Goal: Task Accomplishment & Management: Use online tool/utility

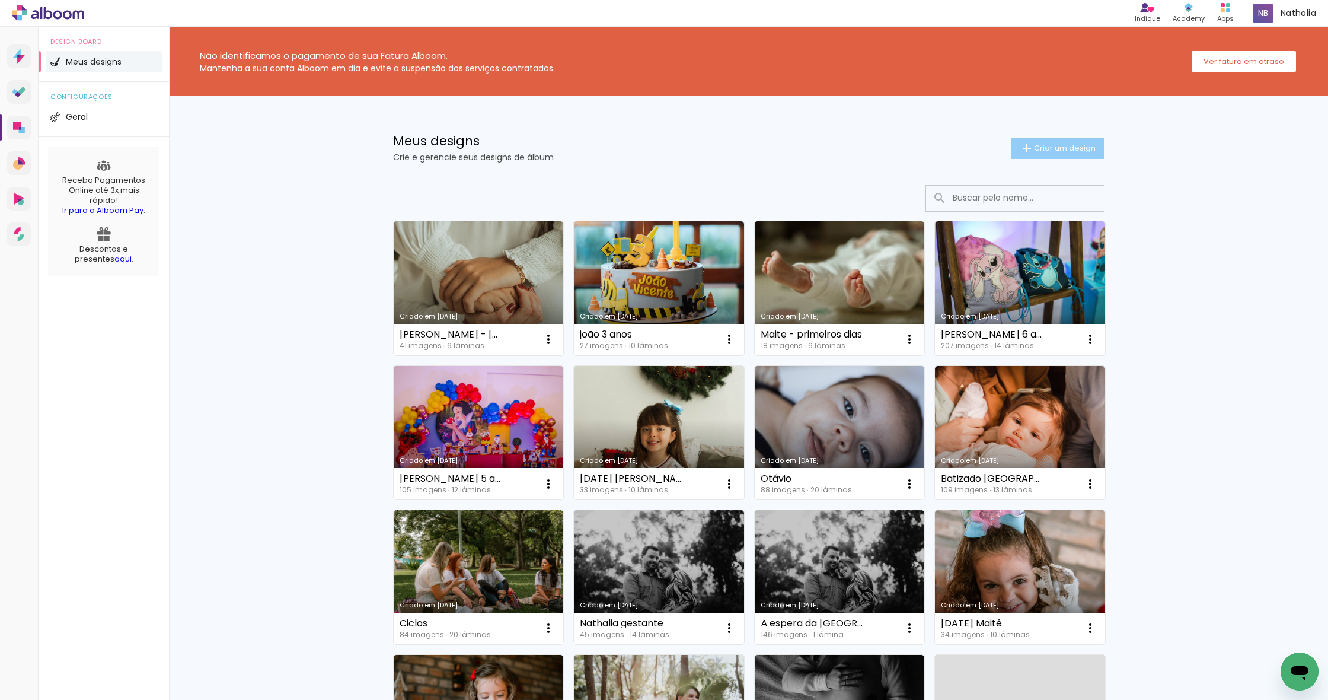
click at [1070, 149] on span "Criar um design" at bounding box center [1065, 148] width 62 height 8
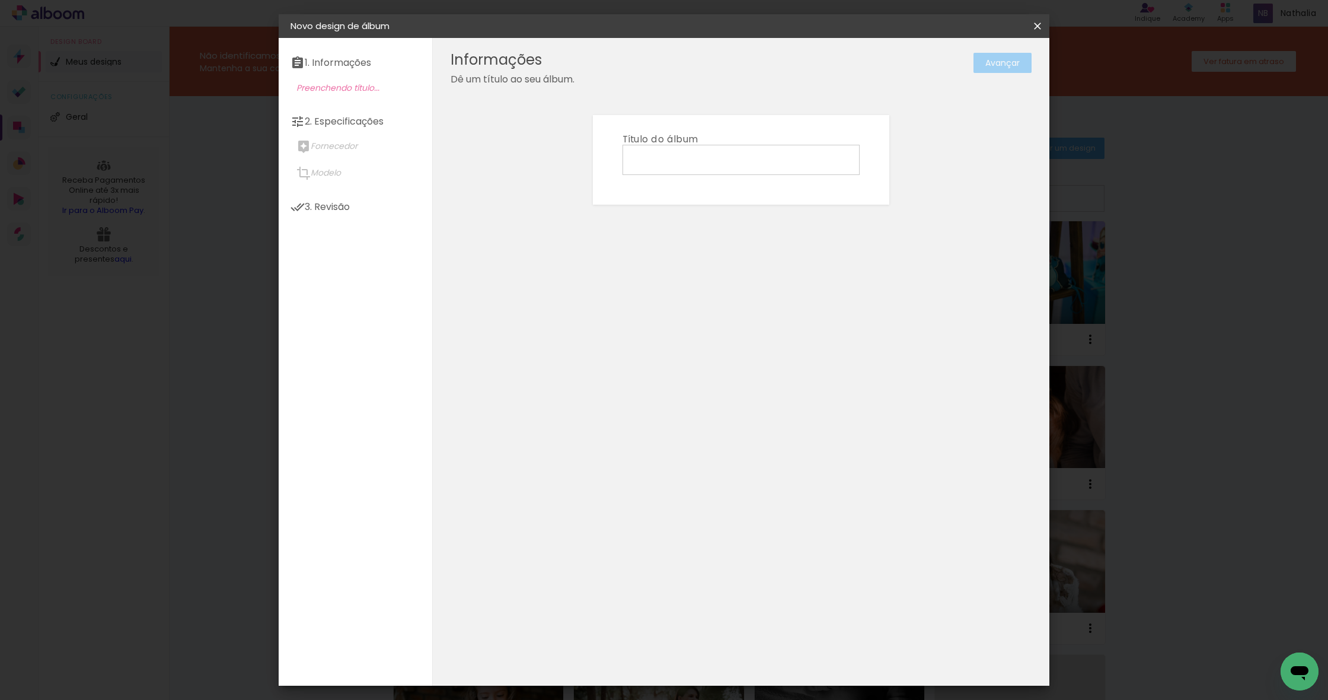
click at [735, 161] on input at bounding box center [741, 159] width 229 height 18
type input "Livro de [DATE]"
type paper-input "Livro de [DATE]"
click at [0, 0] on slot "Avançar" at bounding box center [0, 0] width 0 height 0
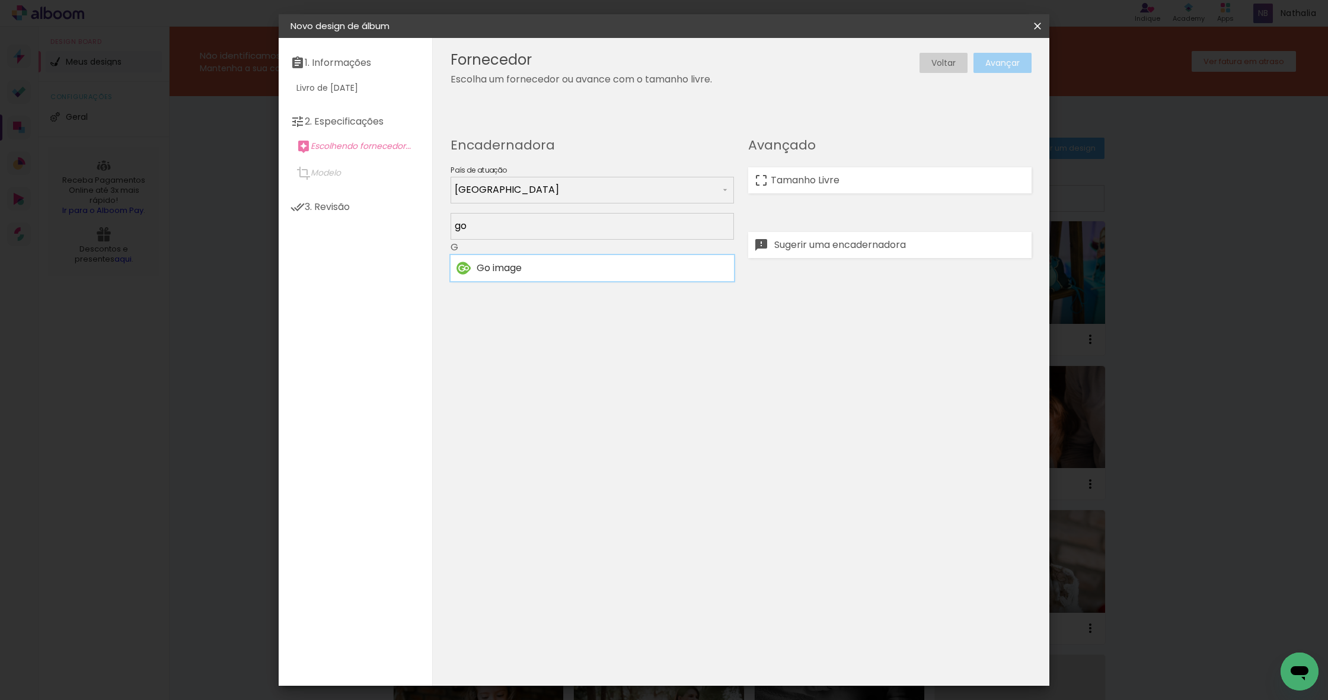
type input "go"
type paper-input "go"
click at [535, 268] on div "Go image" at bounding box center [602, 267] width 251 height 9
click at [0, 0] on slot "Avançar" at bounding box center [0, 0] width 0 height 0
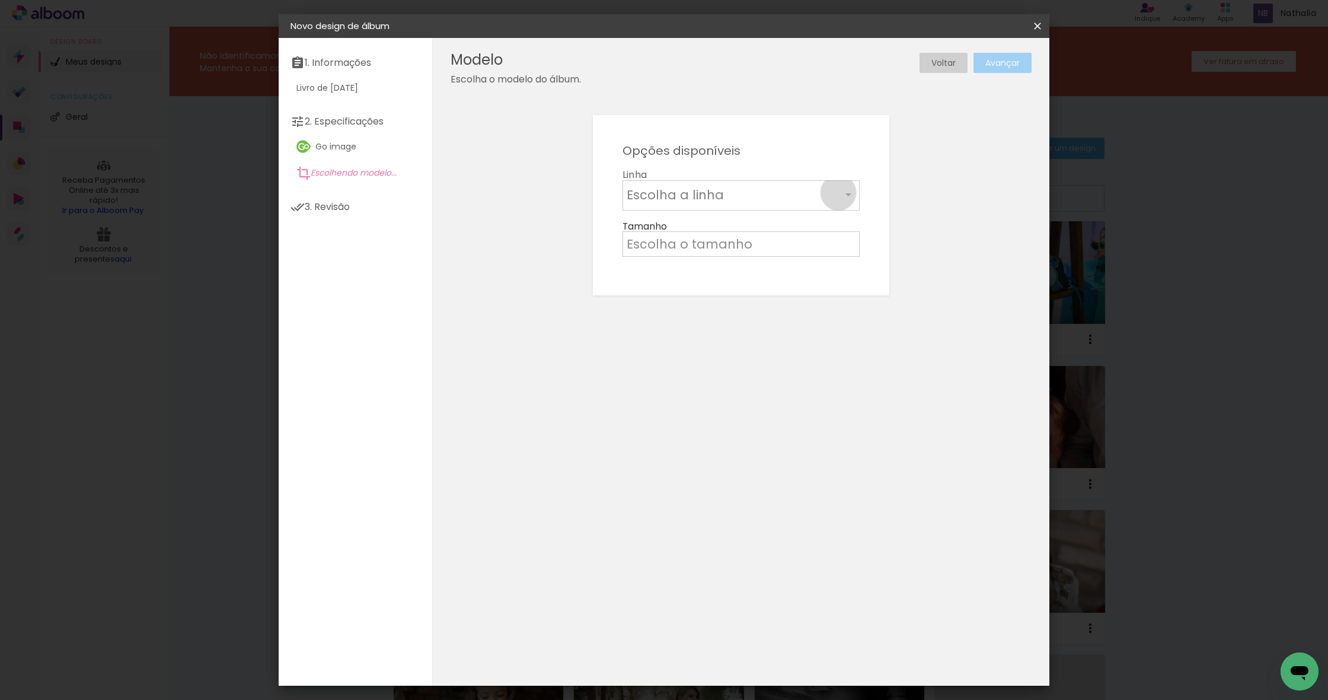
click at [838, 193] on input "text" at bounding box center [734, 195] width 215 height 18
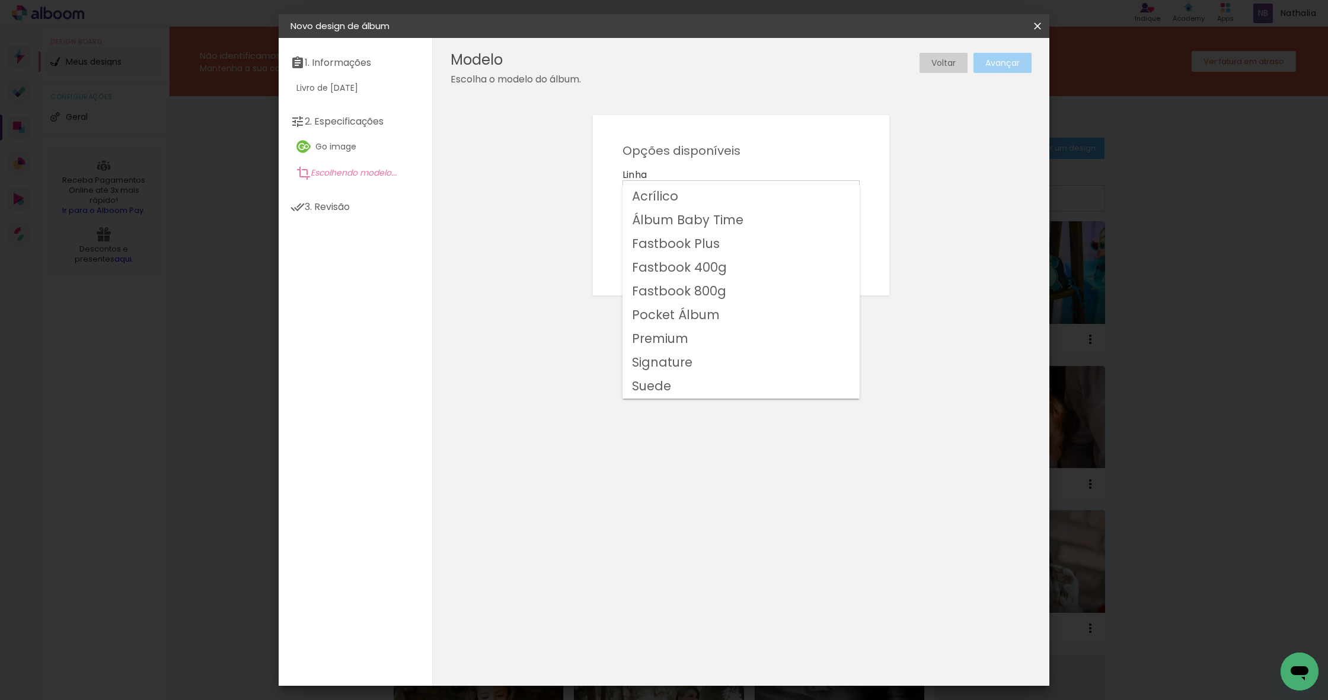
click at [0, 0] on slot "Fastbook 400g" at bounding box center [0, 0] width 0 height 0
type input "Fastbook 400g"
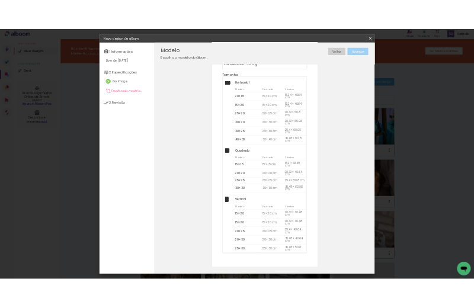
scroll to position [96, 0]
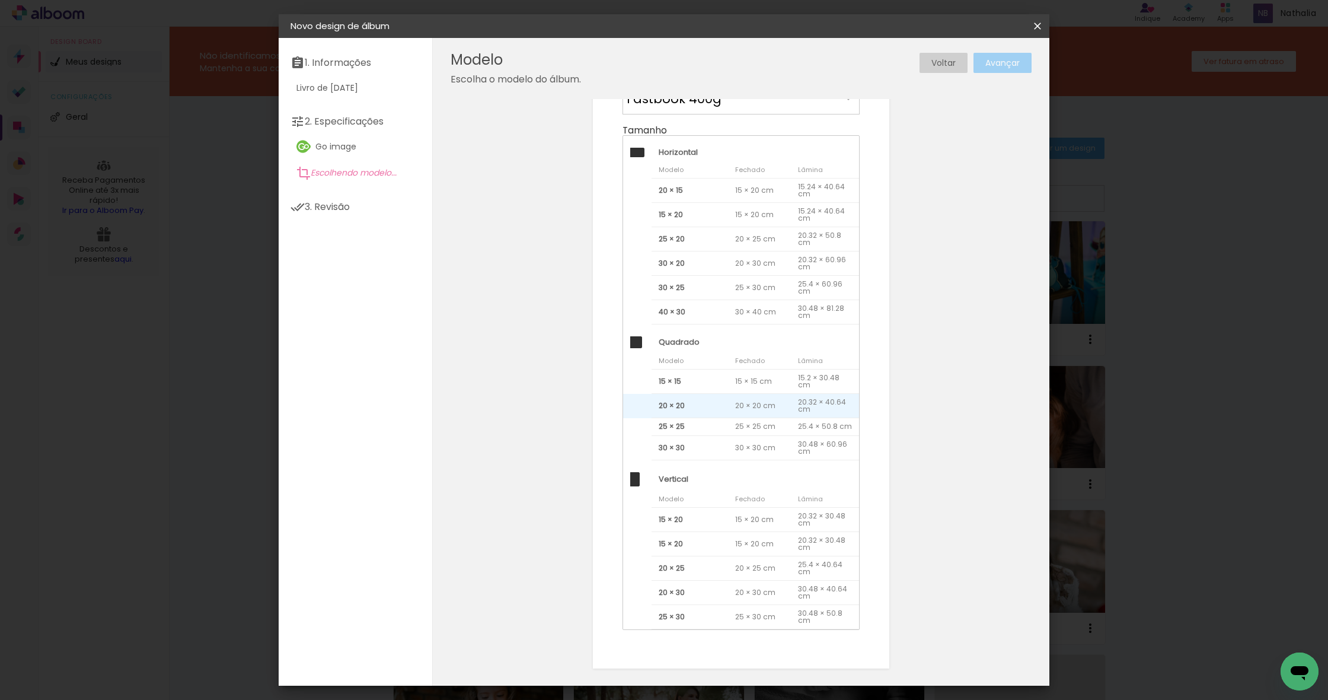
click at [719, 400] on span "20 × 20" at bounding box center [690, 406] width 76 height 24
click at [0, 0] on slot "Avançar" at bounding box center [0, 0] width 0 height 0
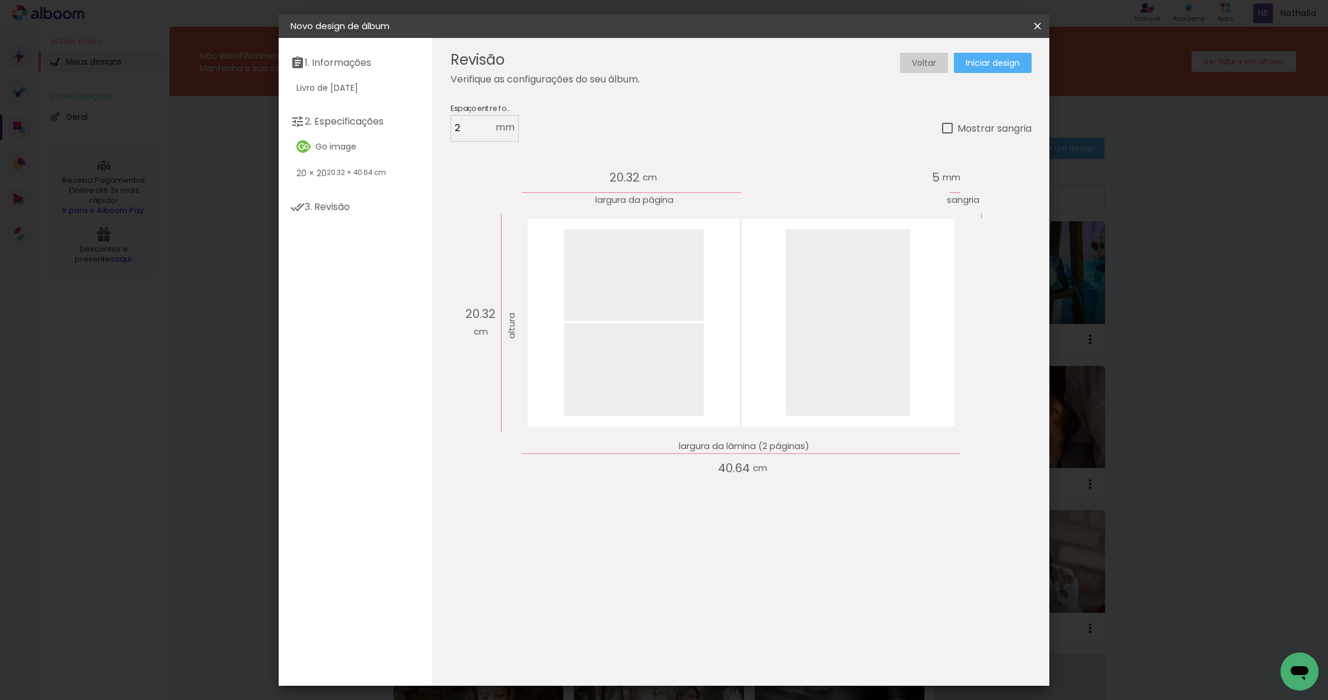
click at [1009, 65] on span "Iniciar design" at bounding box center [993, 63] width 54 height 8
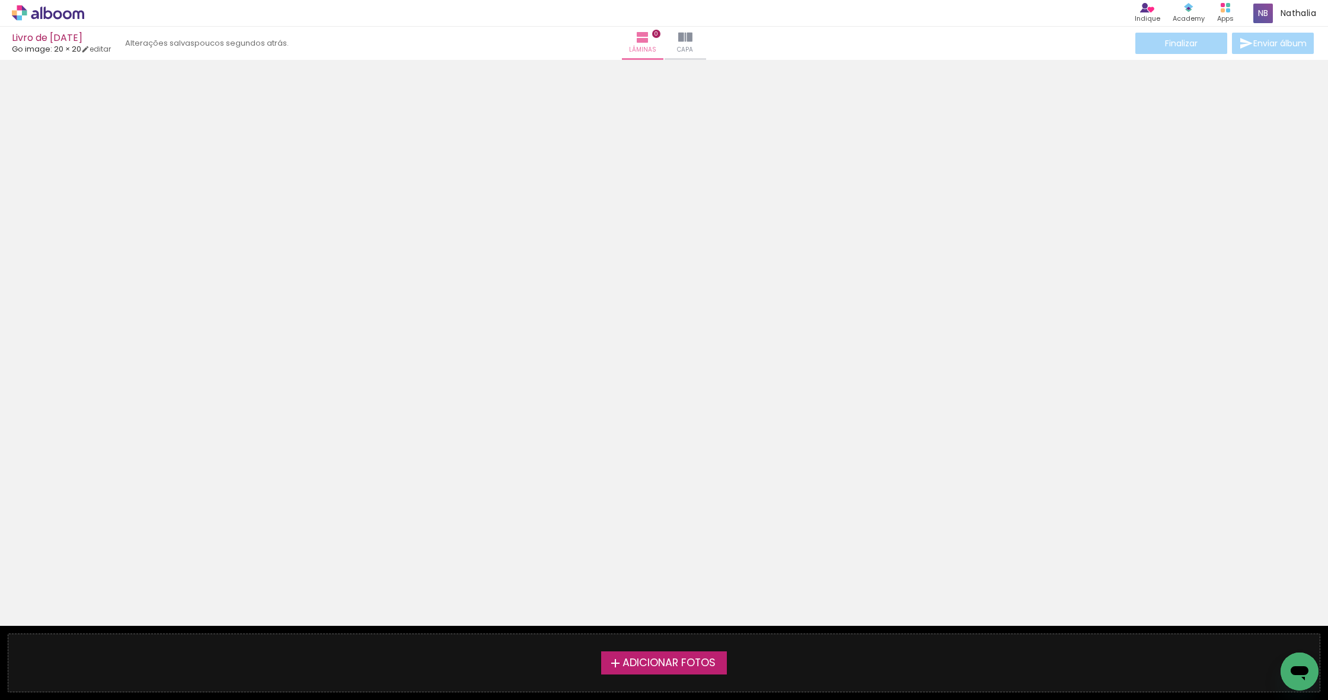
click at [666, 665] on span "Adicionar Fotos" at bounding box center [669, 663] width 93 height 11
click at [0, 0] on input "file" at bounding box center [0, 0] width 0 height 0
click at [646, 662] on span "Adicionar Fotos" at bounding box center [669, 663] width 93 height 11
click at [0, 0] on input "file" at bounding box center [0, 0] width 0 height 0
click at [646, 662] on span "Adicionar Fotos" at bounding box center [669, 663] width 93 height 11
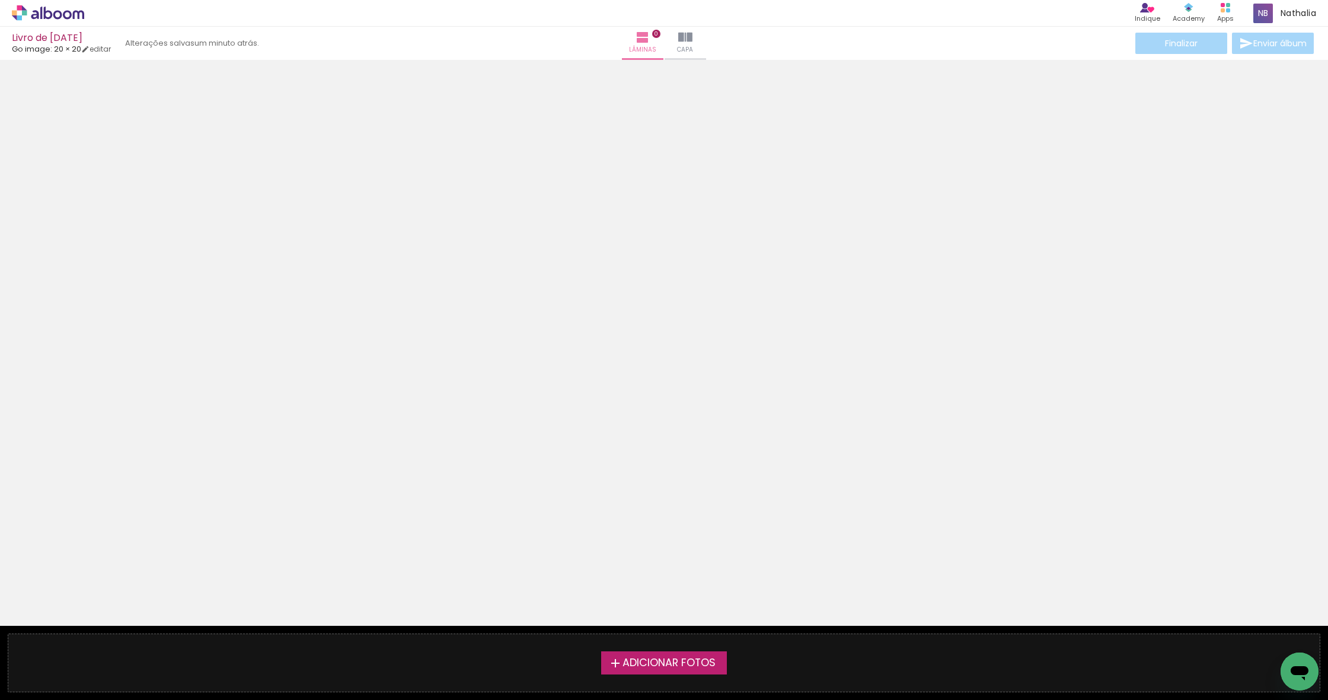
click at [0, 0] on input "file" at bounding box center [0, 0] width 0 height 0
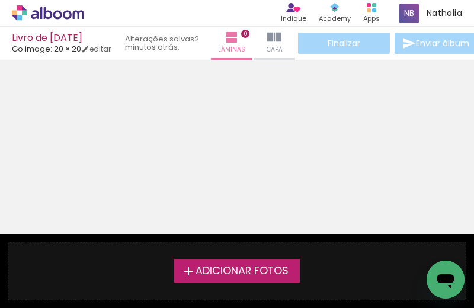
click at [262, 273] on span "Adicionar Fotos" at bounding box center [242, 271] width 93 height 11
click at [0, 0] on input "file" at bounding box center [0, 0] width 0 height 0
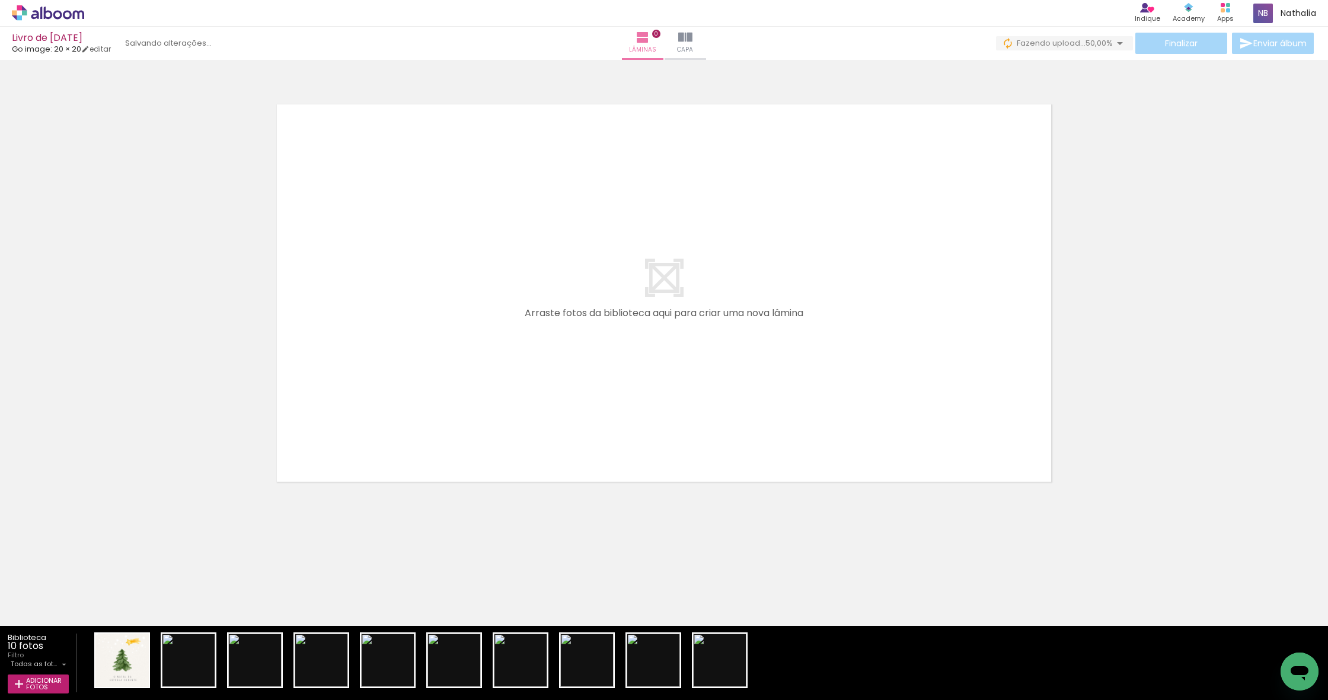
click at [656, 429] on quentale-layouter at bounding box center [664, 292] width 795 height 397
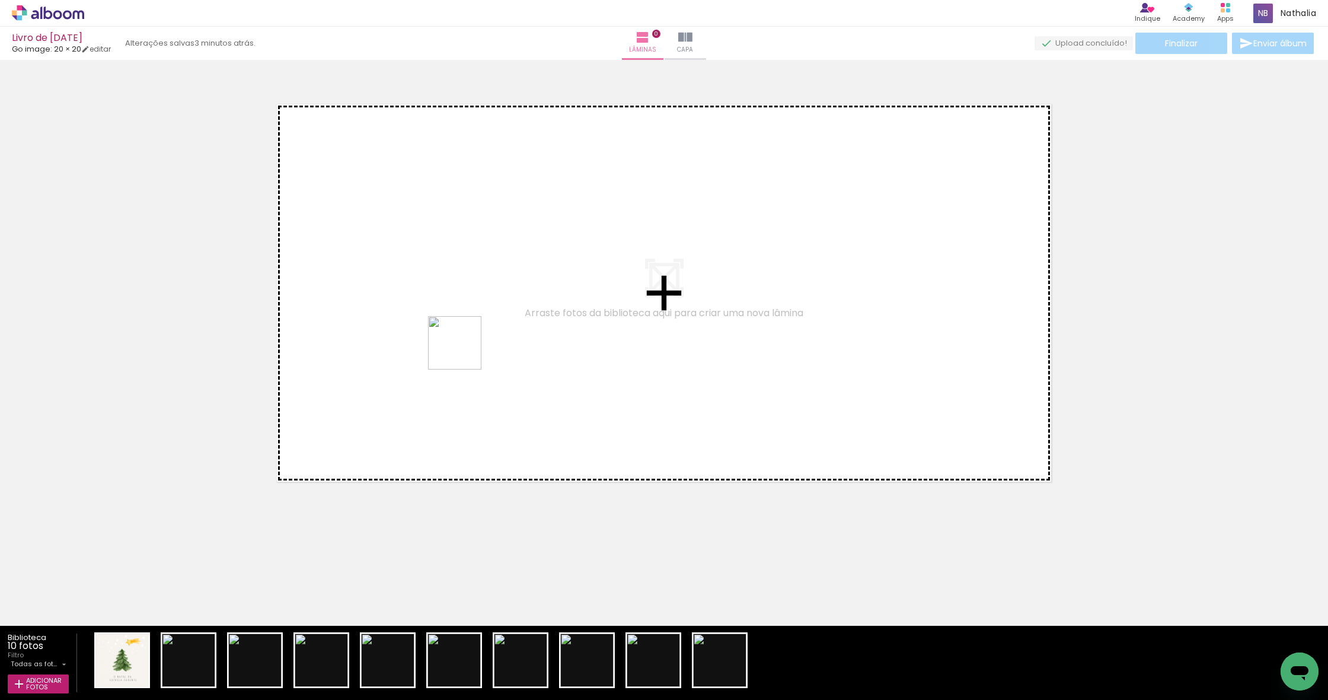
drag, startPoint x: 196, startPoint y: 662, endPoint x: 464, endPoint y: 351, distance: 411.1
click at [464, 351] on quentale-workspace at bounding box center [664, 350] width 1328 height 700
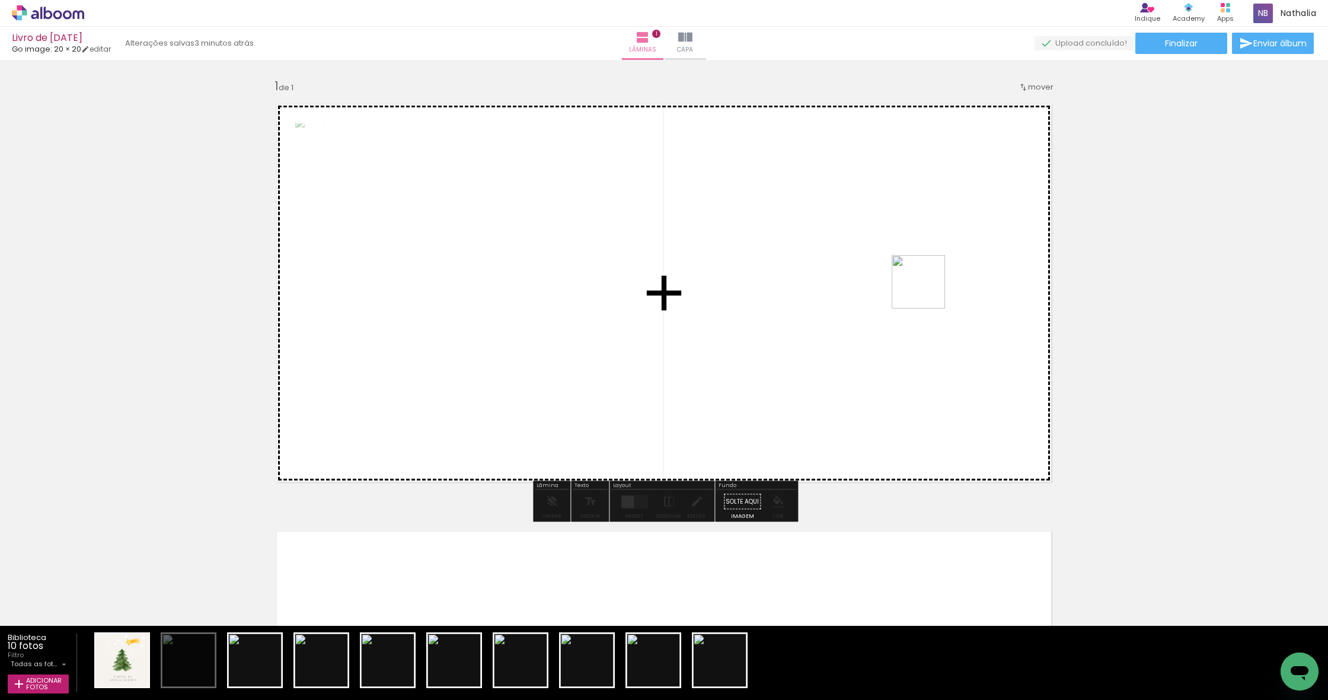
drag, startPoint x: 264, startPoint y: 673, endPoint x: 927, endPoint y: 291, distance: 765.8
click at [927, 291] on quentale-workspace at bounding box center [664, 350] width 1328 height 700
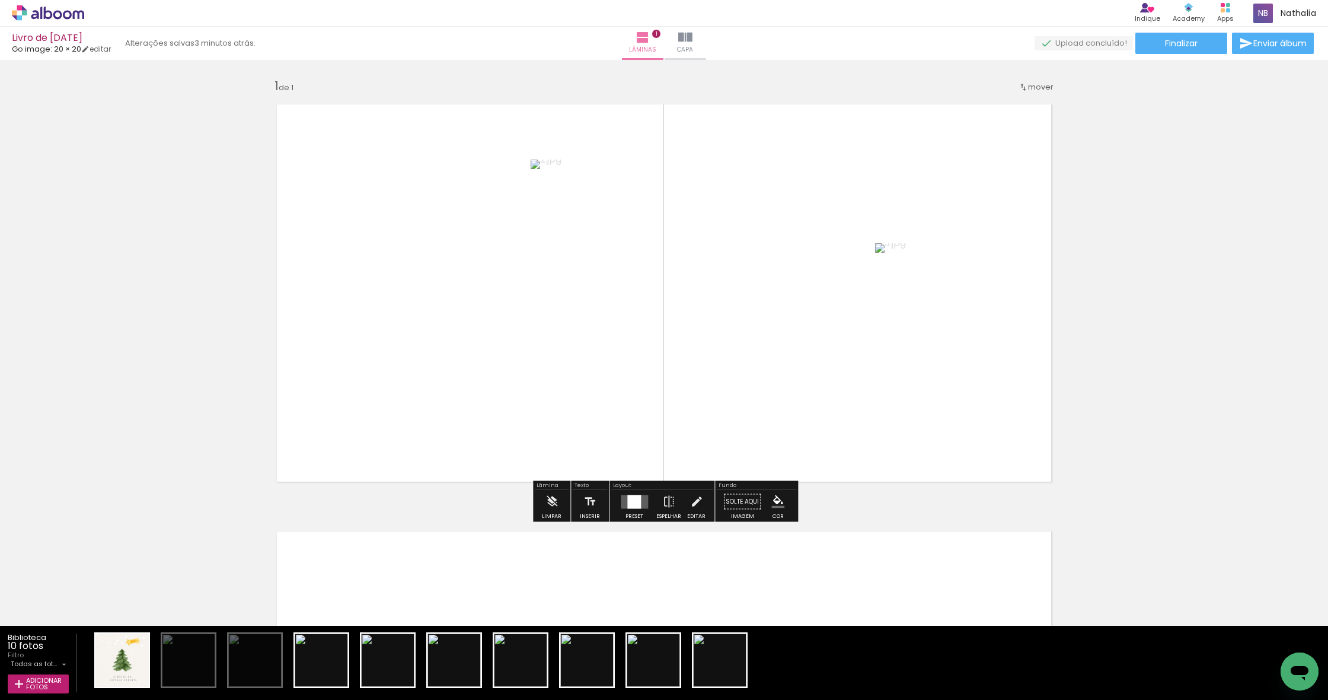
click at [643, 498] on quentale-layouter at bounding box center [634, 501] width 27 height 14
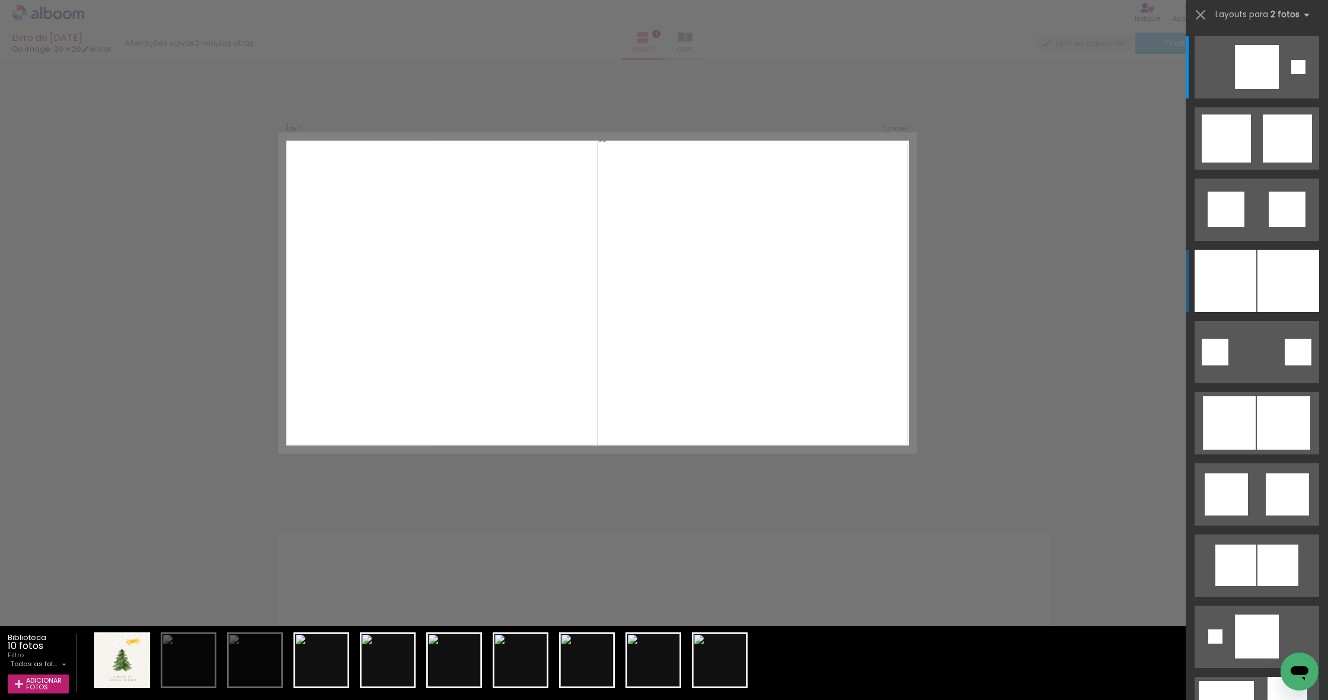
click at [1300, 273] on div at bounding box center [1289, 281] width 62 height 62
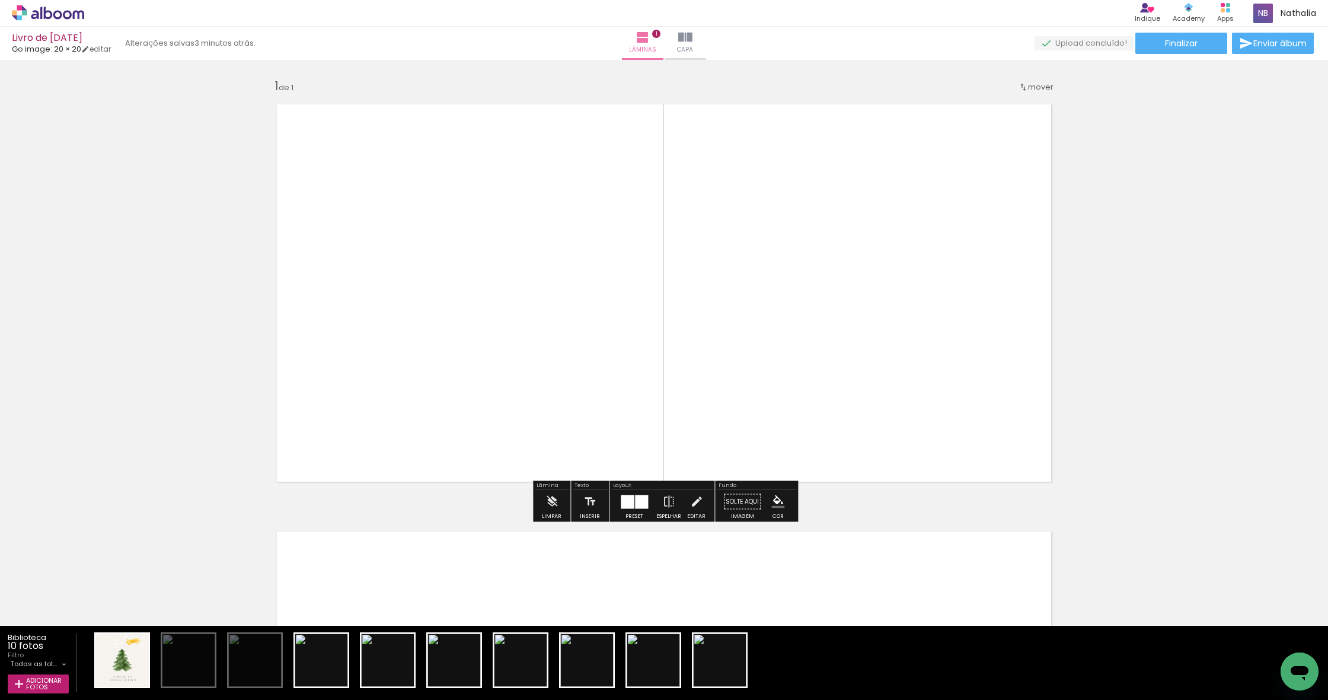
click at [1172, 358] on div "Inserir lâmina 1 de 1" at bounding box center [664, 491] width 1328 height 854
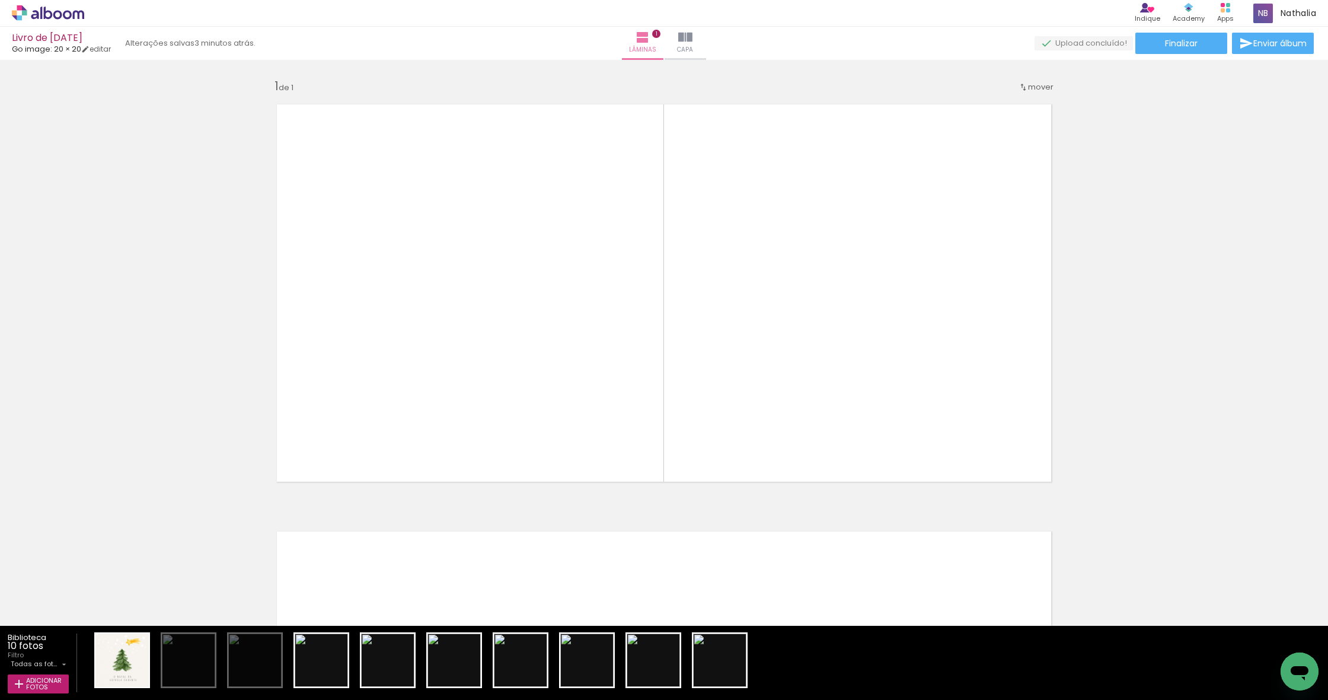
scroll to position [301, 0]
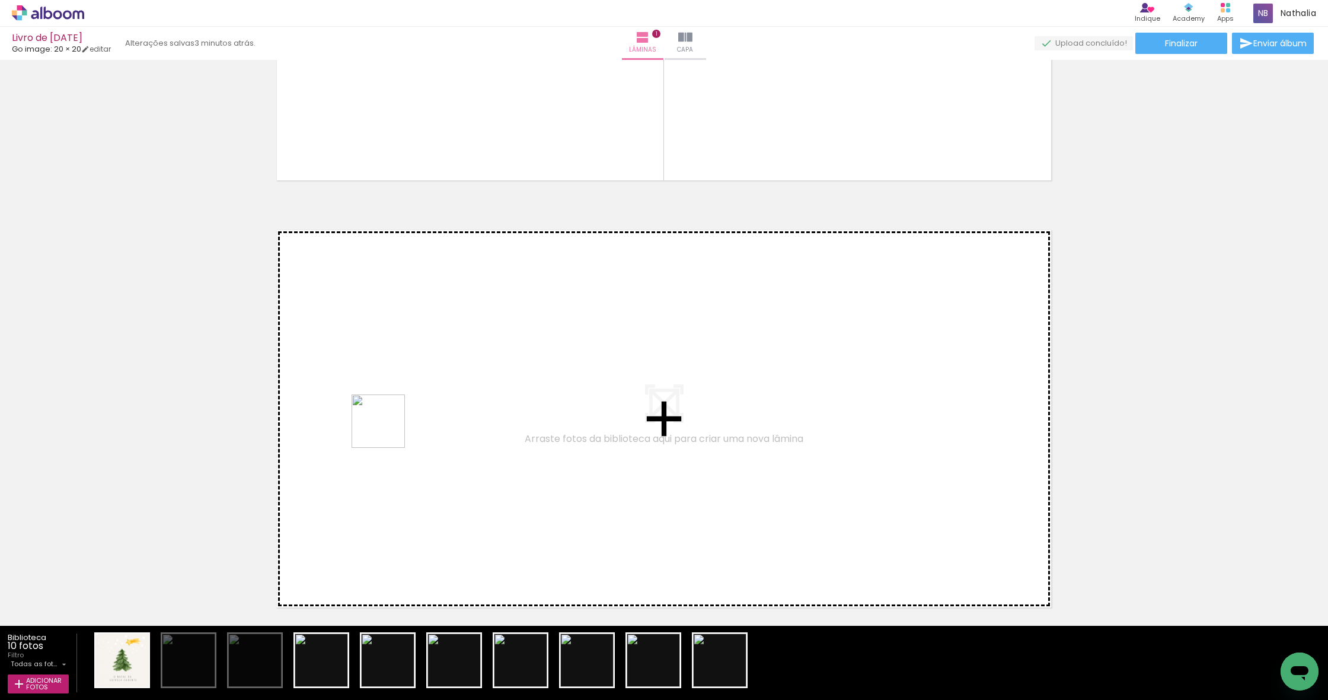
drag, startPoint x: 334, startPoint y: 660, endPoint x: 387, endPoint y: 430, distance: 236.0
click at [387, 430] on quentale-workspace at bounding box center [664, 350] width 1328 height 700
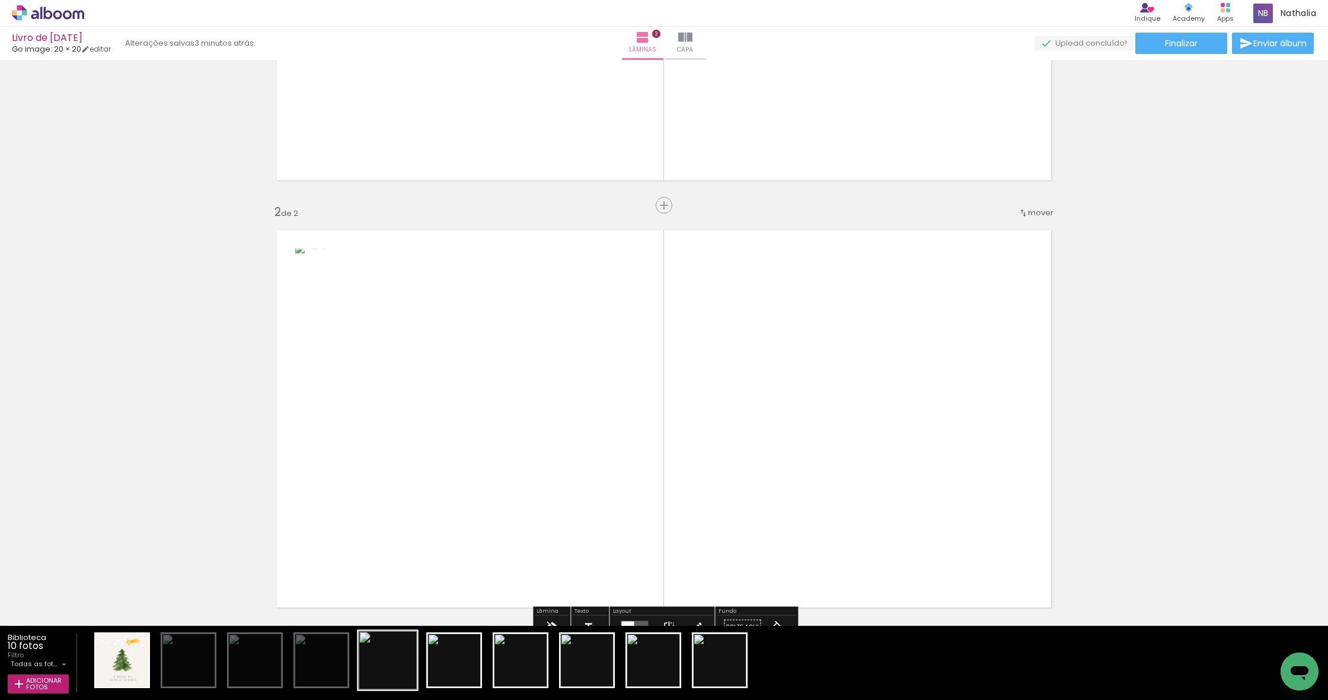
scroll to position [377, 0]
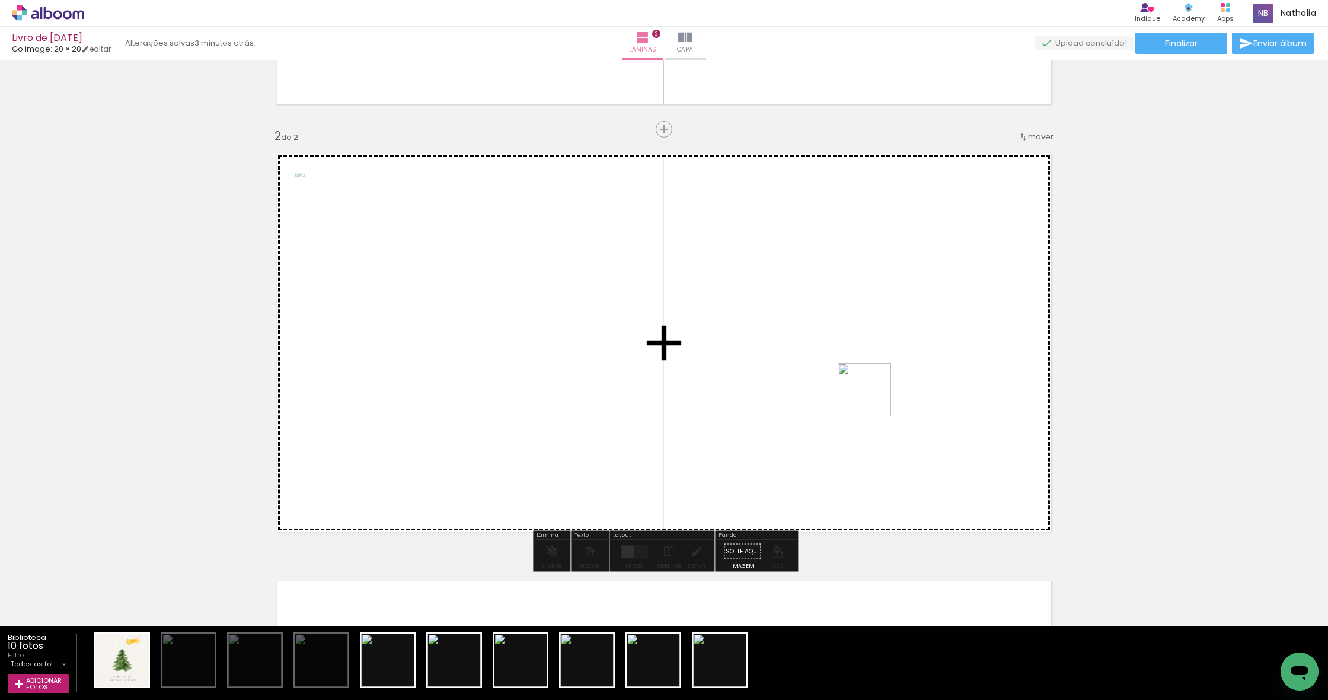
drag, startPoint x: 394, startPoint y: 664, endPoint x: 873, endPoint y: 398, distance: 547.8
click at [873, 398] on quentale-workspace at bounding box center [664, 350] width 1328 height 700
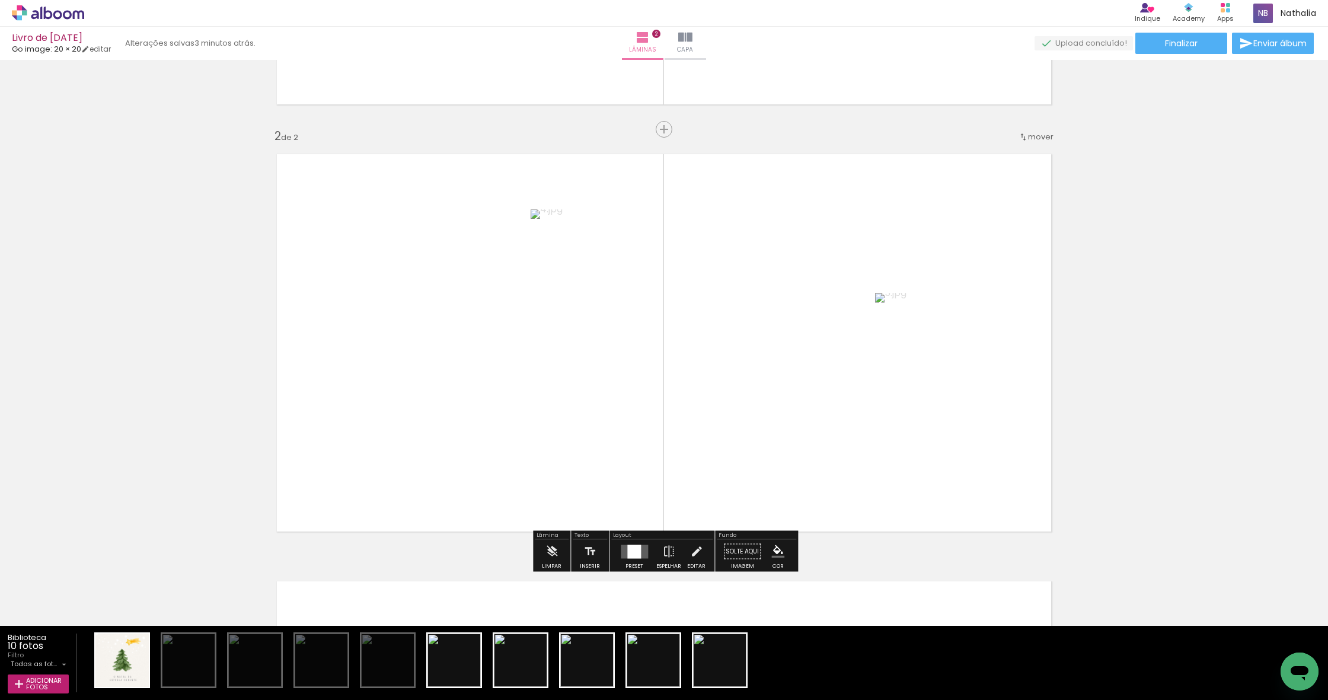
click at [635, 554] on div at bounding box center [634, 551] width 14 height 14
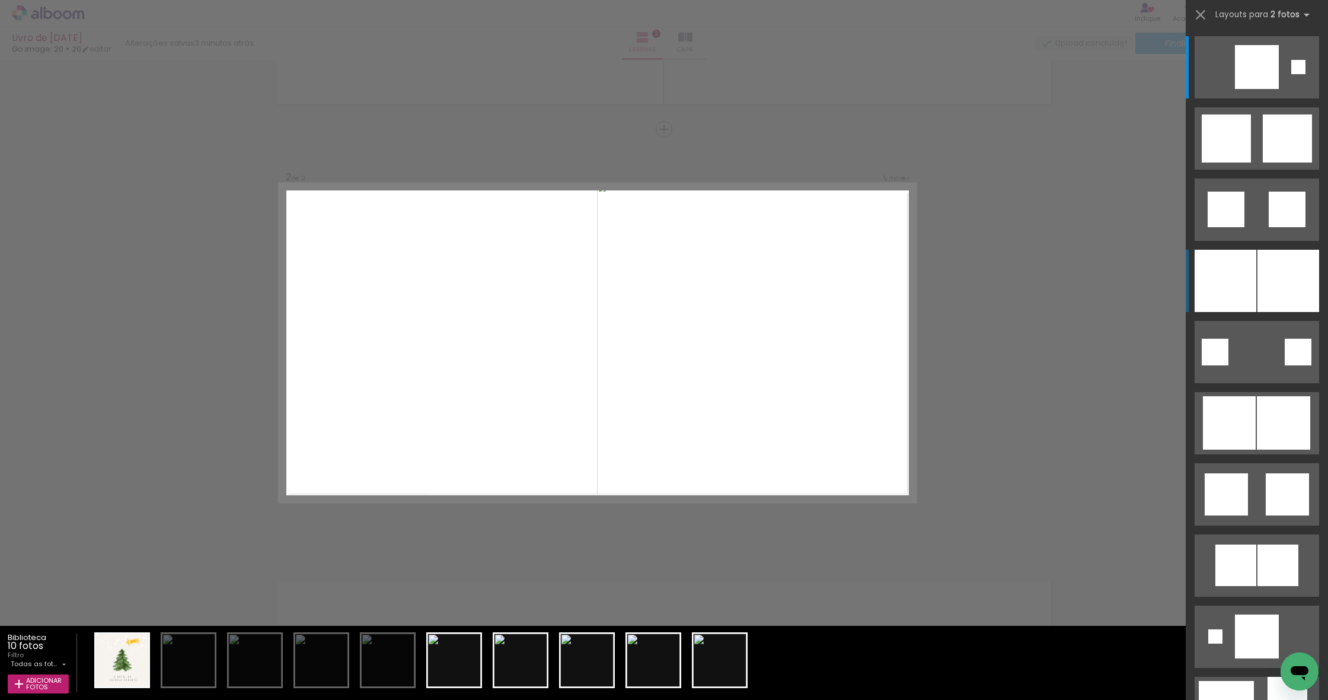
click at [1232, 290] on div at bounding box center [1226, 281] width 62 height 62
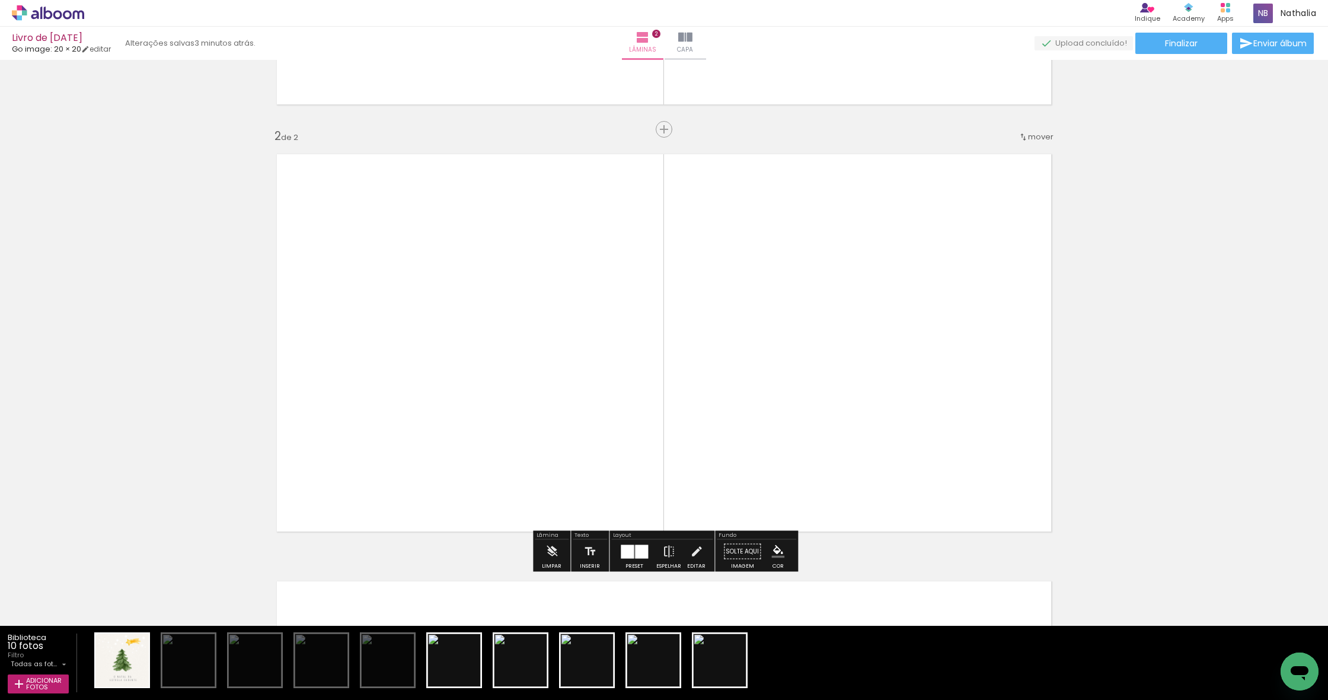
click at [1162, 383] on div "Inserir lâmina 1 de 2 Inserir lâmina 2 de 2" at bounding box center [664, 327] width 1328 height 1281
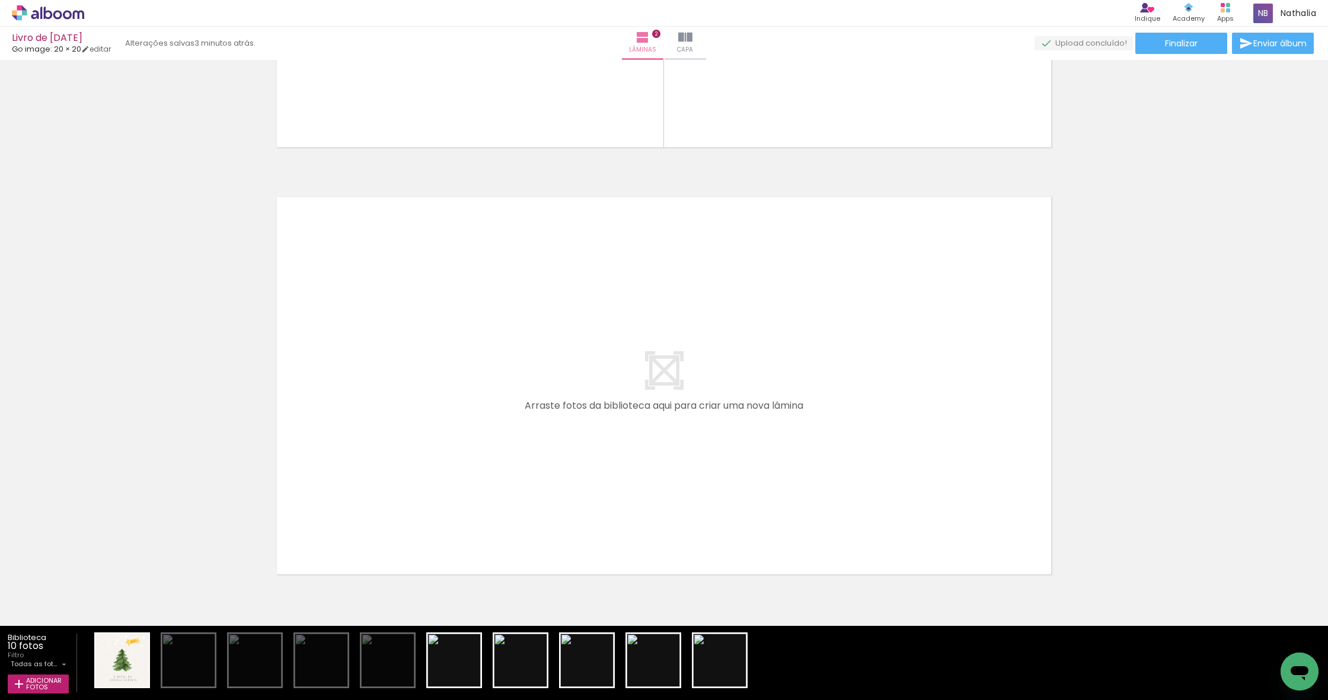
scroll to position [761, 0]
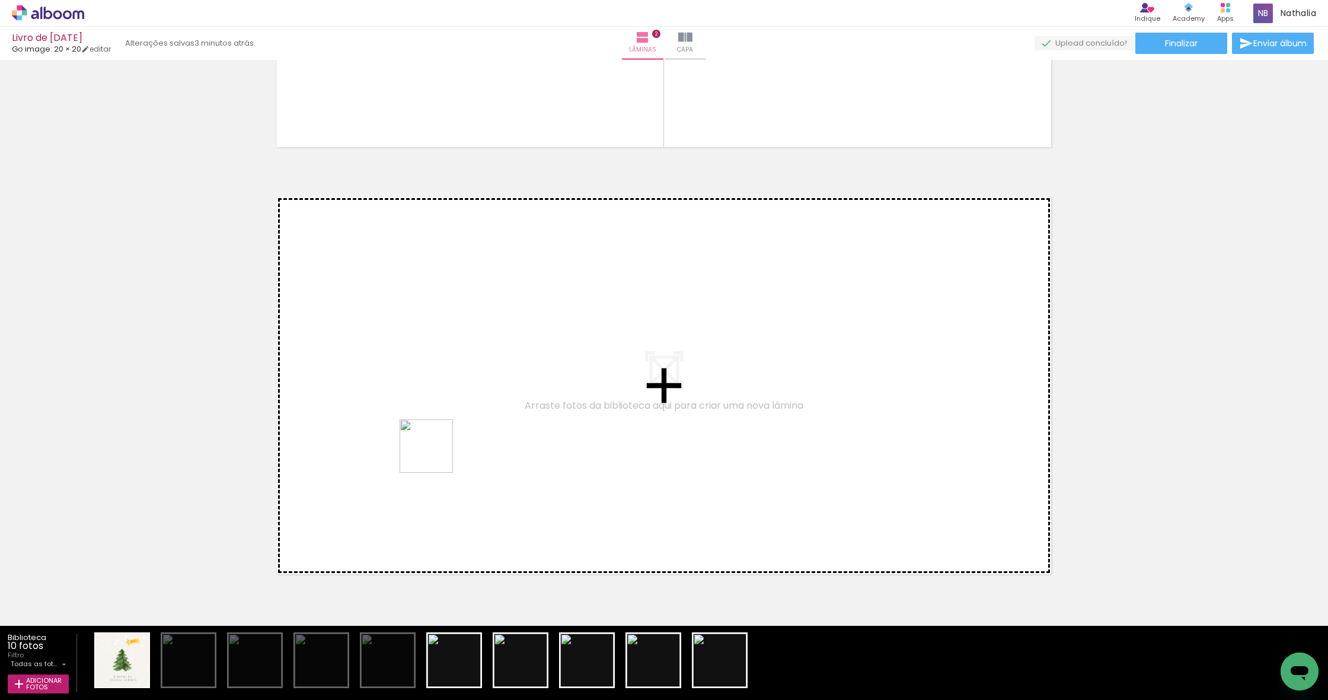
drag, startPoint x: 450, startPoint y: 658, endPoint x: 435, endPoint y: 455, distance: 203.3
click at [435, 455] on quentale-workspace at bounding box center [664, 350] width 1328 height 700
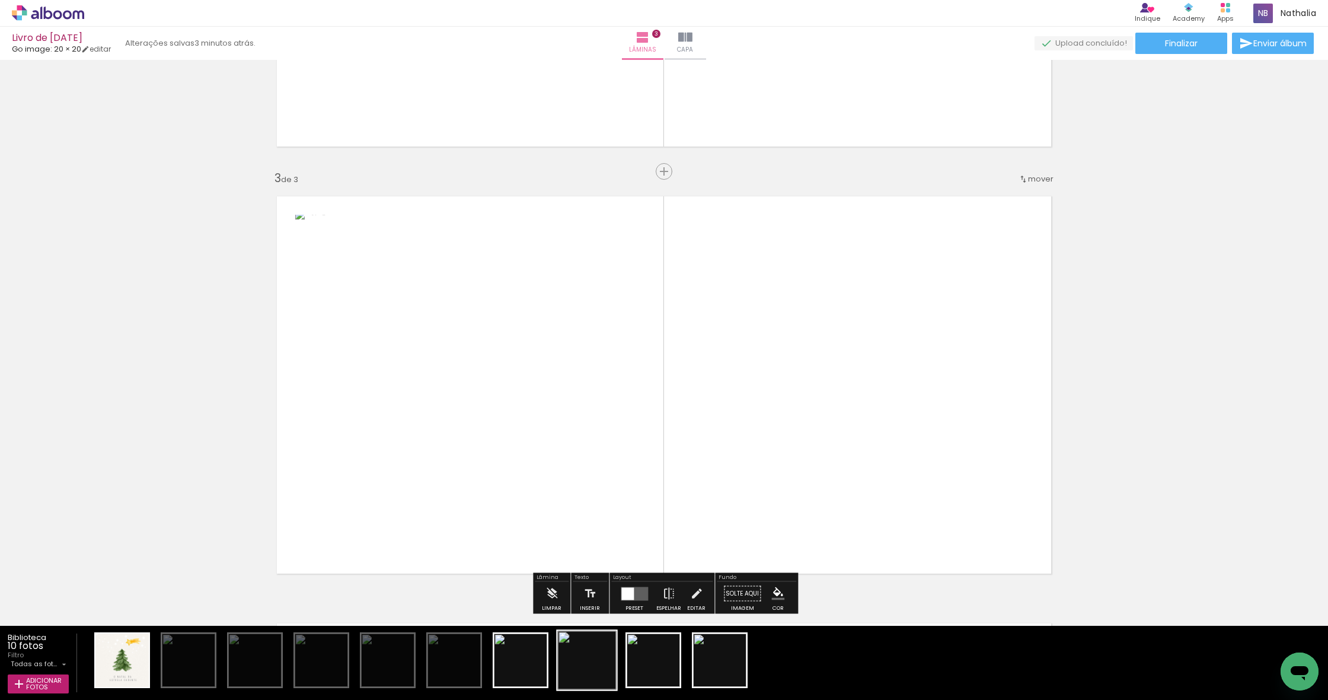
scroll to position [804, 0]
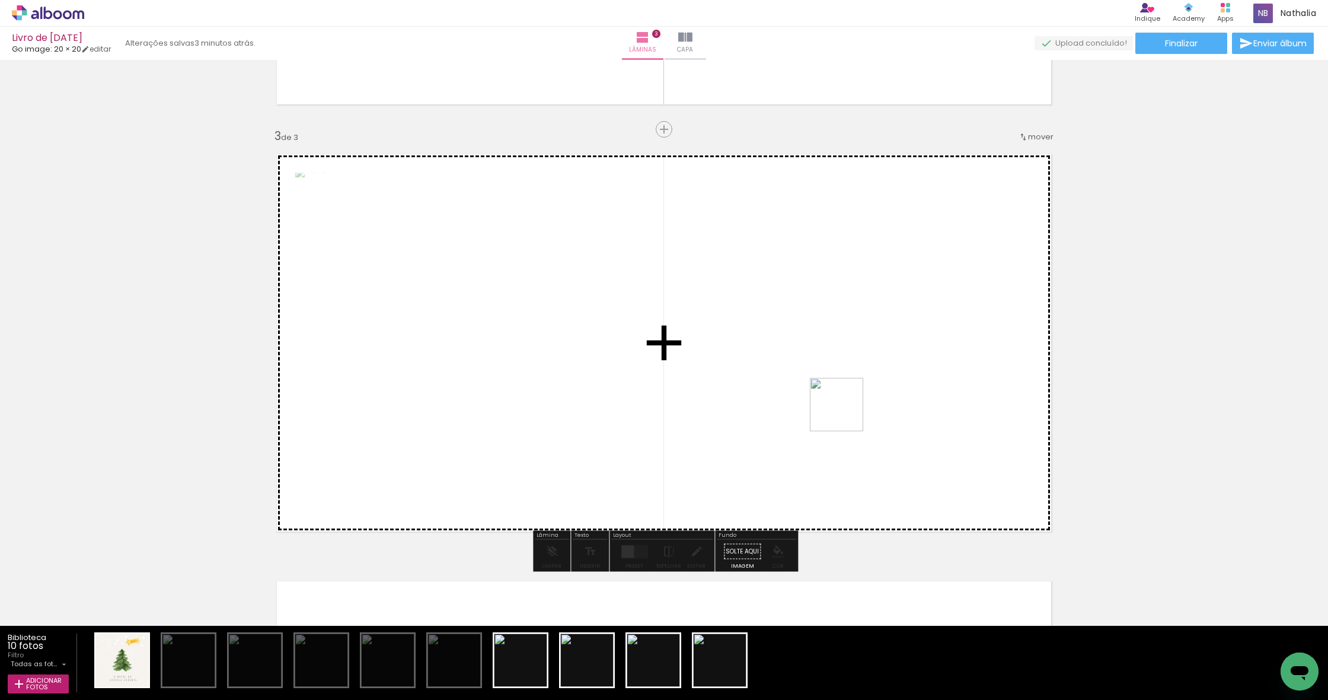
drag, startPoint x: 577, startPoint y: 635, endPoint x: 846, endPoint y: 413, distance: 348.3
click at [846, 413] on quentale-workspace at bounding box center [664, 350] width 1328 height 700
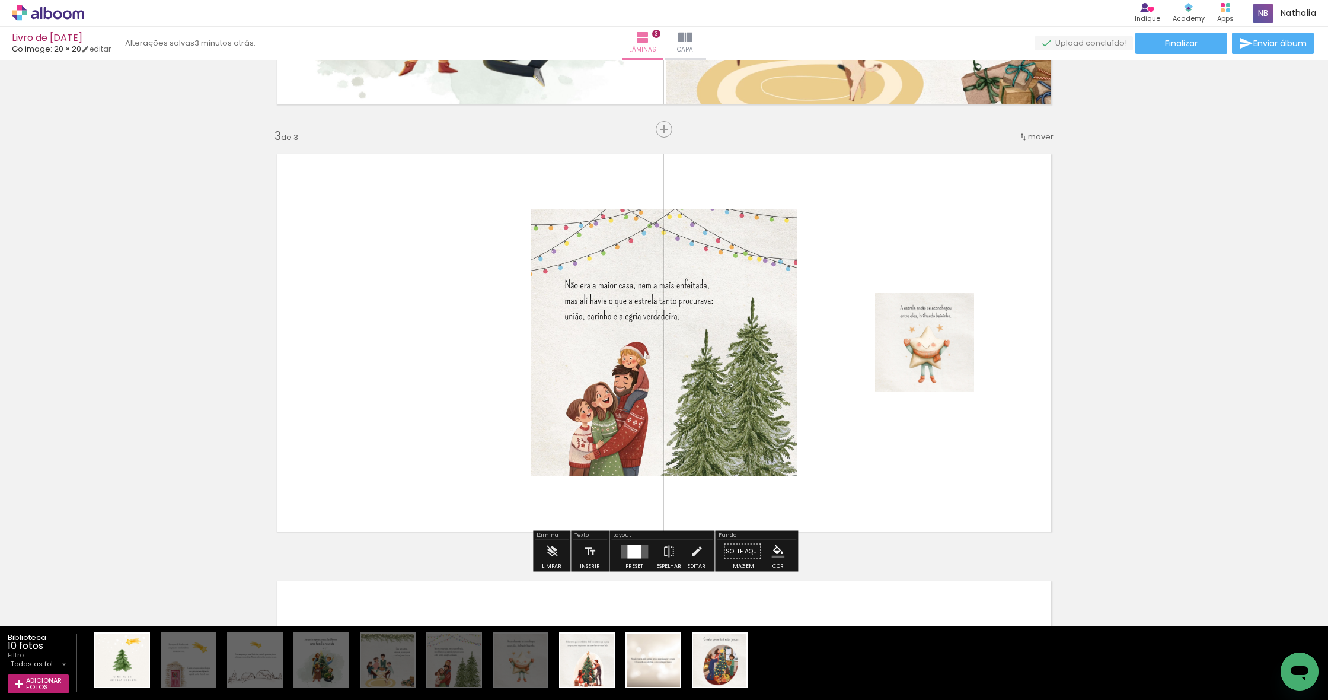
click at [630, 547] on div at bounding box center [634, 551] width 14 height 14
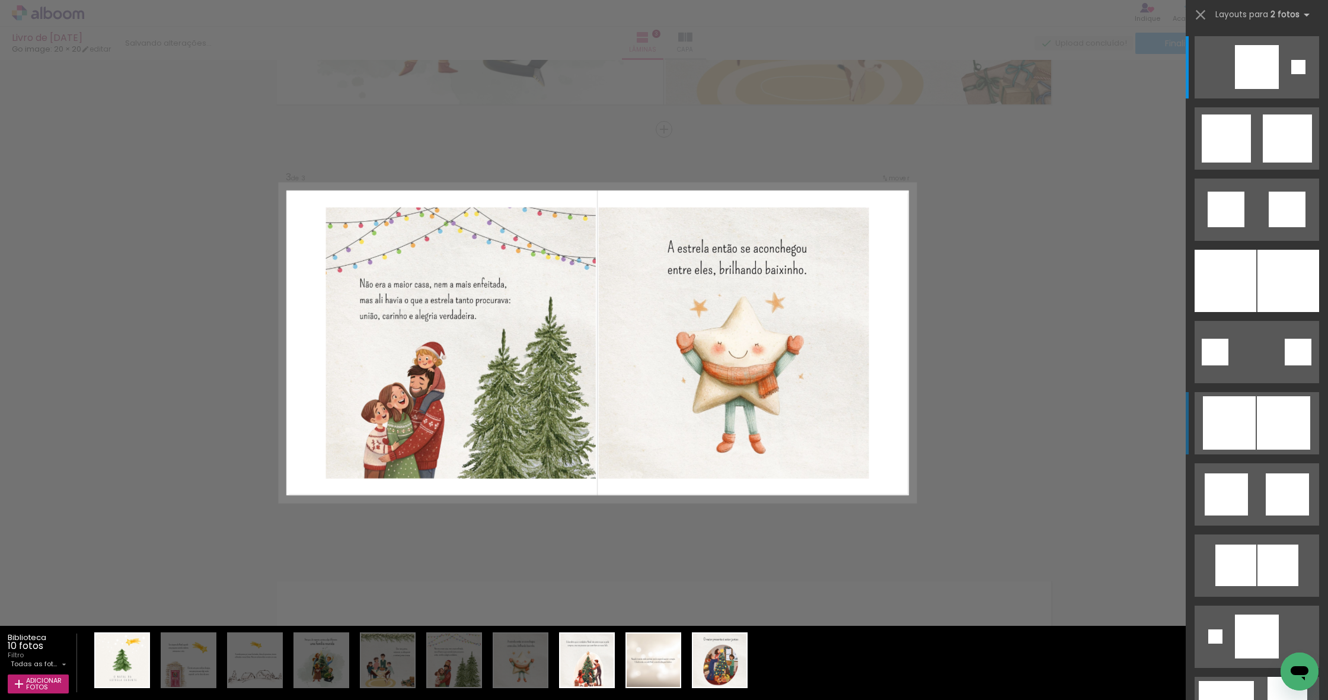
click at [1246, 424] on div at bounding box center [1229, 422] width 53 height 53
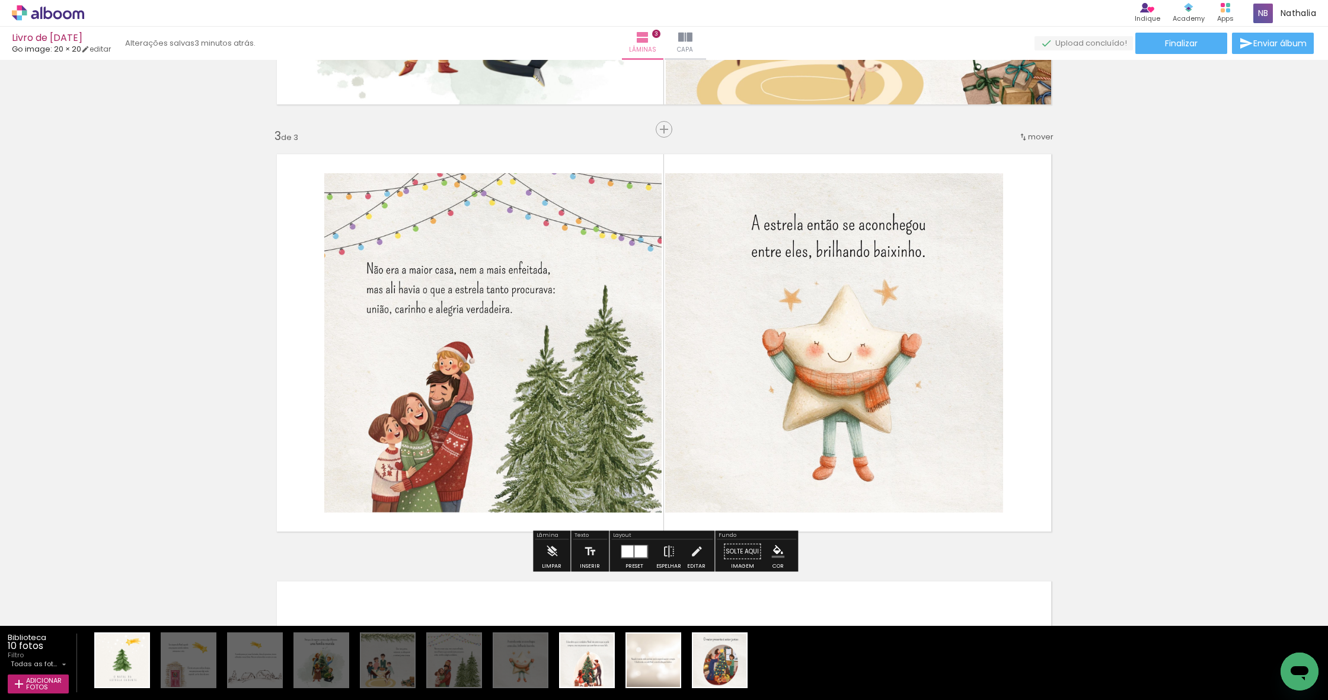
click at [635, 556] on div at bounding box center [640, 551] width 12 height 12
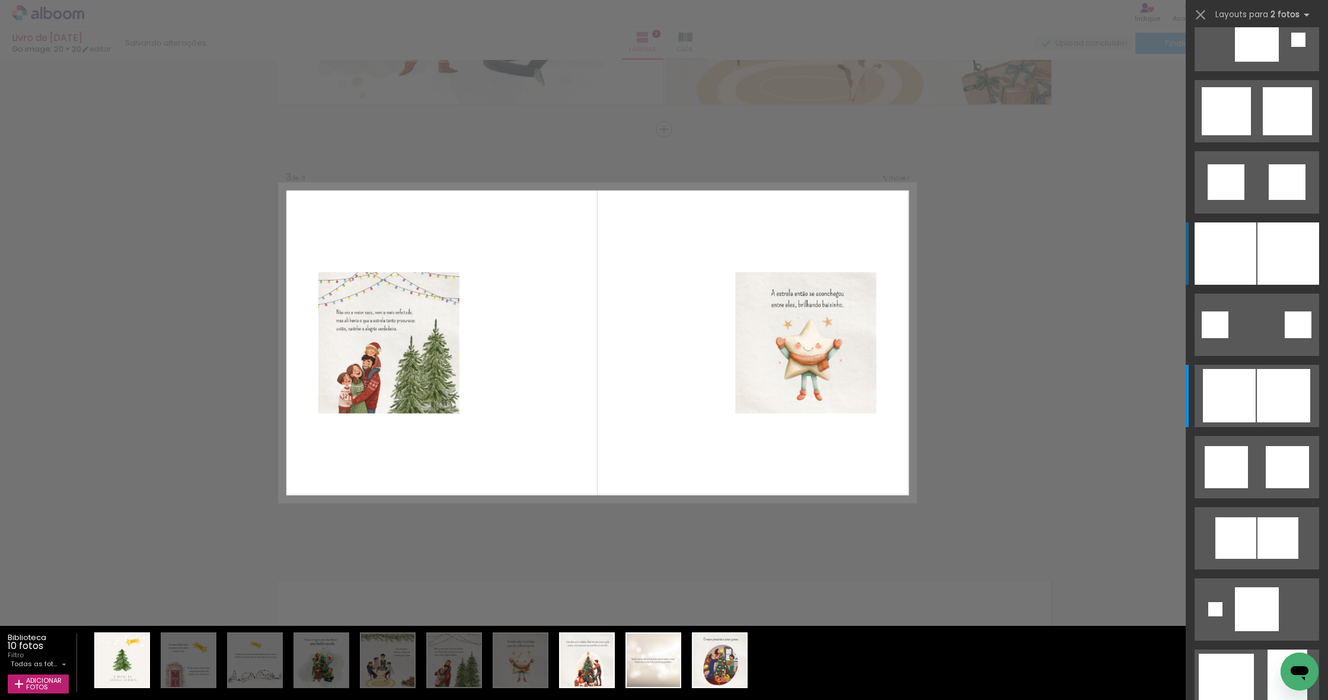
scroll to position [0, 0]
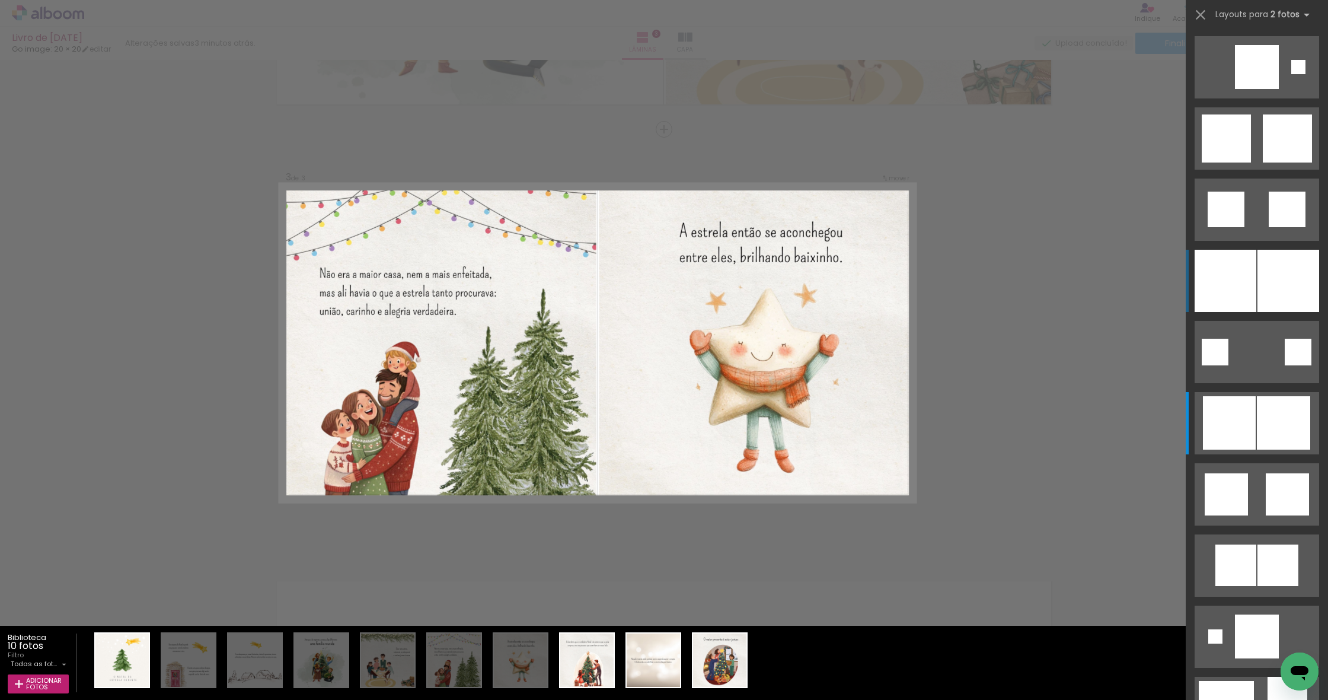
click at [1246, 290] on div at bounding box center [1226, 281] width 62 height 62
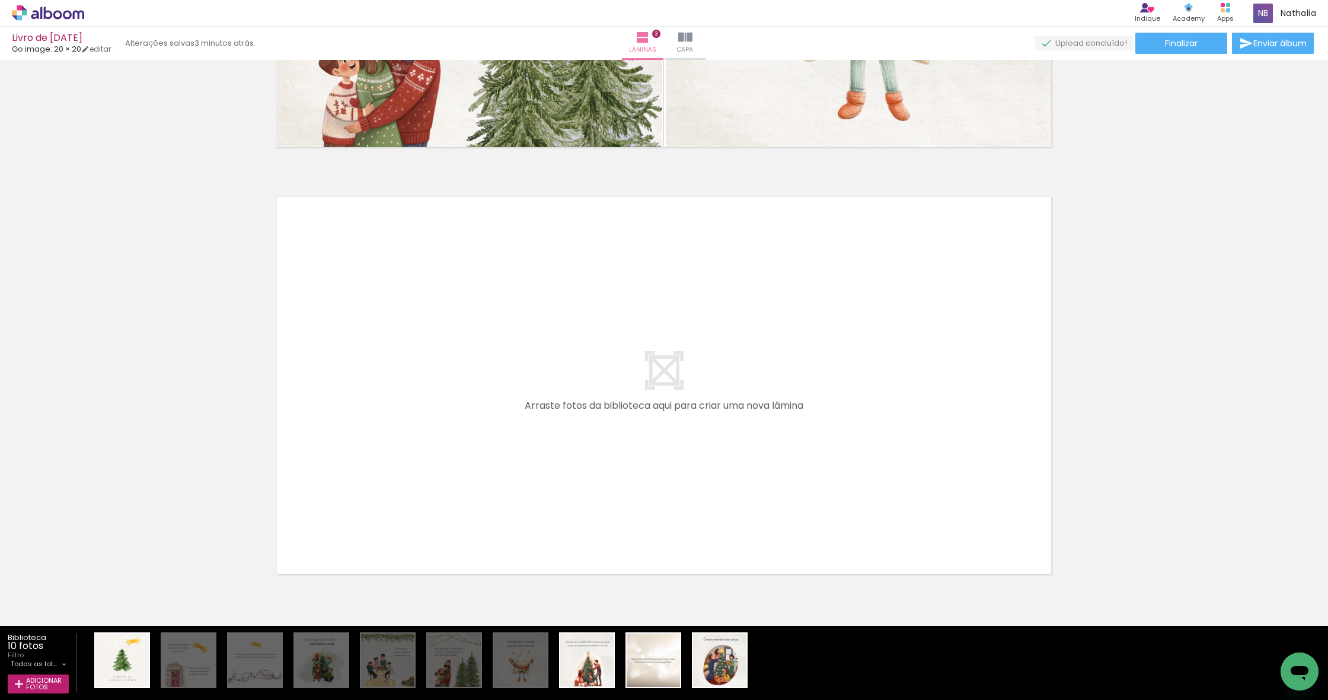
scroll to position [1188, 0]
click at [861, 471] on quentale-layouter at bounding box center [664, 385] width 795 height 397
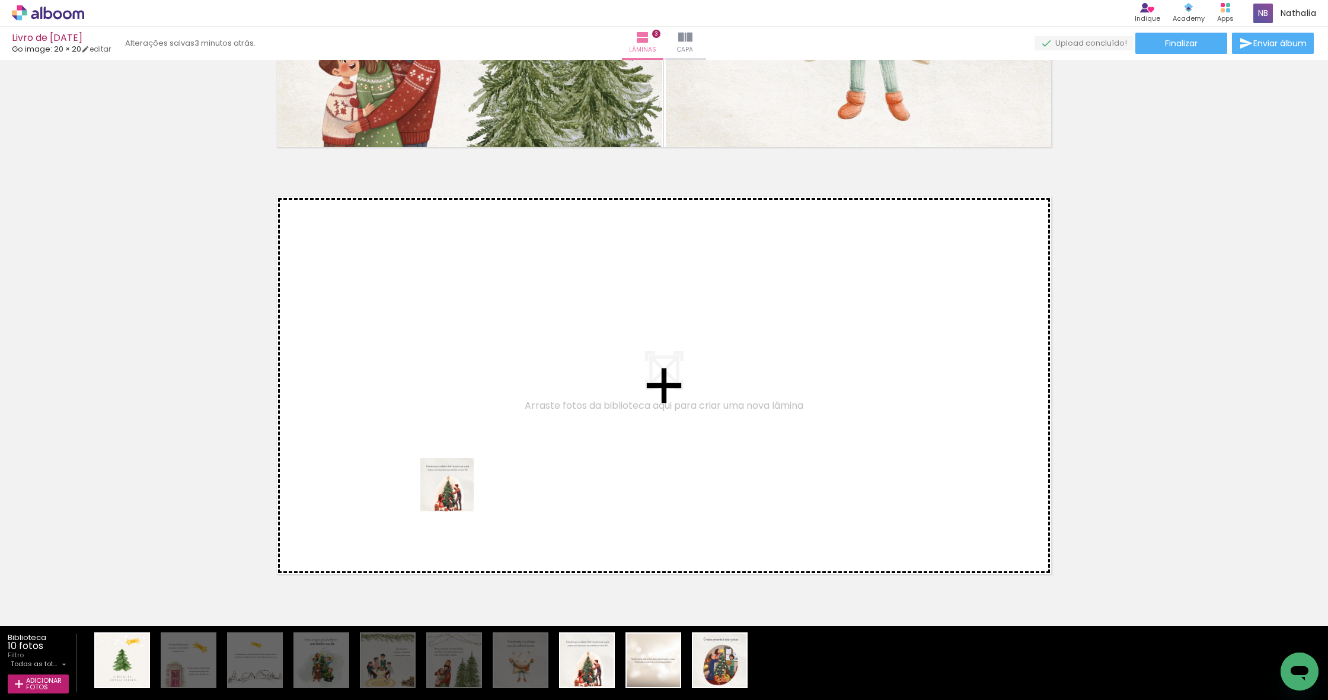
drag, startPoint x: 592, startPoint y: 674, endPoint x: 456, endPoint y: 492, distance: 226.6
click at [456, 492] on quentale-workspace at bounding box center [664, 350] width 1328 height 700
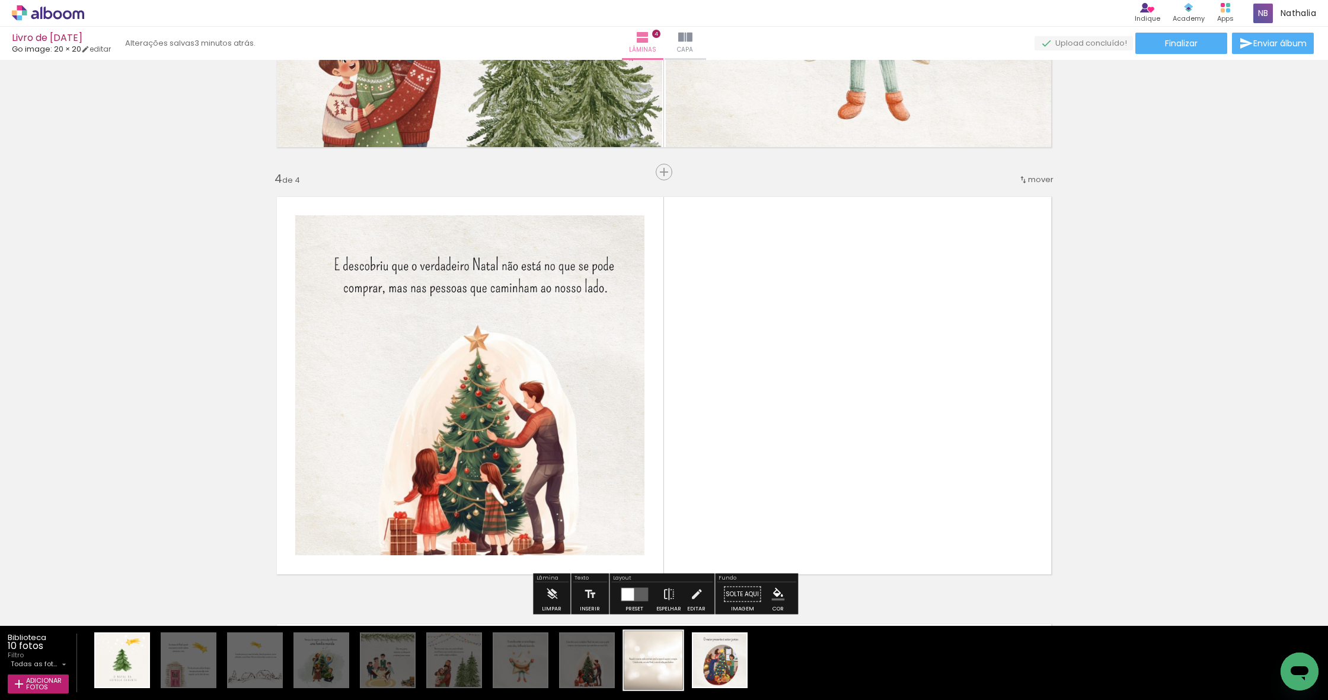
scroll to position [1231, 0]
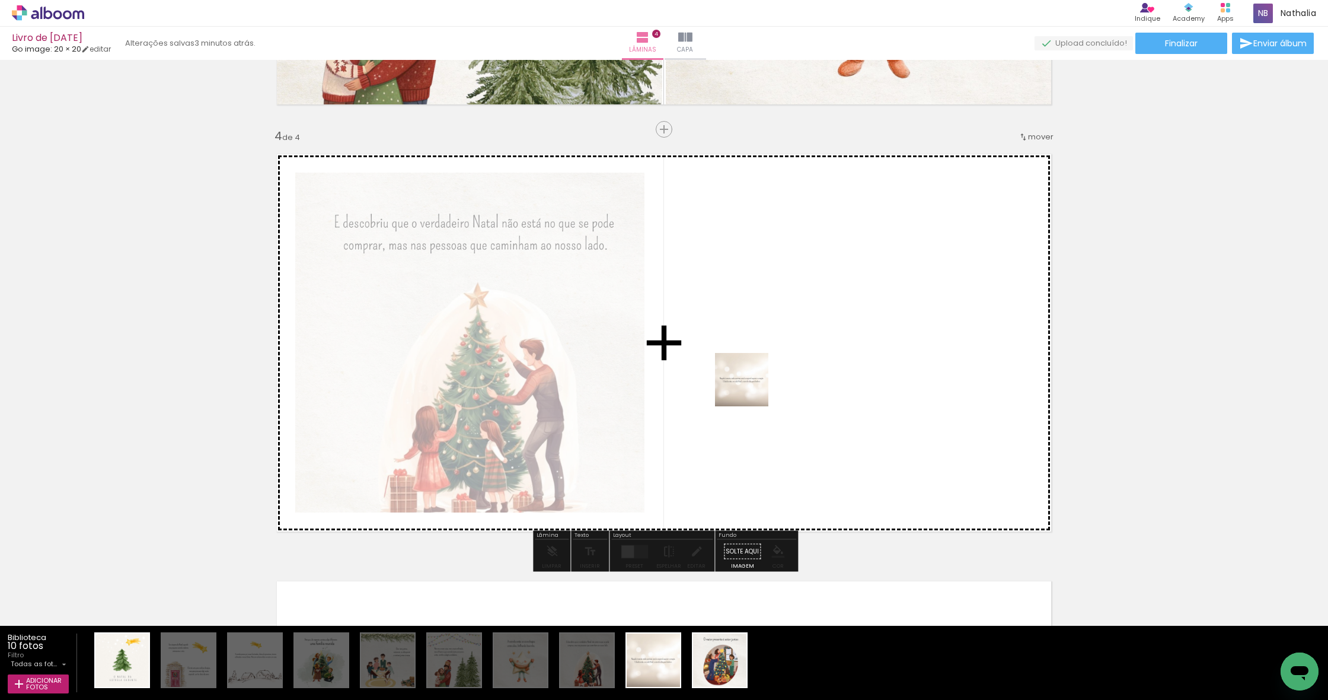
drag, startPoint x: 652, startPoint y: 674, endPoint x: 751, endPoint y: 388, distance: 303.0
click at [751, 388] on quentale-workspace at bounding box center [664, 350] width 1328 height 700
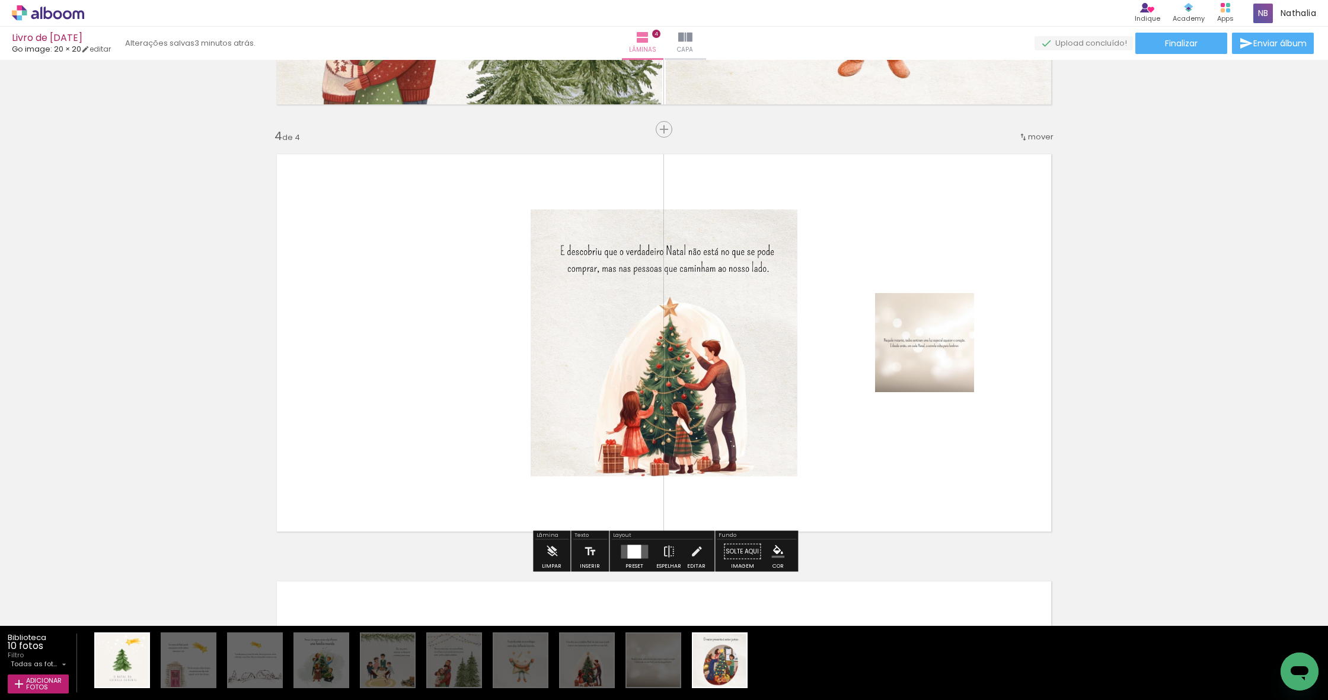
click at [631, 552] on div at bounding box center [634, 551] width 14 height 14
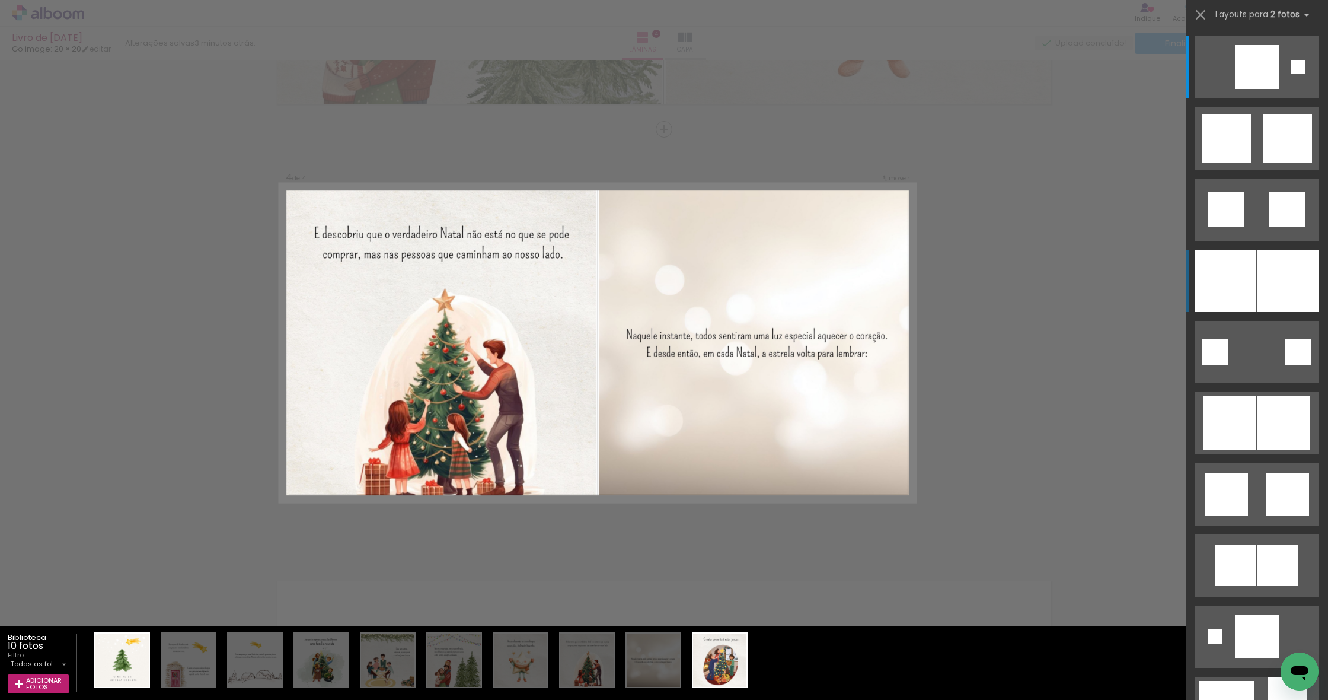
click at [1256, 294] on quentale-layouter at bounding box center [1257, 281] width 125 height 62
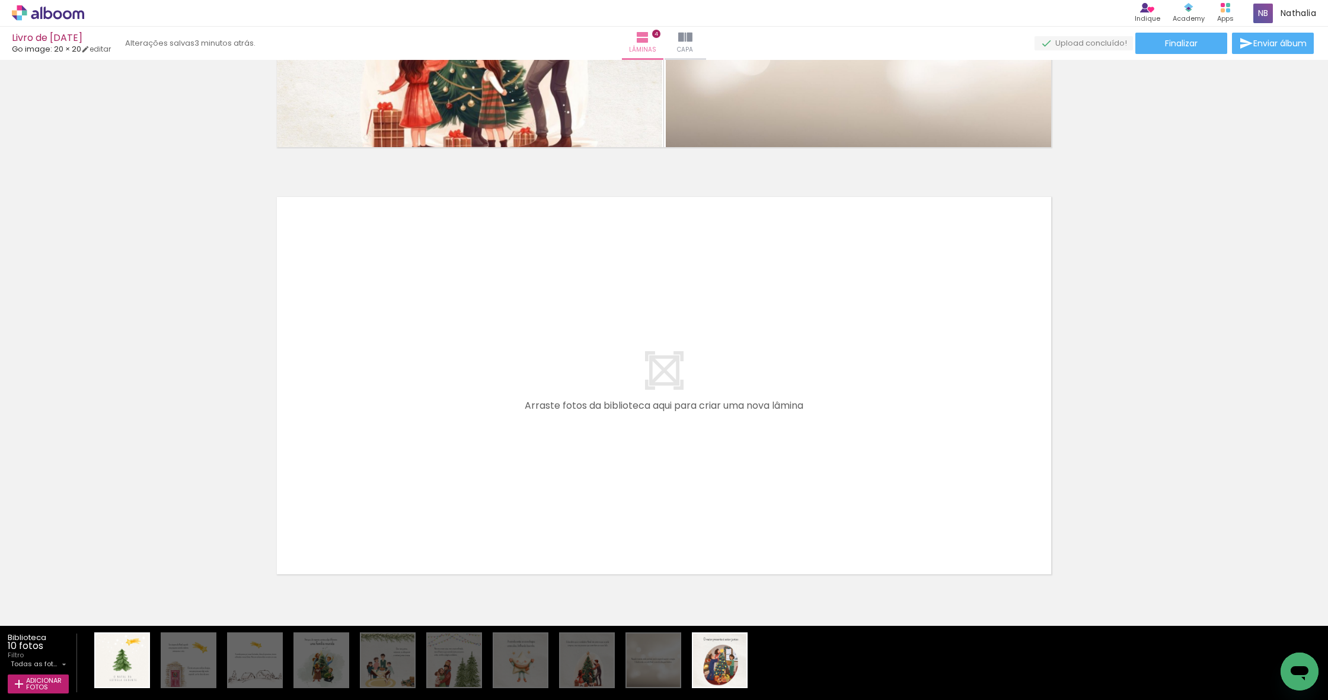
scroll to position [1615, 0]
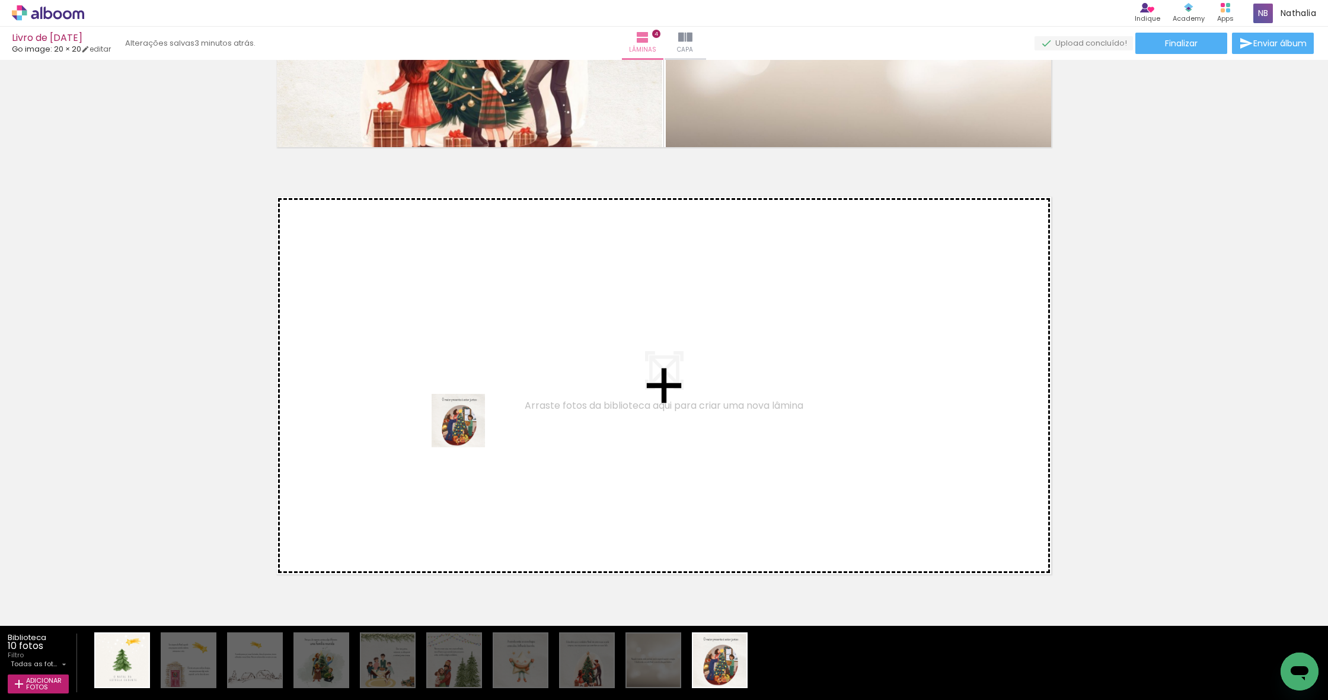
drag, startPoint x: 718, startPoint y: 672, endPoint x: 467, endPoint y: 429, distance: 349.3
click at [467, 429] on quentale-workspace at bounding box center [664, 350] width 1328 height 700
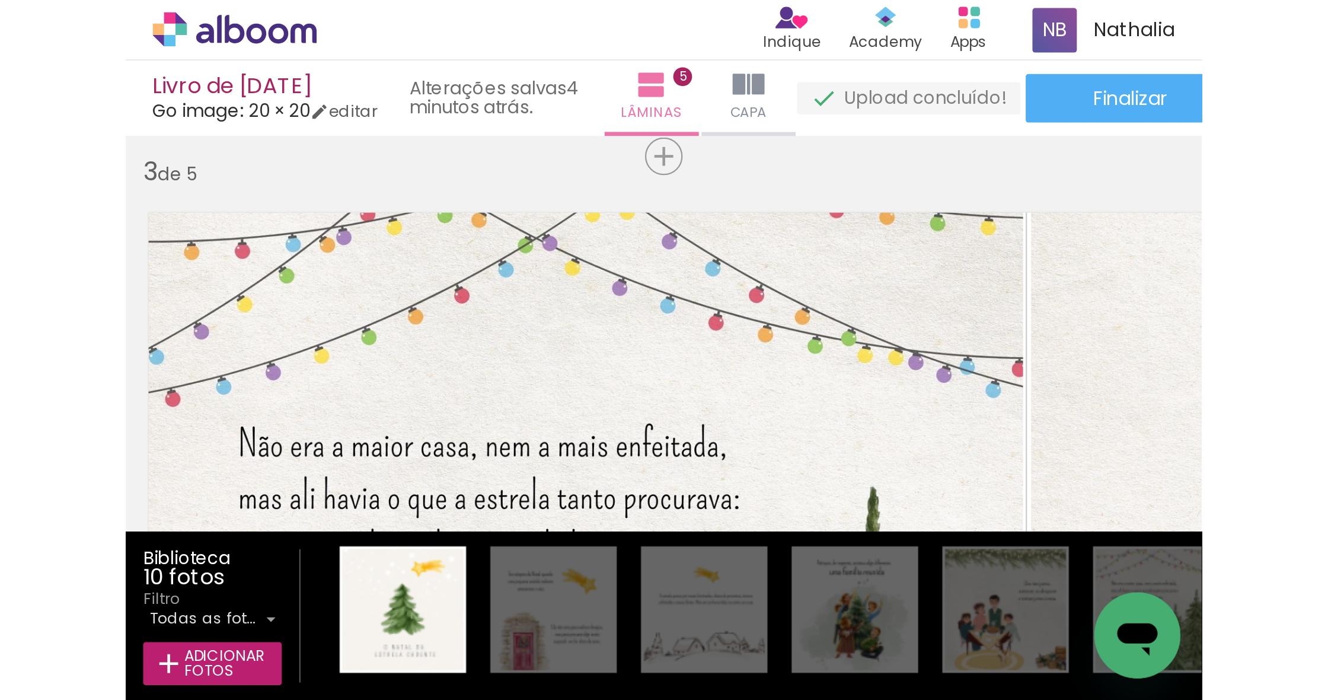
scroll to position [473, 0]
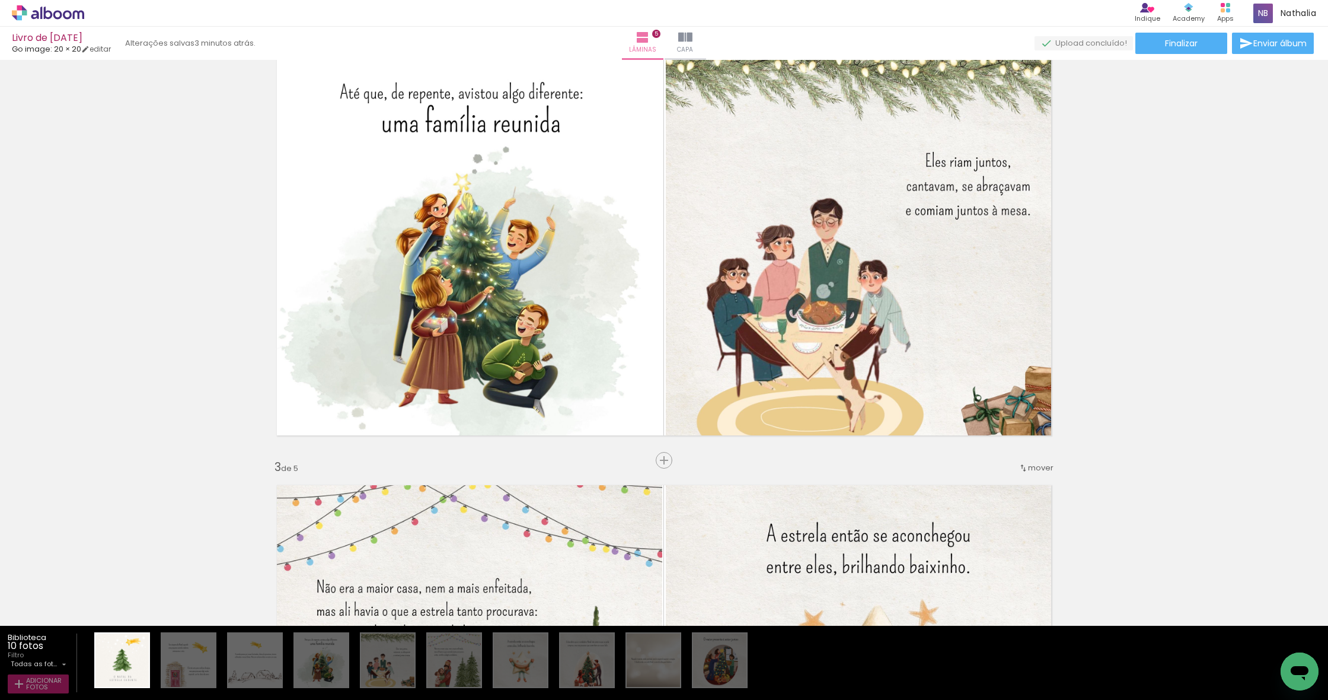
click at [31, 686] on span "Adicionar Fotos" at bounding box center [44, 683] width 36 height 13
click at [0, 0] on input "file" at bounding box center [0, 0] width 0 height 0
click at [32, 686] on span "Adicionar Fotos" at bounding box center [44, 683] width 36 height 13
click at [0, 0] on input "file" at bounding box center [0, 0] width 0 height 0
click at [30, 642] on span "10 fotos" at bounding box center [26, 646] width 36 height 14
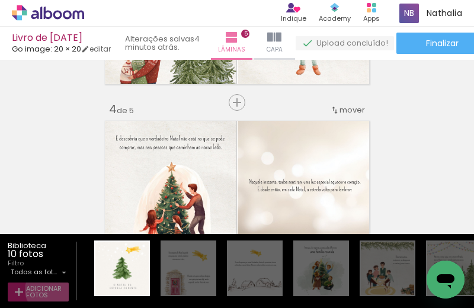
click at [50, 291] on span "Adicionar Fotos" at bounding box center [44, 292] width 36 height 13
click at [0, 0] on input "file" at bounding box center [0, 0] width 0 height 0
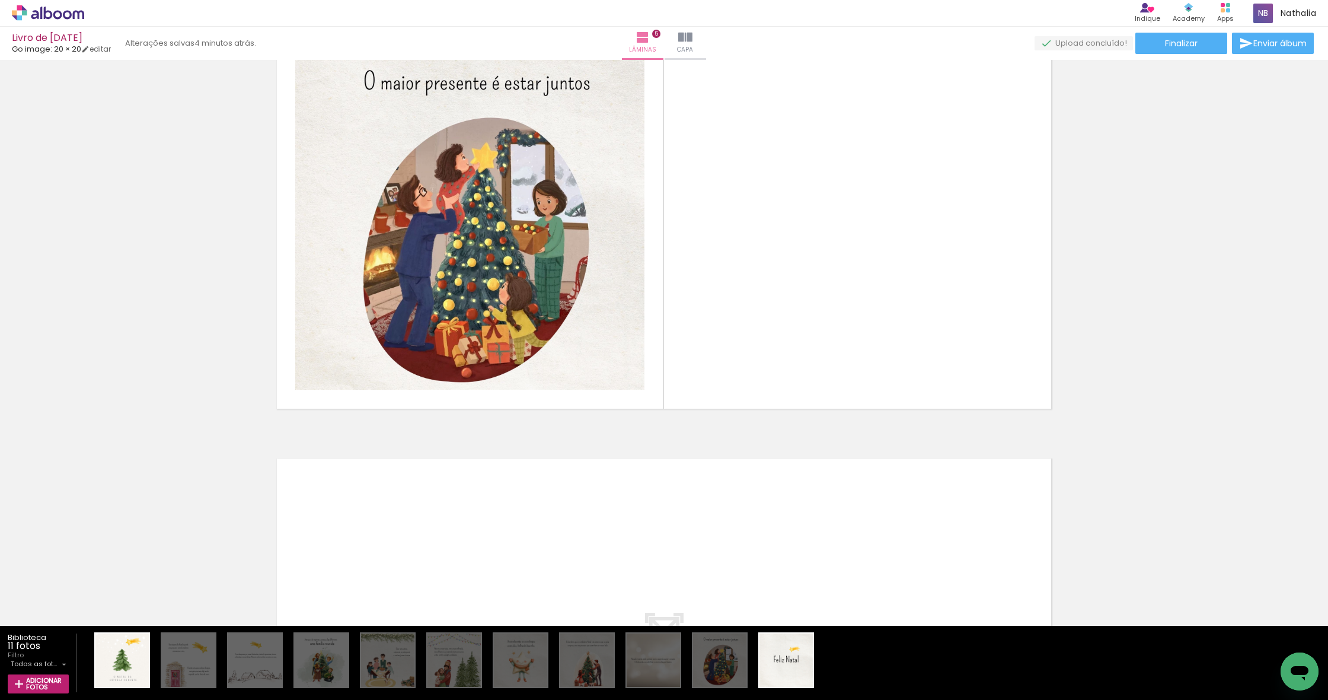
scroll to position [1782, 0]
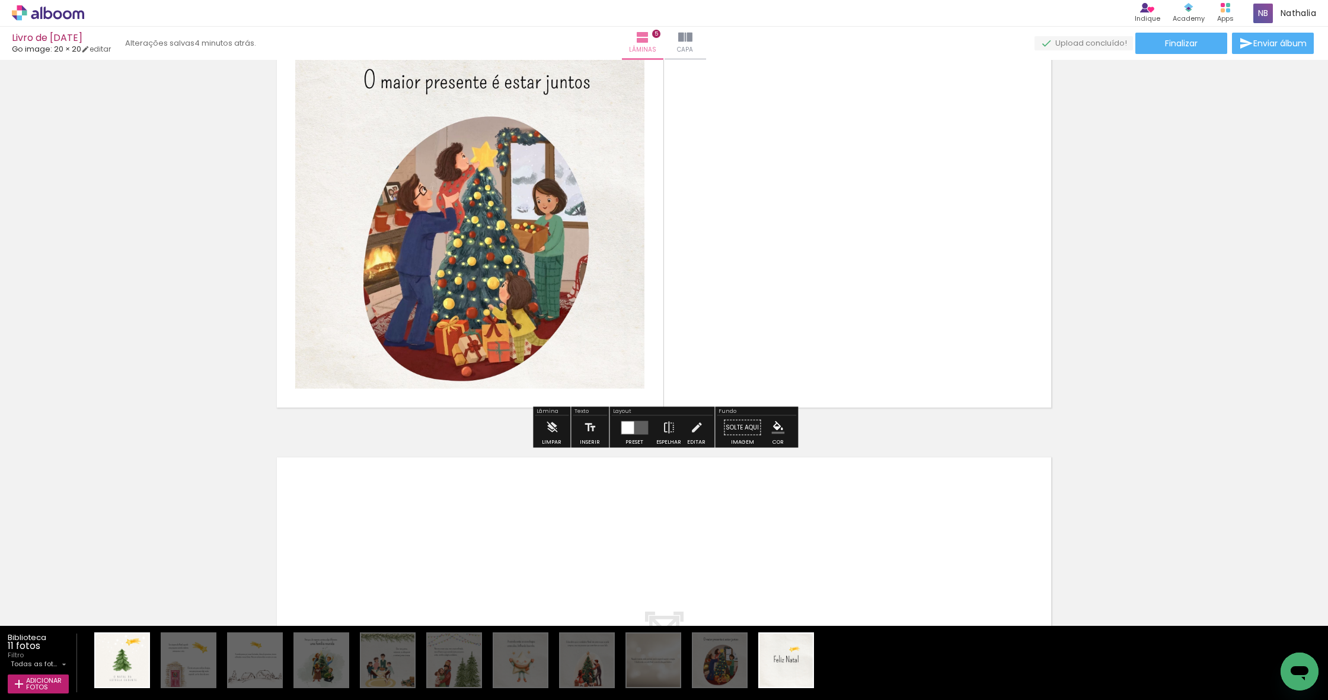
click at [805, 196] on quentale-layouter at bounding box center [664, 218] width 795 height 397
click at [795, 659] on div at bounding box center [786, 659] width 59 height 59
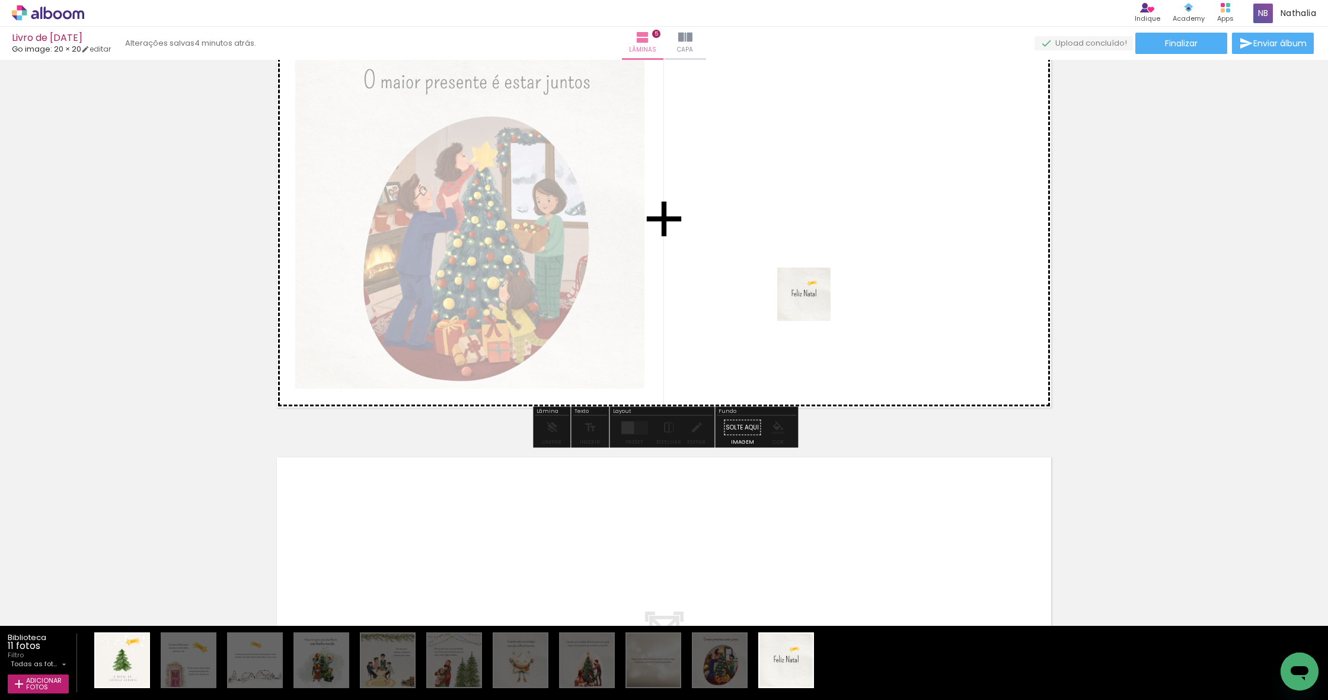
drag, startPoint x: 782, startPoint y: 672, endPoint x: 813, endPoint y: 303, distance: 370.1
click at [813, 303] on quentale-workspace at bounding box center [664, 350] width 1328 height 700
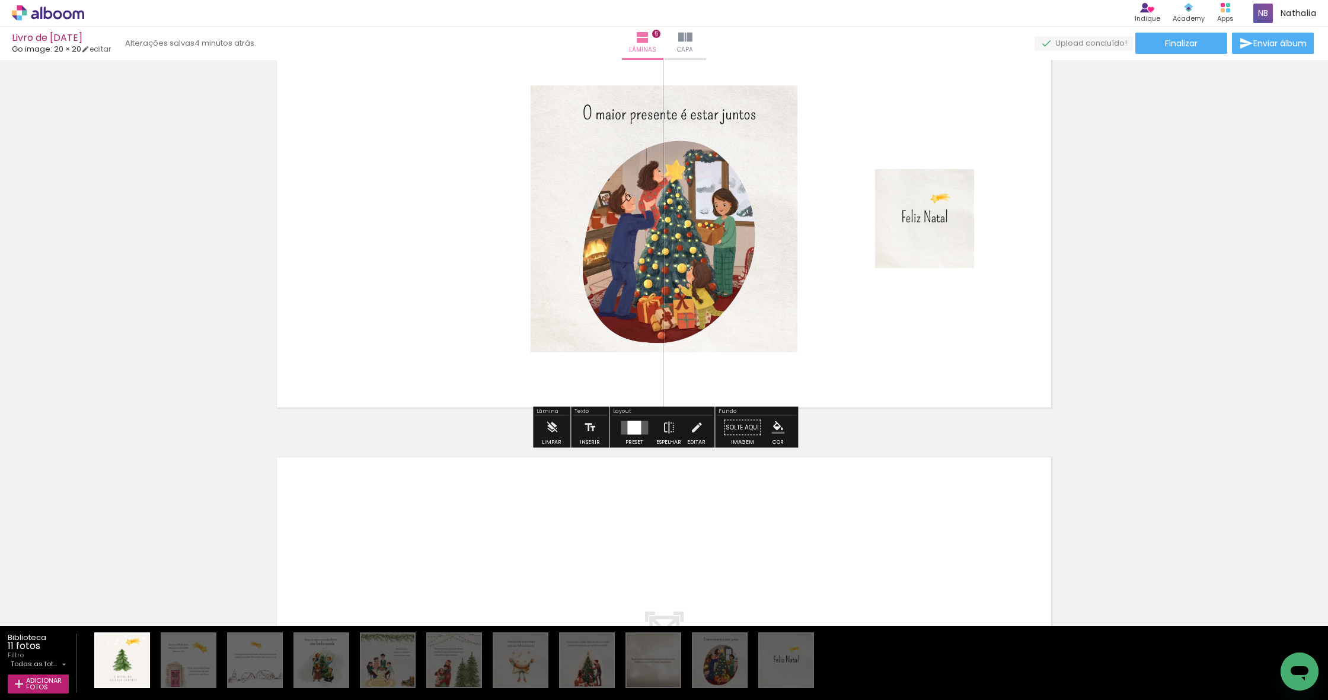
click at [629, 432] on div at bounding box center [634, 427] width 14 height 14
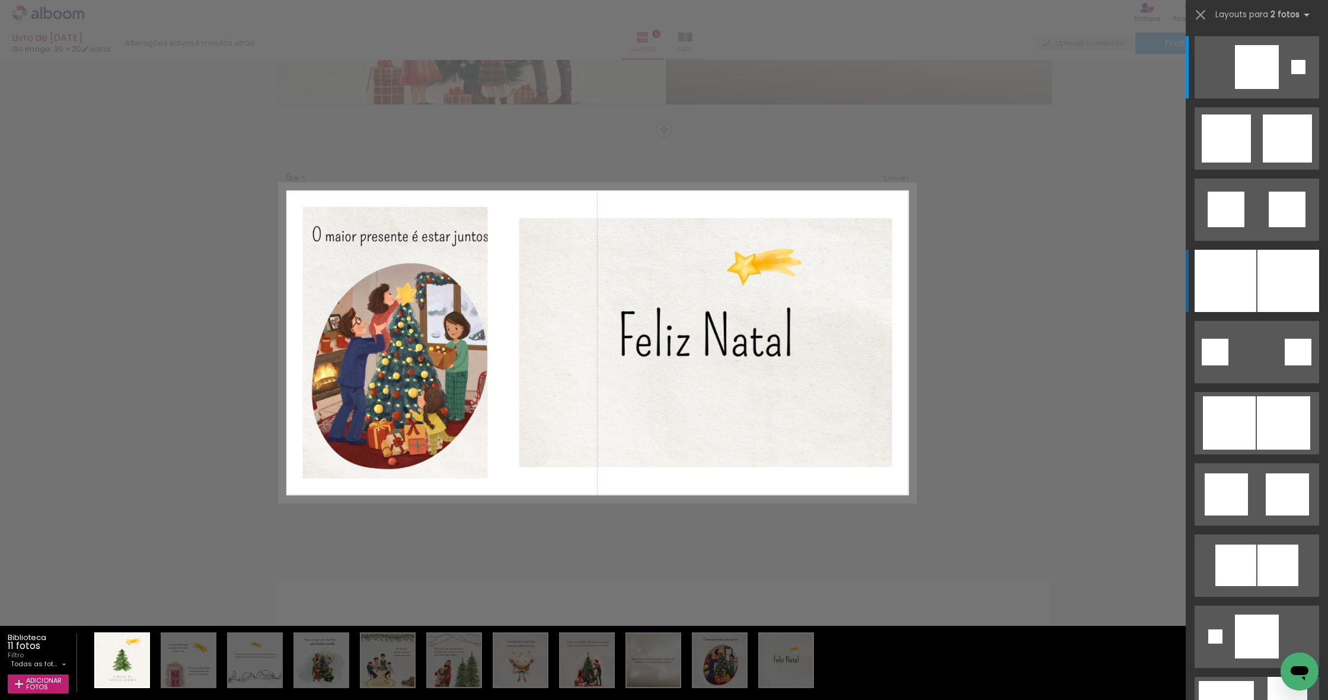
scroll to position [0, 0]
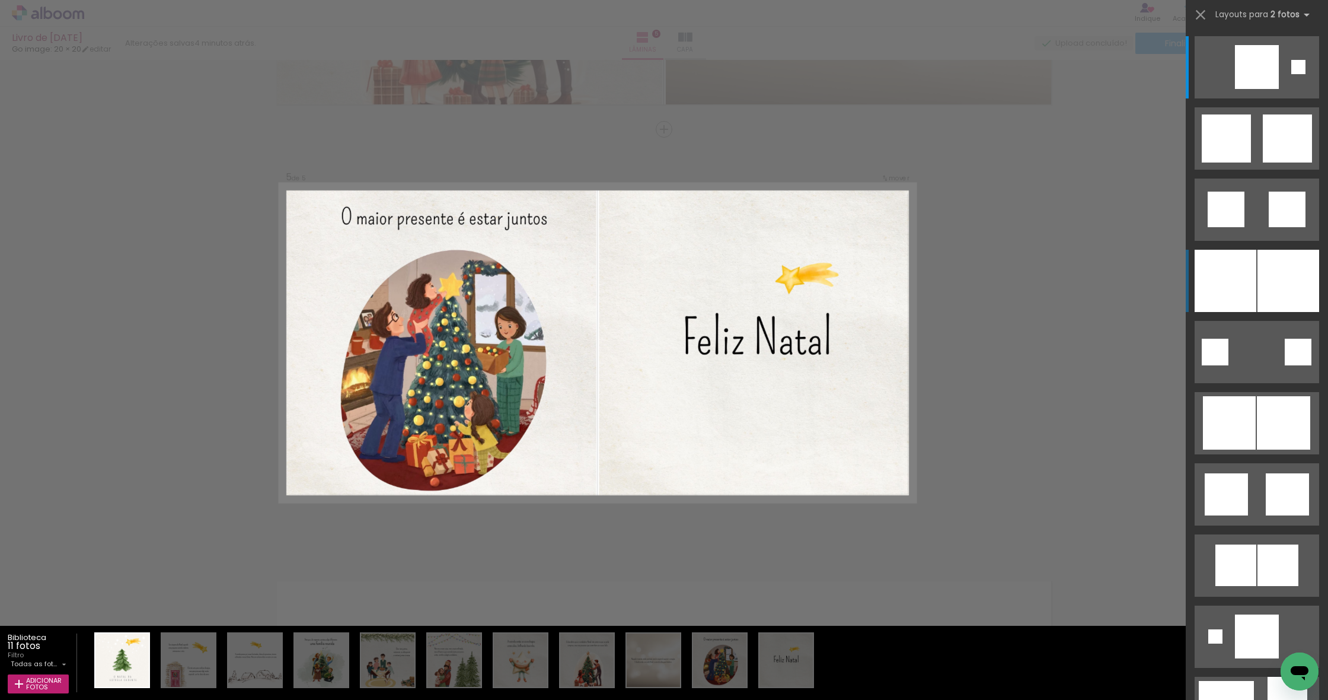
click at [1266, 259] on div at bounding box center [1289, 281] width 62 height 62
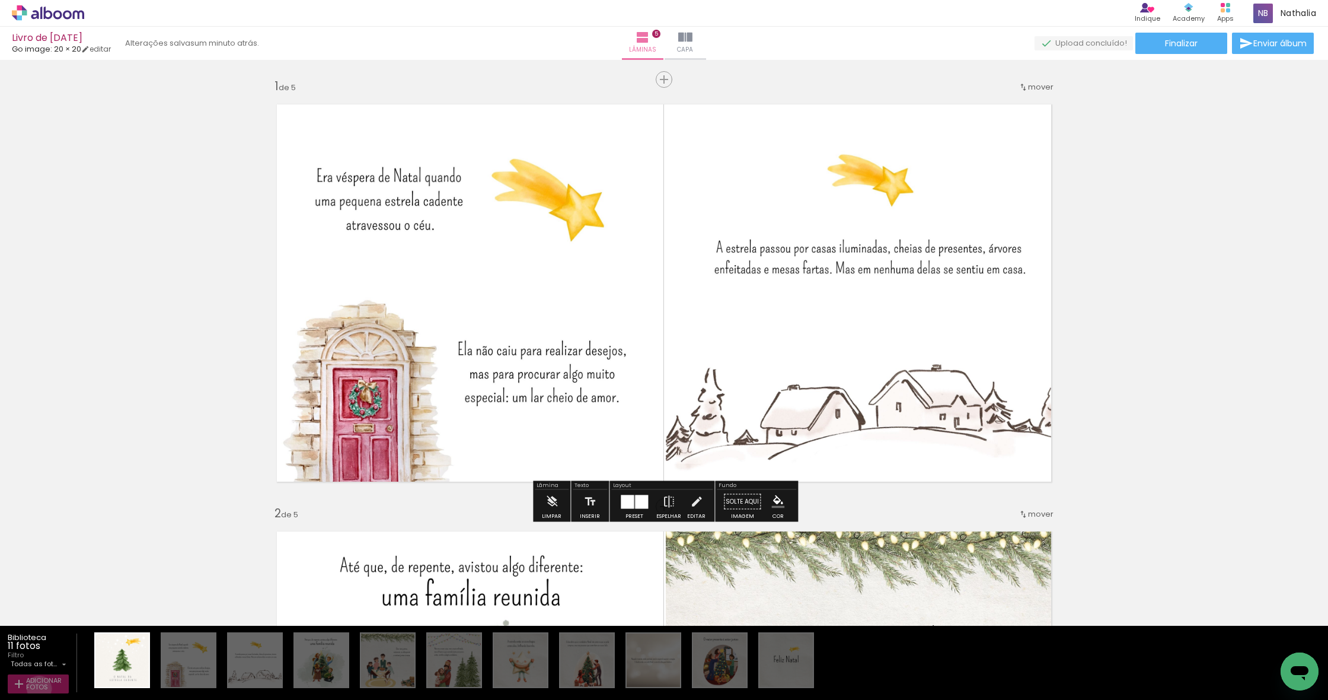
click at [39, 688] on span "Adicionar Fotos" at bounding box center [44, 683] width 36 height 13
click at [0, 0] on input "file" at bounding box center [0, 0] width 0 height 0
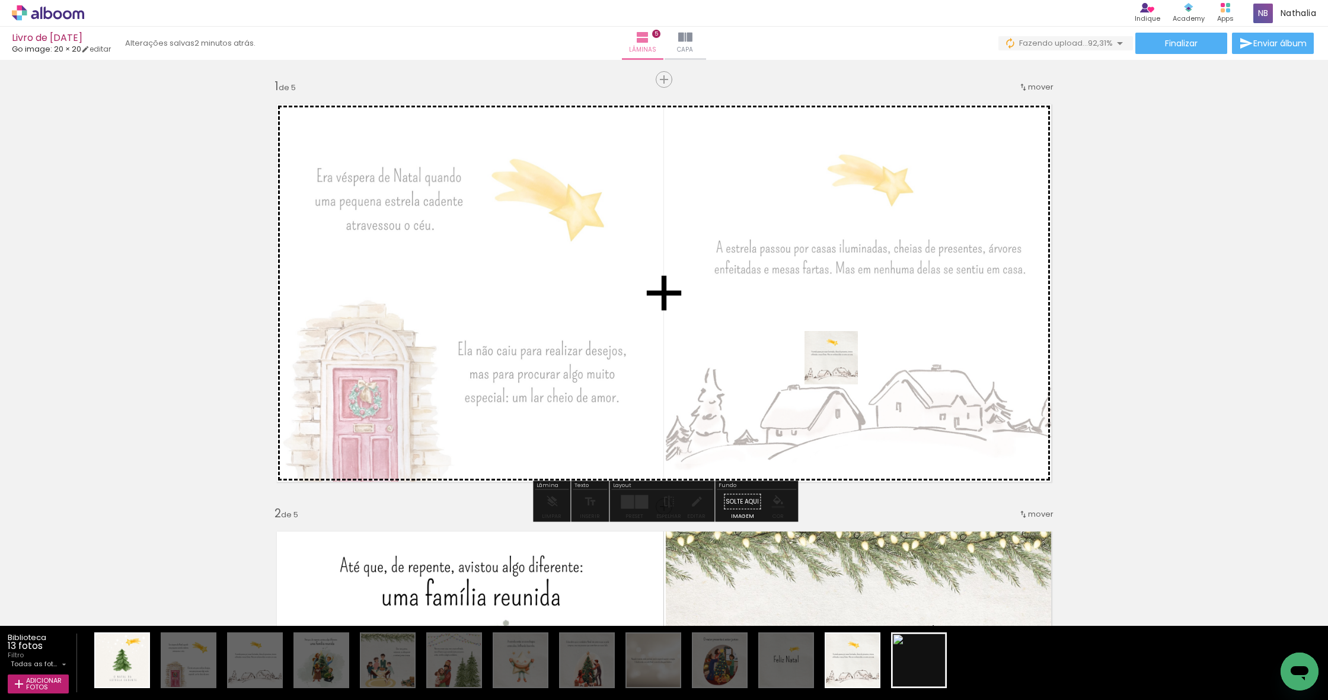
drag, startPoint x: 853, startPoint y: 675, endPoint x: 840, endPoint y: 366, distance: 308.6
click at [840, 366] on quentale-workspace at bounding box center [664, 350] width 1328 height 700
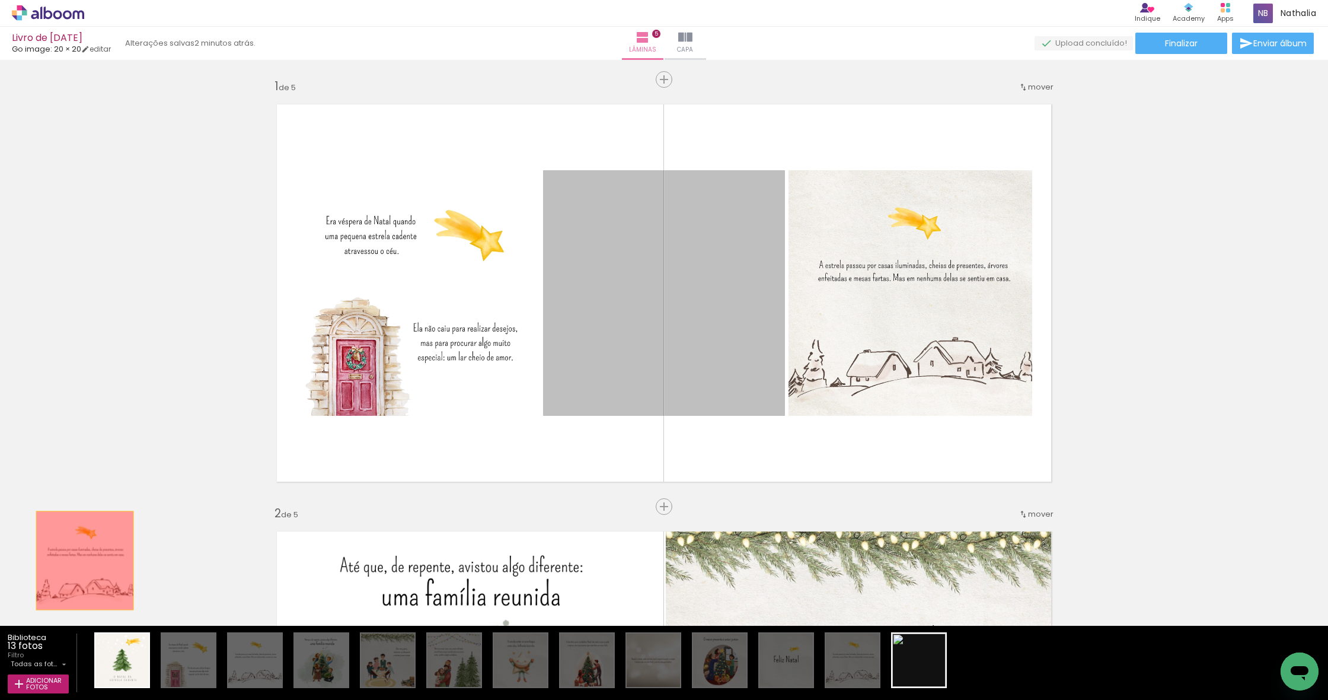
drag, startPoint x: 725, startPoint y: 340, endPoint x: 85, endPoint y: 560, distance: 676.7
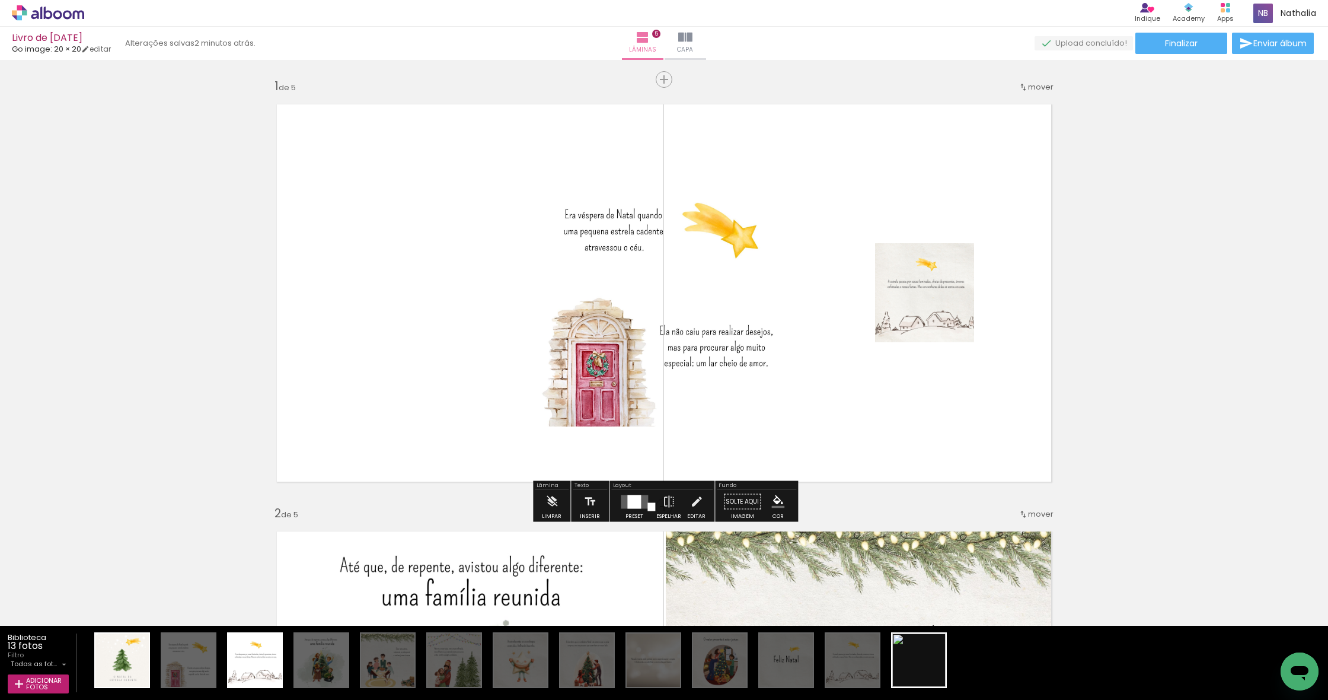
click at [620, 511] on div at bounding box center [634, 502] width 32 height 24
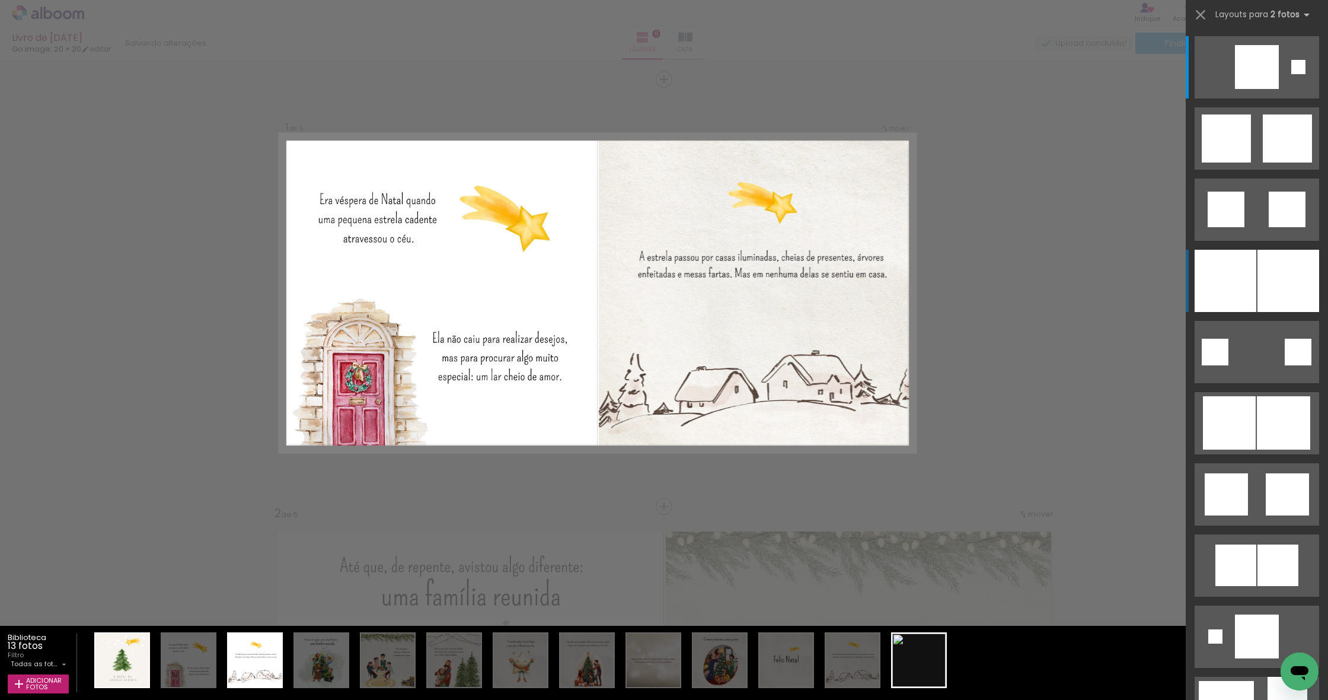
click at [1231, 276] on div at bounding box center [1226, 281] width 62 height 62
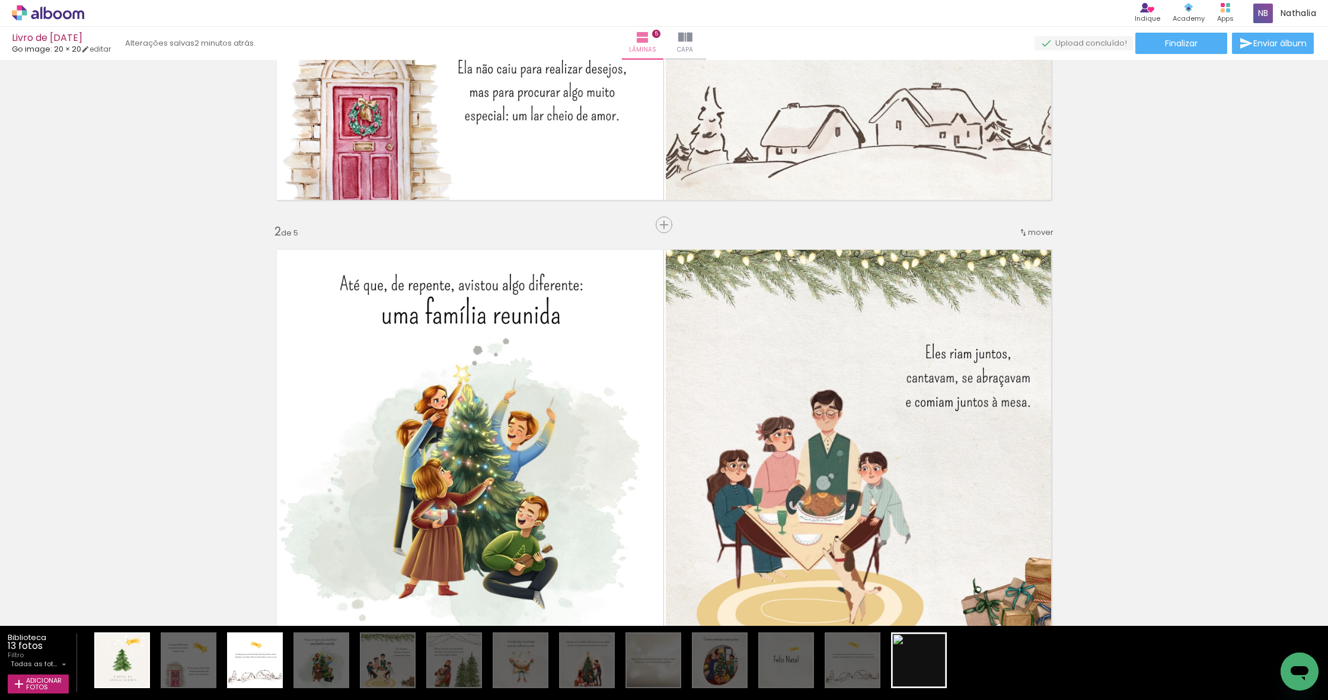
scroll to position [282, 0]
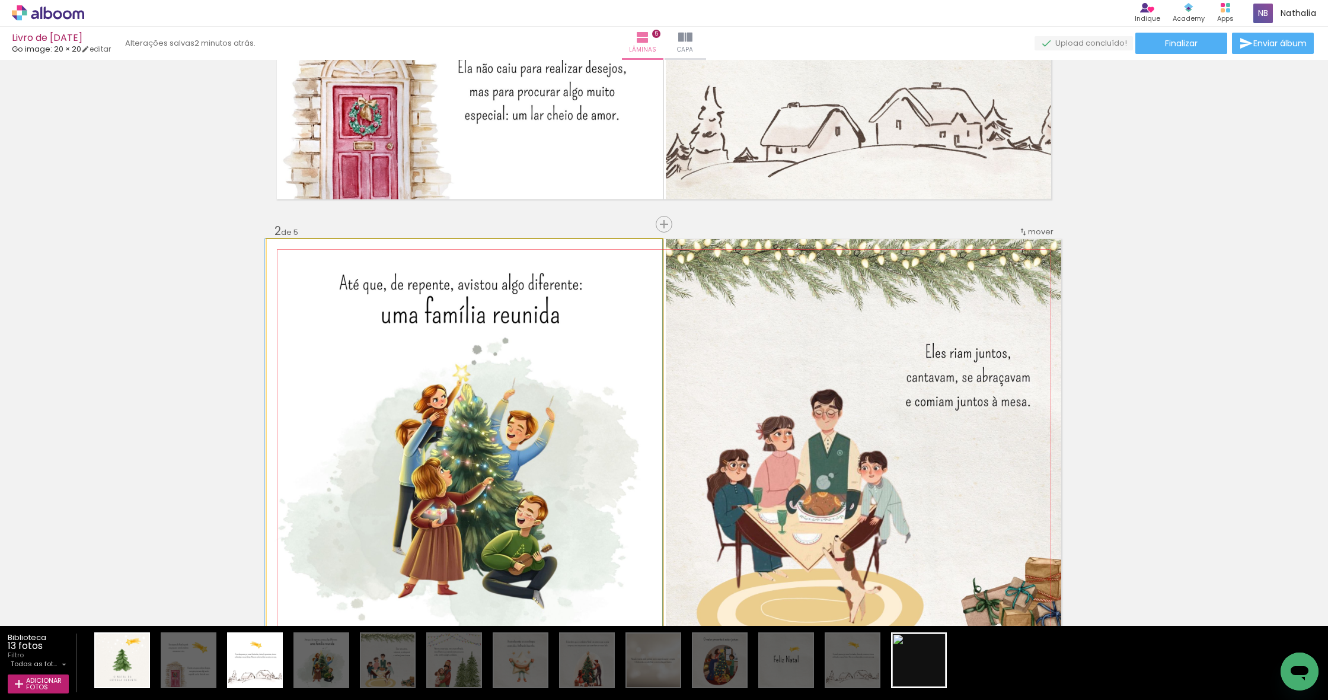
drag, startPoint x: 554, startPoint y: 439, endPoint x: 305, endPoint y: 462, distance: 250.2
click at [305, 462] on div at bounding box center [463, 437] width 397 height 397
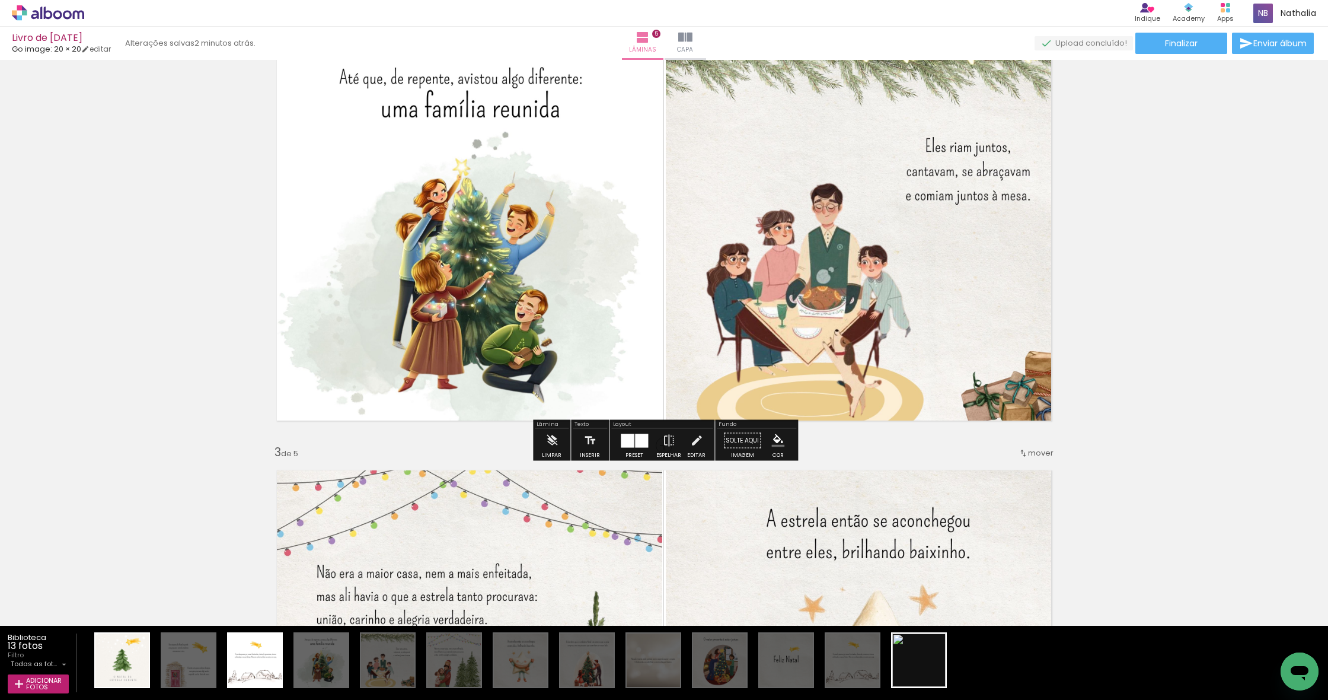
scroll to position [501, 0]
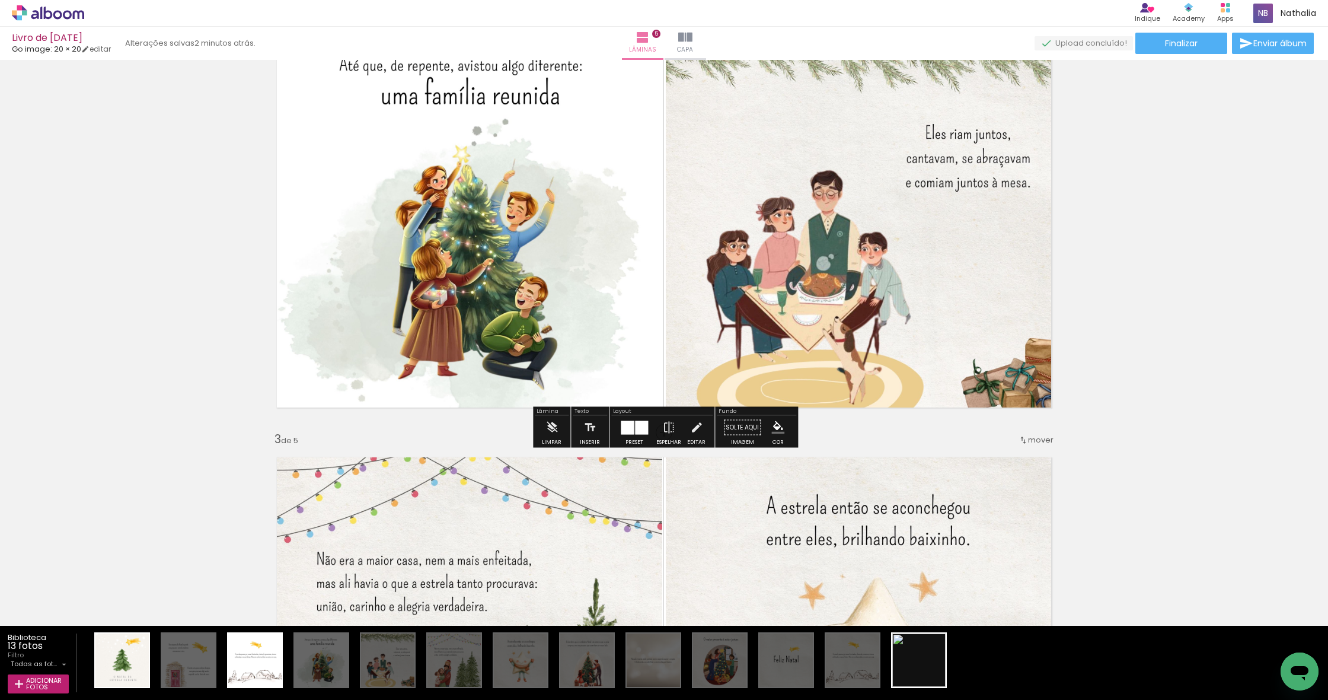
click at [614, 240] on quentale-photo at bounding box center [464, 218] width 395 height 397
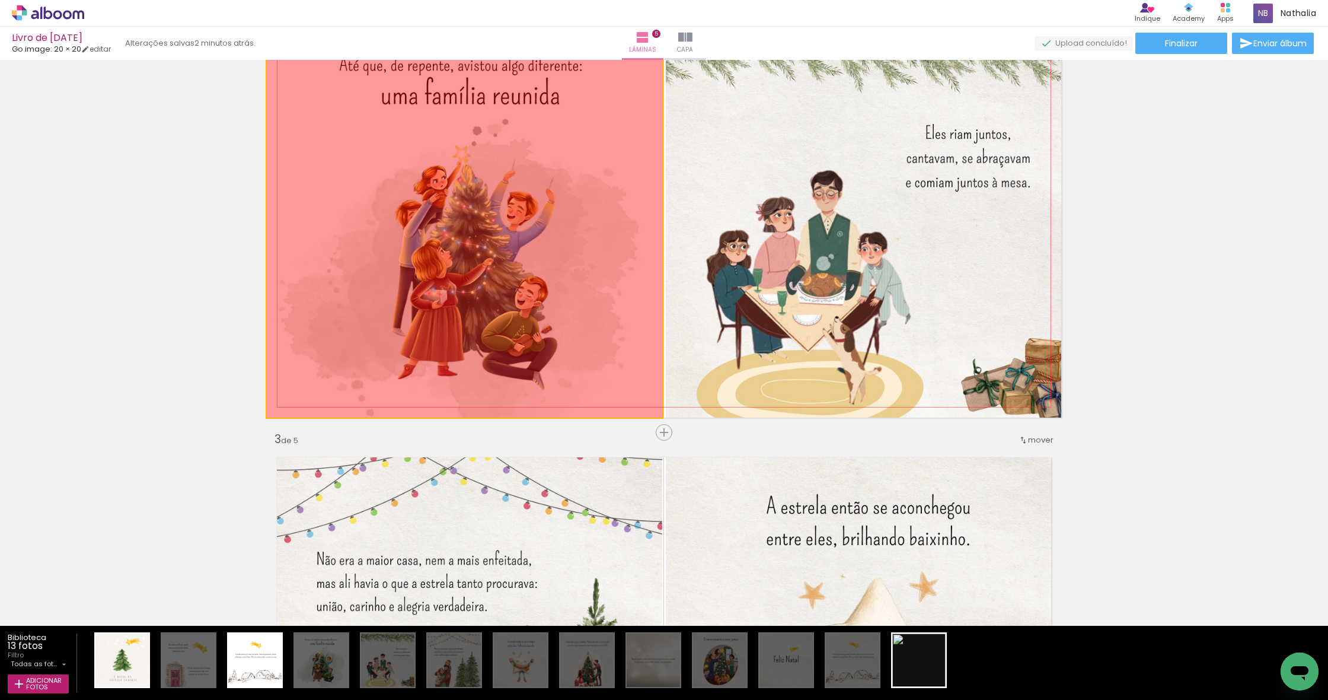
drag, startPoint x: 551, startPoint y: 342, endPoint x: 129, endPoint y: 427, distance: 430.2
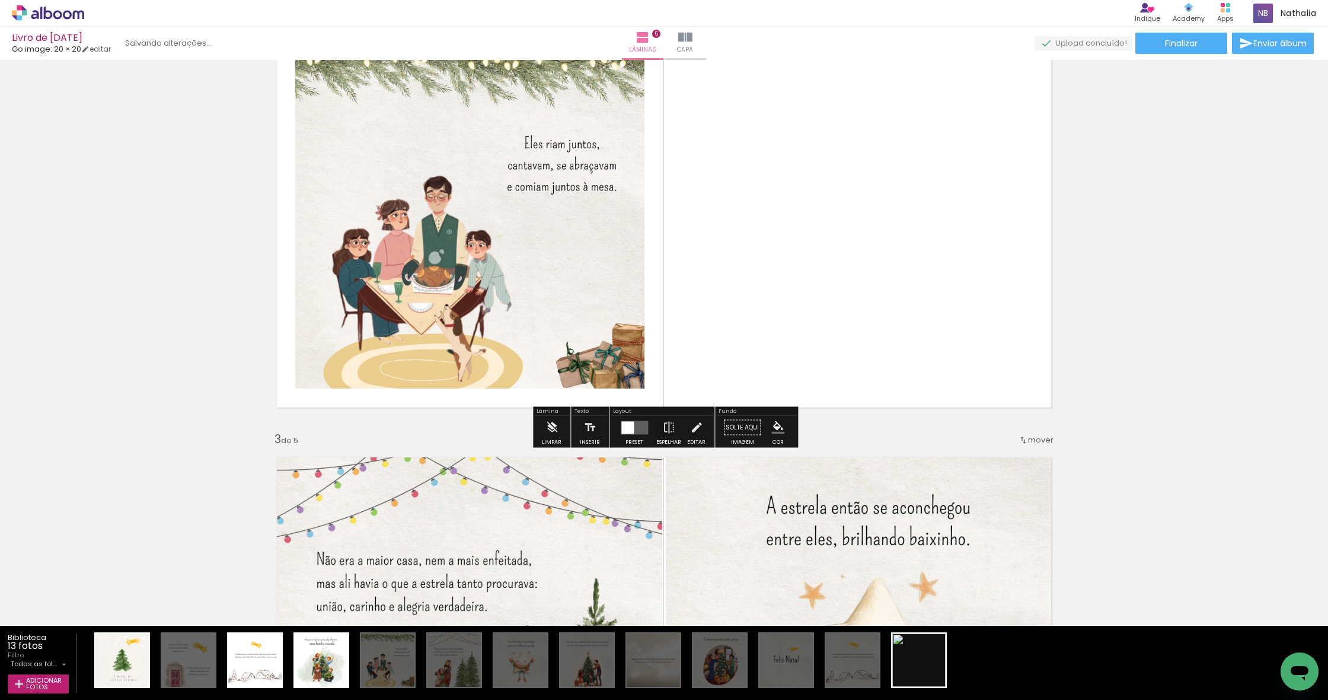
click at [414, 277] on div at bounding box center [469, 218] width 349 height 349
click at [930, 653] on div at bounding box center [919, 659] width 59 height 59
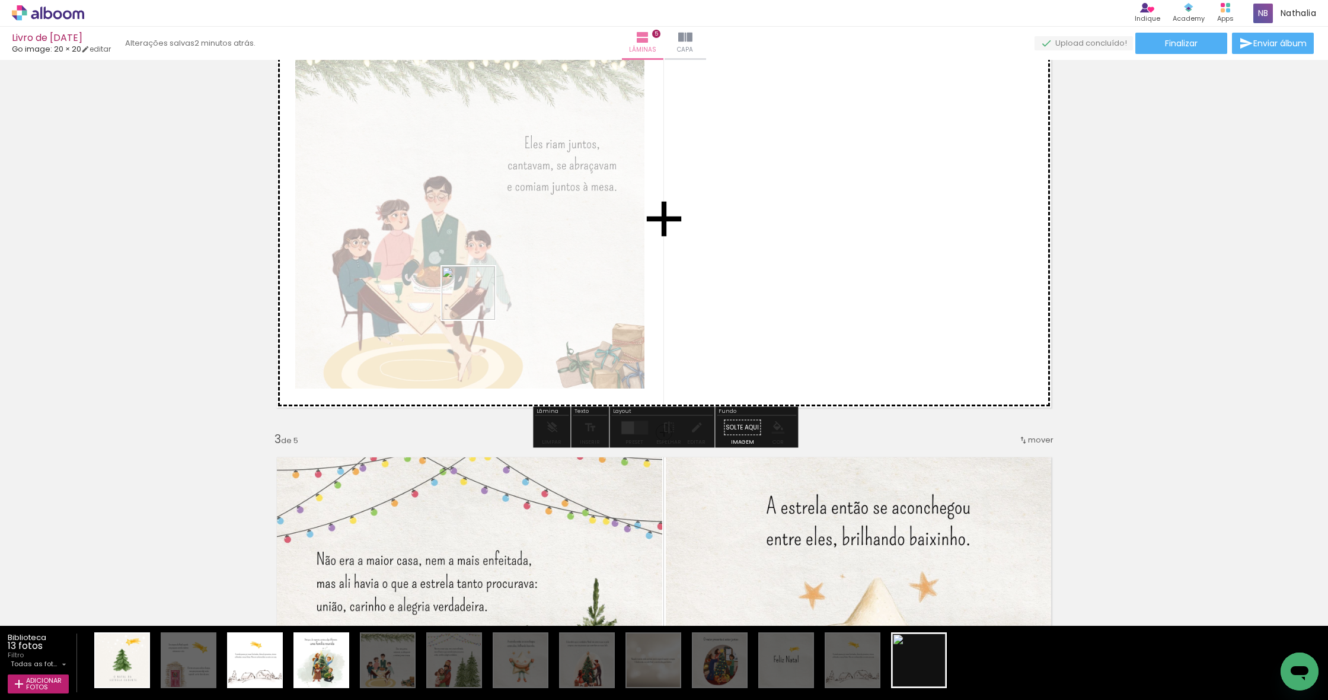
drag, startPoint x: 927, startPoint y: 665, endPoint x: 477, endPoint y: 302, distance: 578.1
click at [477, 302] on quentale-workspace at bounding box center [664, 350] width 1328 height 700
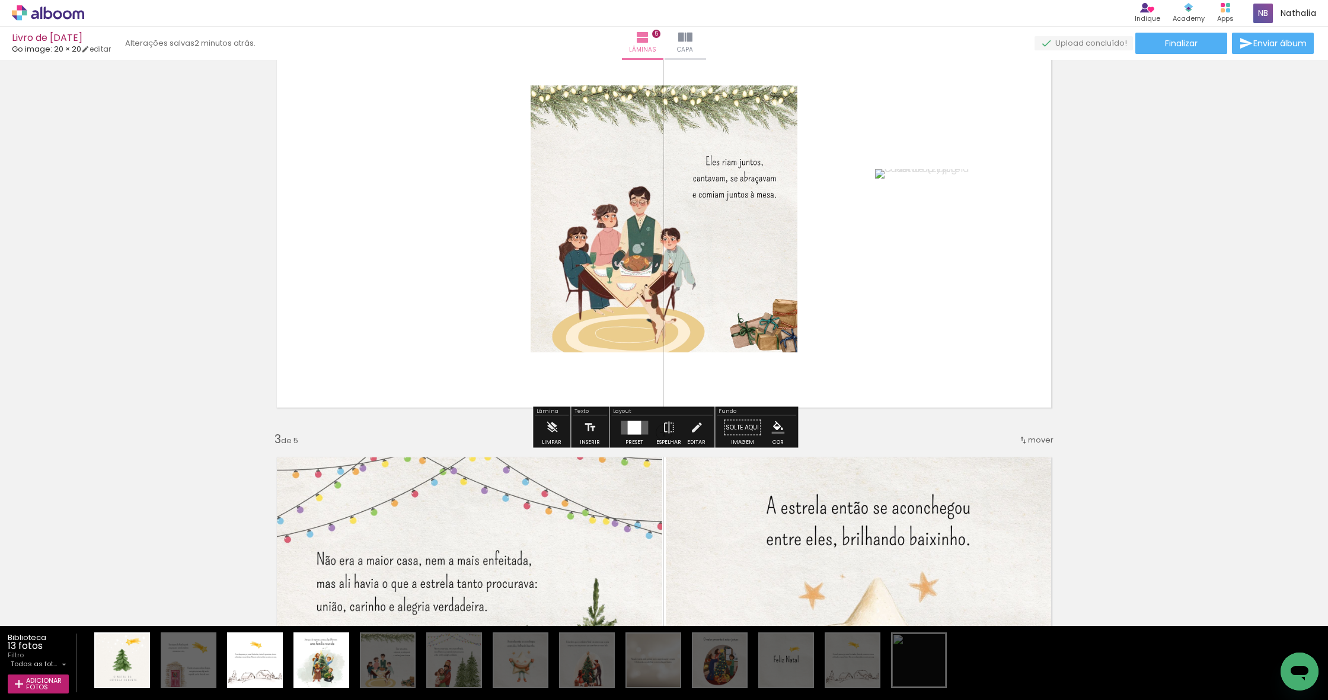
click at [627, 430] on div at bounding box center [634, 427] width 14 height 14
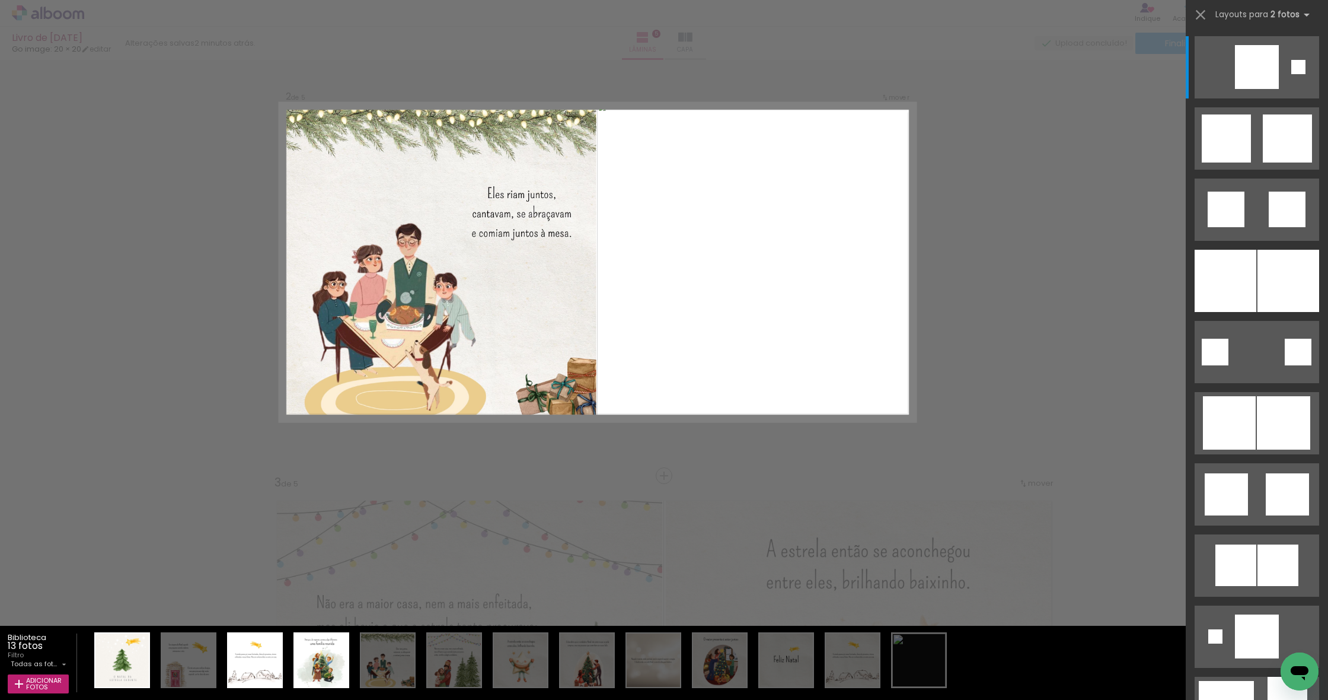
click at [1262, 267] on div at bounding box center [1289, 281] width 62 height 62
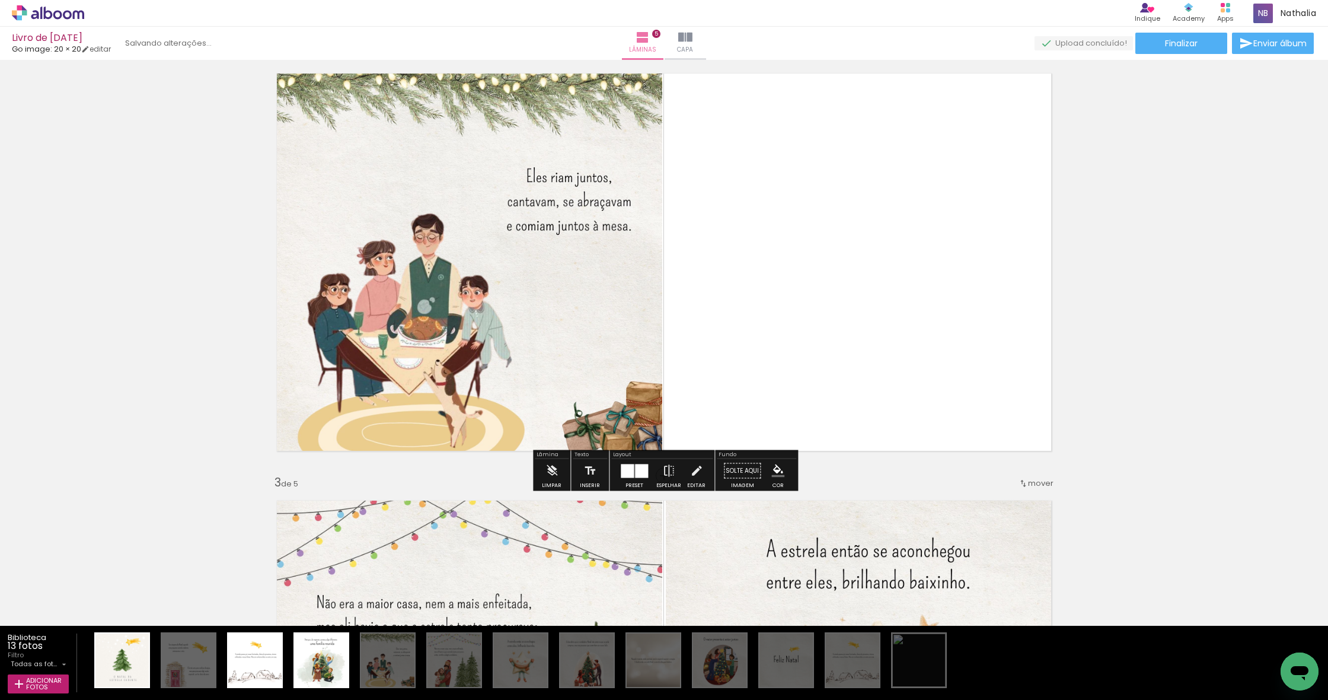
scroll to position [377, 0]
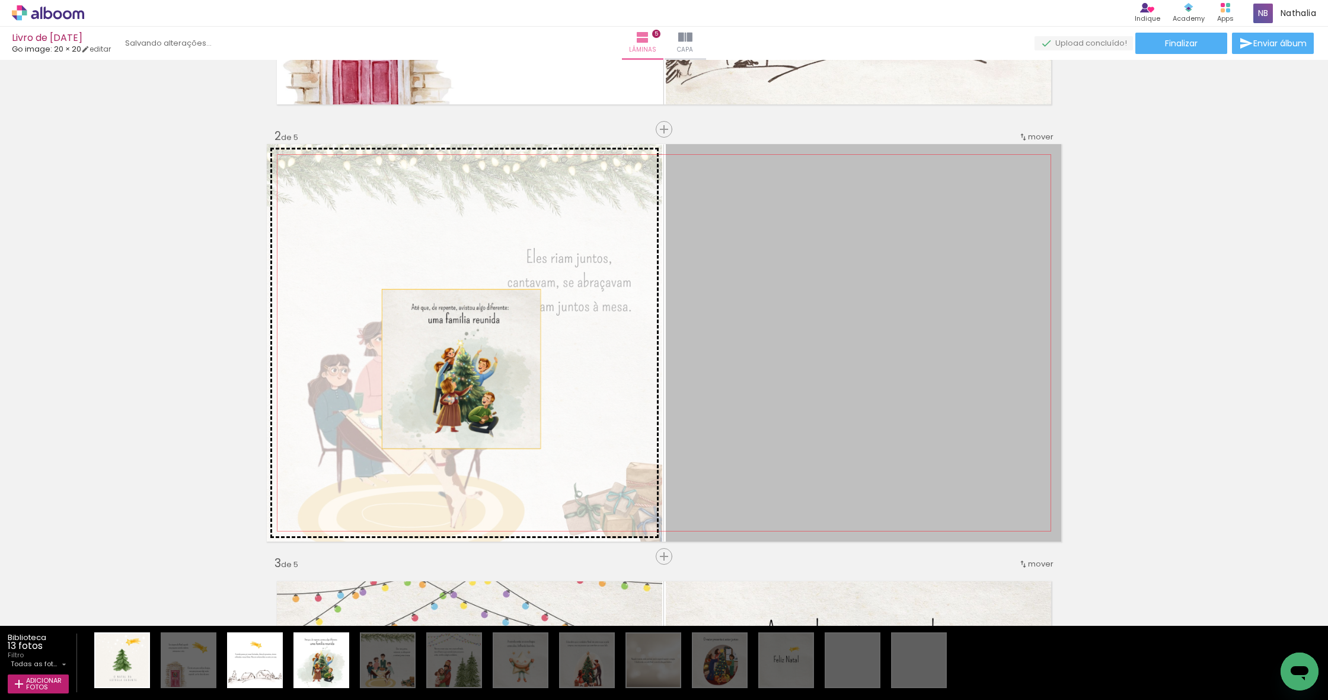
drag, startPoint x: 878, startPoint y: 368, endPoint x: 460, endPoint y: 368, distance: 418.0
click at [0, 0] on slot at bounding box center [0, 0] width 0 height 0
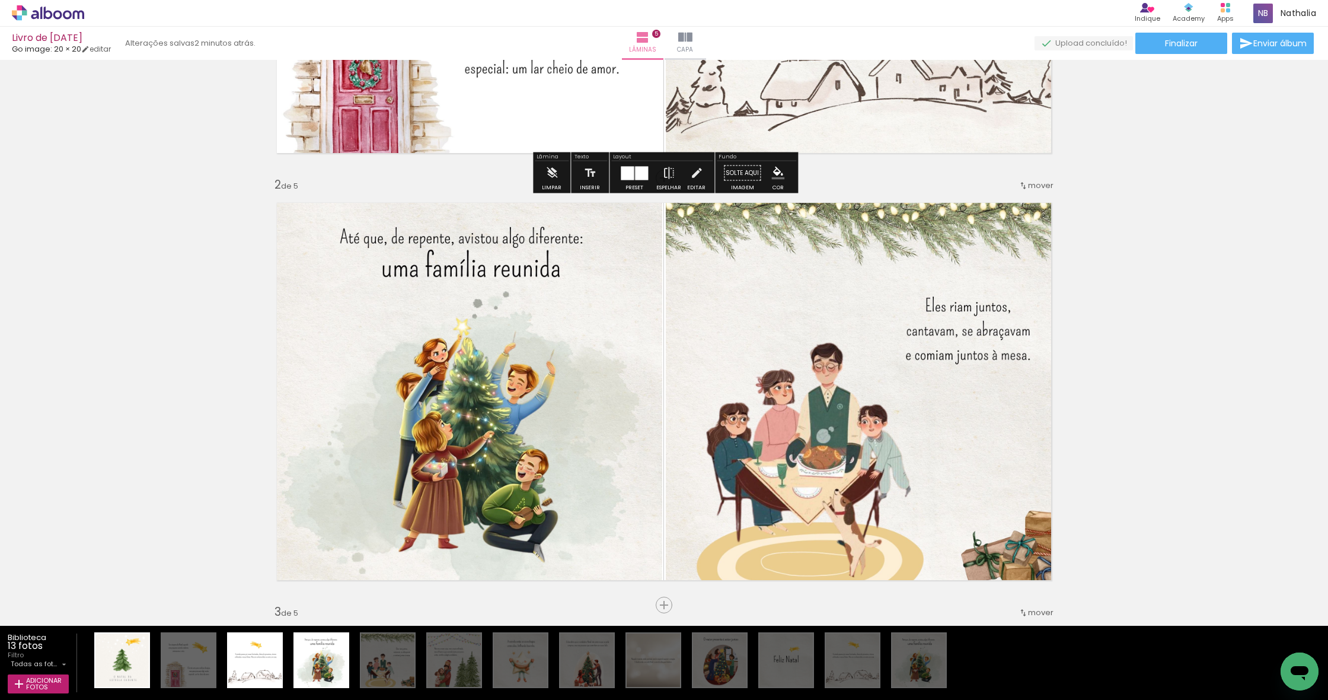
scroll to position [331, 0]
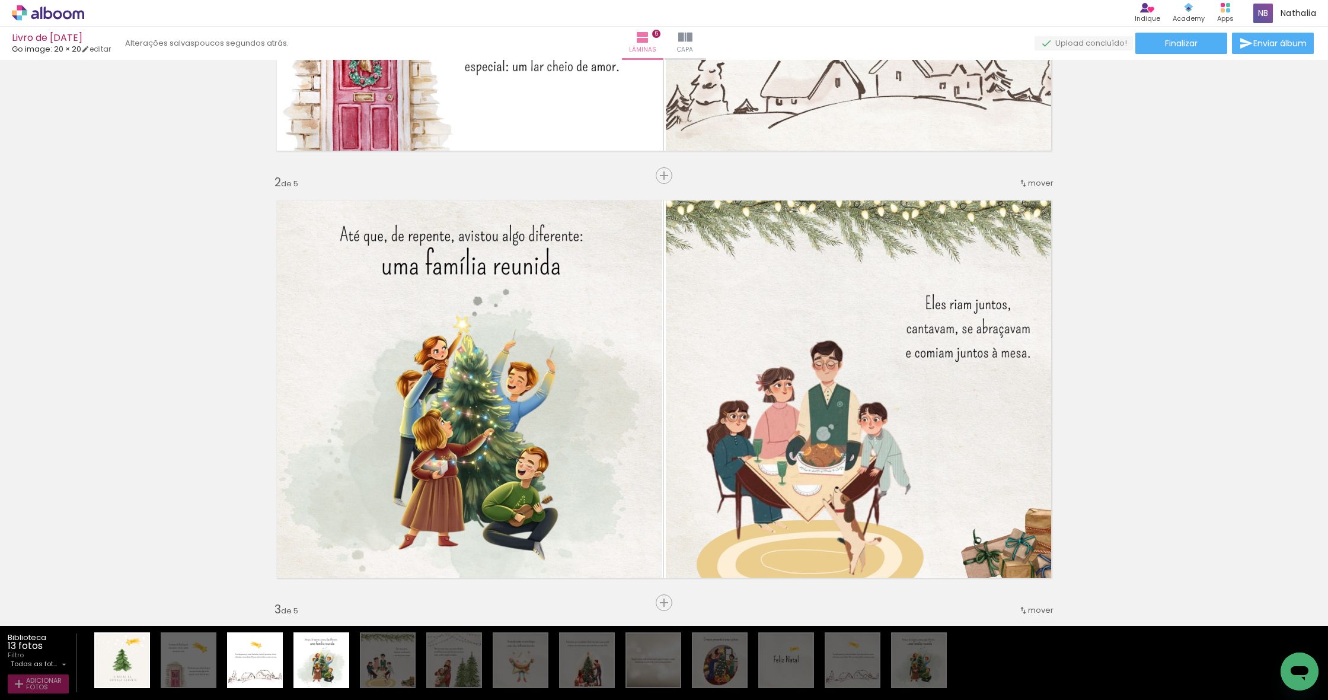
click at [26, 686] on span "Adicionar Fotos" at bounding box center [44, 683] width 36 height 13
click at [0, 0] on input "file" at bounding box center [0, 0] width 0 height 0
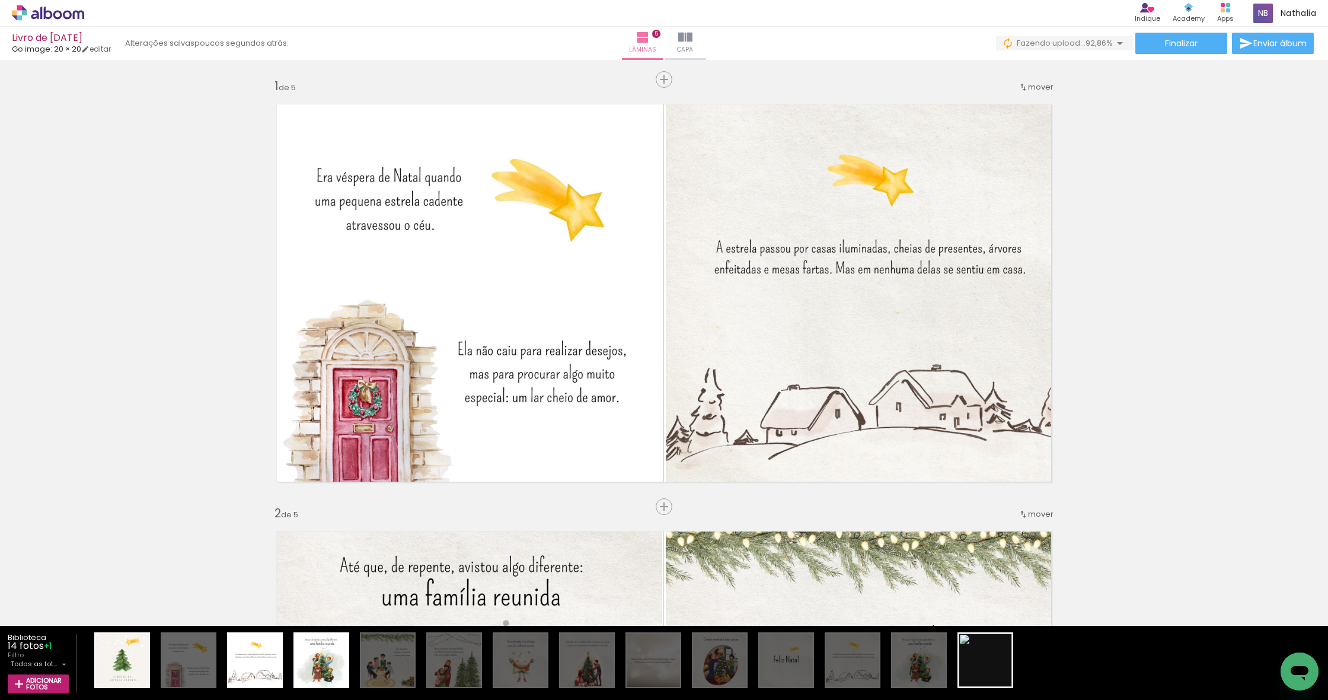
scroll to position [0, 0]
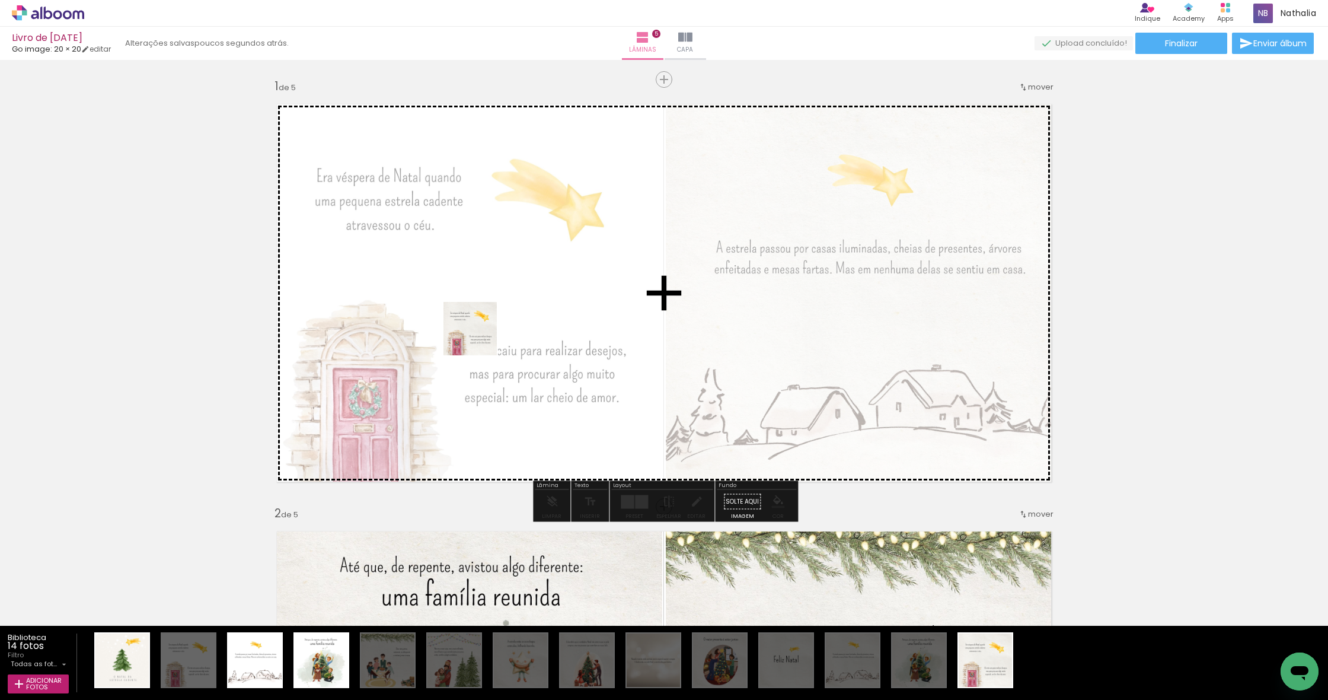
drag, startPoint x: 996, startPoint y: 669, endPoint x: 479, endPoint y: 337, distance: 614.5
click at [479, 337] on quentale-workspace at bounding box center [664, 350] width 1328 height 700
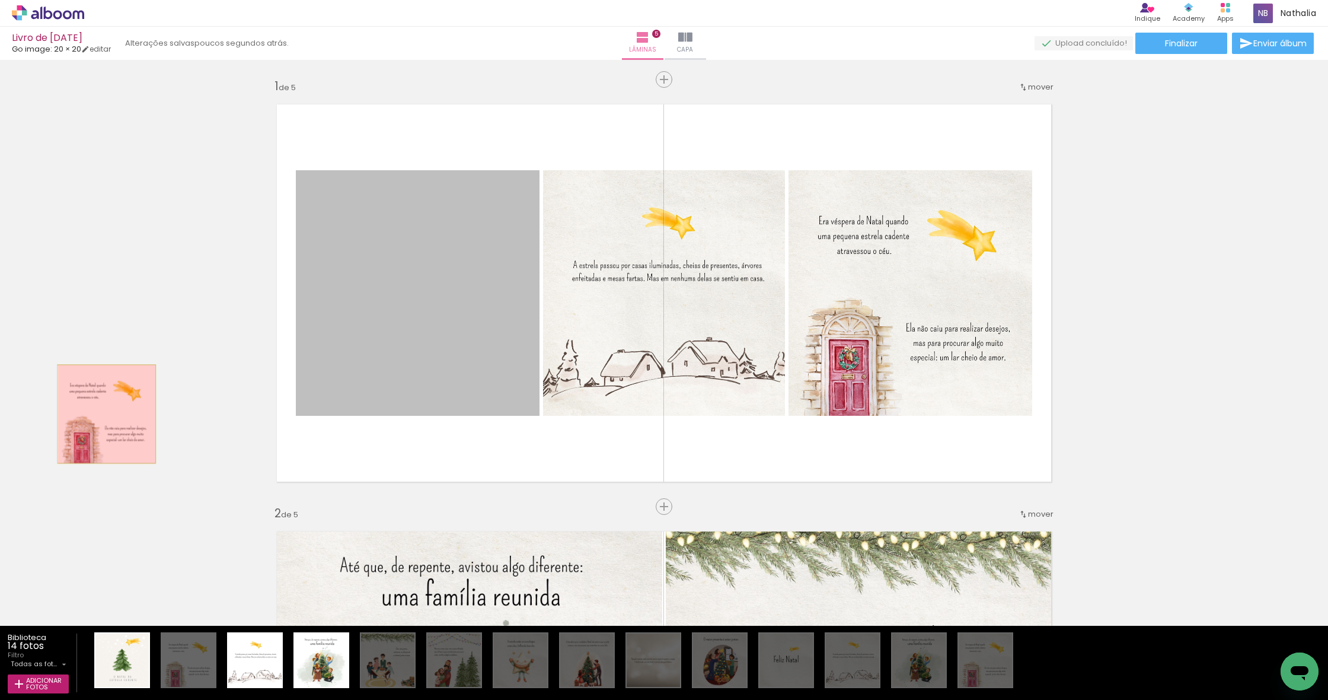
drag, startPoint x: 439, startPoint y: 315, endPoint x: 107, endPoint y: 414, distance: 346.9
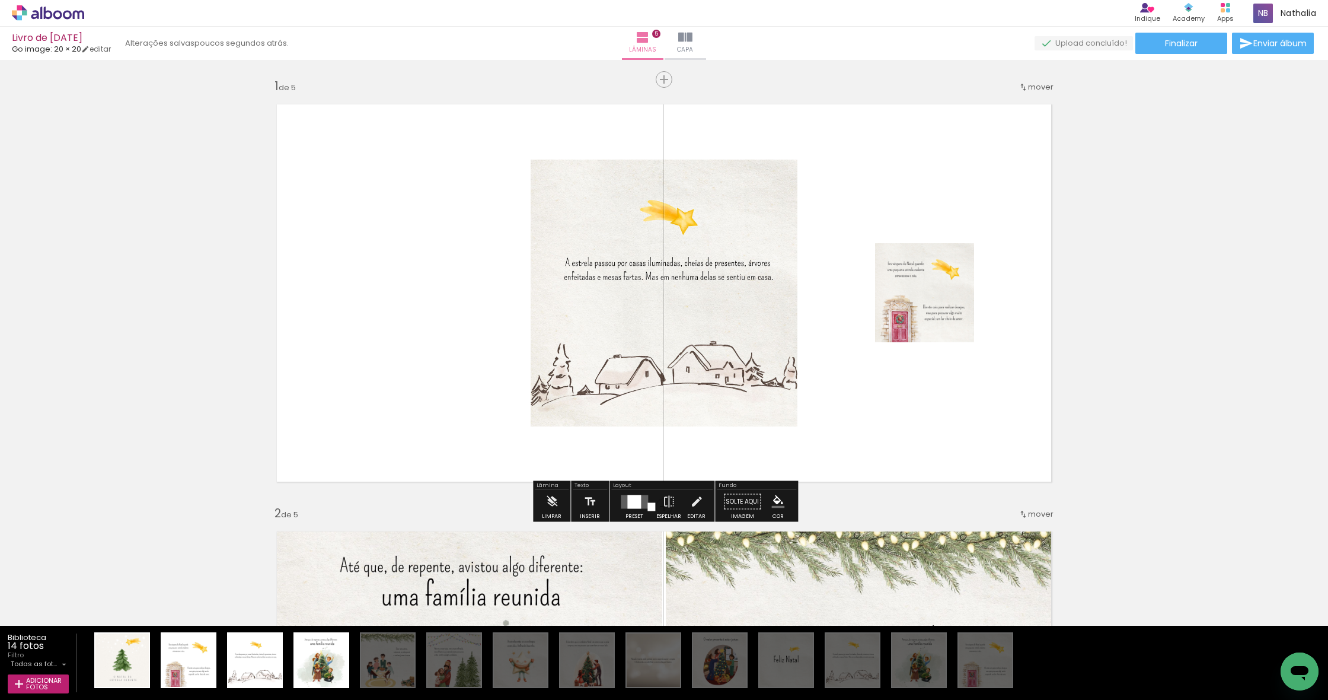
click at [621, 503] on quentale-layouter at bounding box center [634, 501] width 27 height 14
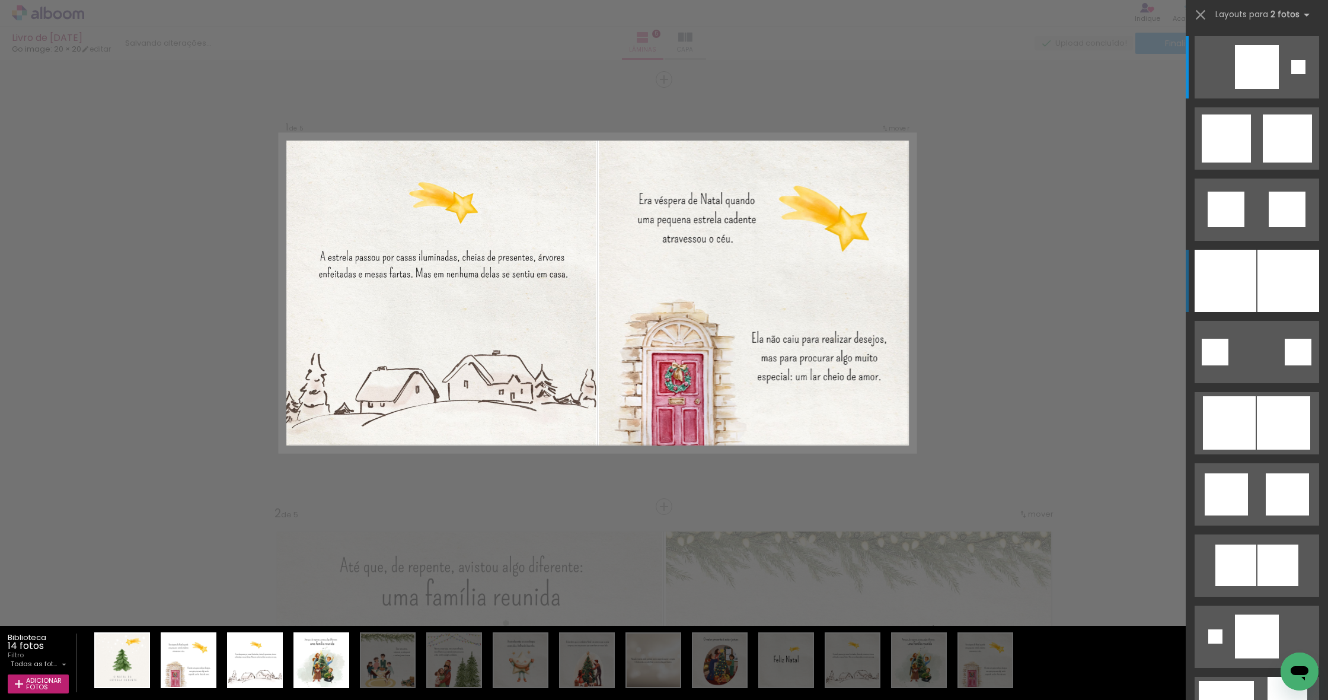
click at [1255, 267] on div at bounding box center [1226, 281] width 62 height 62
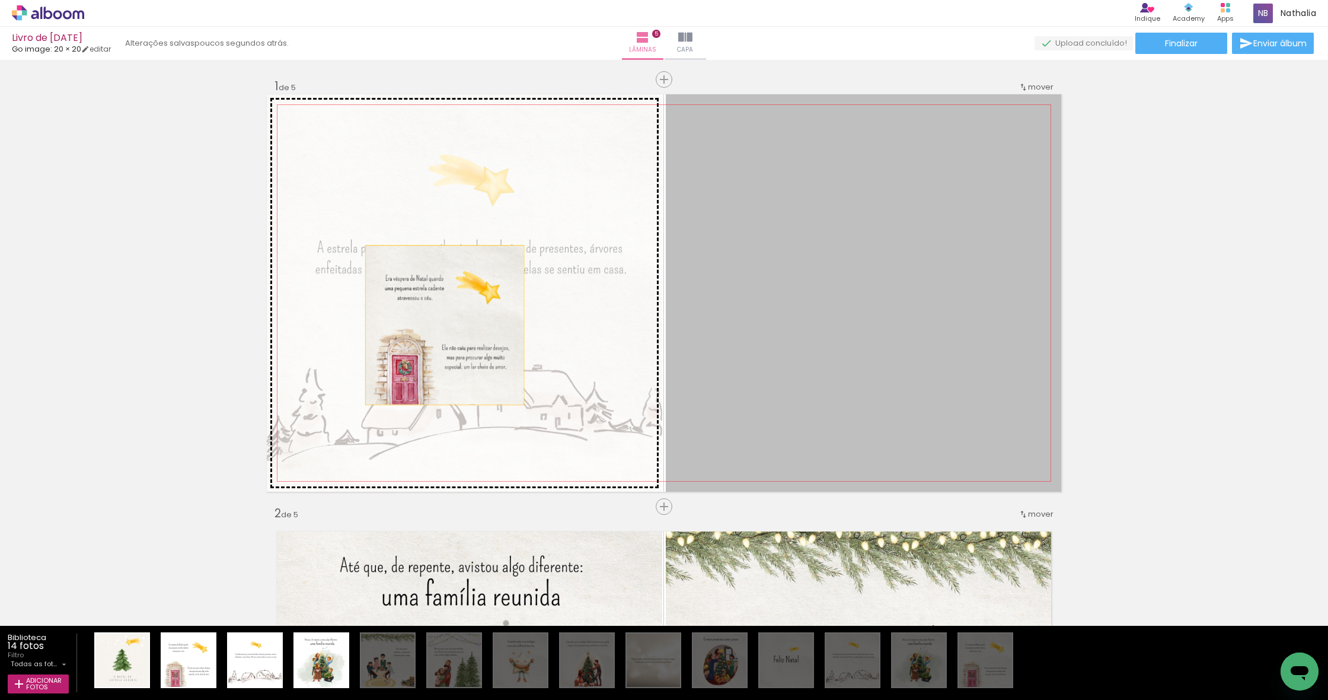
drag, startPoint x: 863, startPoint y: 329, endPoint x: 445, endPoint y: 325, distance: 418.6
click at [0, 0] on slot at bounding box center [0, 0] width 0 height 0
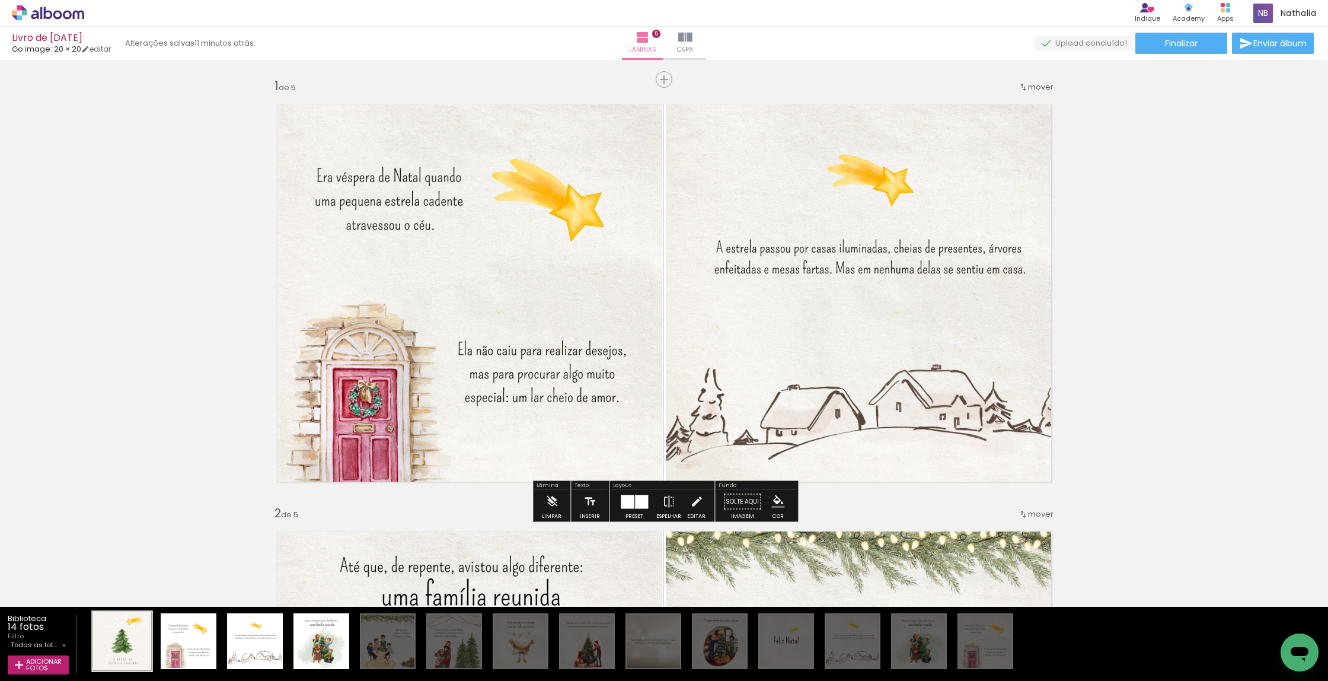
click at [122, 647] on div at bounding box center [122, 640] width 59 height 59
click at [681, 38] on iron-icon at bounding box center [685, 37] width 14 height 14
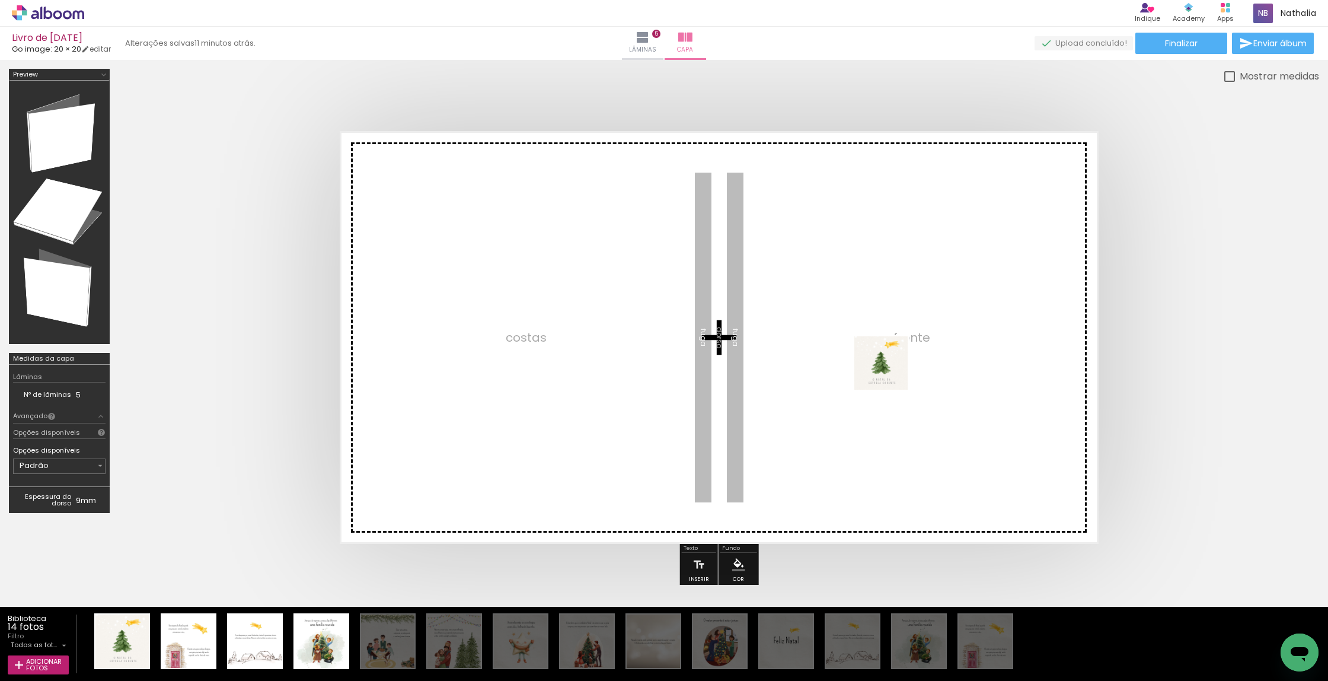
drag, startPoint x: 117, startPoint y: 646, endPoint x: 890, endPoint y: 372, distance: 819.7
click at [890, 372] on quentale-workspace at bounding box center [664, 340] width 1328 height 681
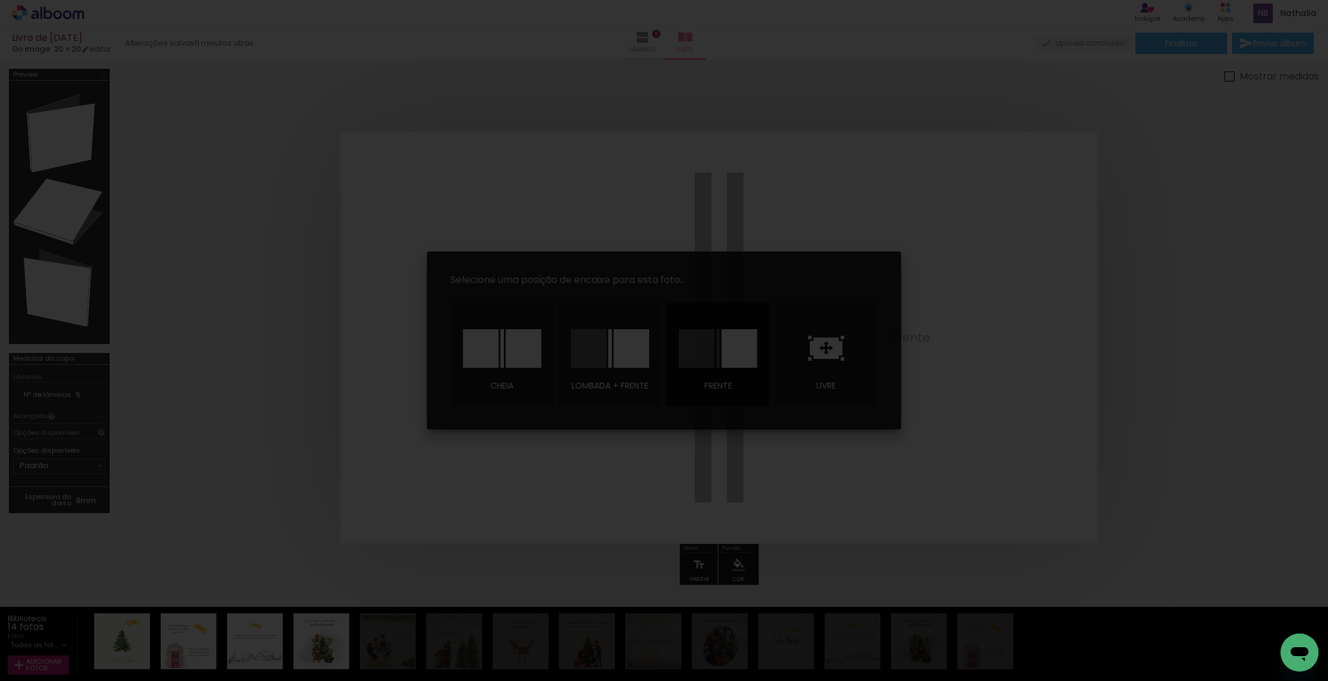
click at [730, 347] on div at bounding box center [740, 348] width 36 height 39
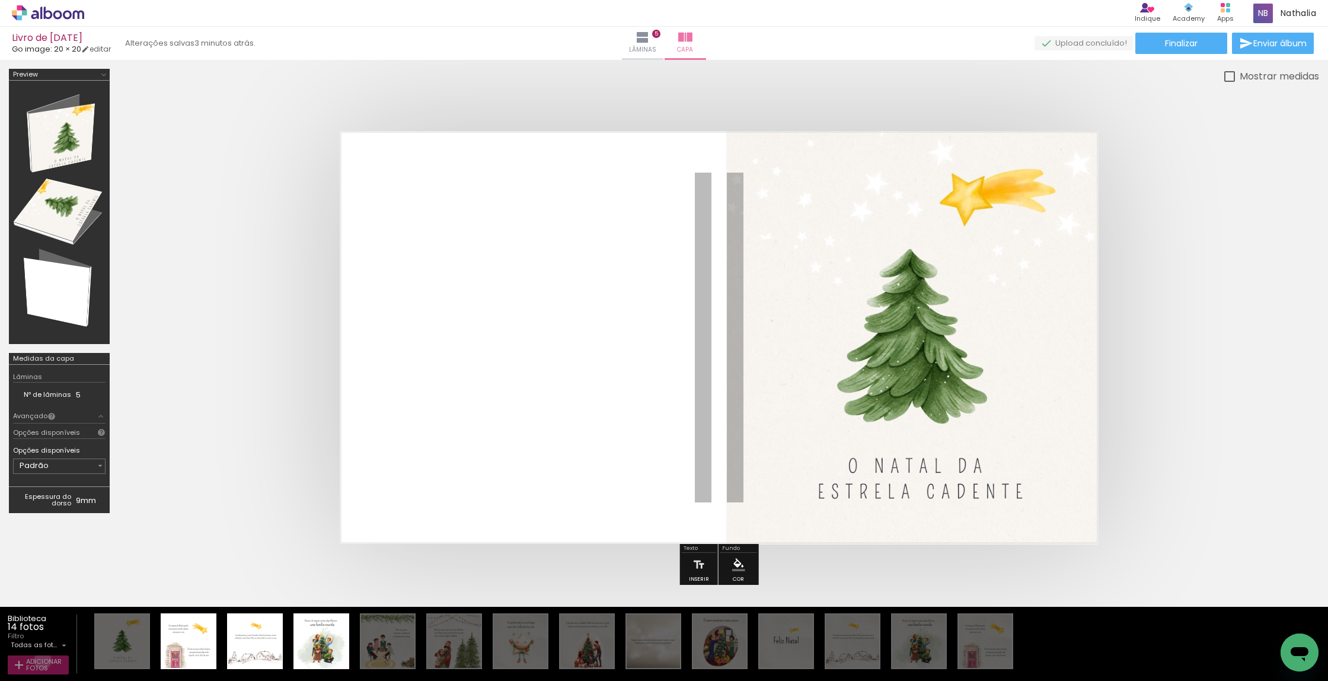
click at [43, 661] on span "Adicionar Fotos" at bounding box center [44, 664] width 36 height 13
click at [0, 0] on input "file" at bounding box center [0, 0] width 0 height 0
click at [42, 665] on span "Adicionar Fotos" at bounding box center [44, 664] width 36 height 13
click at [0, 0] on input "file" at bounding box center [0, 0] width 0 height 0
click at [30, 669] on span "Adicionar Fotos" at bounding box center [44, 664] width 36 height 13
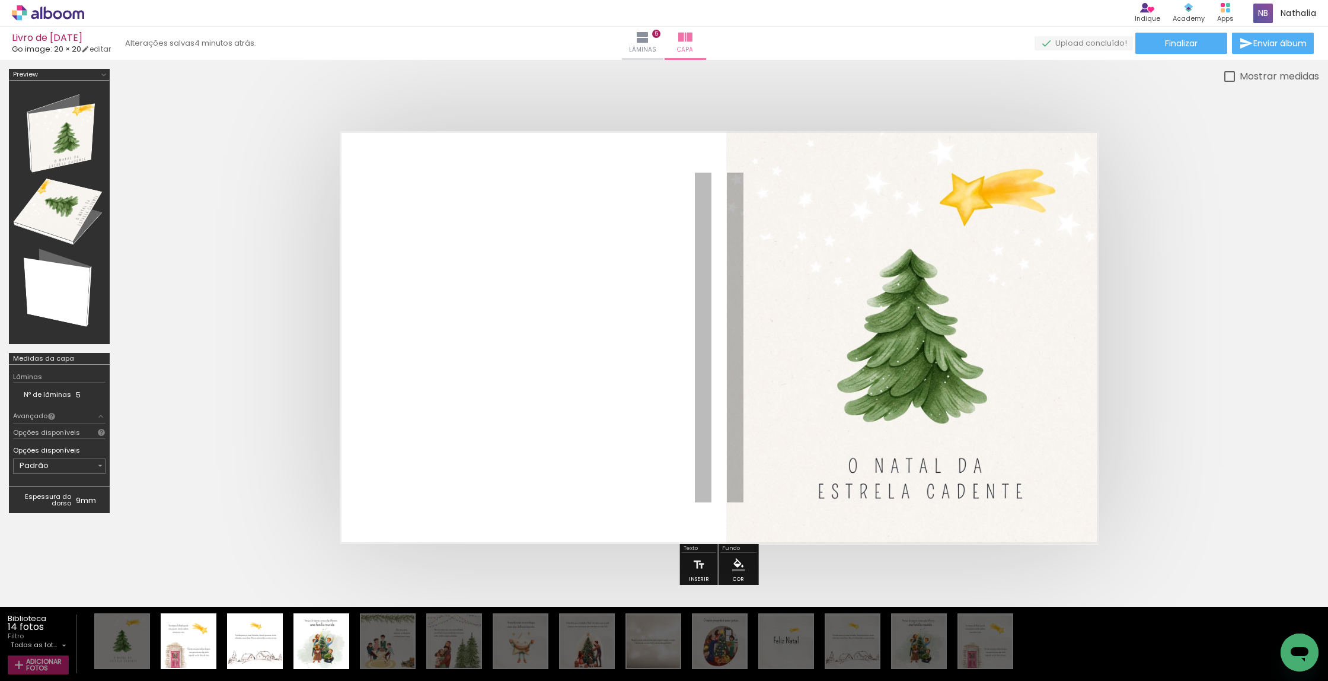
click at [0, 0] on input "file" at bounding box center [0, 0] width 0 height 0
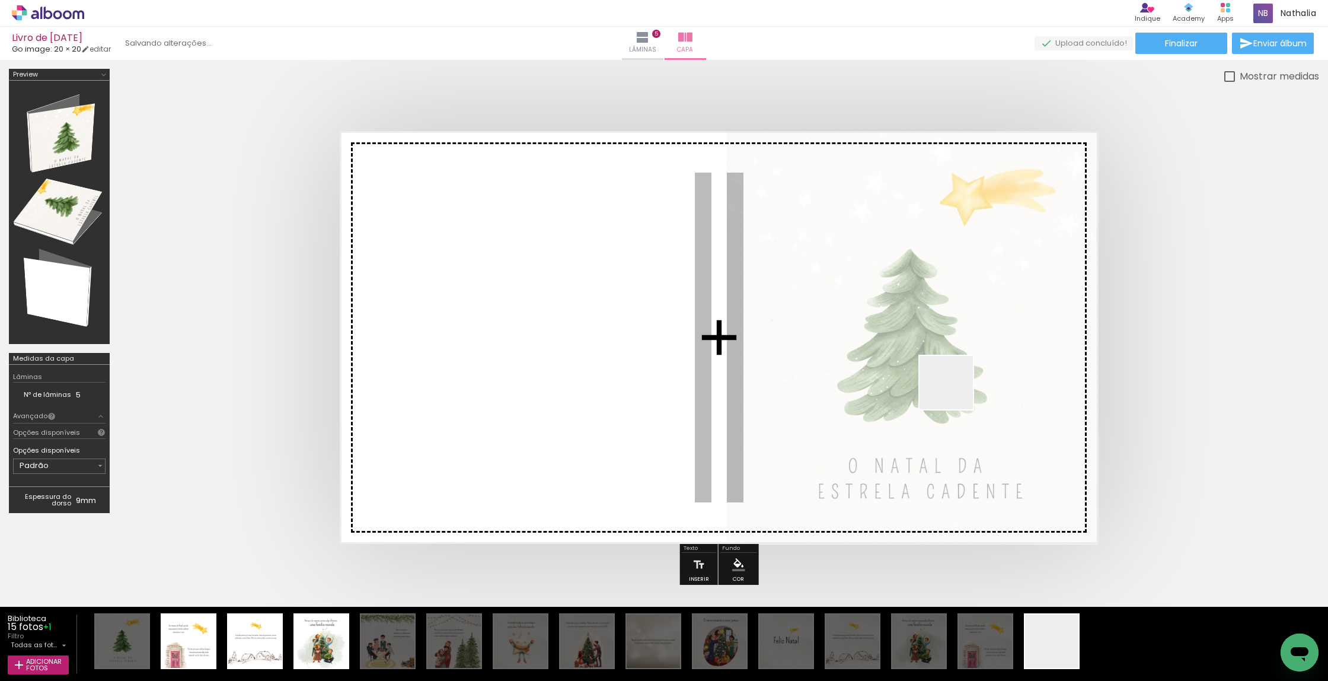
drag, startPoint x: 1053, startPoint y: 655, endPoint x: 955, endPoint y: 392, distance: 280.8
click at [955, 391] on quentale-workspace at bounding box center [664, 340] width 1328 height 681
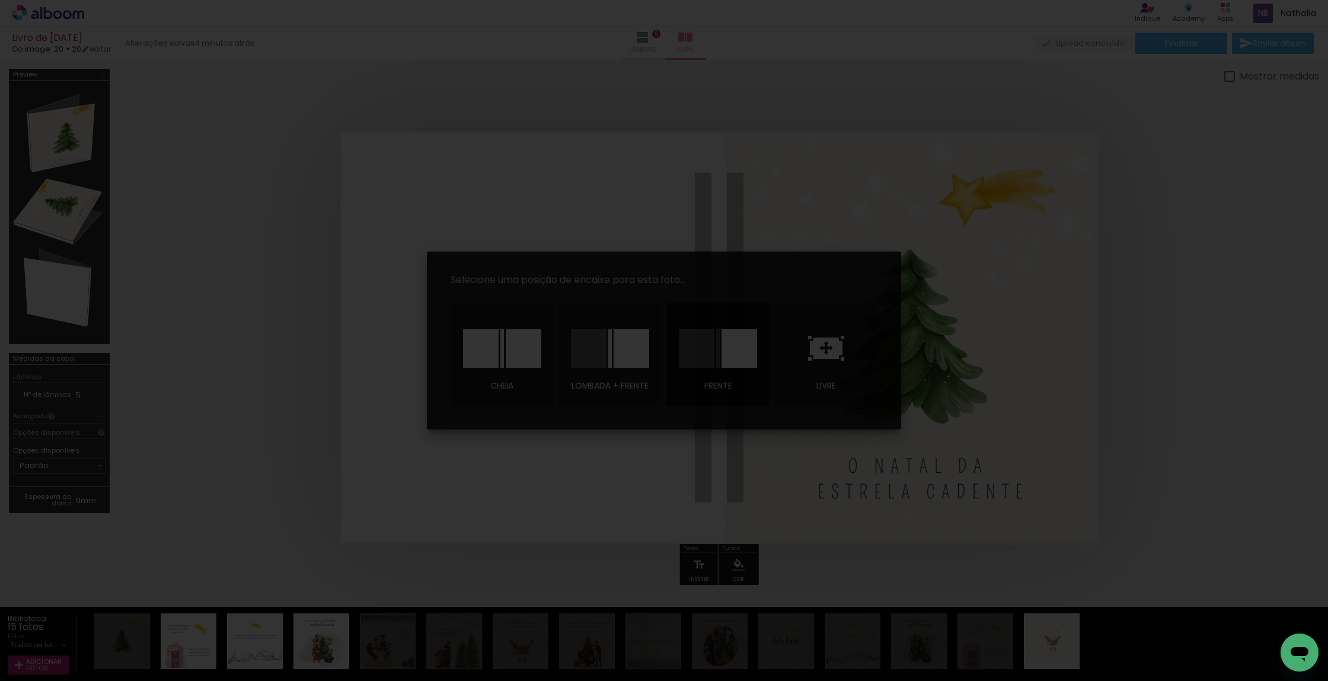
click at [727, 350] on div at bounding box center [740, 348] width 36 height 39
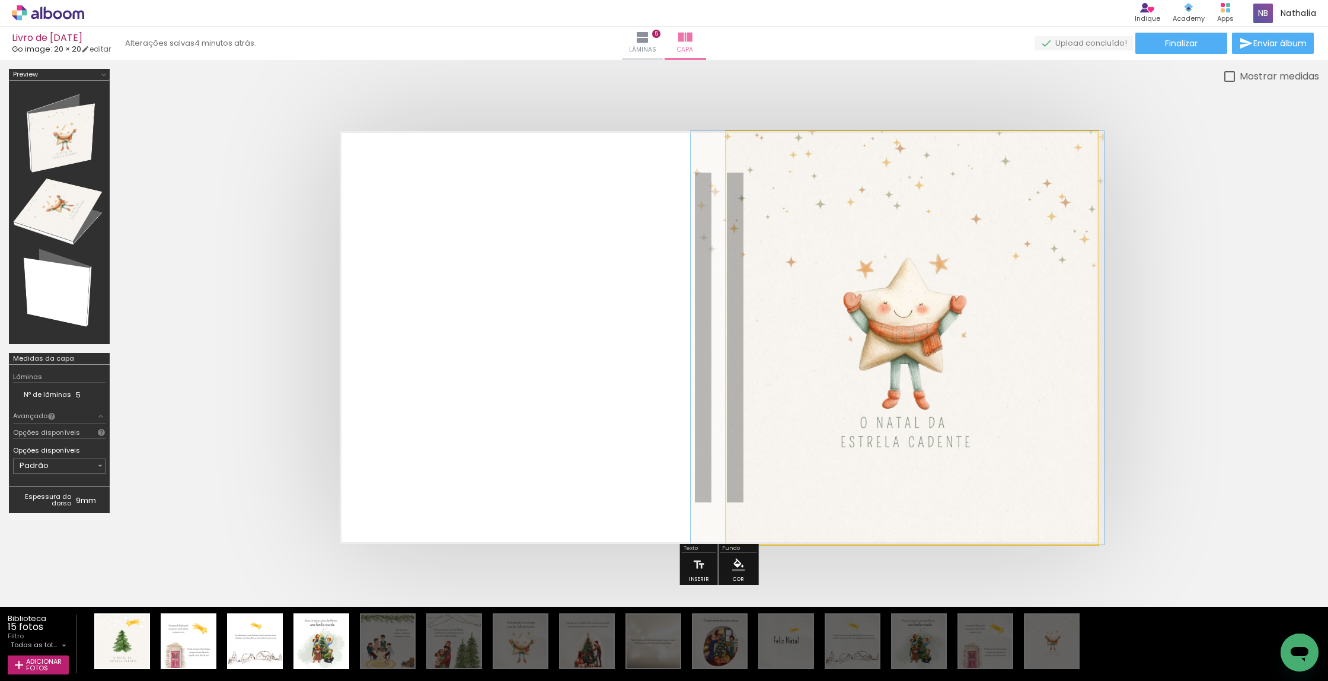
drag, startPoint x: 929, startPoint y: 346, endPoint x: 914, endPoint y: 347, distance: 14.8
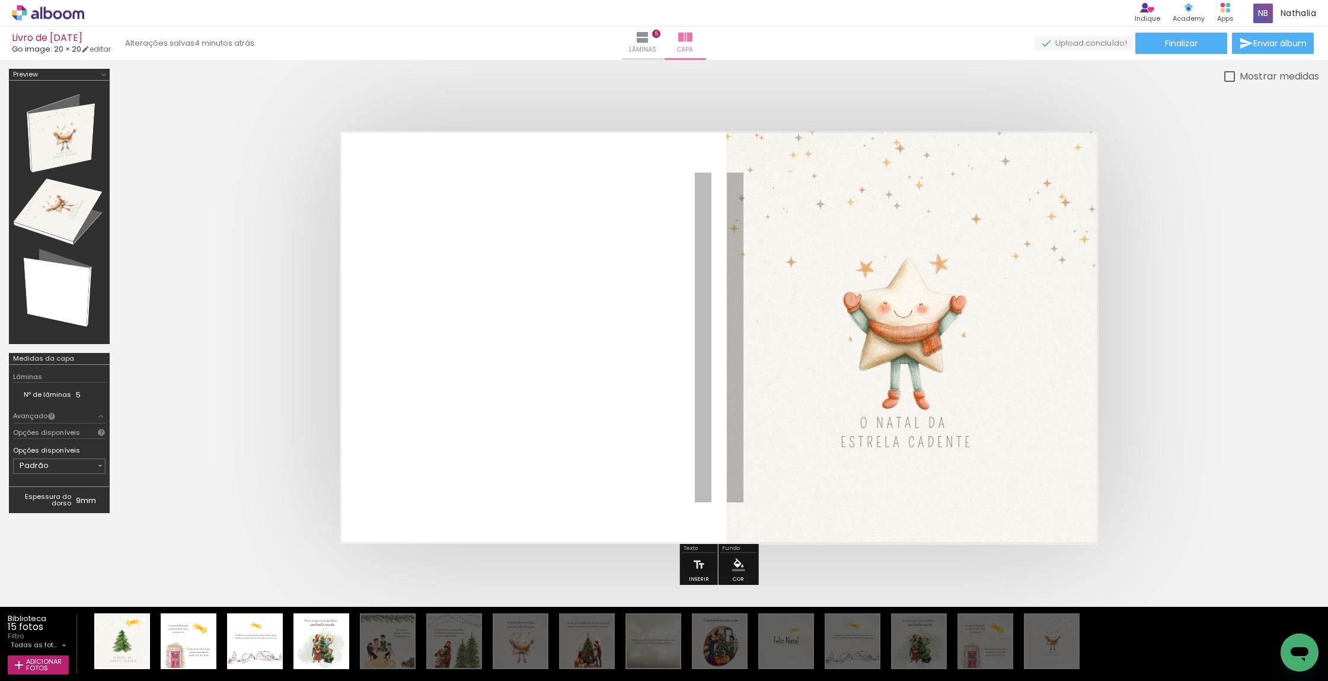
click at [1185, 388] on quentale-cover at bounding box center [719, 337] width 1106 height 413
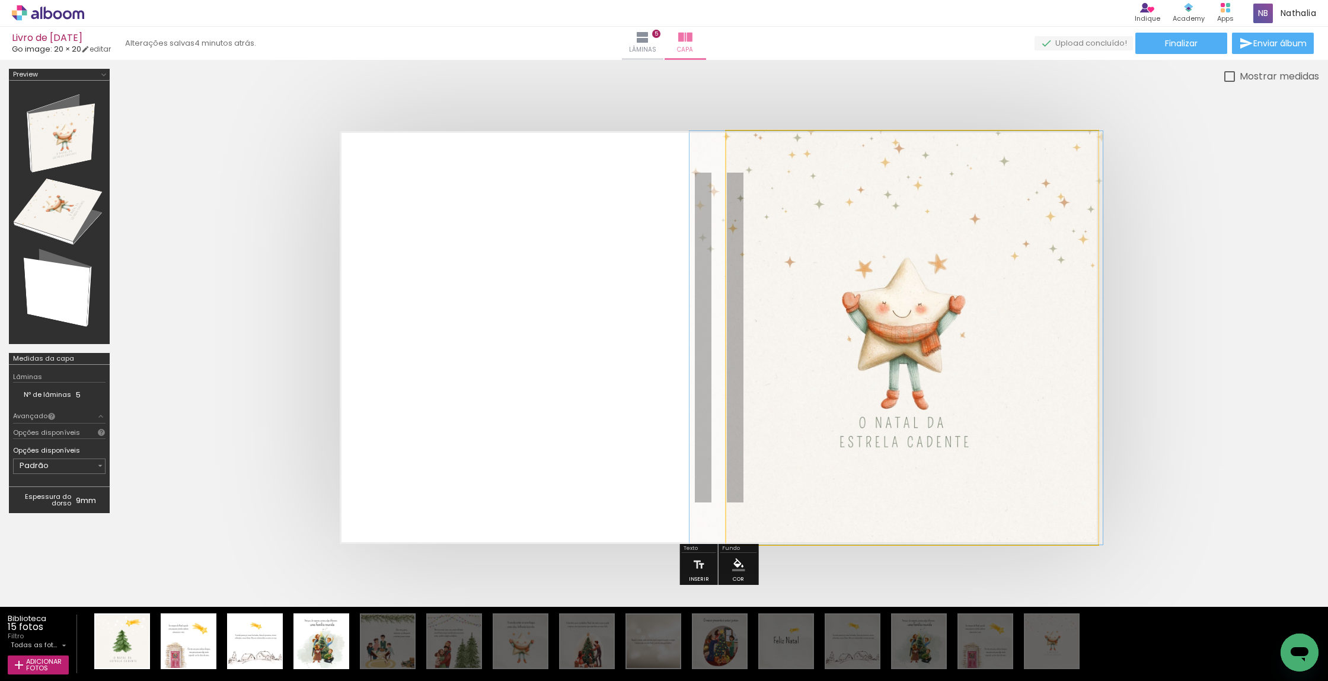
drag, startPoint x: 909, startPoint y: 355, endPoint x: 908, endPoint y: 368, distance: 12.5
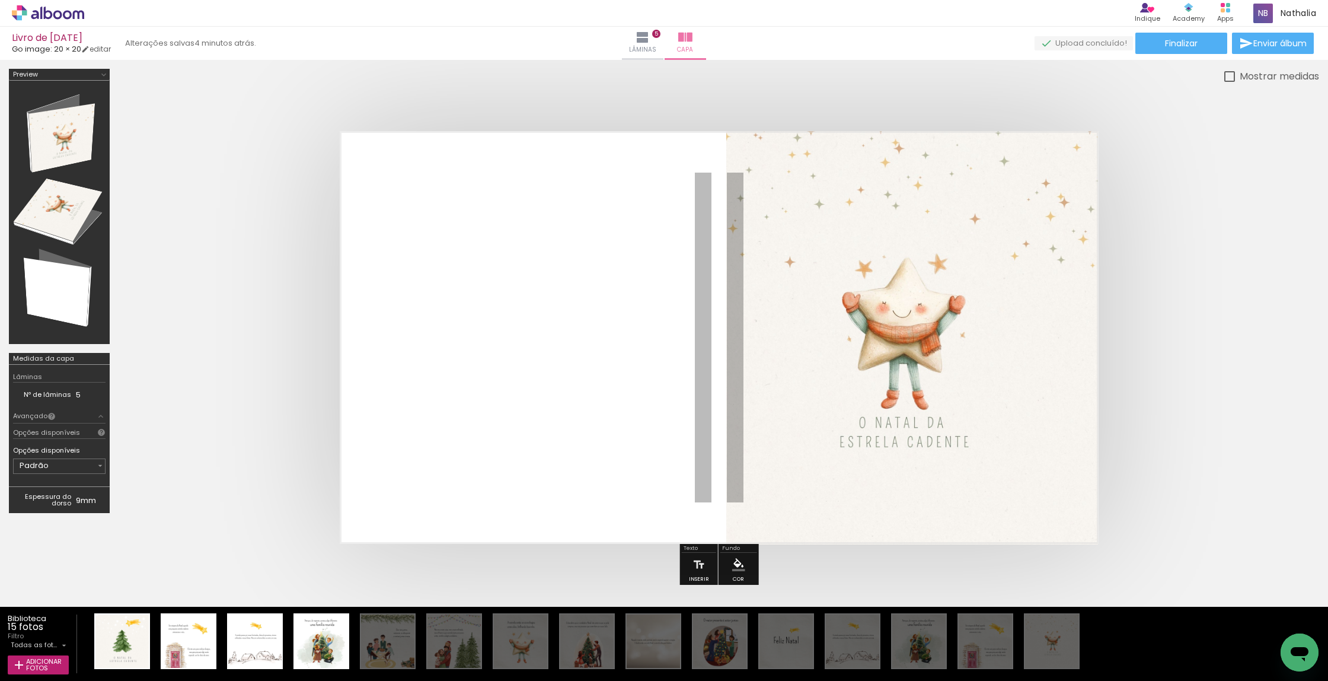
click at [1166, 333] on quentale-cover at bounding box center [719, 337] width 1106 height 413
click at [14, 673] on paper-button "Adicionar Fotos" at bounding box center [38, 664] width 61 height 19
click at [0, 0] on input "file" at bounding box center [0, 0] width 0 height 0
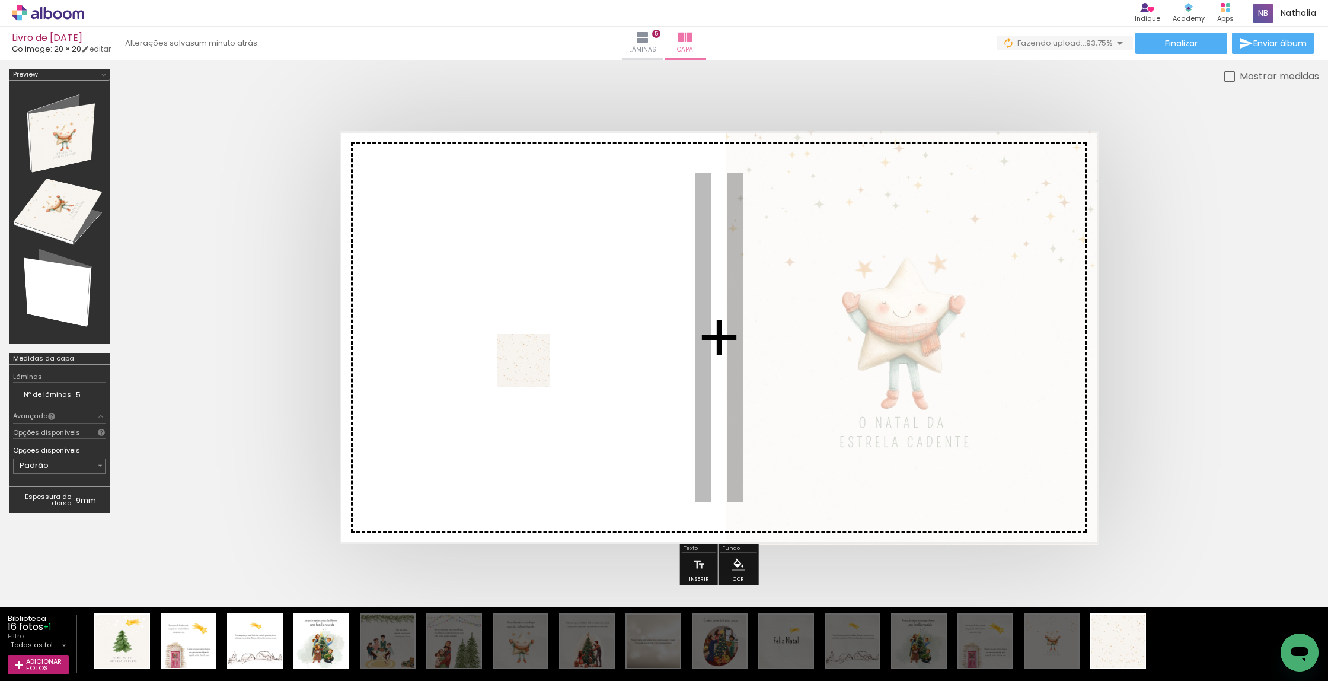
drag, startPoint x: 1127, startPoint y: 653, endPoint x: 532, endPoint y: 369, distance: 658.2
click at [532, 369] on quentale-workspace at bounding box center [664, 340] width 1328 height 681
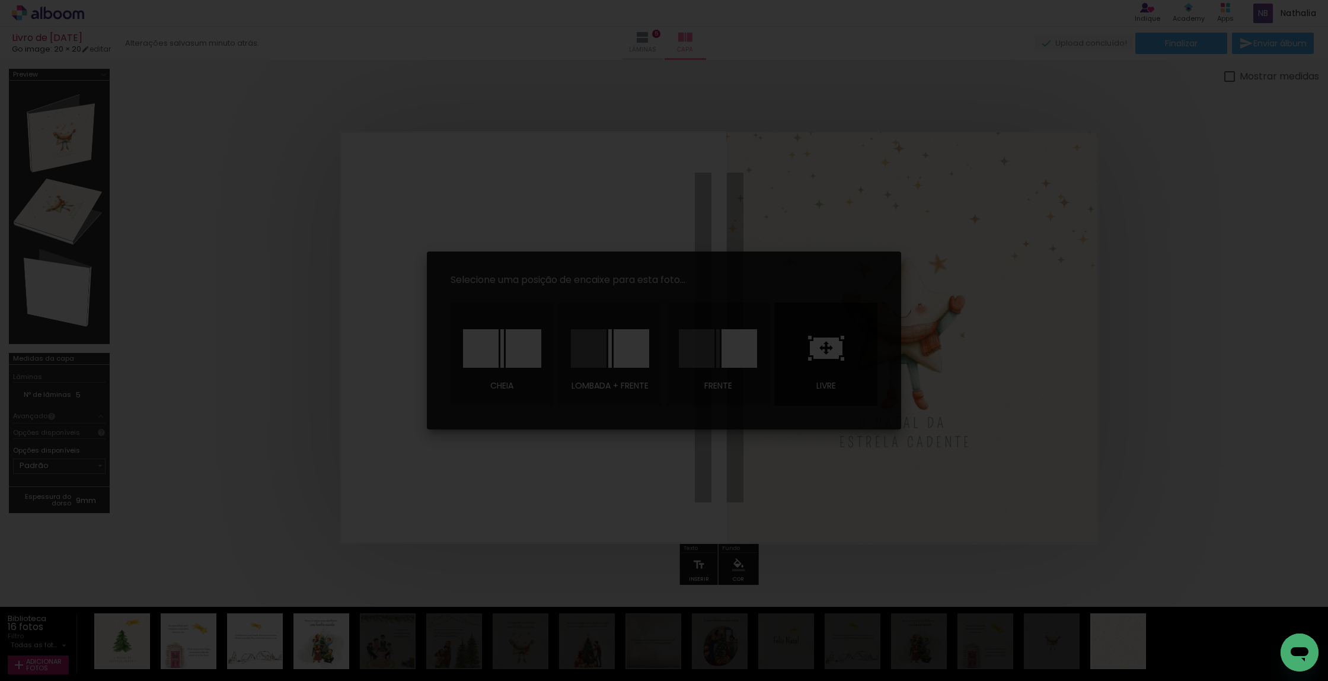
click at [834, 349] on icon at bounding box center [826, 347] width 33 height 21
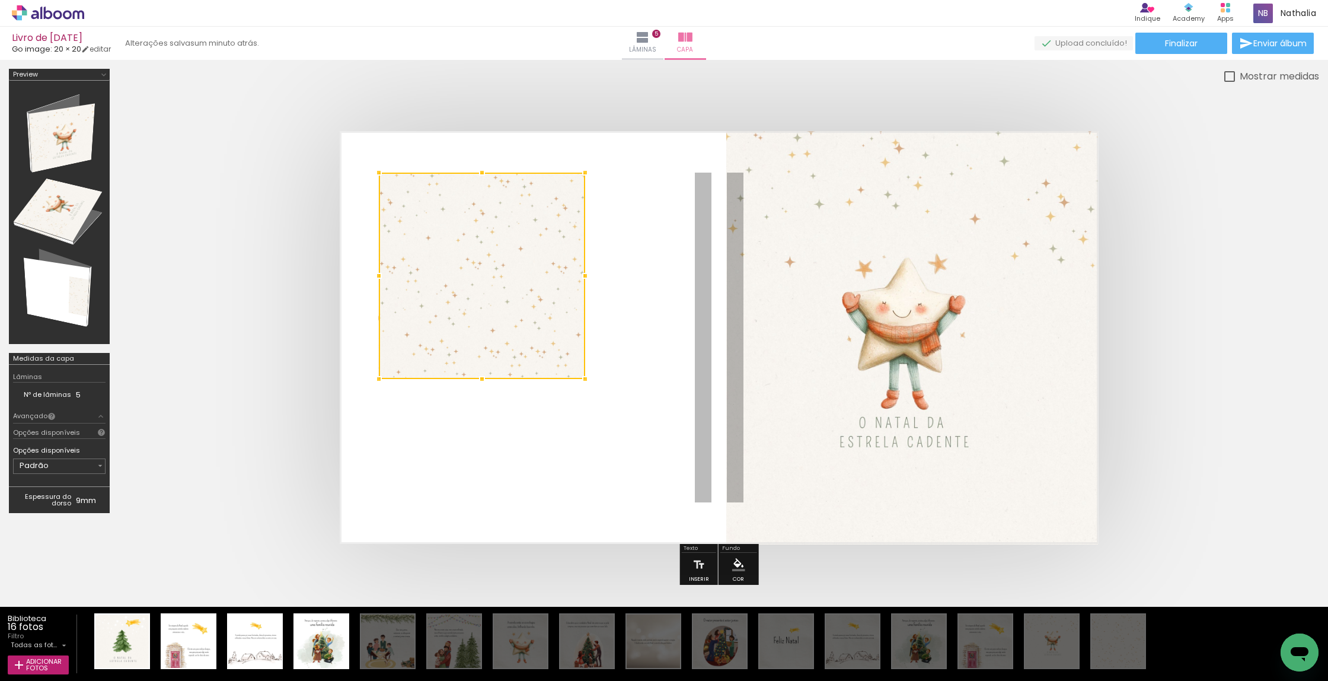
drag, startPoint x: 710, startPoint y: 368, endPoint x: 473, endPoint y: 306, distance: 245.1
click at [473, 306] on div at bounding box center [482, 276] width 206 height 206
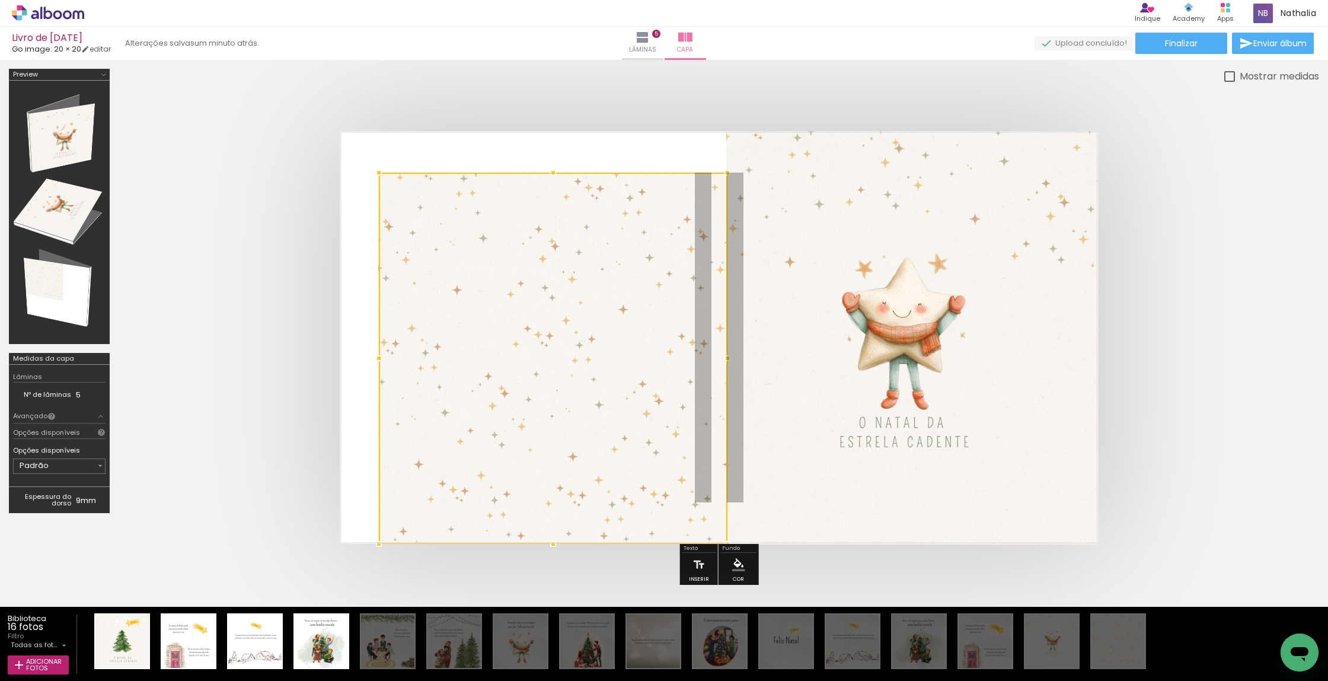
drag, startPoint x: 585, startPoint y: 379, endPoint x: 727, endPoint y: 519, distance: 199.6
click at [727, 519] on div at bounding box center [553, 358] width 349 height 371
click at [1164, 286] on quentale-cover at bounding box center [719, 337] width 1106 height 413
drag, startPoint x: 1163, startPoint y: 302, endPoint x: 1006, endPoint y: 327, distance: 159.8
click at [1163, 302] on quentale-cover at bounding box center [719, 337] width 1106 height 413
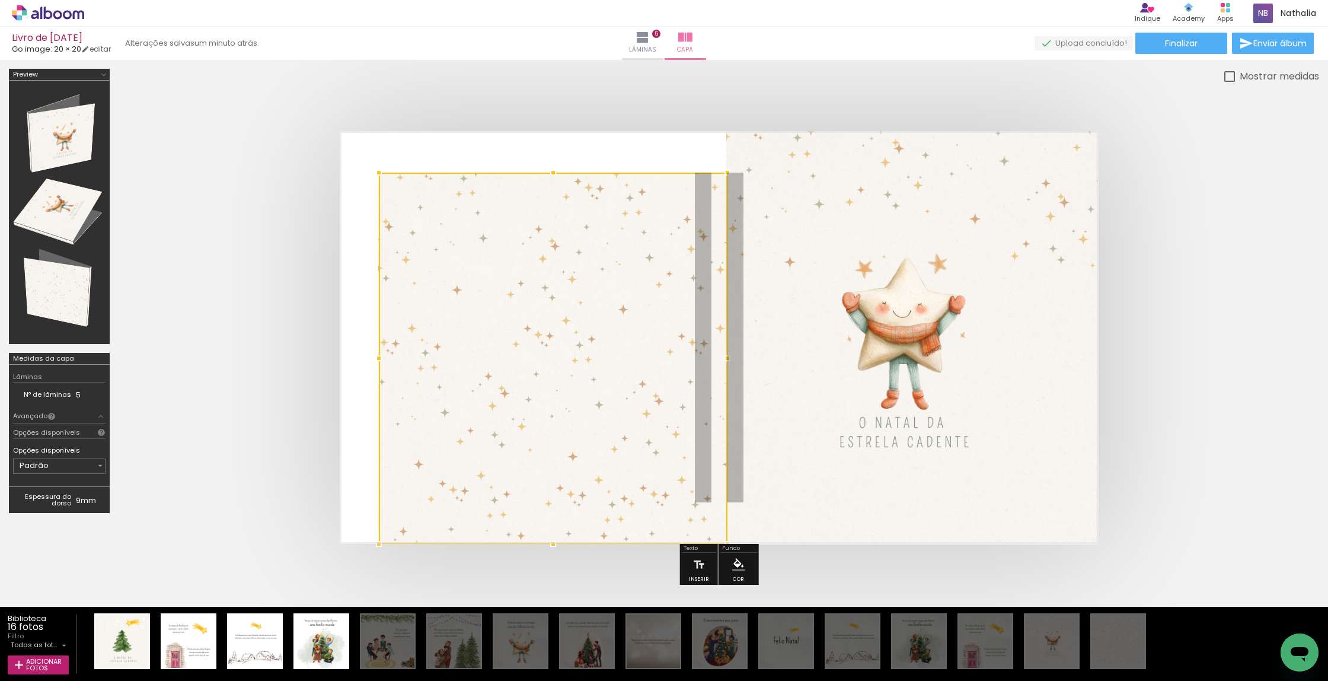
click at [563, 98] on div at bounding box center [719, 338] width 1201 height 508
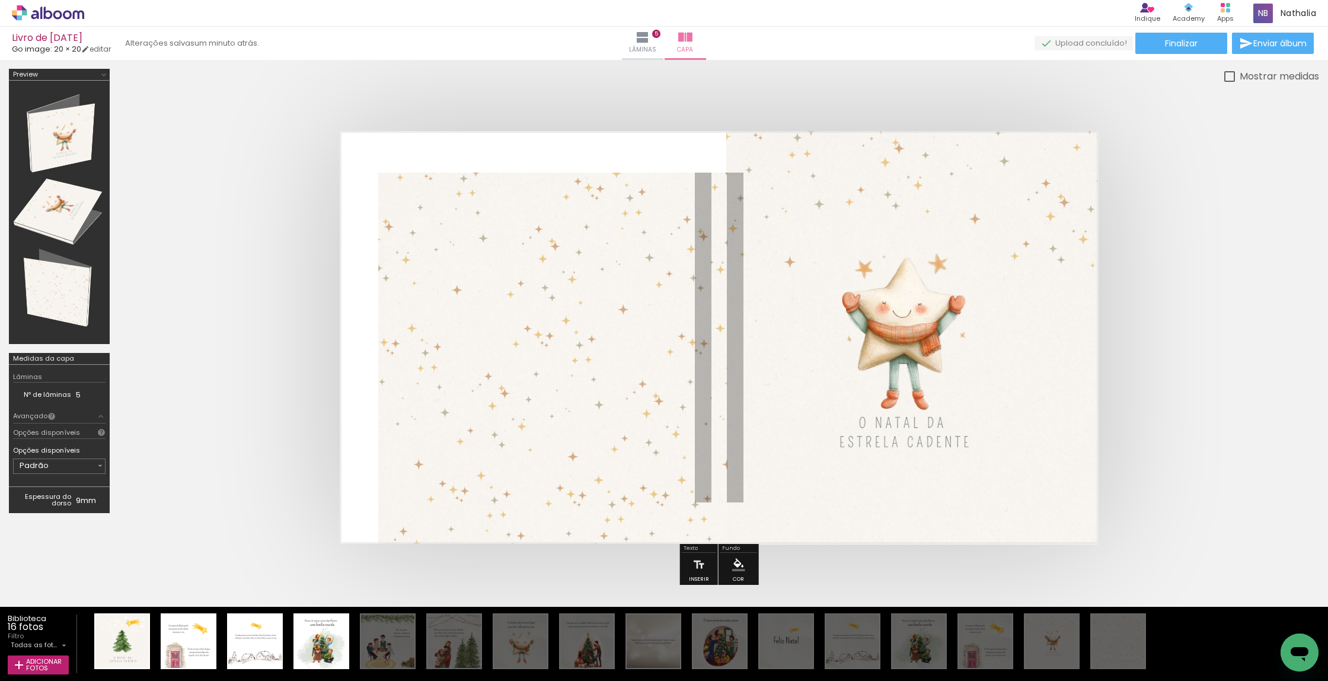
click at [872, 367] on quentale-photo at bounding box center [912, 337] width 372 height 413
click at [1201, 358] on quentale-cover at bounding box center [719, 337] width 1106 height 413
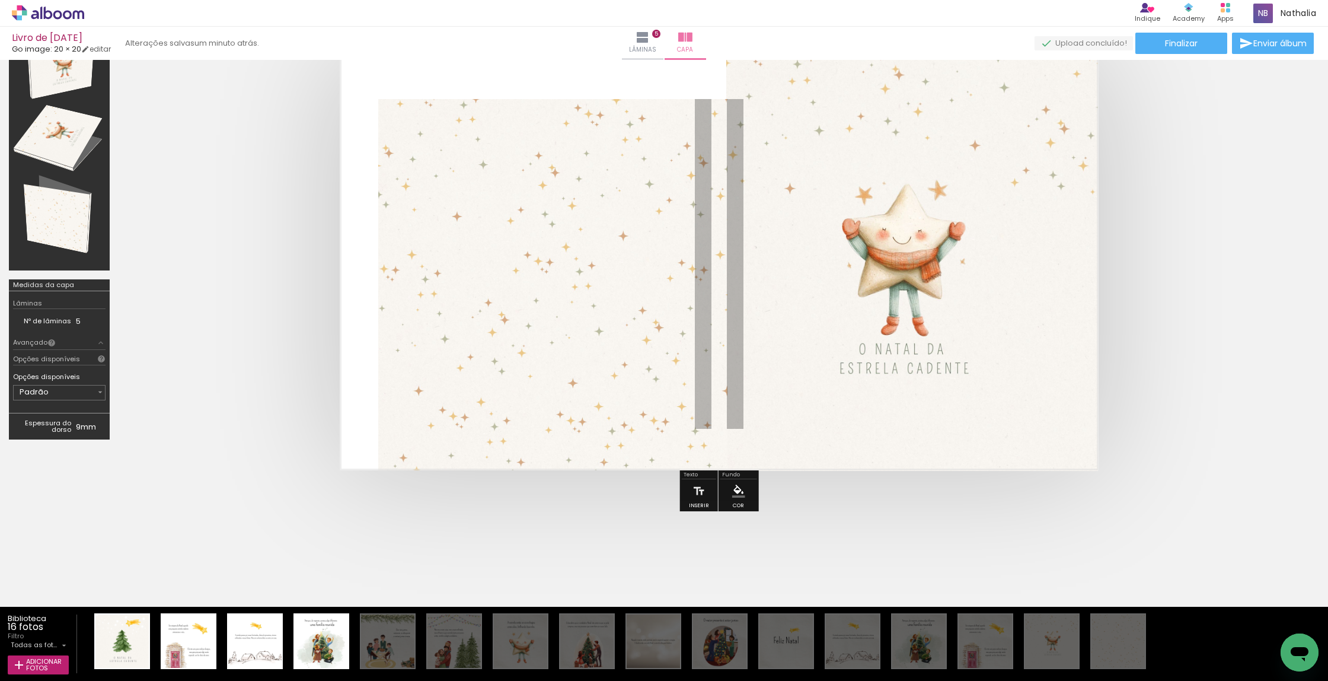
scroll to position [74, 0]
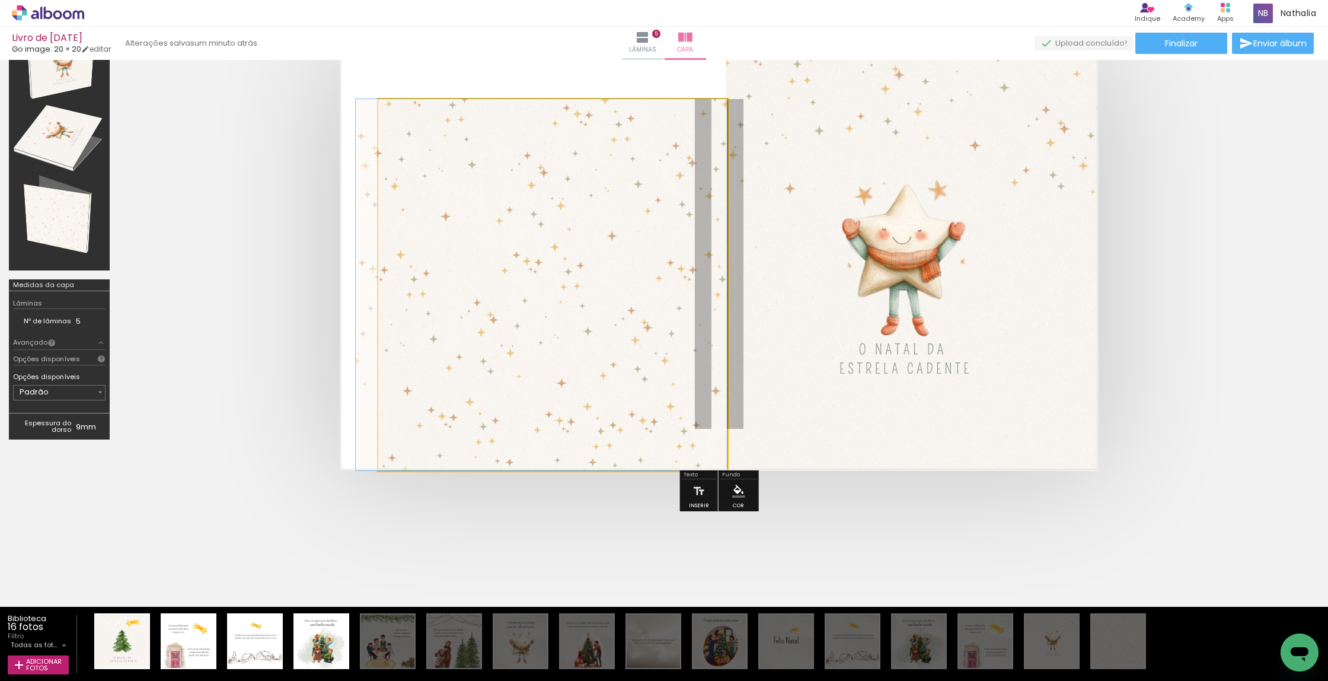
drag, startPoint x: 505, startPoint y: 331, endPoint x: 468, endPoint y: 299, distance: 48.7
click at [1208, 362] on quentale-cover at bounding box center [719, 264] width 1106 height 413
click at [1210, 368] on quentale-cover at bounding box center [719, 264] width 1106 height 413
click at [1179, 499] on div at bounding box center [719, 264] width 1201 height 508
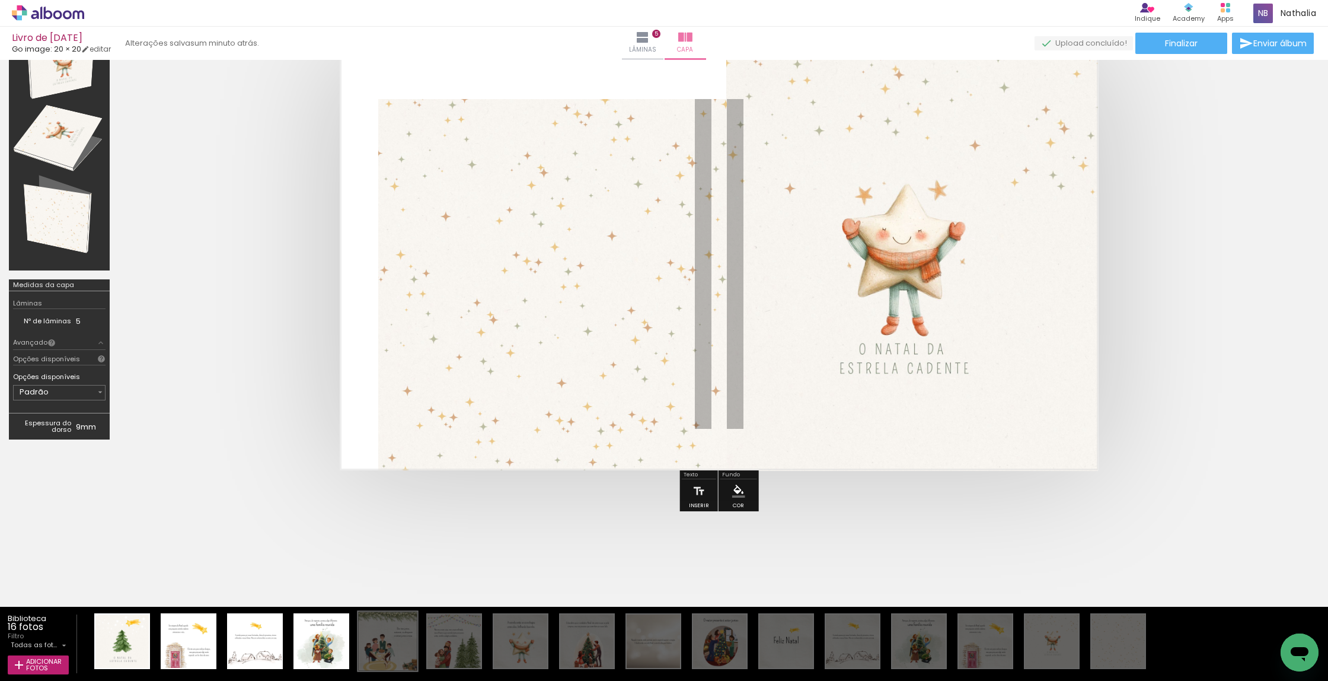
click at [385, 646] on div at bounding box center [388, 640] width 59 height 59
click at [457, 644] on div at bounding box center [454, 640] width 59 height 59
click at [1182, 43] on span "Finalizar" at bounding box center [1181, 43] width 33 height 8
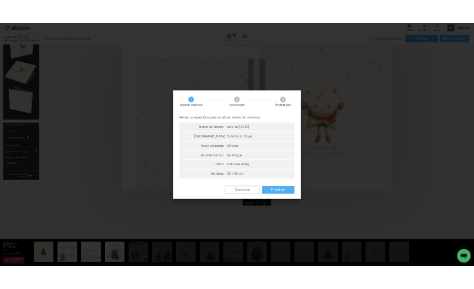
scroll to position [4, 0]
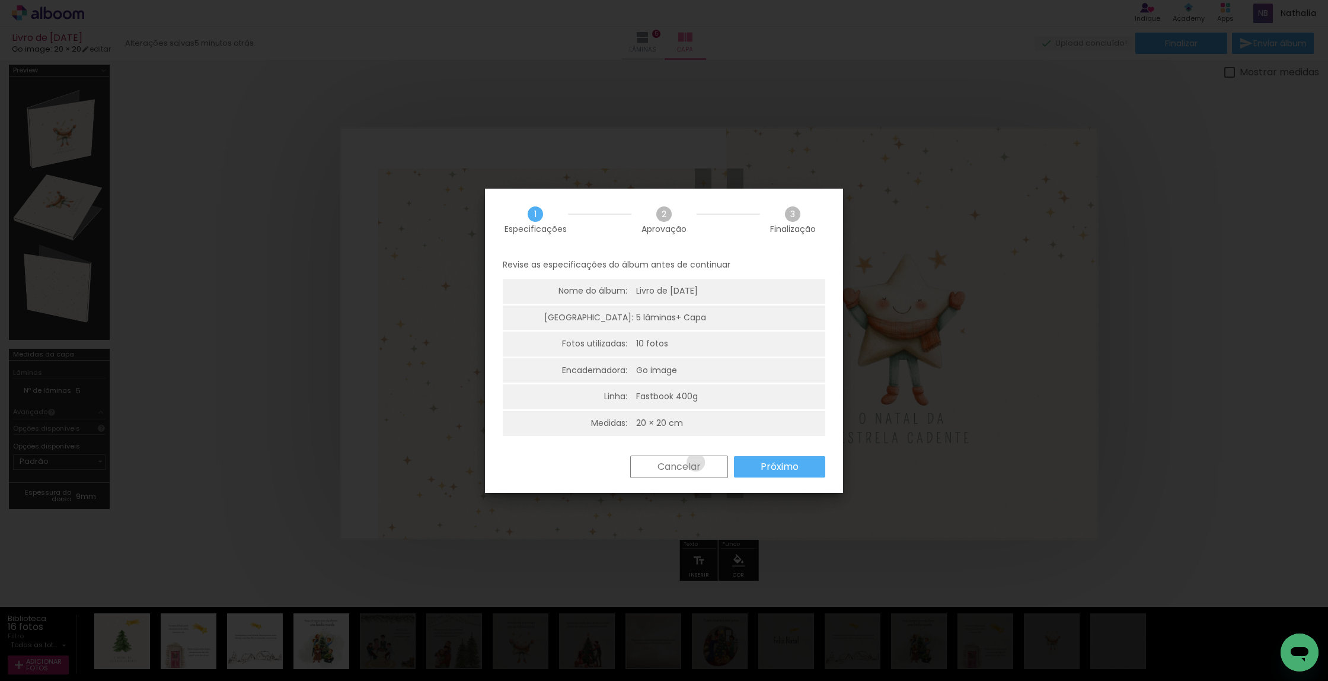
click at [0, 0] on slot "Cancelar" at bounding box center [0, 0] width 0 height 0
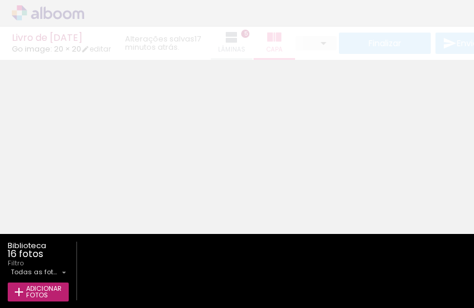
type input "0"
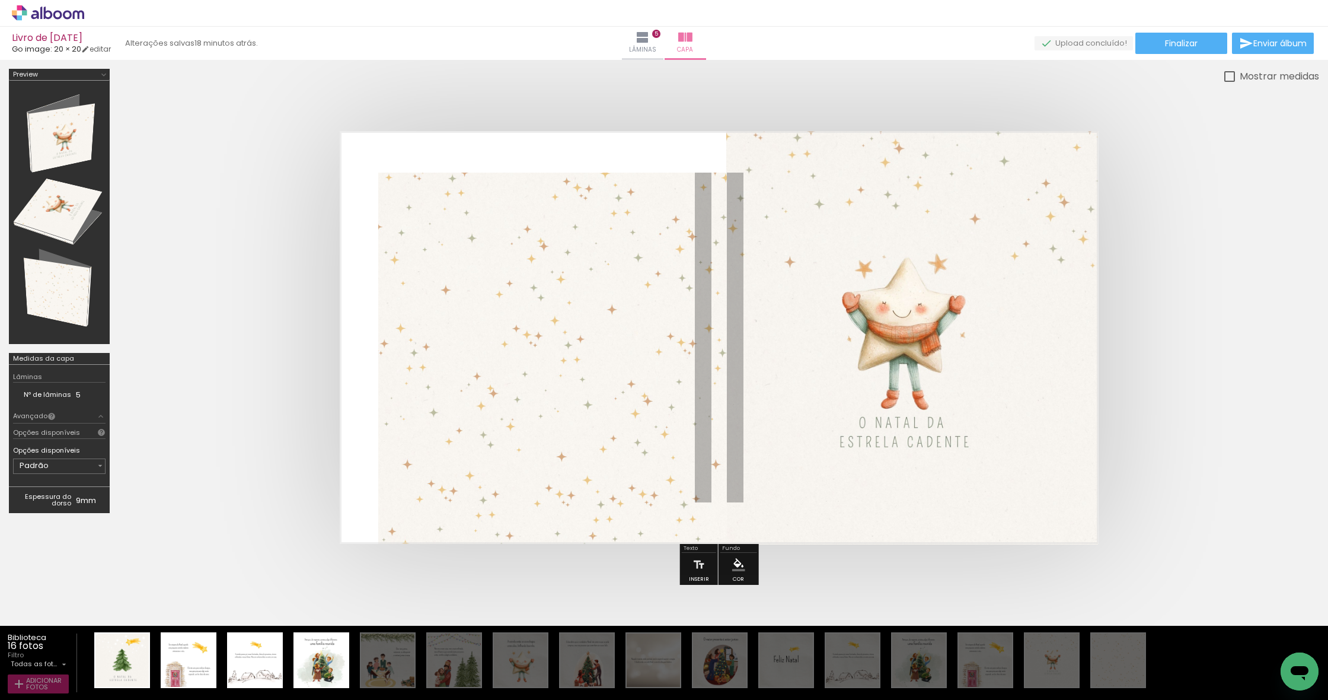
click at [46, 308] on span "Adicionar Fotos" at bounding box center [44, 683] width 36 height 13
click at [0, 0] on input "file" at bounding box center [0, 0] width 0 height 0
click at [36, 308] on span "Adicionar Fotos" at bounding box center [44, 683] width 36 height 13
click at [0, 0] on input "file" at bounding box center [0, 0] width 0 height 0
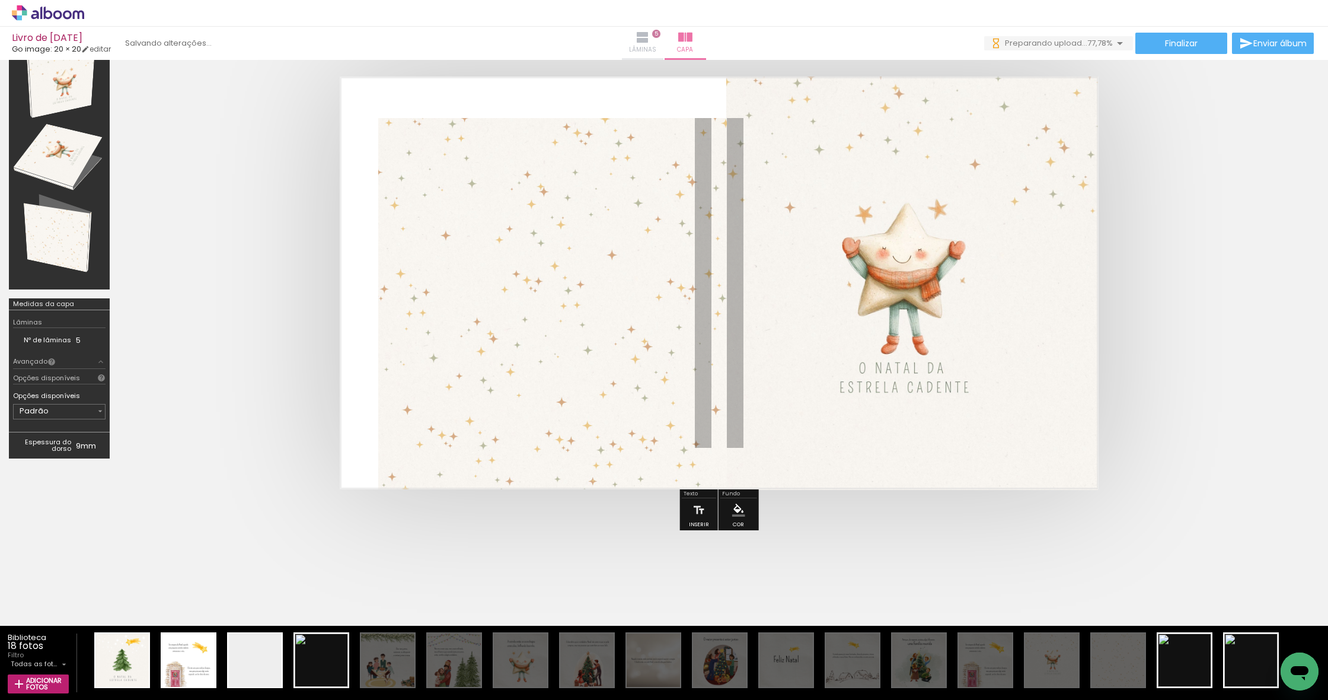
click at [474, 42] on paper-button "Lâminas 5" at bounding box center [643, 43] width 42 height 33
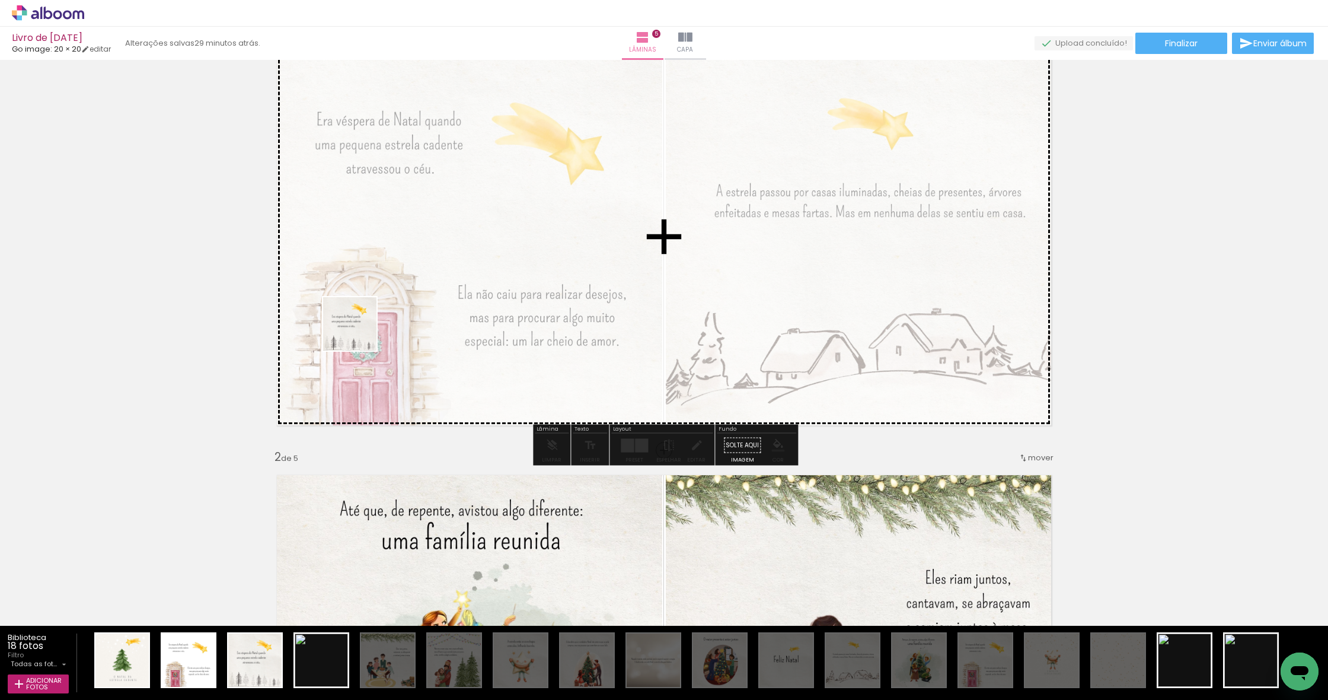
drag, startPoint x: 262, startPoint y: 674, endPoint x: 359, endPoint y: 331, distance: 356.1
click at [359, 308] on quentale-workspace at bounding box center [664, 350] width 1328 height 700
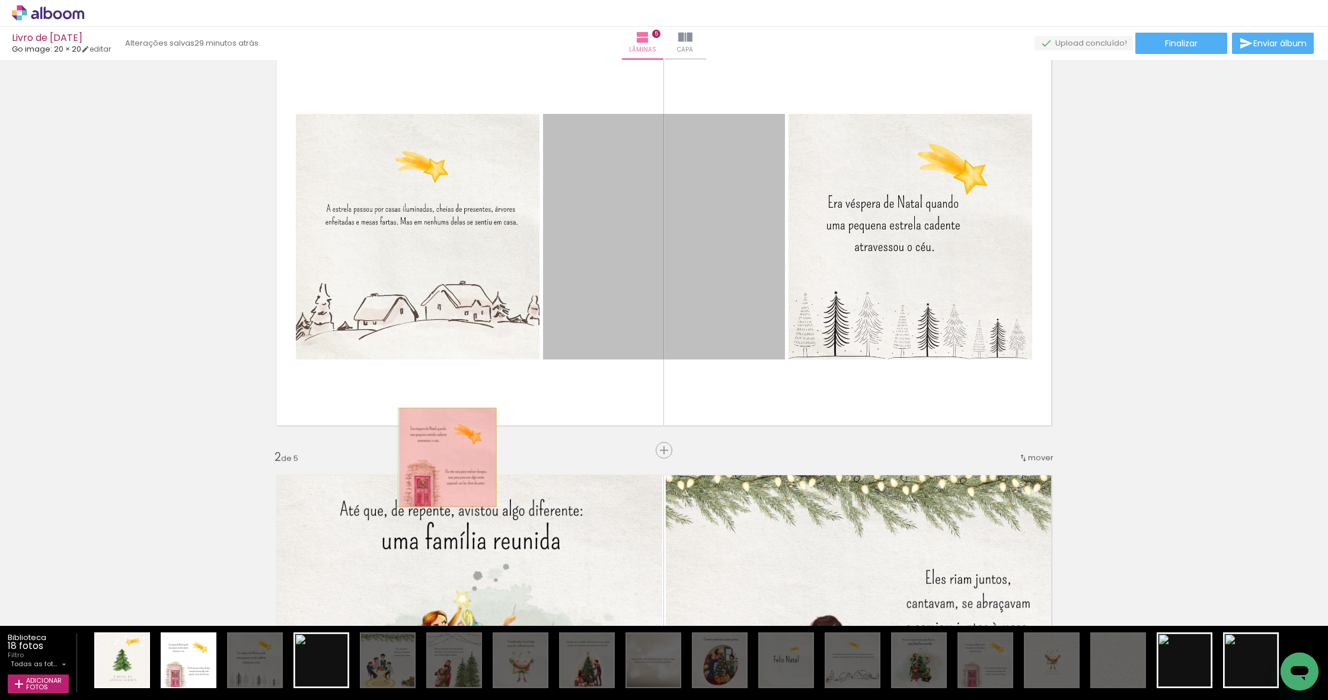
drag, startPoint x: 623, startPoint y: 280, endPoint x: 124, endPoint y: 529, distance: 557.4
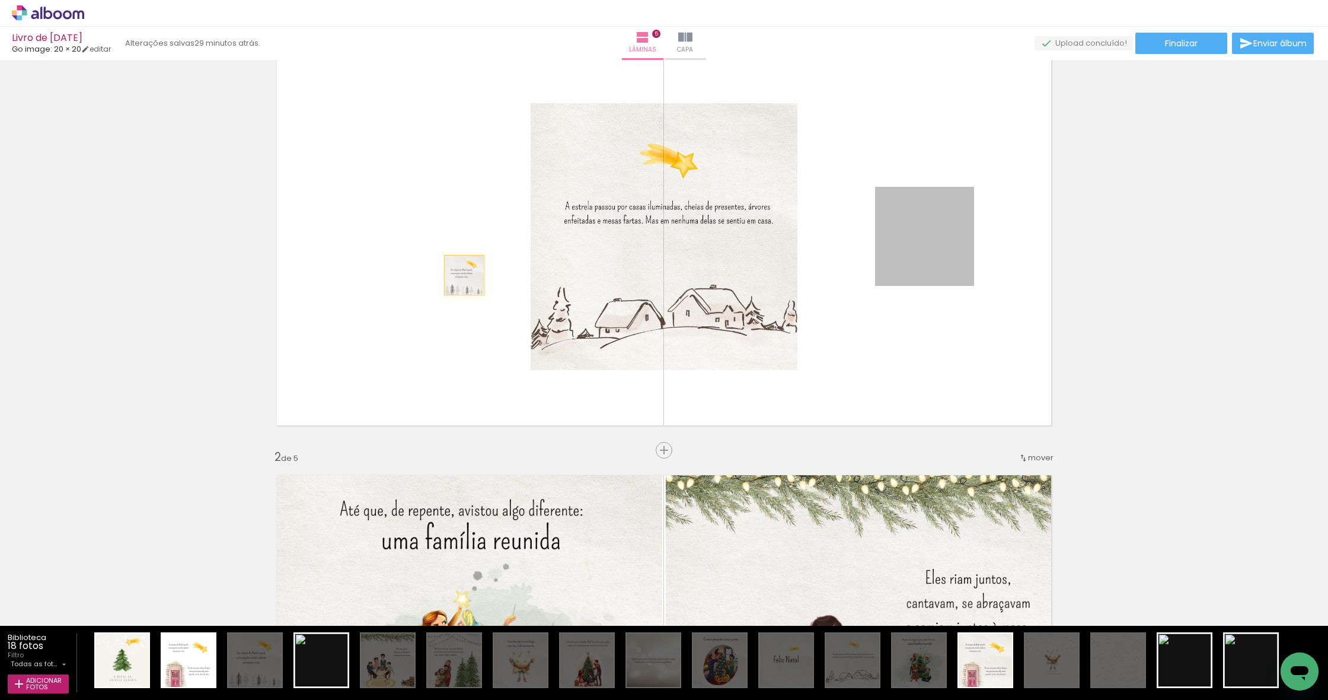
drag, startPoint x: 694, startPoint y: 279, endPoint x: 455, endPoint y: 273, distance: 239.6
click at [455, 273] on quentale-layouter at bounding box center [664, 236] width 795 height 397
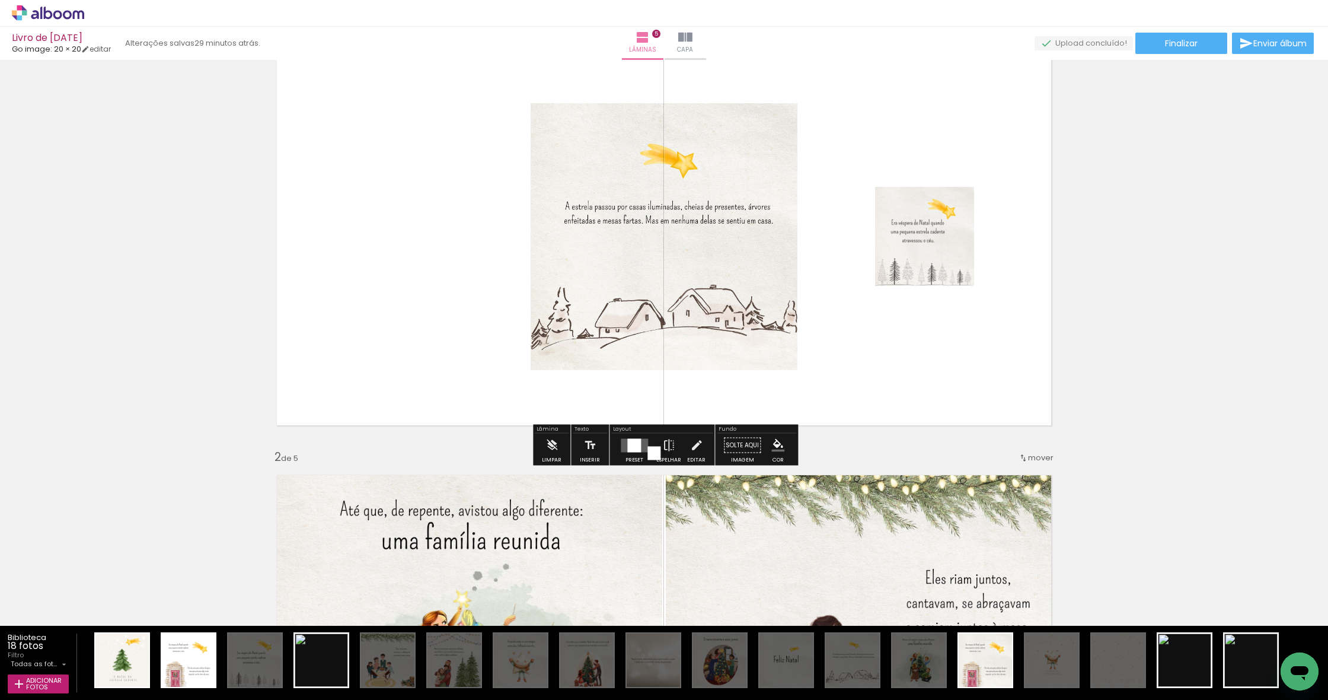
click at [474, 308] on div at bounding box center [634, 445] width 14 height 14
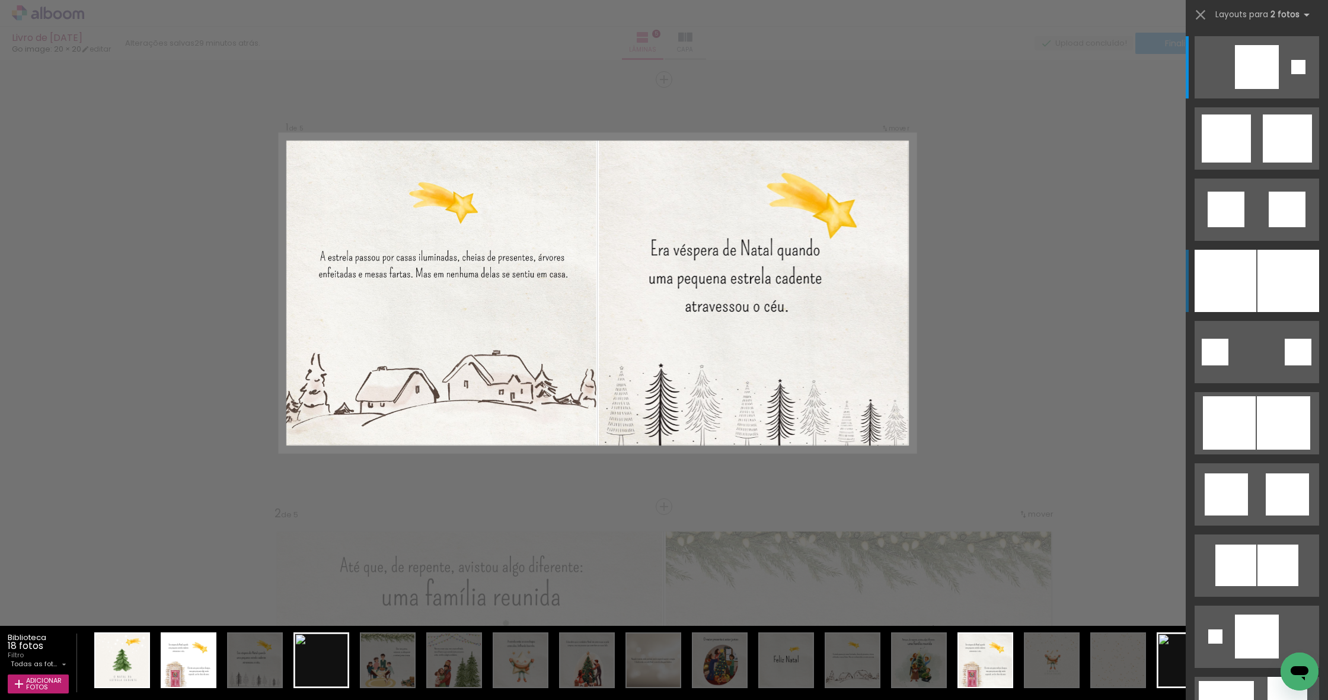
click at [474, 276] on div at bounding box center [1289, 281] width 62 height 62
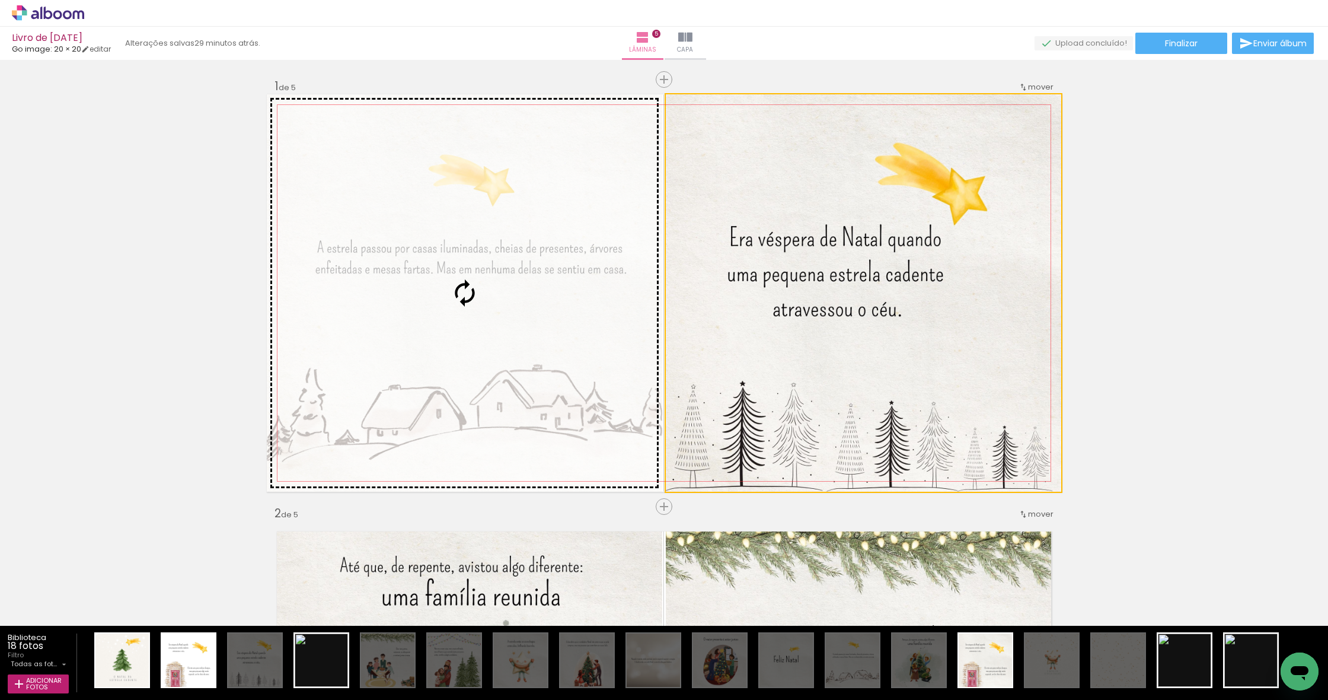
drag, startPoint x: 939, startPoint y: 355, endPoint x: 525, endPoint y: 349, distance: 413.9
click at [0, 0] on slot at bounding box center [0, 0] width 0 height 0
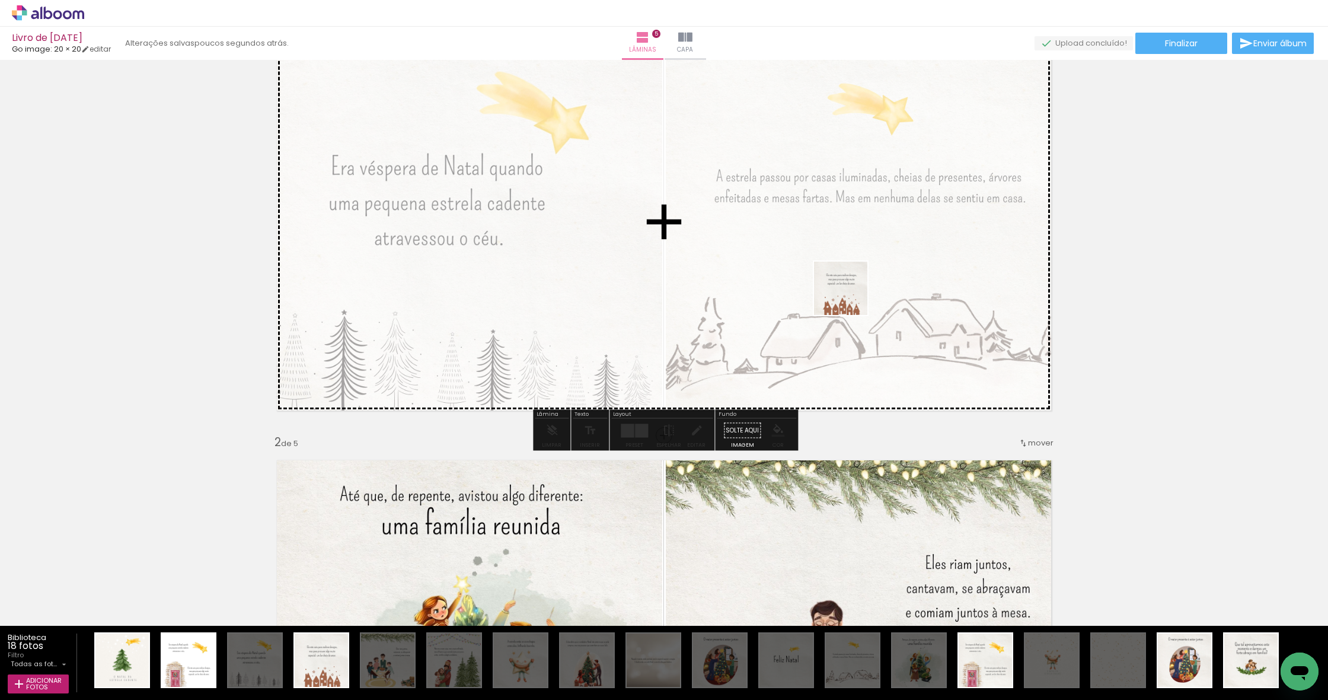
scroll to position [74, 0]
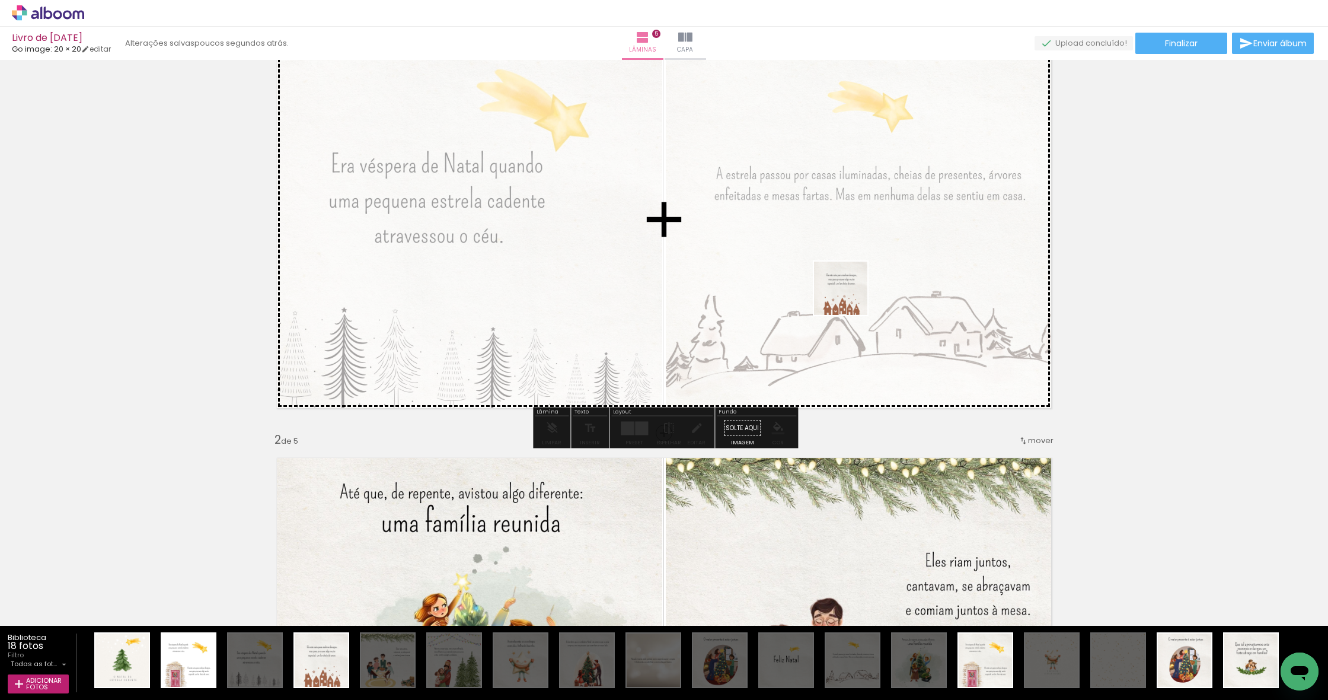
drag, startPoint x: 321, startPoint y: 675, endPoint x: 850, endPoint y: 297, distance: 649.9
click at [474, 297] on quentale-workspace at bounding box center [664, 350] width 1328 height 700
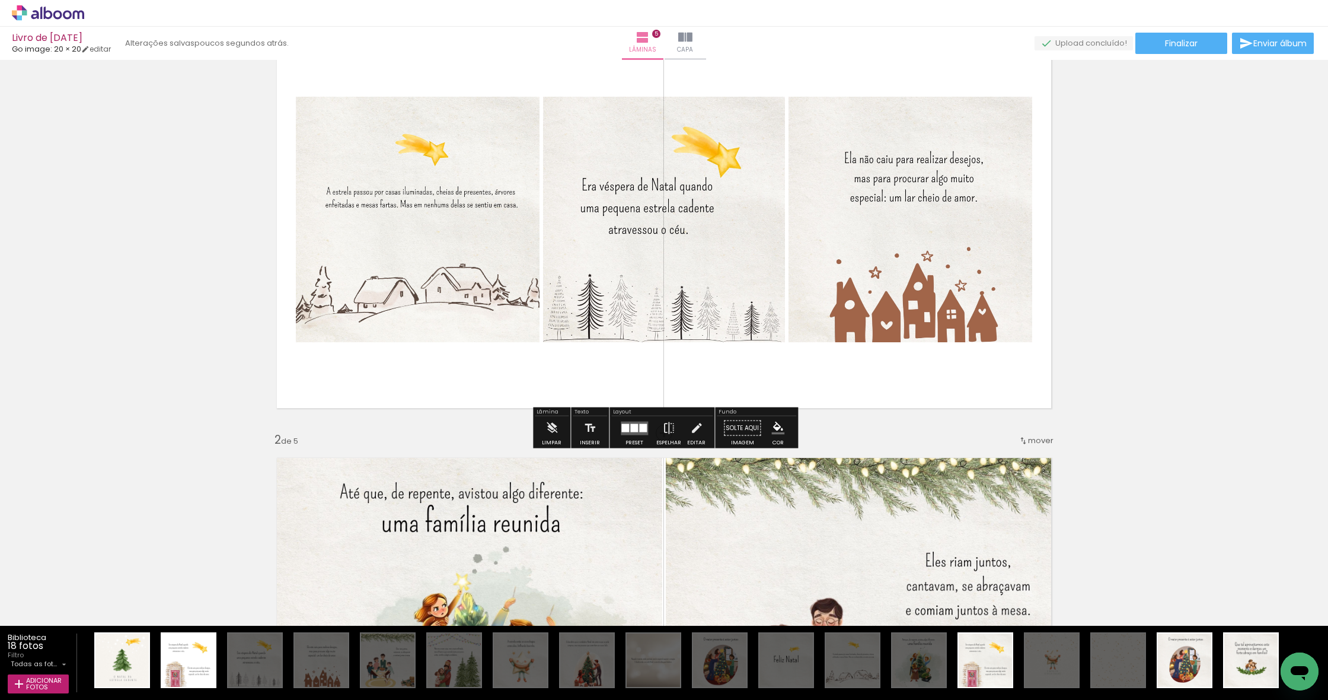
scroll to position [70, 0]
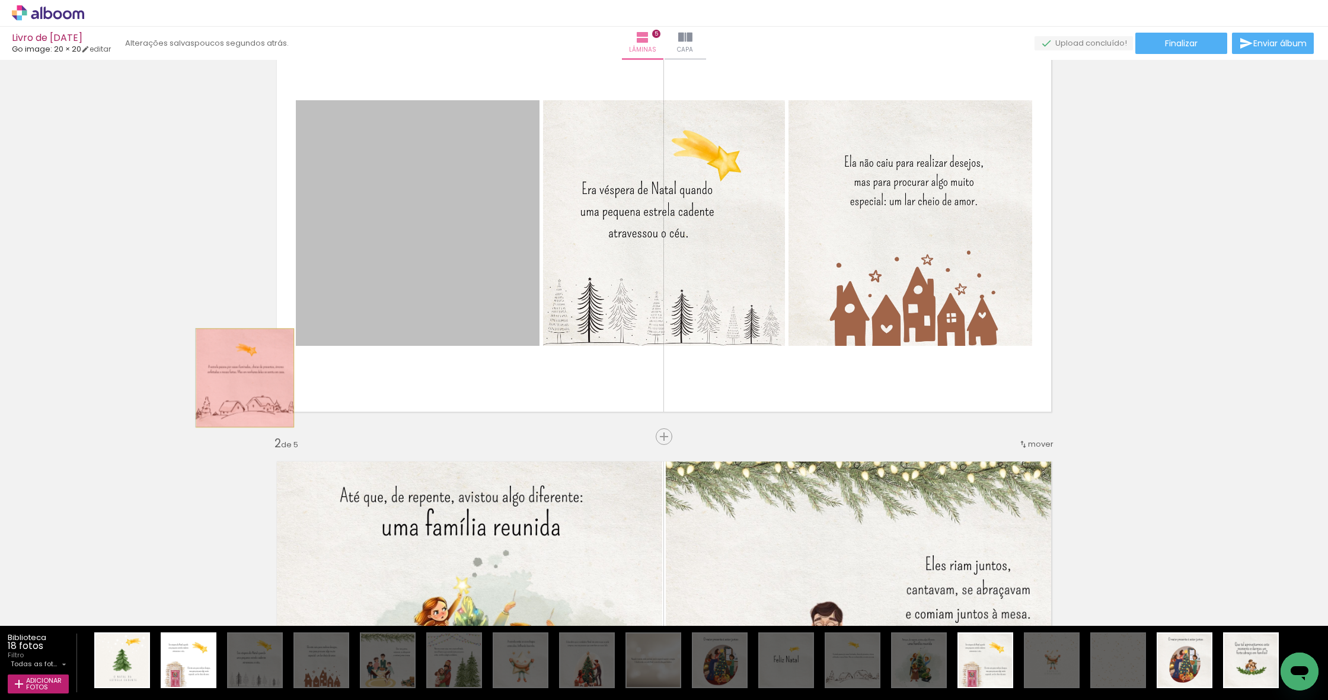
drag, startPoint x: 483, startPoint y: 271, endPoint x: 146, endPoint y: 423, distance: 369.6
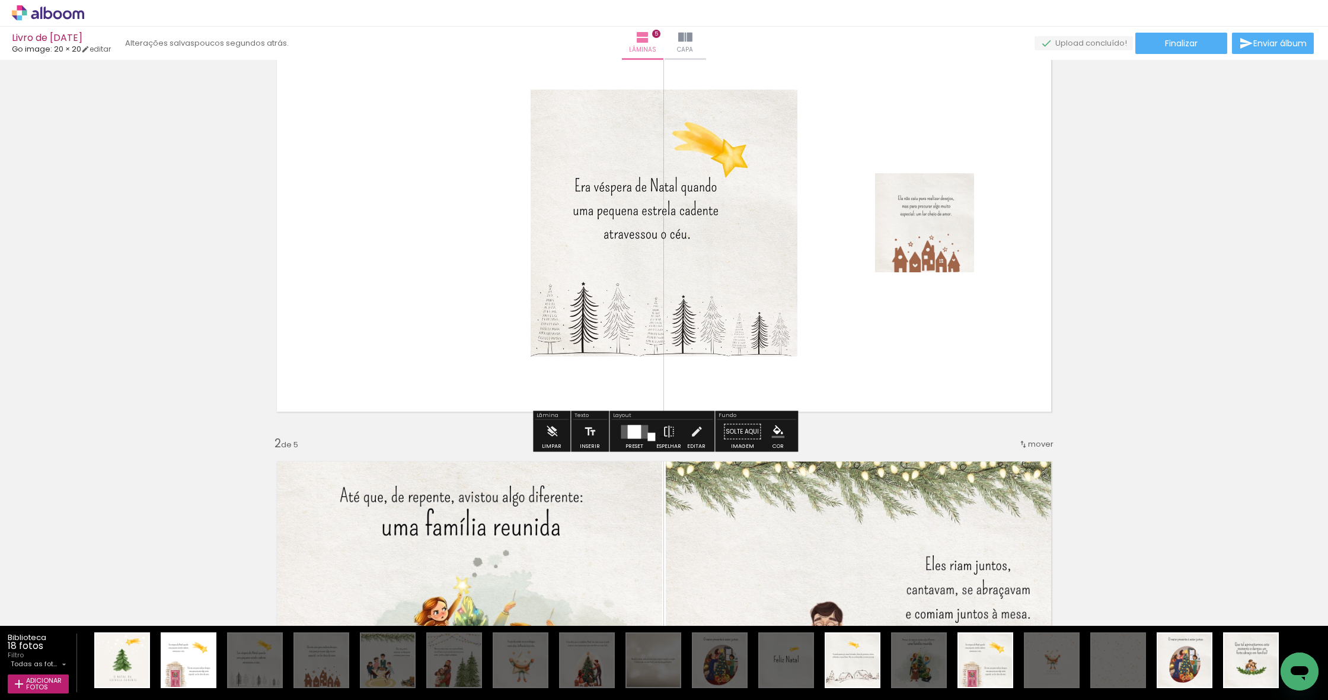
drag, startPoint x: 632, startPoint y: 429, endPoint x: 646, endPoint y: 426, distance: 14.5
click at [474, 308] on div at bounding box center [634, 432] width 14 height 14
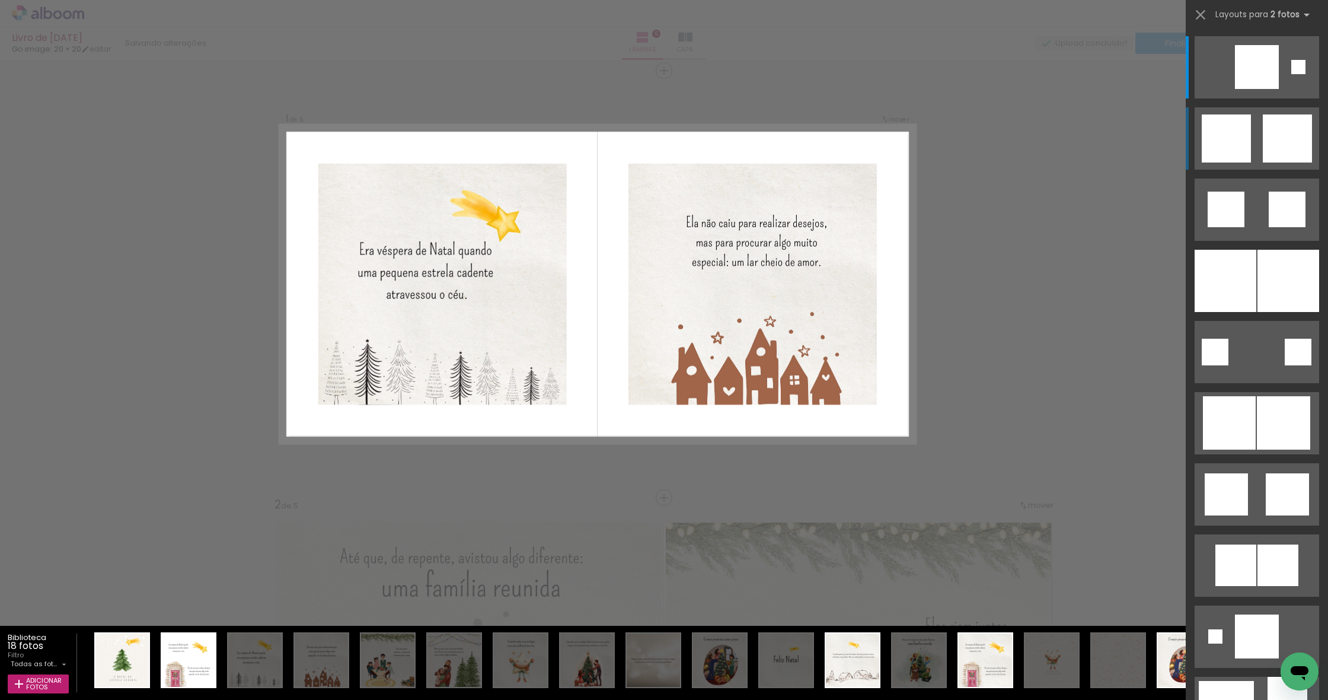
scroll to position [0, 0]
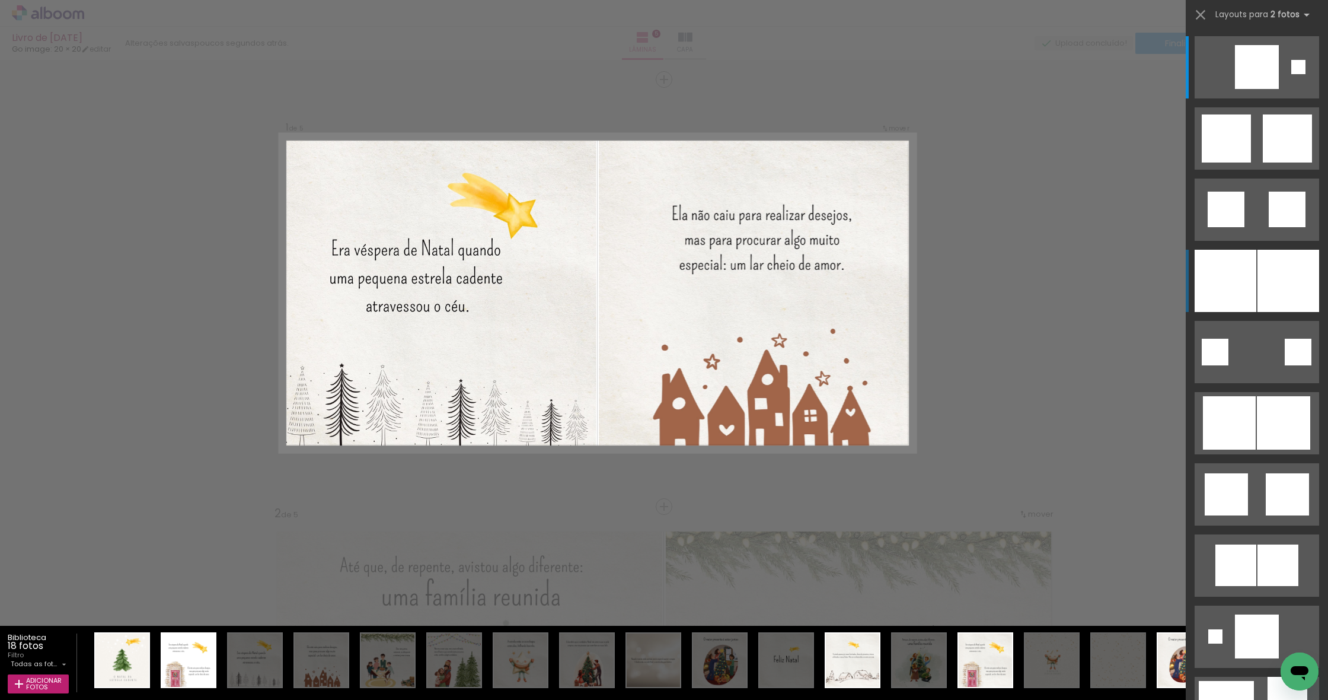
click at [474, 277] on div at bounding box center [1289, 281] width 62 height 62
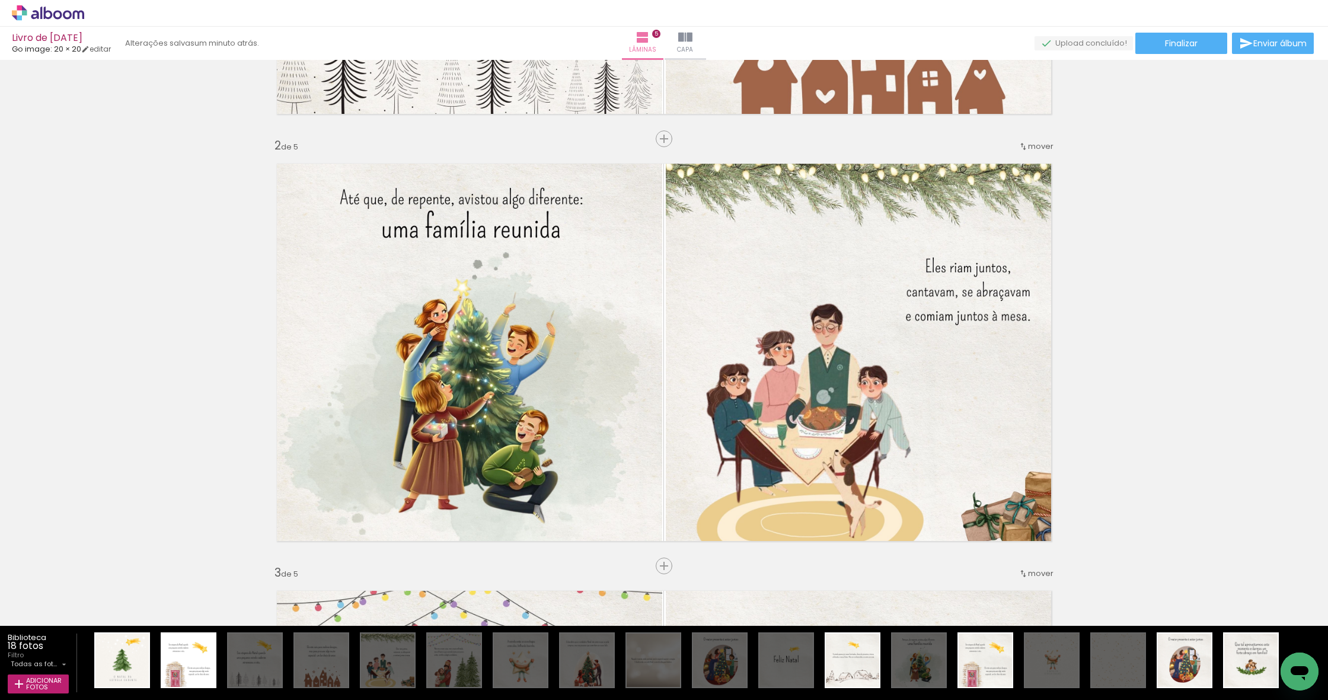
scroll to position [370, 0]
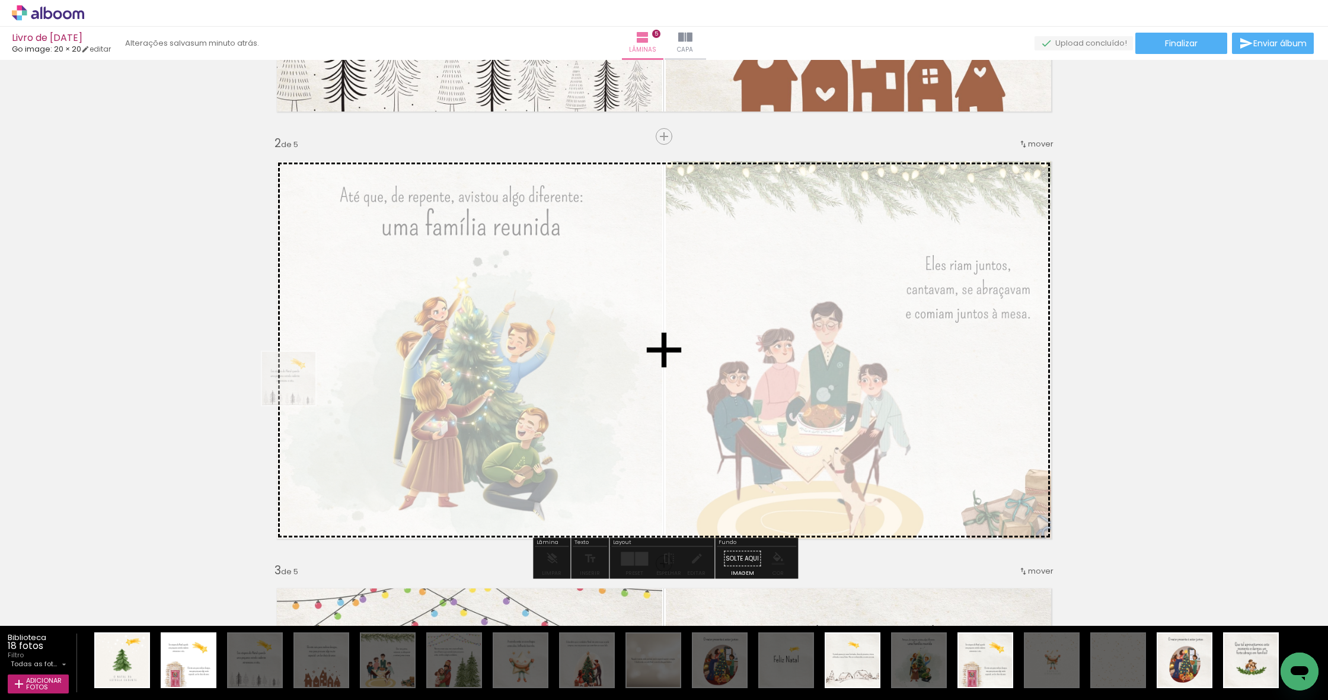
drag, startPoint x: 249, startPoint y: 674, endPoint x: 298, endPoint y: 387, distance: 290.5
click at [298, 308] on quentale-workspace at bounding box center [664, 350] width 1328 height 700
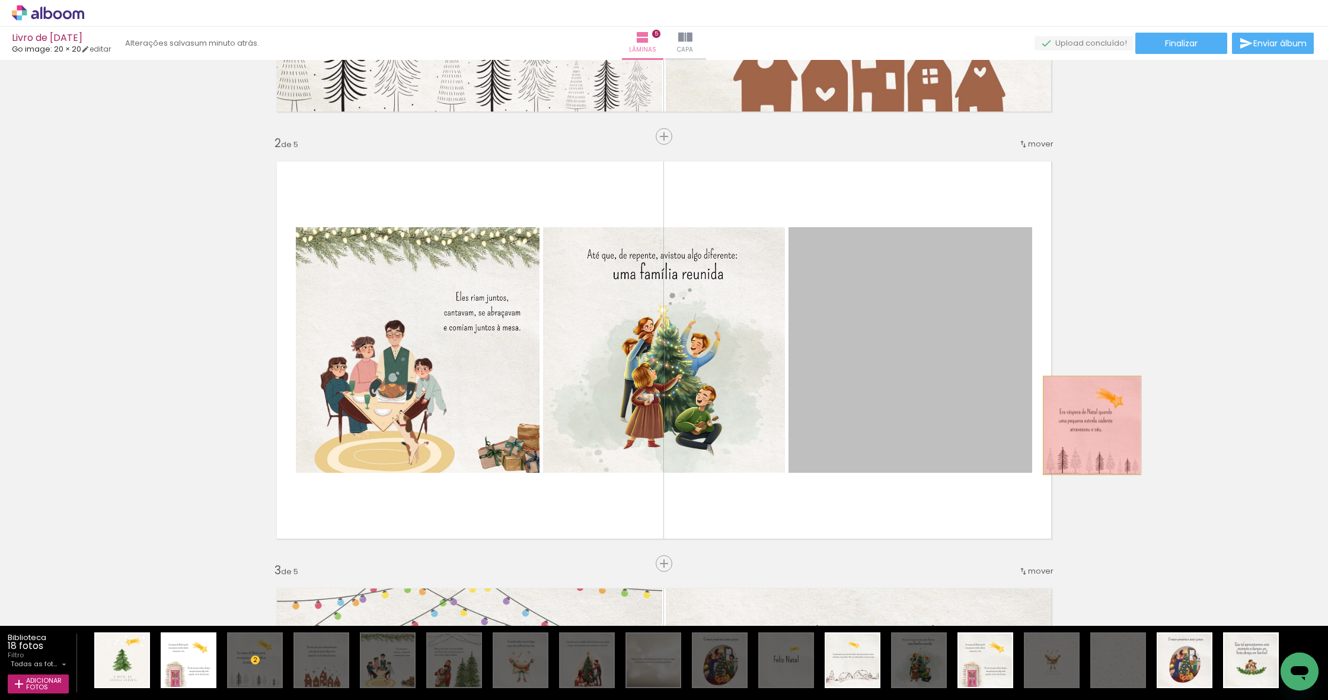
drag, startPoint x: 875, startPoint y: 372, endPoint x: 1169, endPoint y: 439, distance: 301.6
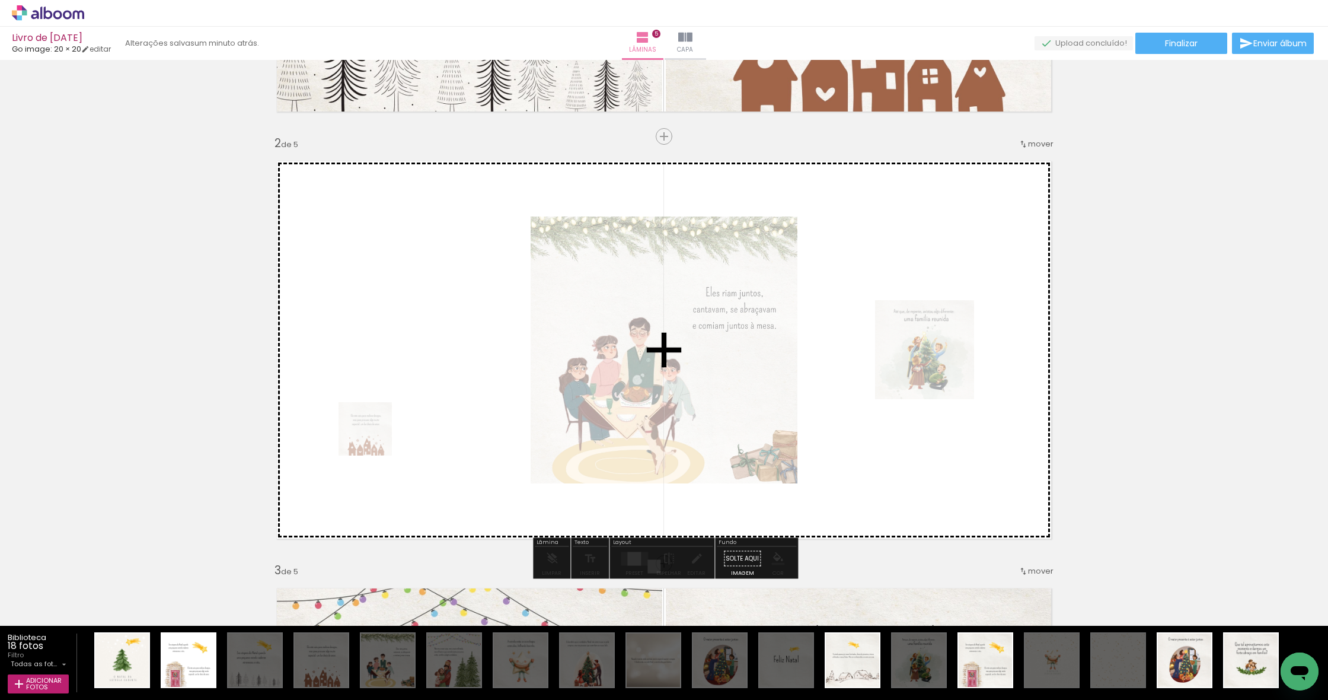
drag, startPoint x: 322, startPoint y: 669, endPoint x: 374, endPoint y: 438, distance: 237.6
click at [374, 308] on quentale-workspace at bounding box center [664, 350] width 1328 height 700
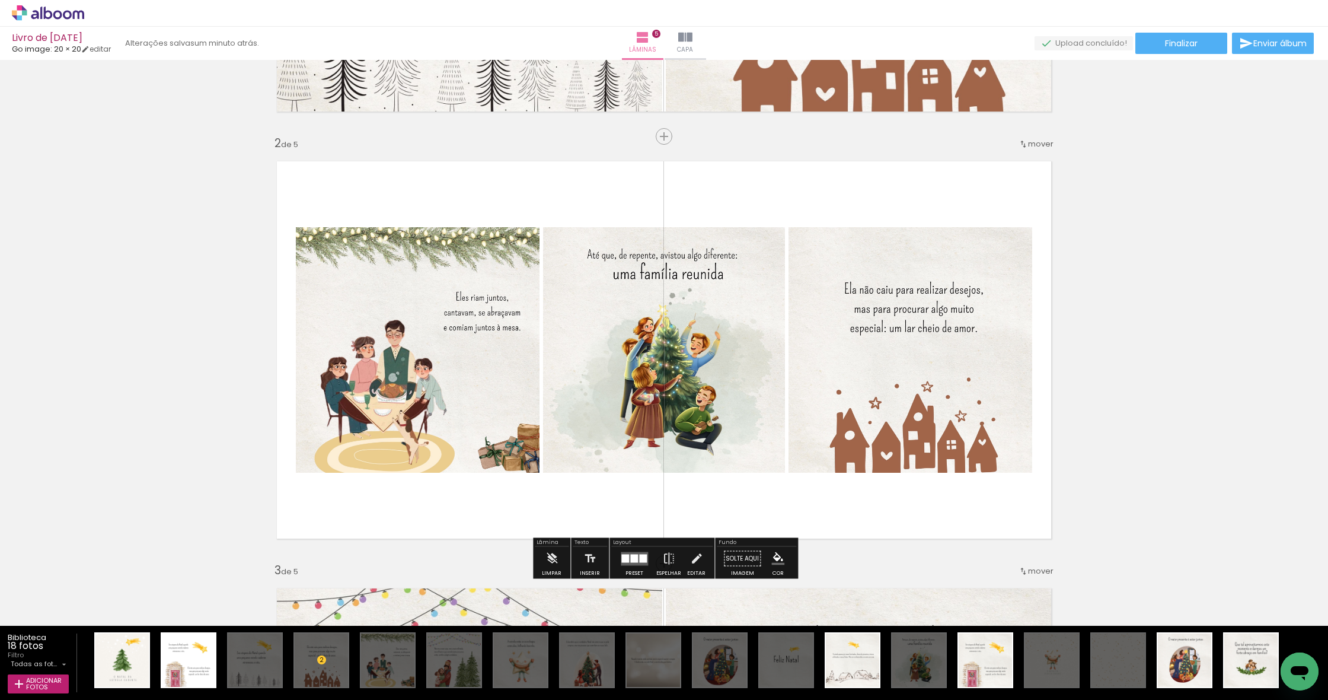
click at [474, 308] on div at bounding box center [625, 558] width 8 height 8
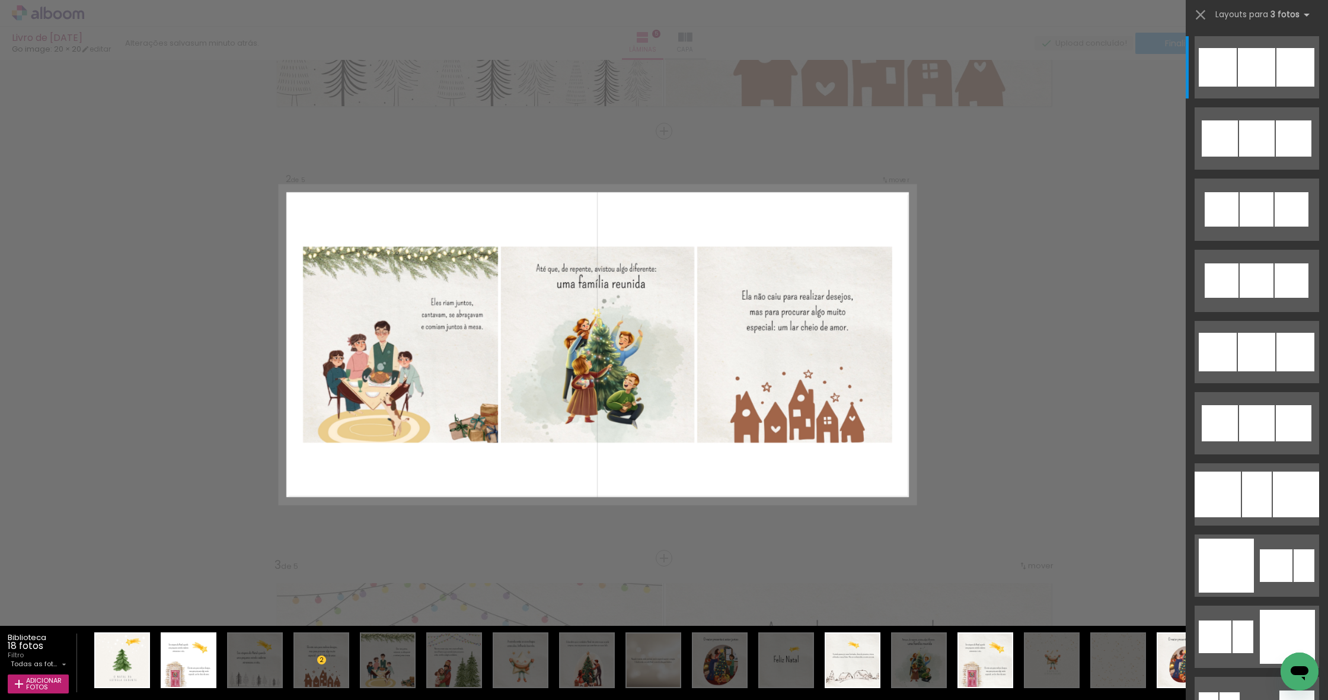
scroll to position [377, 0]
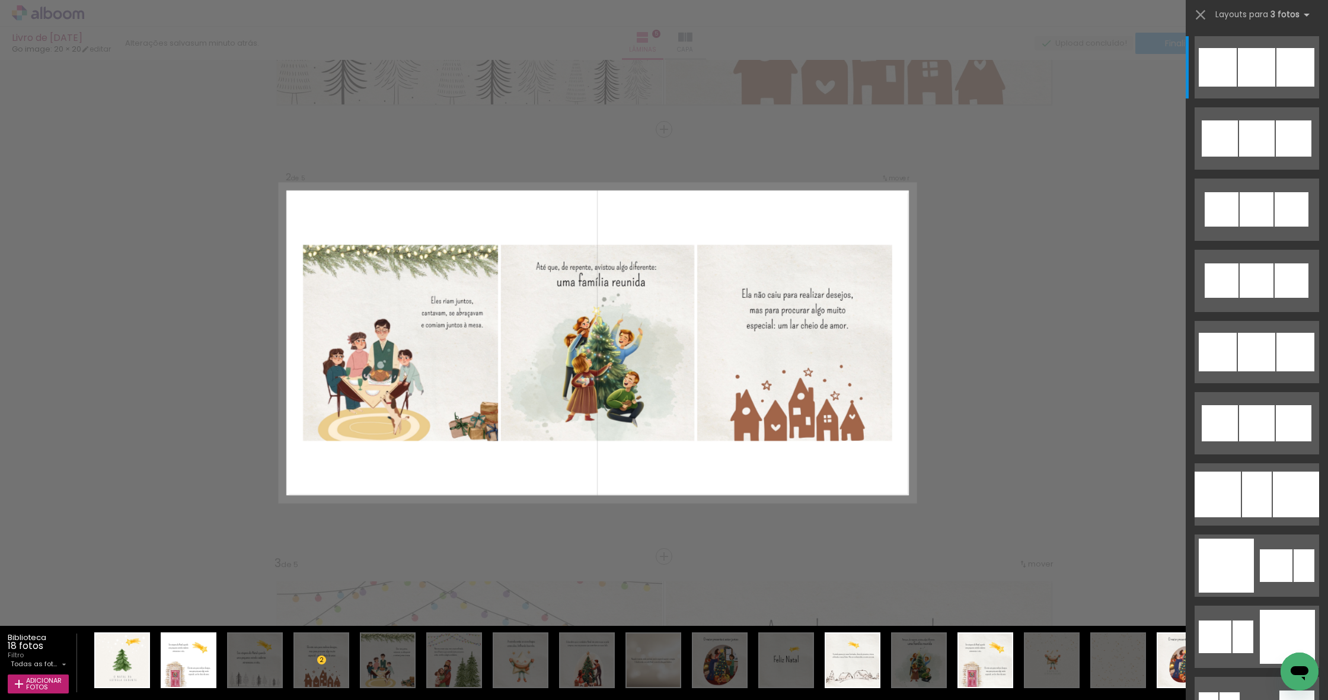
drag, startPoint x: 933, startPoint y: 487, endPoint x: 1065, endPoint y: 437, distance: 141.8
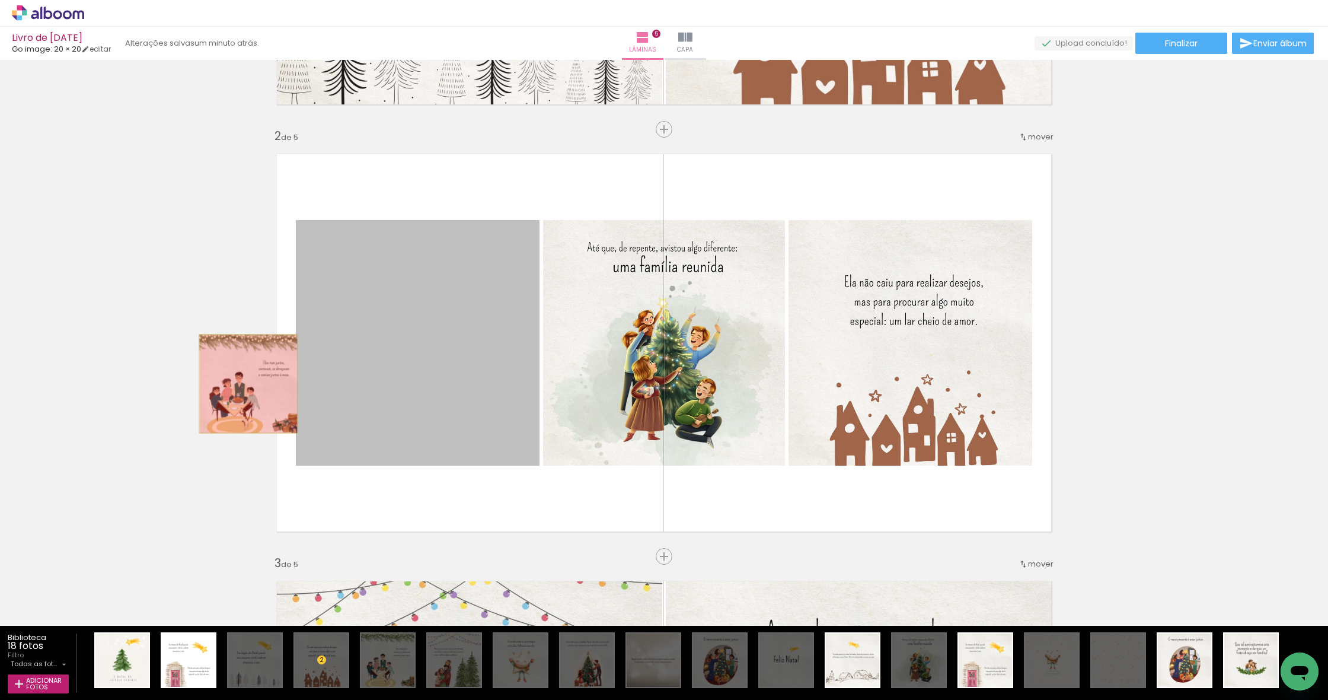
drag, startPoint x: 433, startPoint y: 358, endPoint x: 160, endPoint y: 393, distance: 275.6
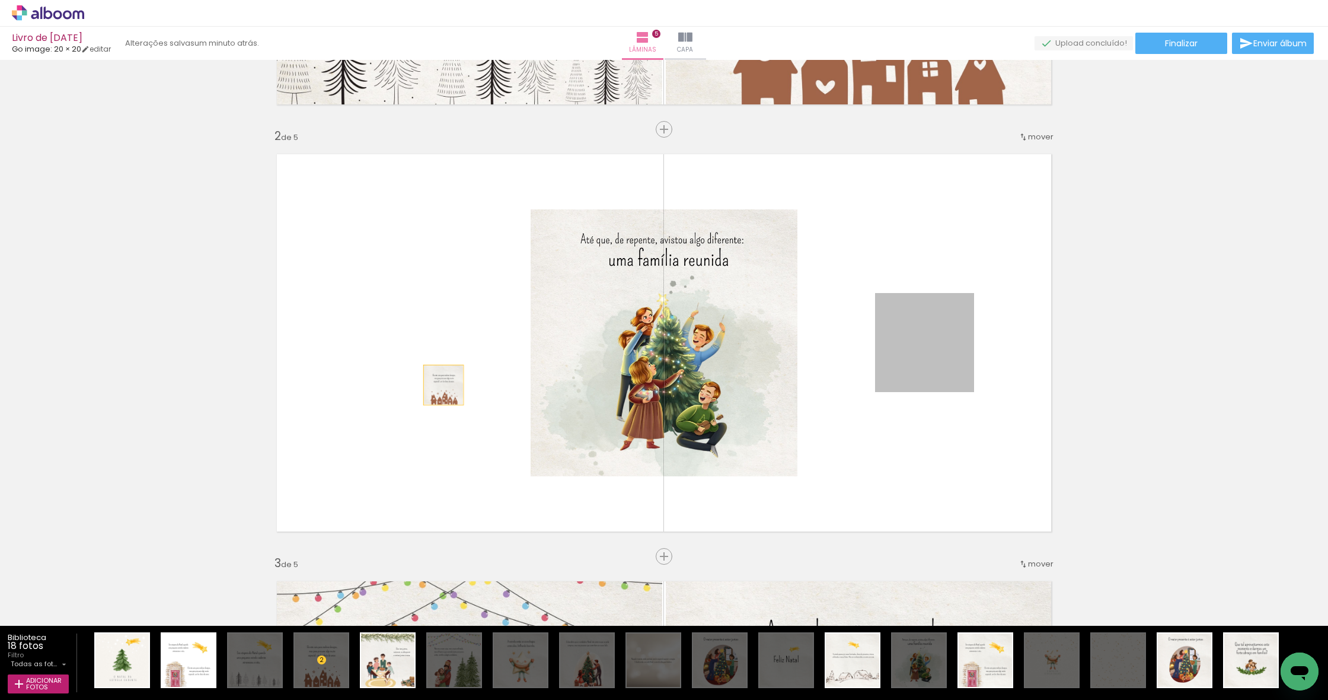
drag, startPoint x: 939, startPoint y: 370, endPoint x: 442, endPoint y: 385, distance: 496.5
click at [442, 308] on quentale-layouter at bounding box center [664, 342] width 795 height 397
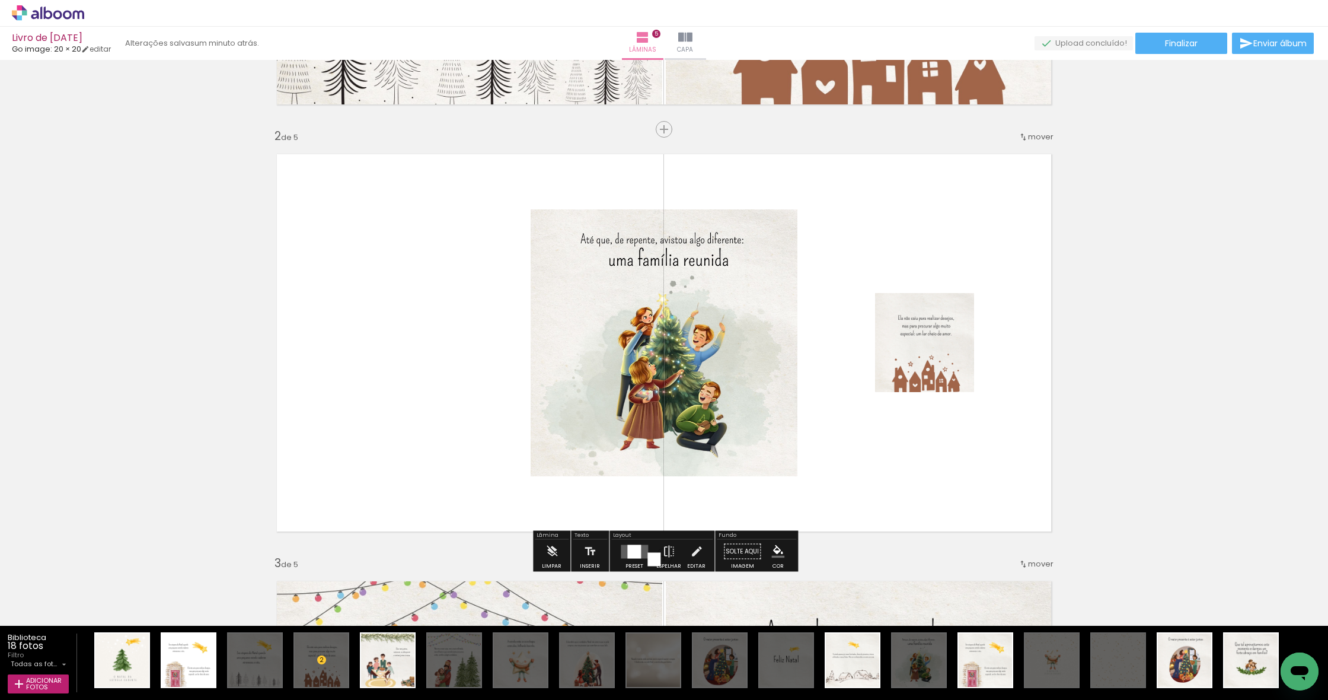
click at [474, 308] on div at bounding box center [634, 552] width 32 height 24
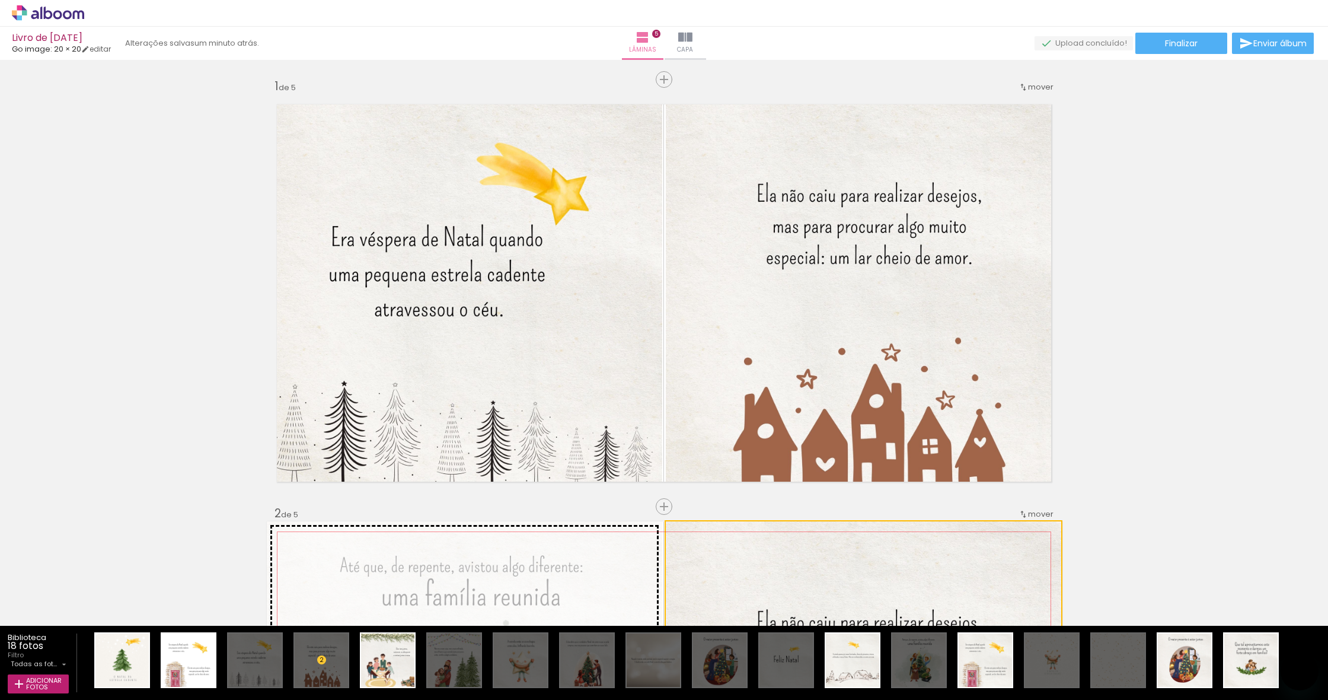
click at [0, 0] on slot at bounding box center [0, 0] width 0 height 0
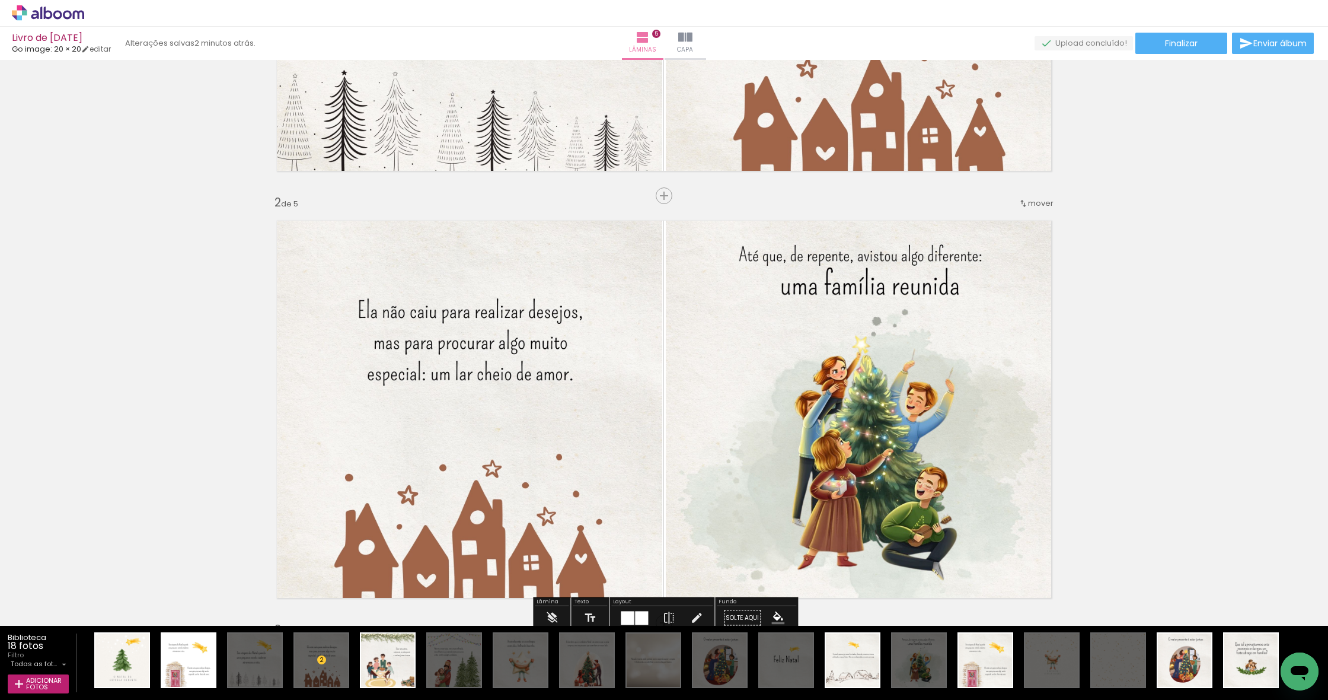
scroll to position [397, 0]
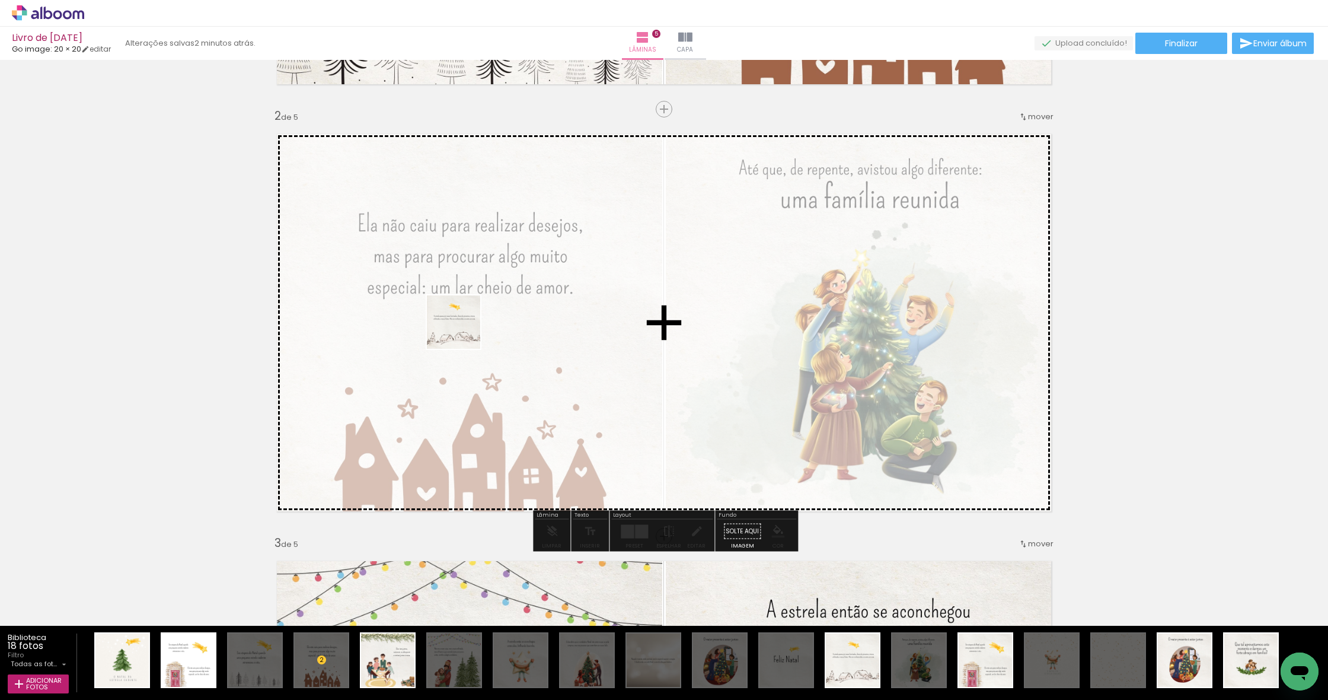
drag, startPoint x: 755, startPoint y: 618, endPoint x: 462, endPoint y: 331, distance: 409.6
click at [462, 331] on quentale-workspace at bounding box center [664, 350] width 1328 height 700
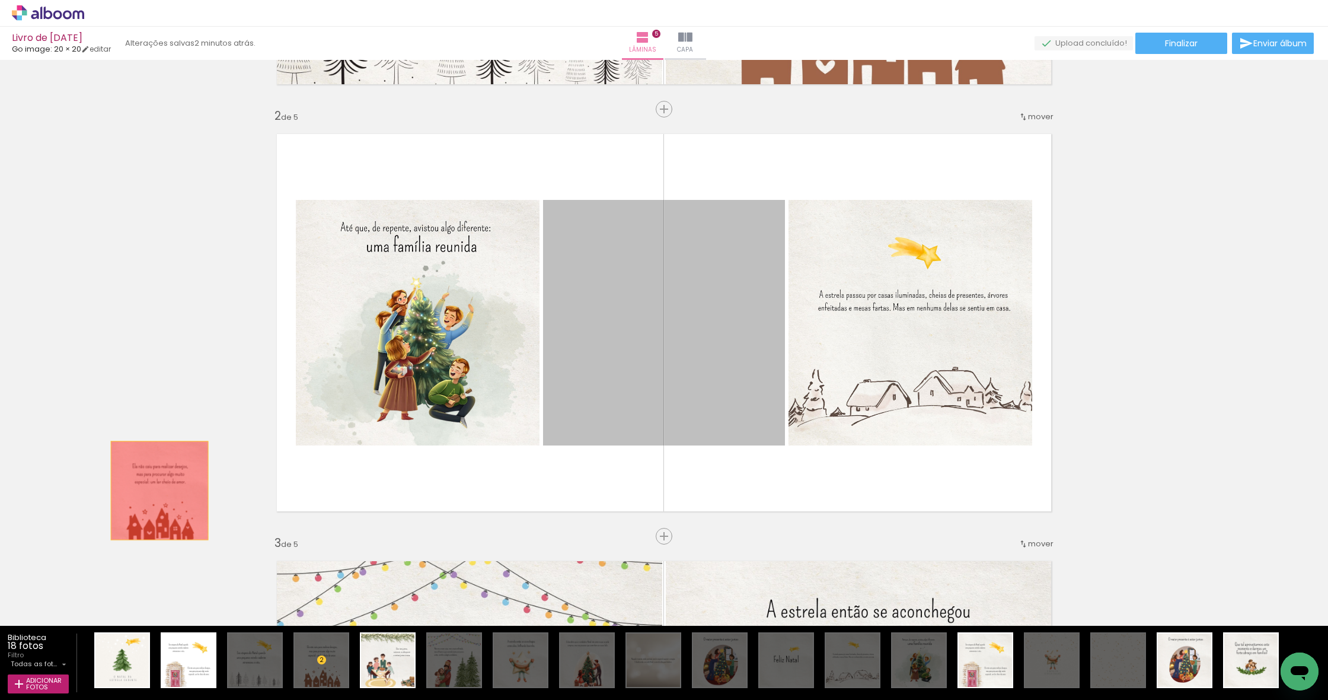
drag, startPoint x: 671, startPoint y: 329, endPoint x: 159, endPoint y: 490, distance: 536.5
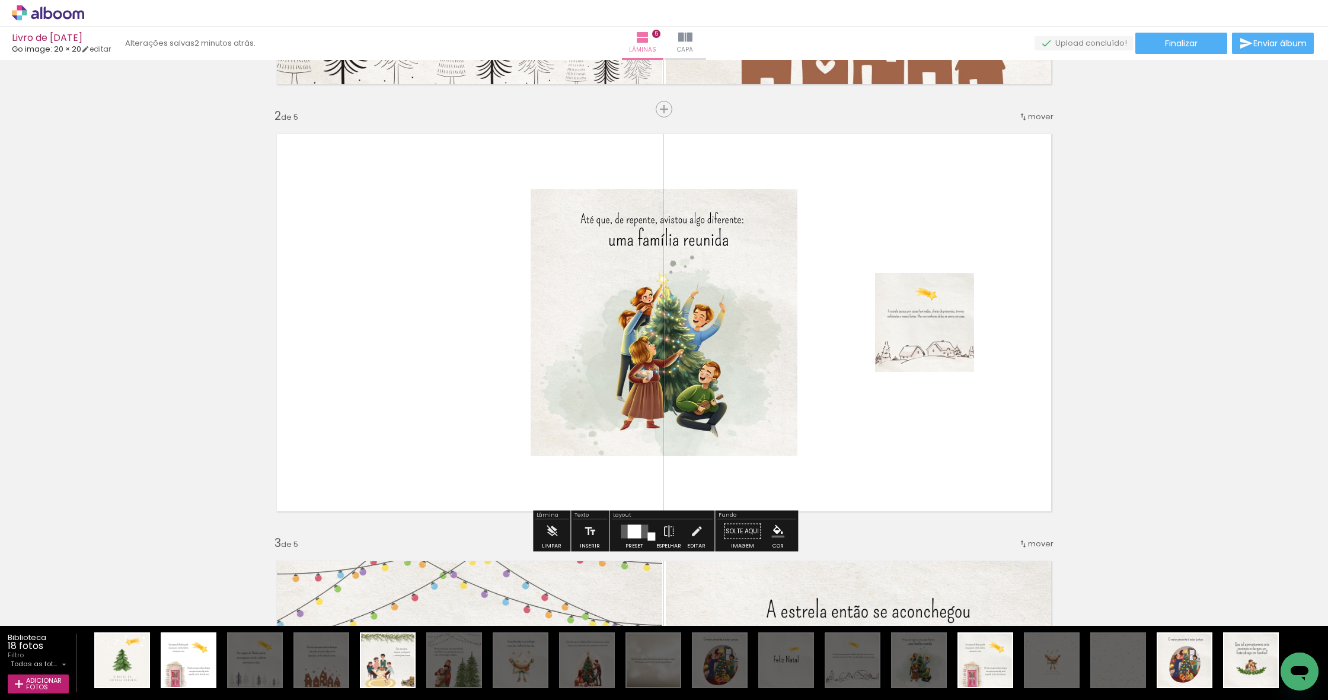
click at [627, 539] on div at bounding box center [634, 531] width 32 height 24
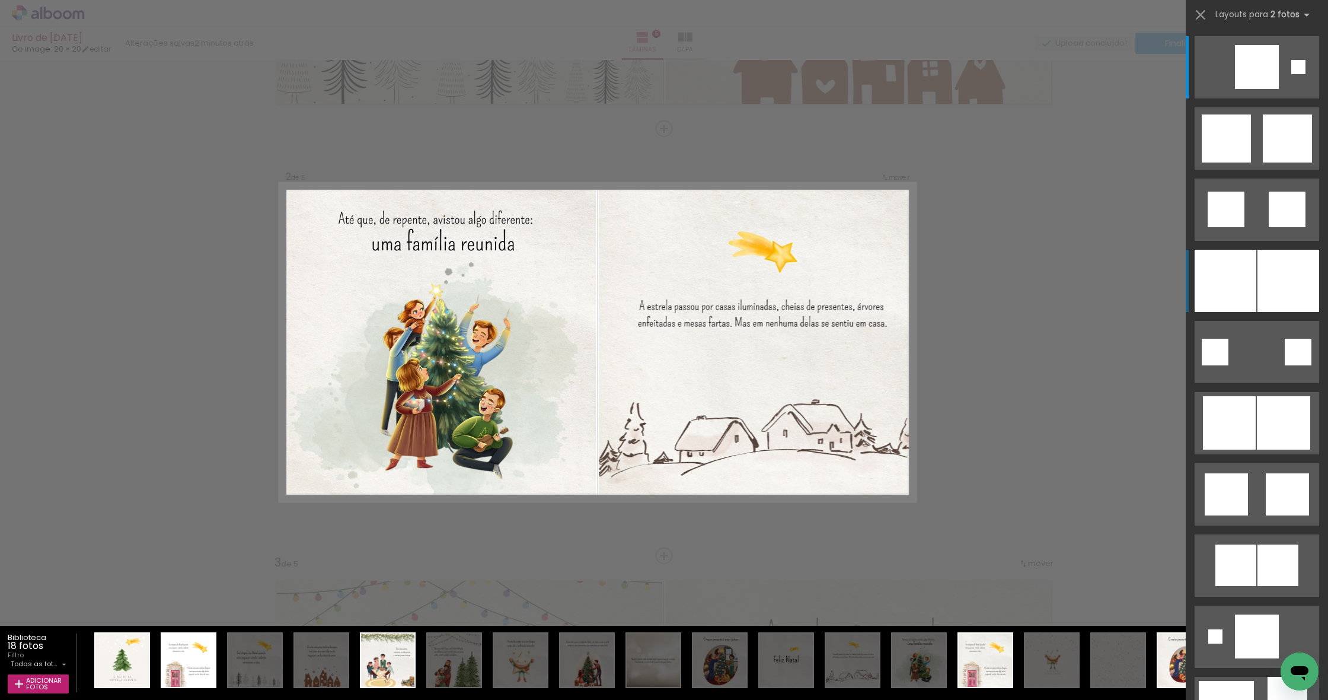
scroll to position [377, 0]
click at [1277, 280] on div at bounding box center [1289, 281] width 62 height 62
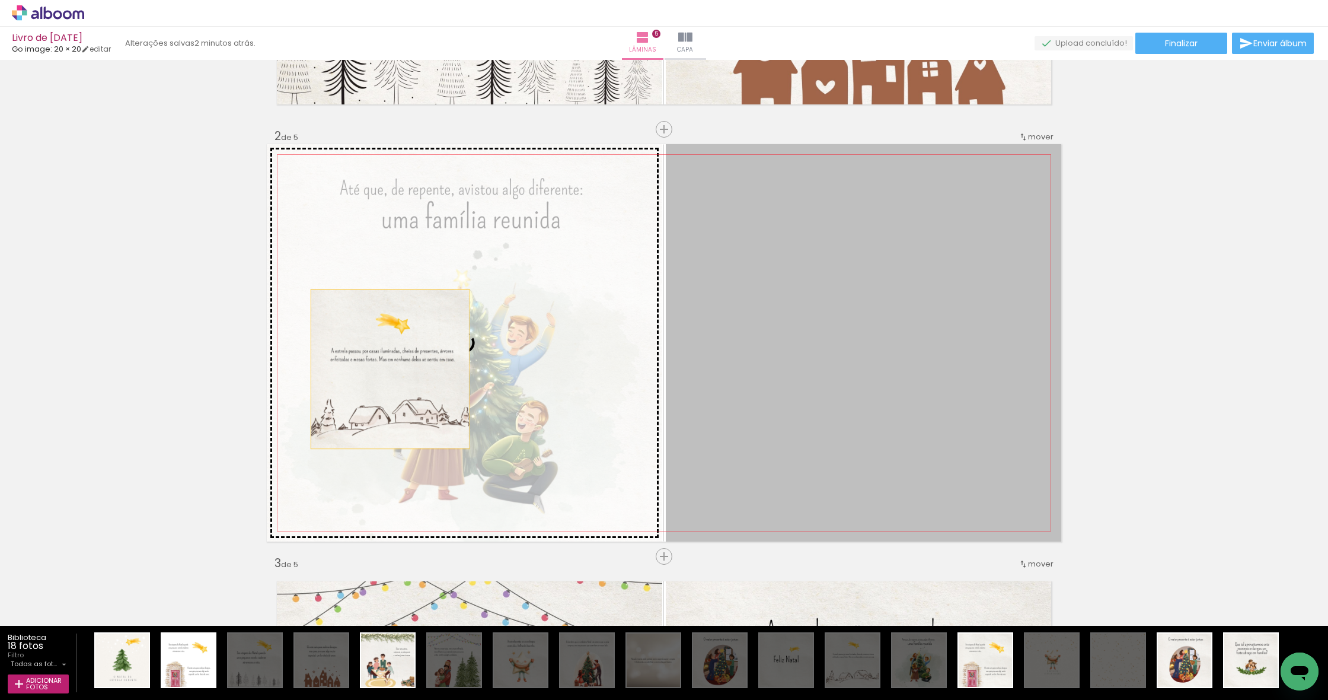
drag, startPoint x: 872, startPoint y: 371, endPoint x: 390, endPoint y: 369, distance: 481.5
click at [0, 0] on slot at bounding box center [0, 0] width 0 height 0
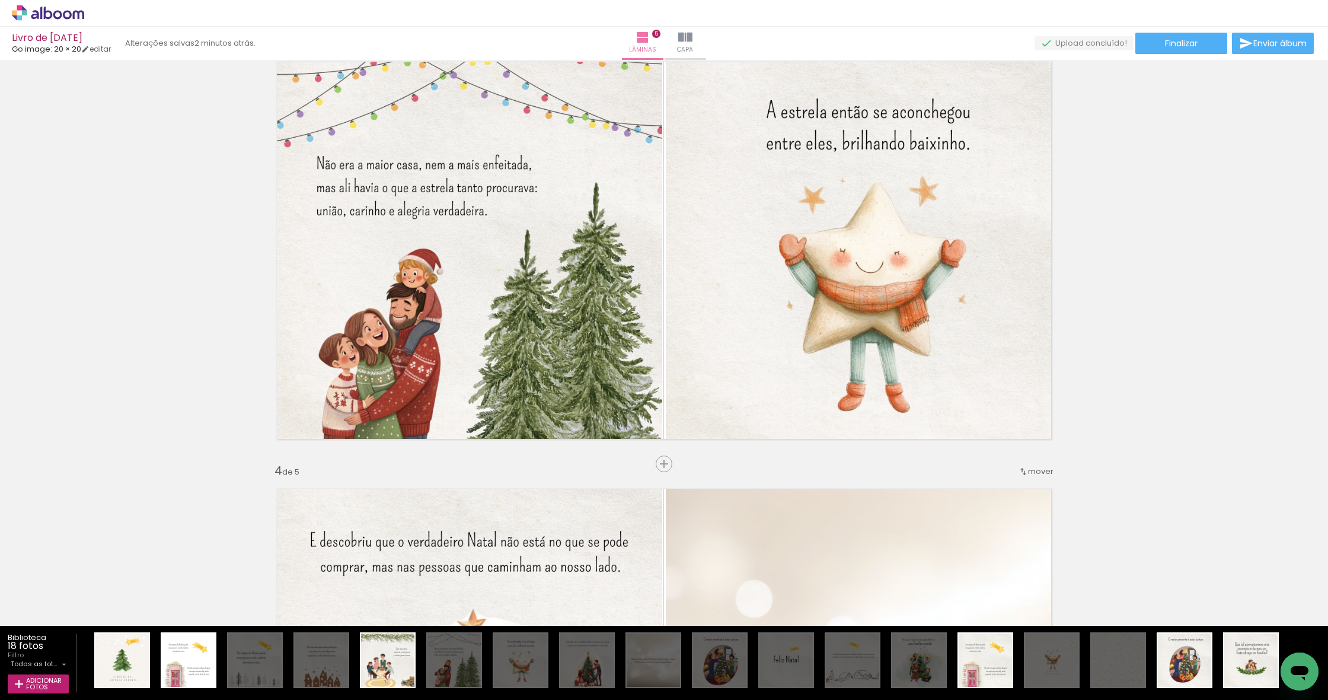
scroll to position [903, 0]
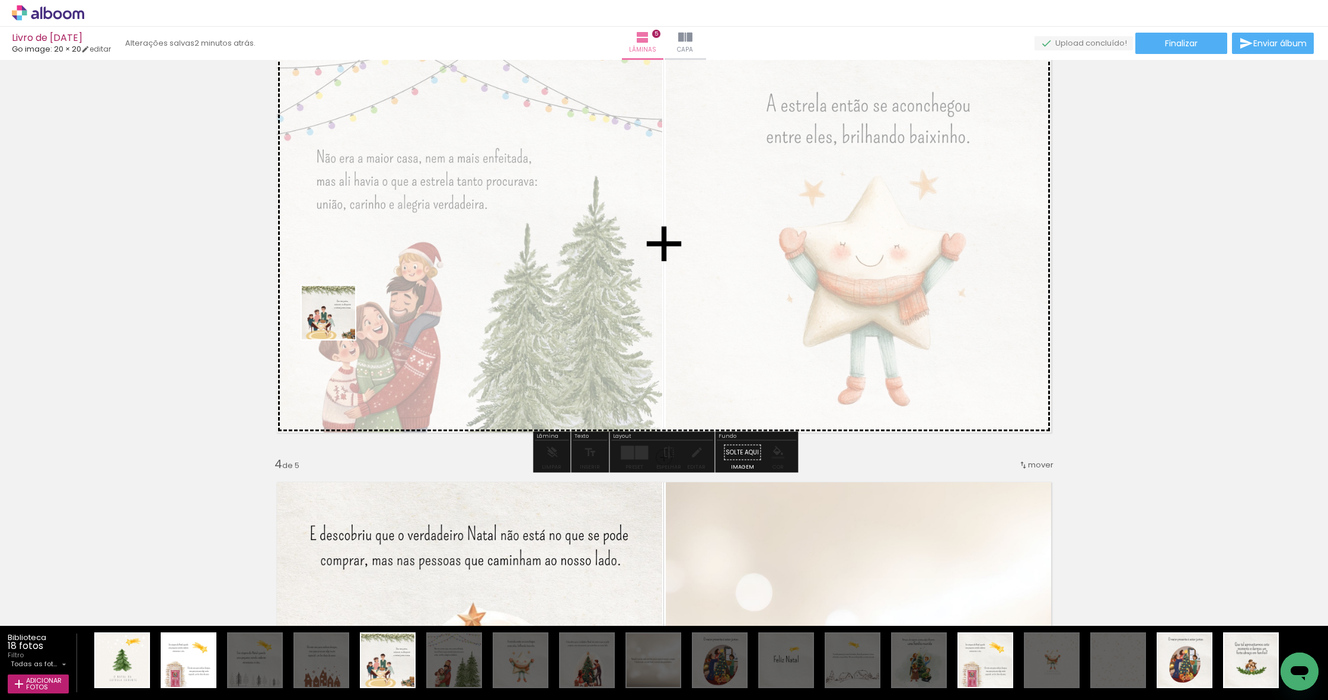
drag, startPoint x: 397, startPoint y: 667, endPoint x: 337, endPoint y: 321, distance: 350.7
click at [337, 321] on quentale-workspace at bounding box center [664, 350] width 1328 height 700
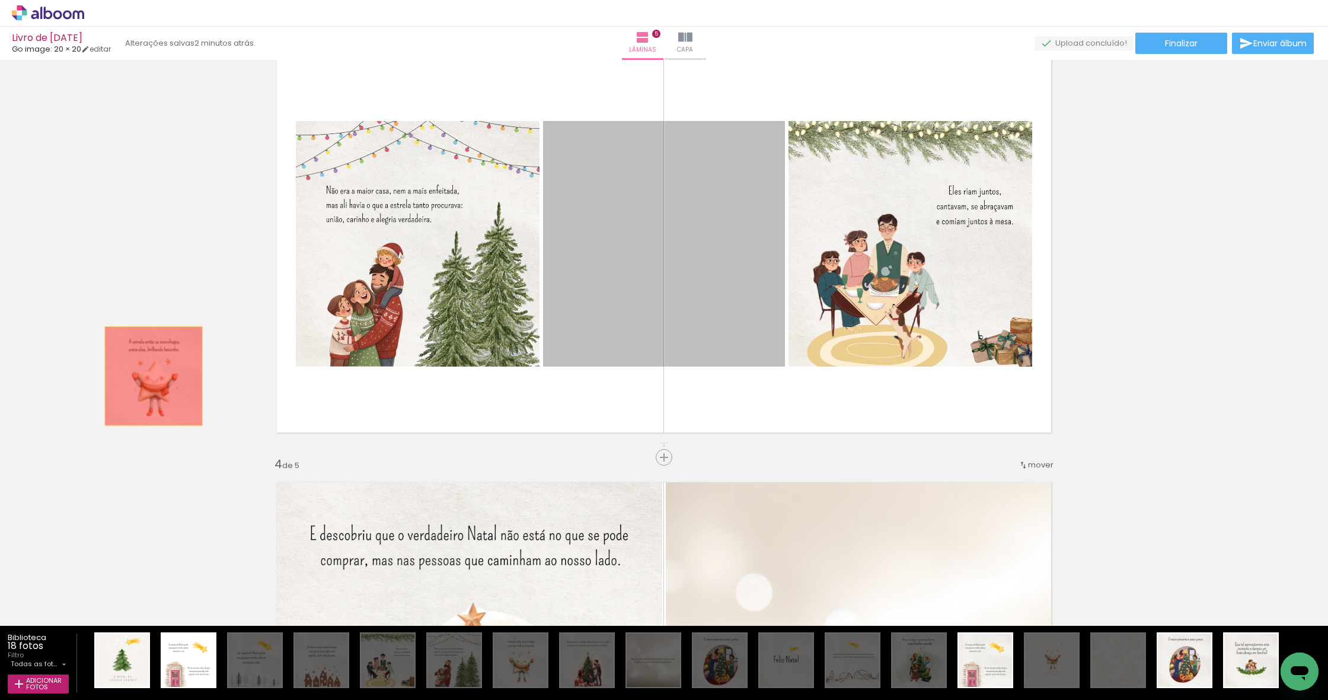
drag, startPoint x: 695, startPoint y: 276, endPoint x: 154, endPoint y: 376, distance: 550.5
click at [154, 376] on div "Inserir lâmina 1 de 5 Inserir lâmina 2 de 5 Inserir lâmina 3 de 5 Inserir lâmin…" at bounding box center [664, 442] width 1328 height 2562
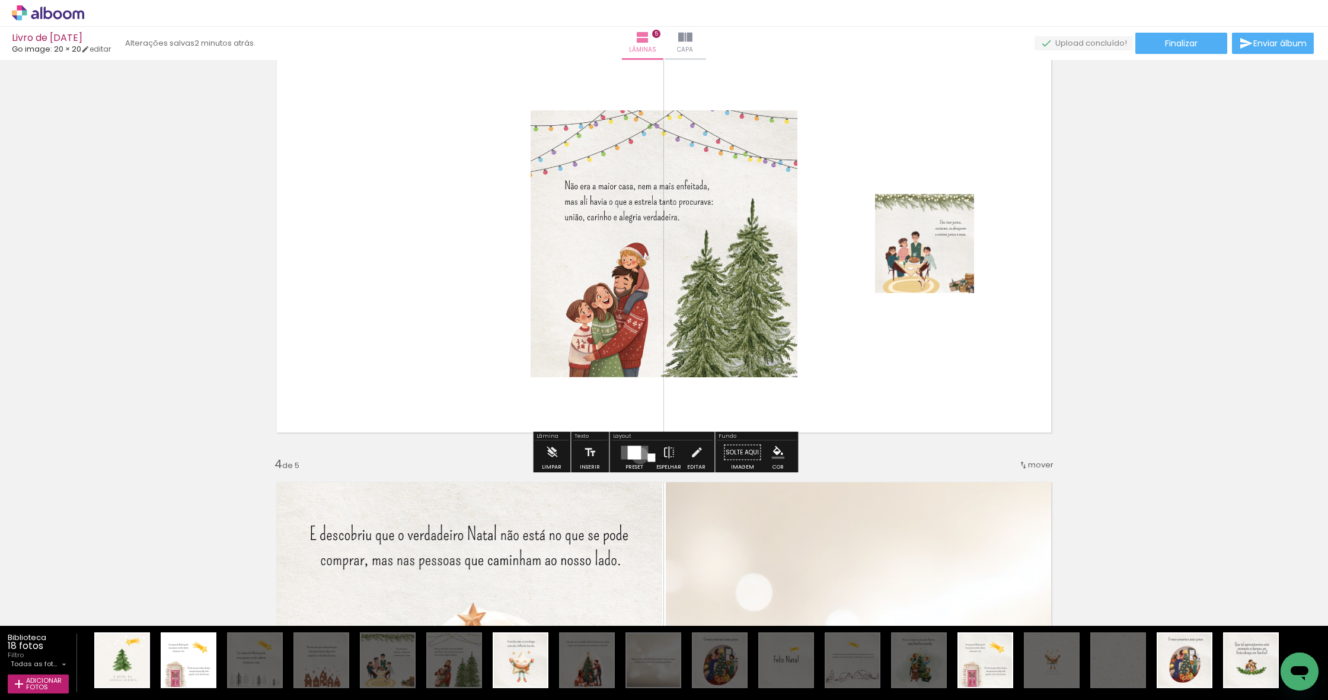
click at [637, 455] on div at bounding box center [634, 452] width 14 height 14
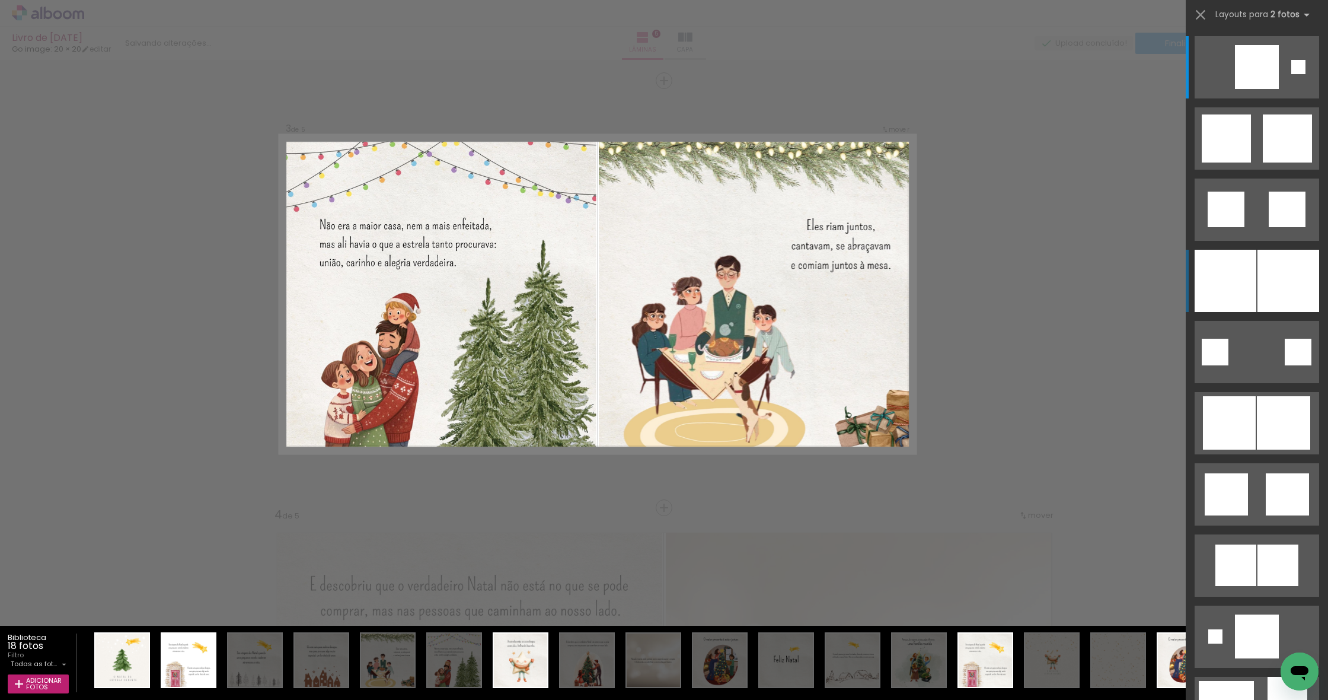
scroll to position [804, 0]
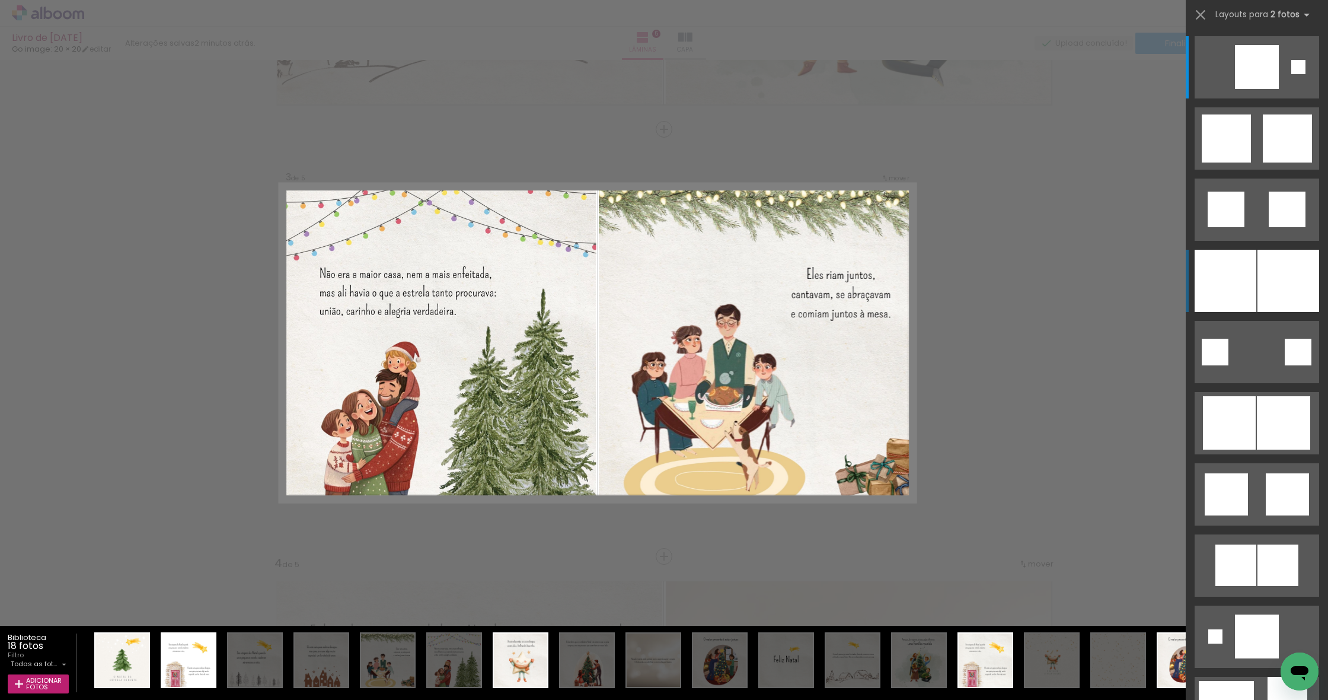
click at [1263, 273] on div at bounding box center [1289, 281] width 62 height 62
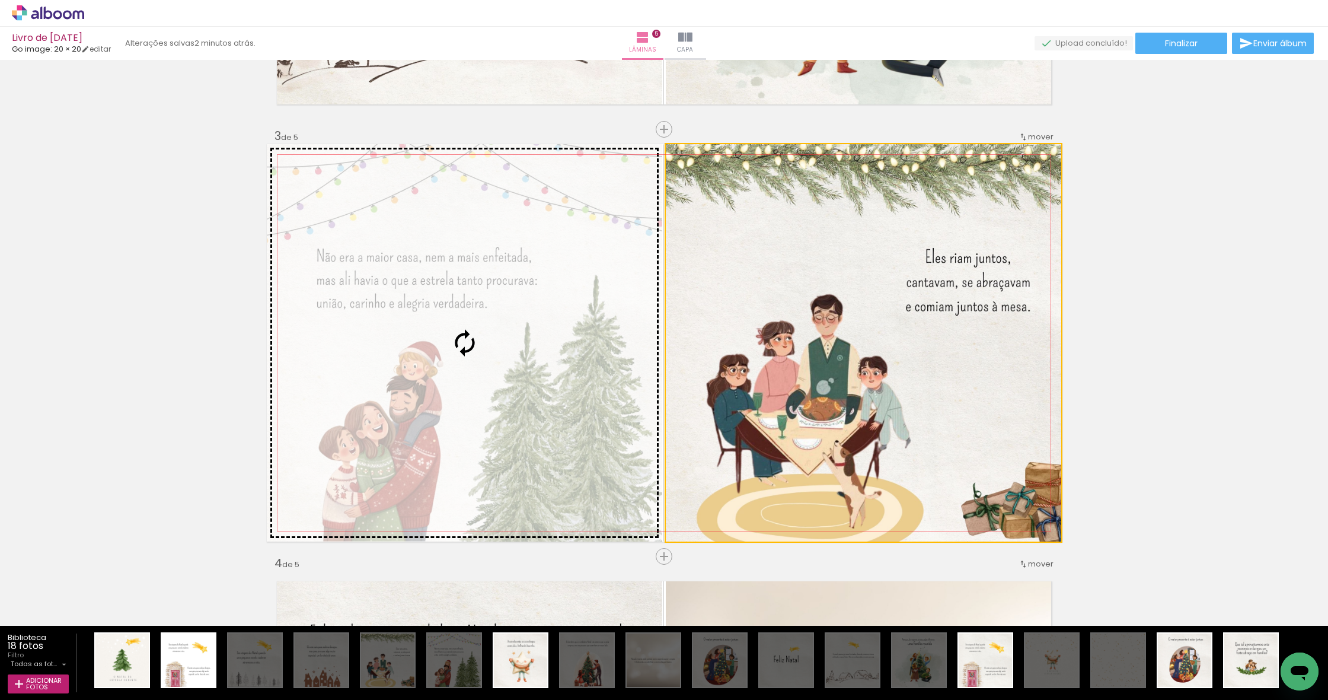
drag, startPoint x: 807, startPoint y: 335, endPoint x: 939, endPoint y: 351, distance: 133.2
click at [0, 0] on slot at bounding box center [0, 0] width 0 height 0
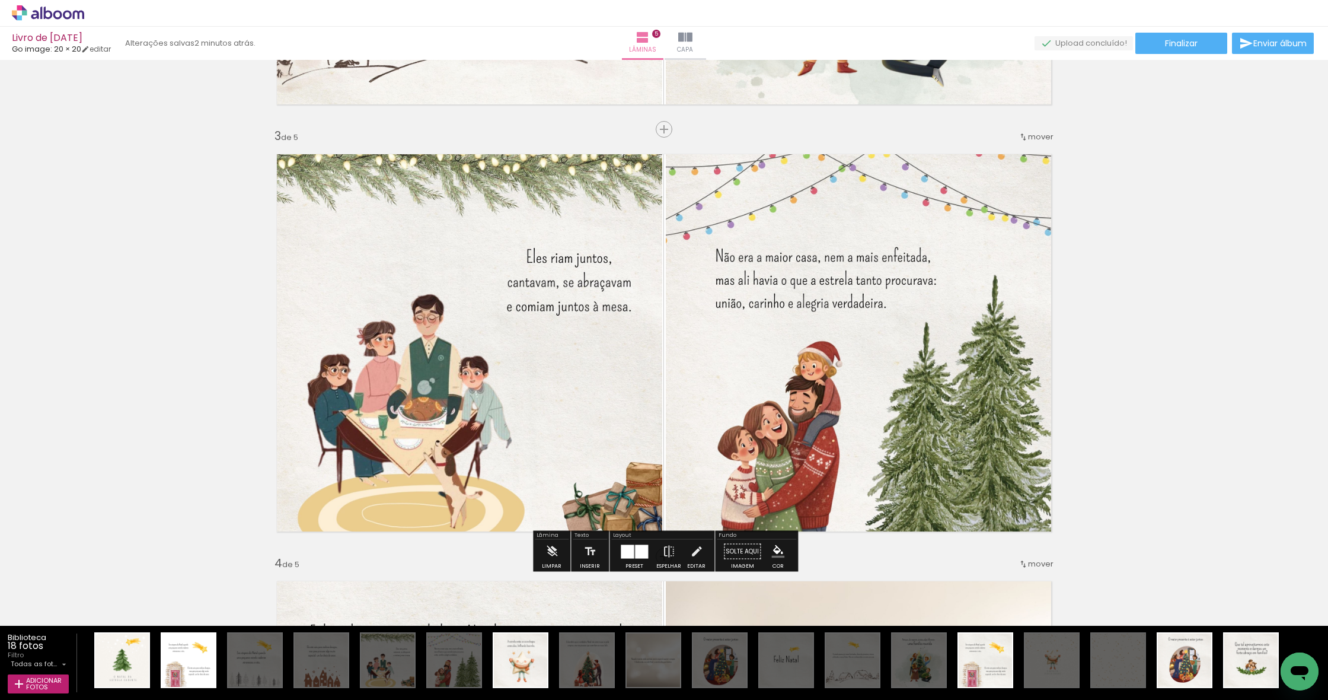
click at [1085, 317] on div "Inserir lâmina 1 de 5 Inserir lâmina 2 de 5 Inserir lâmina 3 de 5 Inserir lâmin…" at bounding box center [664, 541] width 1328 height 2562
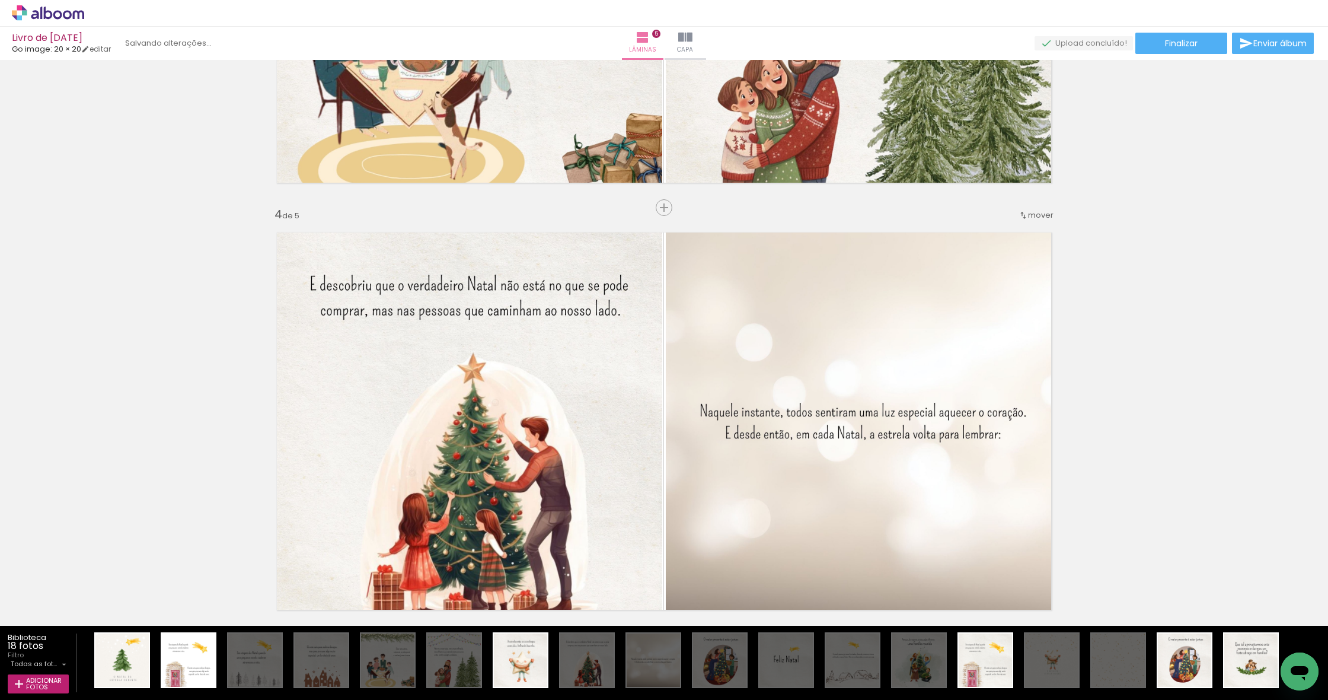
scroll to position [1256, 0]
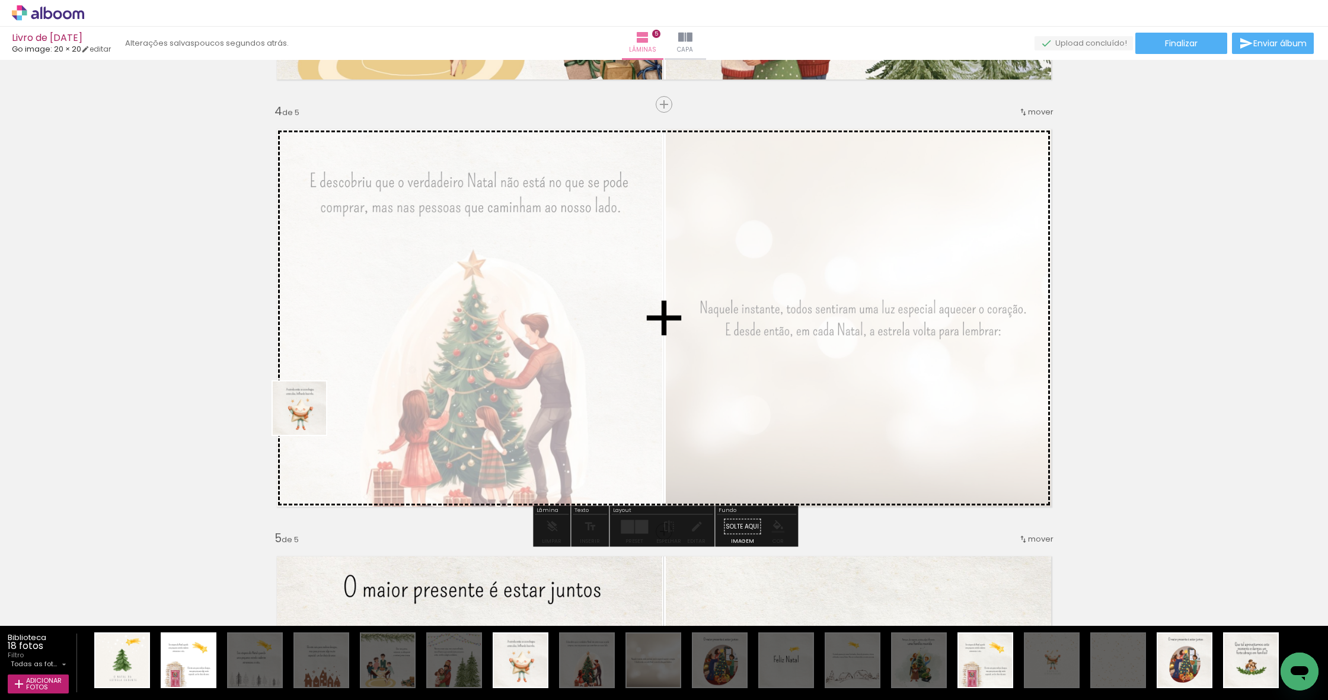
drag, startPoint x: 525, startPoint y: 673, endPoint x: 308, endPoint y: 417, distance: 335.7
click at [308, 417] on quentale-workspace at bounding box center [664, 350] width 1328 height 700
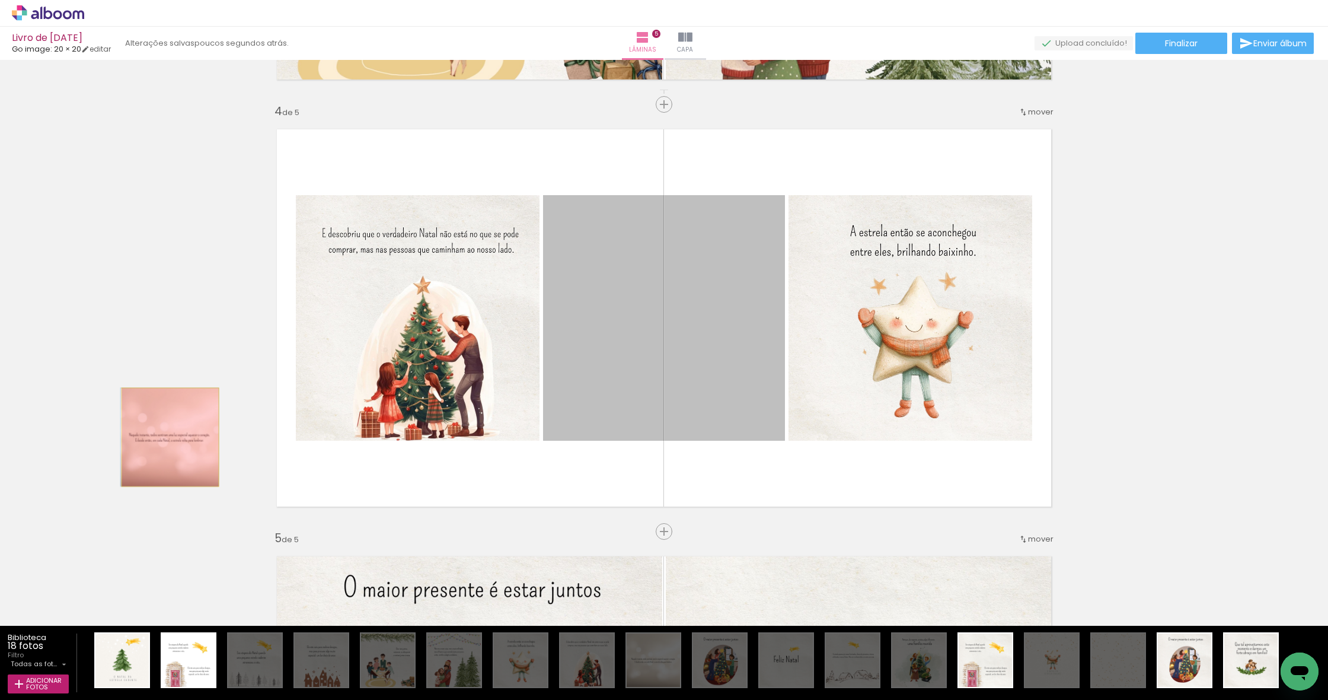
drag, startPoint x: 712, startPoint y: 349, endPoint x: 170, endPoint y: 437, distance: 548.5
click at [170, 437] on div "Inserir lâmina 1 de 5 Inserir lâmina 2 de 5 Inserir lâmina 3 de 5 Inserir lâmin…" at bounding box center [664, 89] width 1328 height 2562
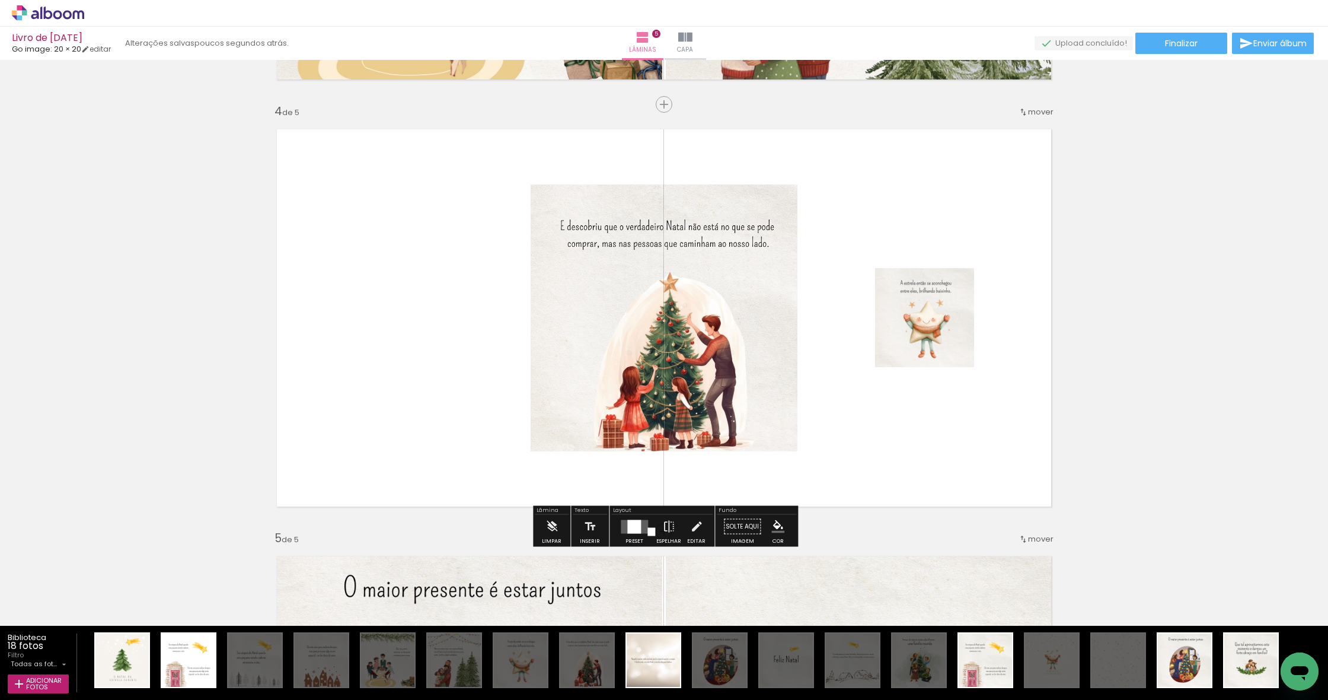
click at [636, 528] on div at bounding box center [634, 526] width 14 height 14
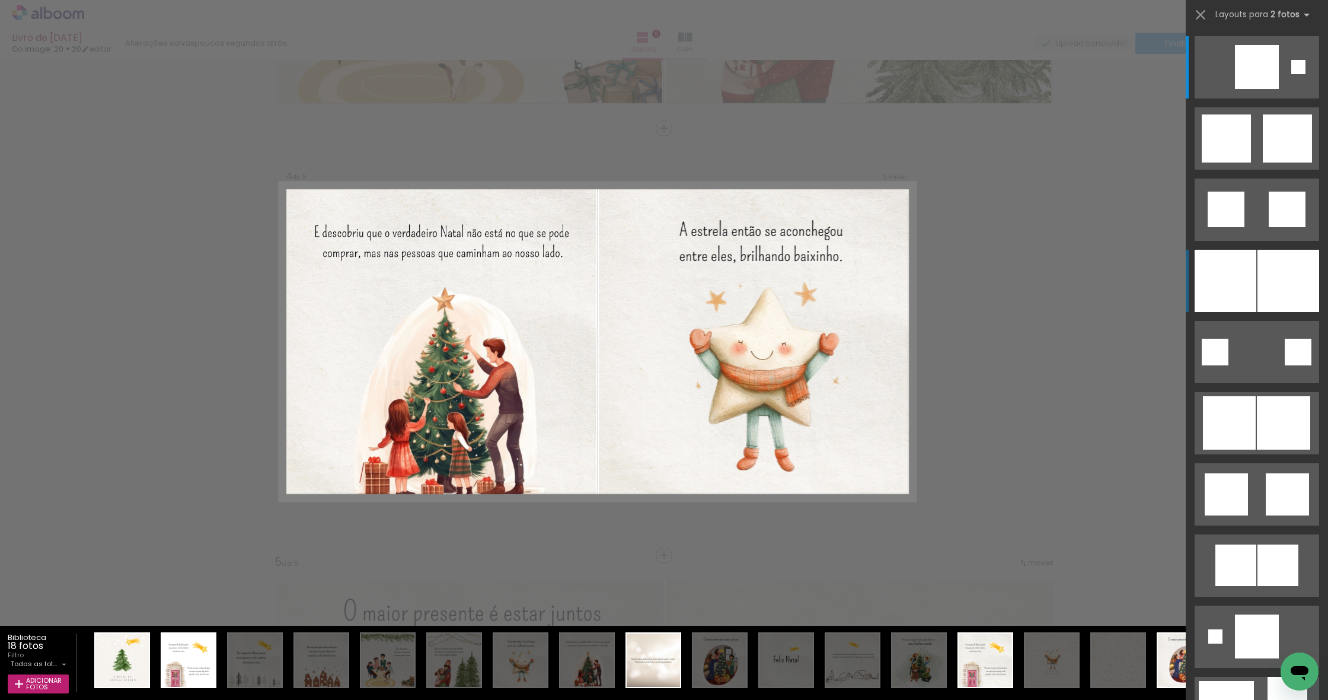
click at [1255, 276] on div at bounding box center [1226, 281] width 62 height 62
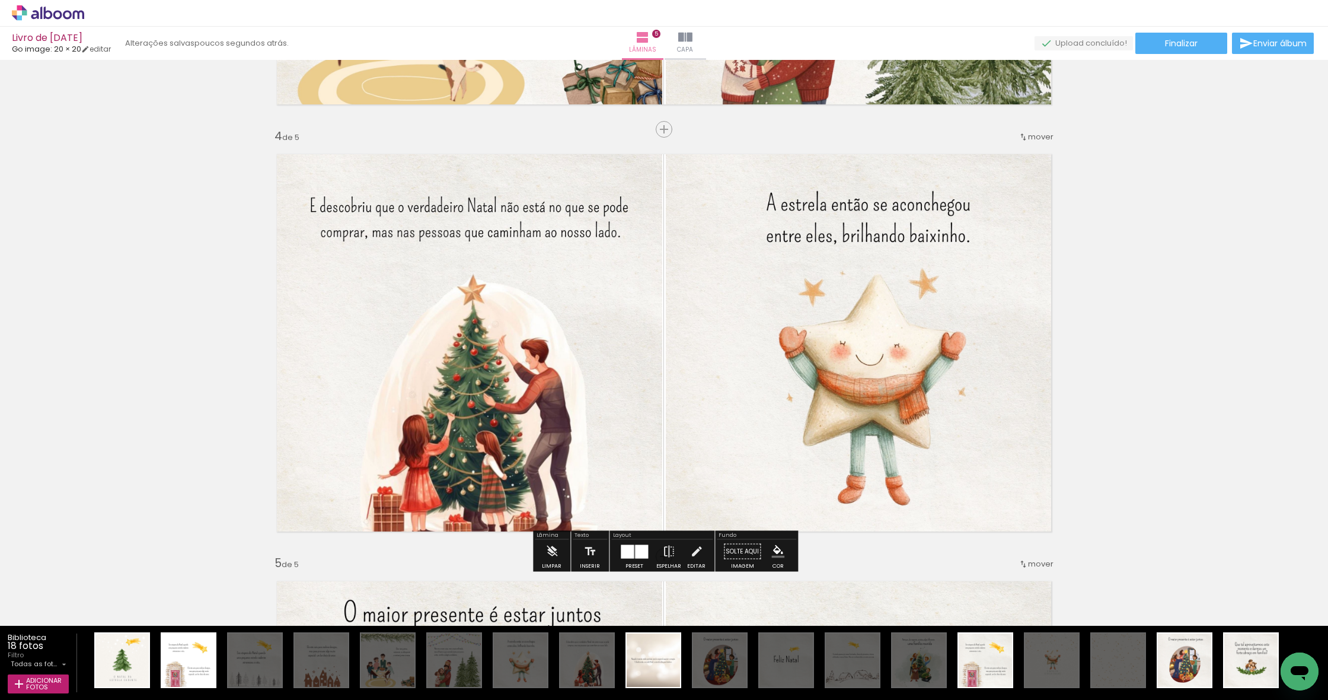
click at [1070, 358] on div "Inserir lâmina 1 de 5 Inserir lâmina 2 de 5 Inserir lâmina 3 de 5 Inserir lâmin…" at bounding box center [664, 114] width 1328 height 2562
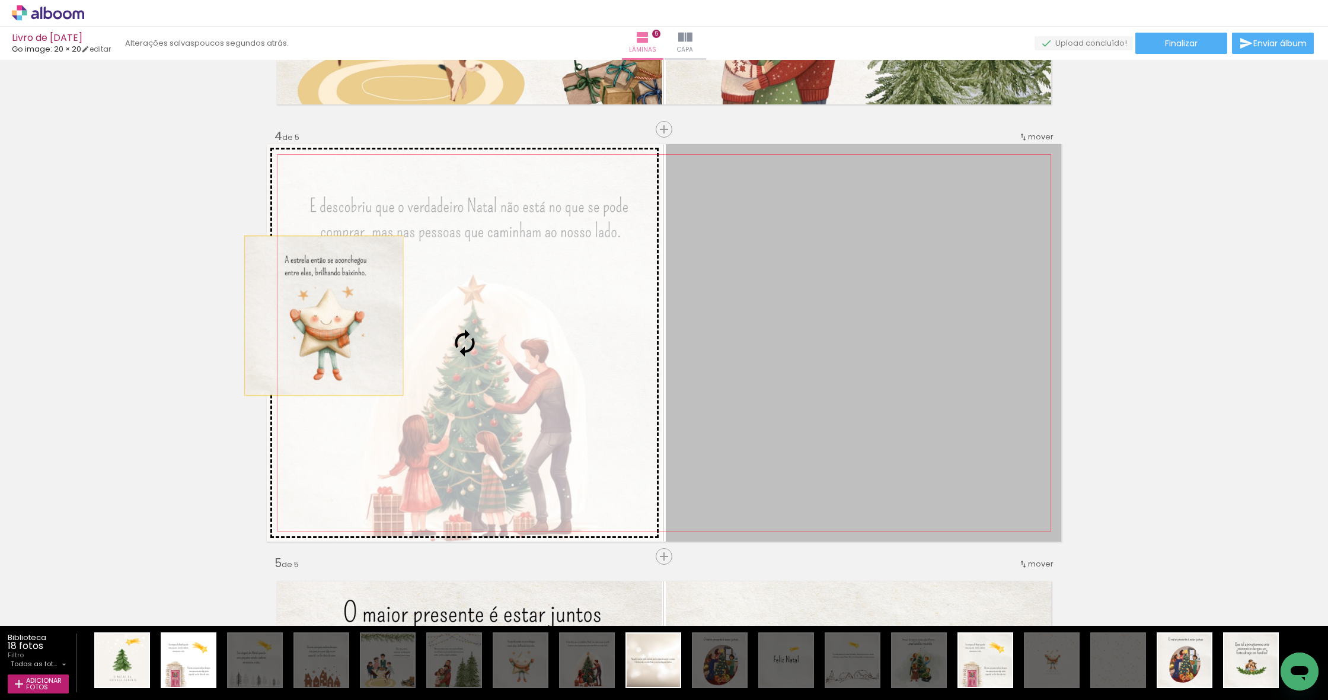
drag, startPoint x: 987, startPoint y: 358, endPoint x: 338, endPoint y: 315, distance: 650.0
click at [0, 0] on slot at bounding box center [0, 0] width 0 height 0
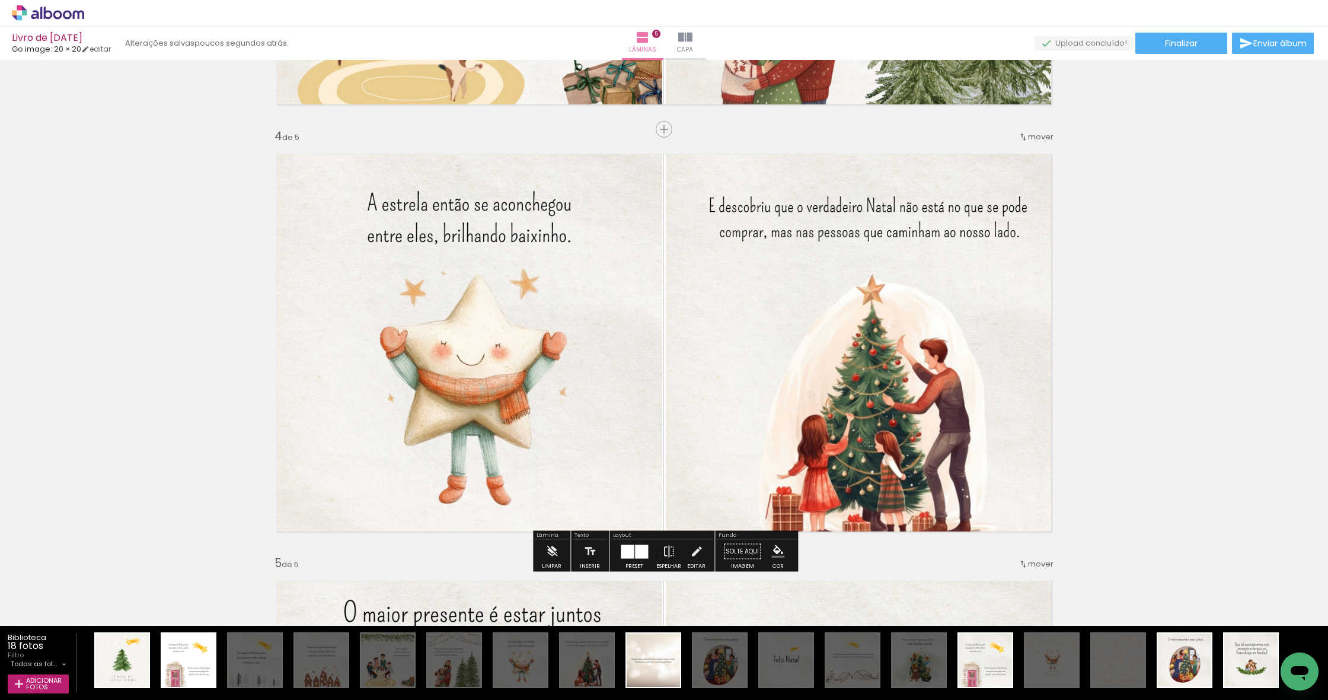
click at [1263, 397] on div "Inserir lâmina 1 de 5 Inserir lâmina 2 de 5 Inserir lâmina 3 de 5 Inserir lâmin…" at bounding box center [664, 114] width 1328 height 2562
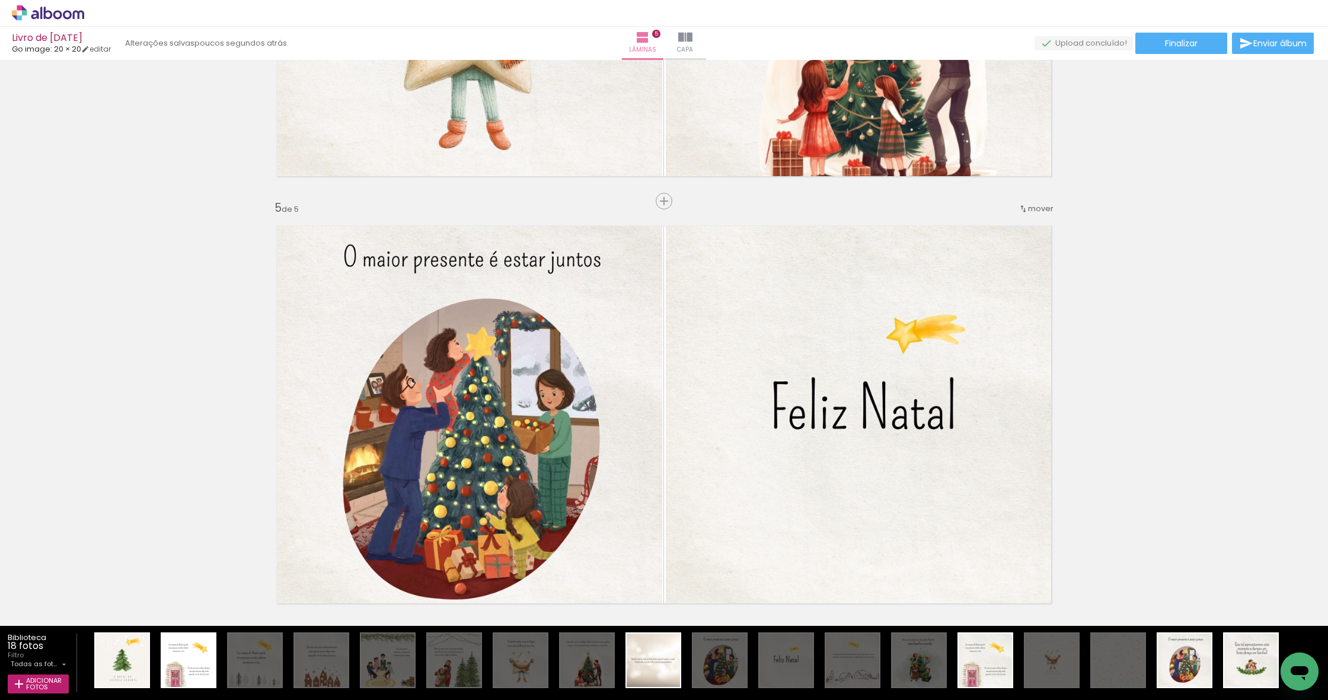
scroll to position [1596, 0]
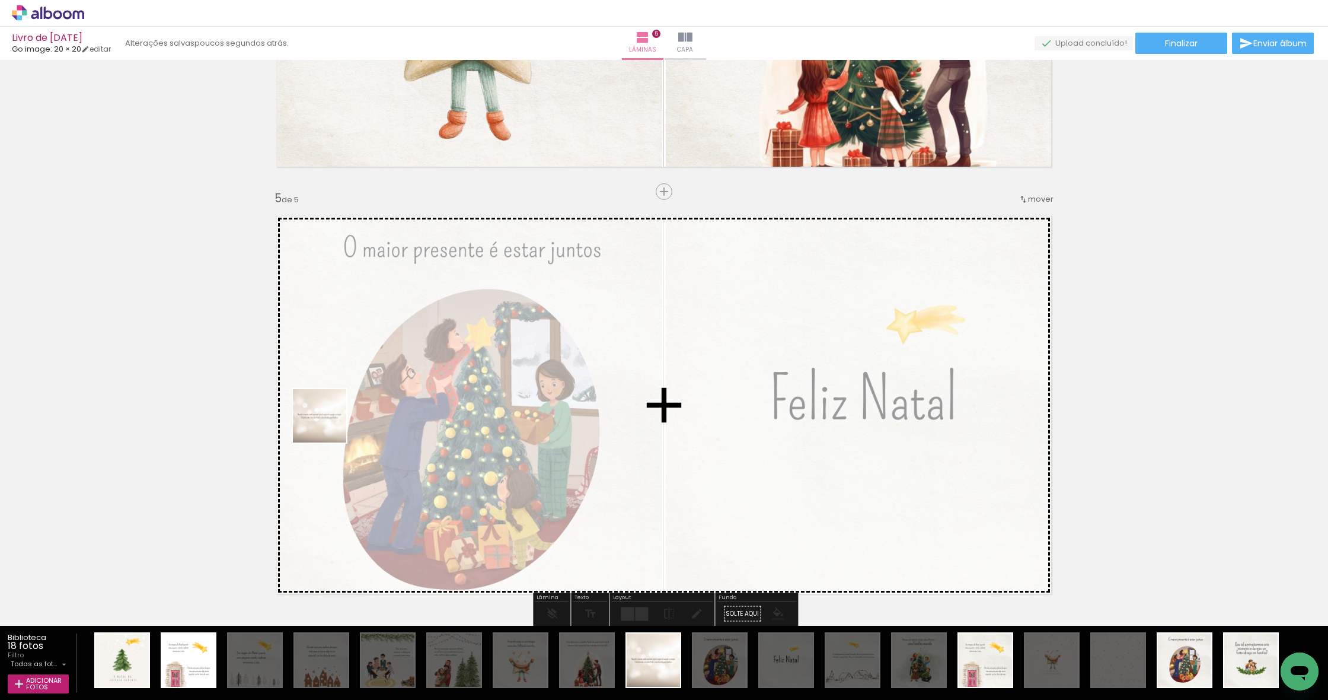
drag, startPoint x: 652, startPoint y: 669, endPoint x: 328, endPoint y: 425, distance: 405.6
click at [328, 425] on quentale-workspace at bounding box center [664, 350] width 1328 height 700
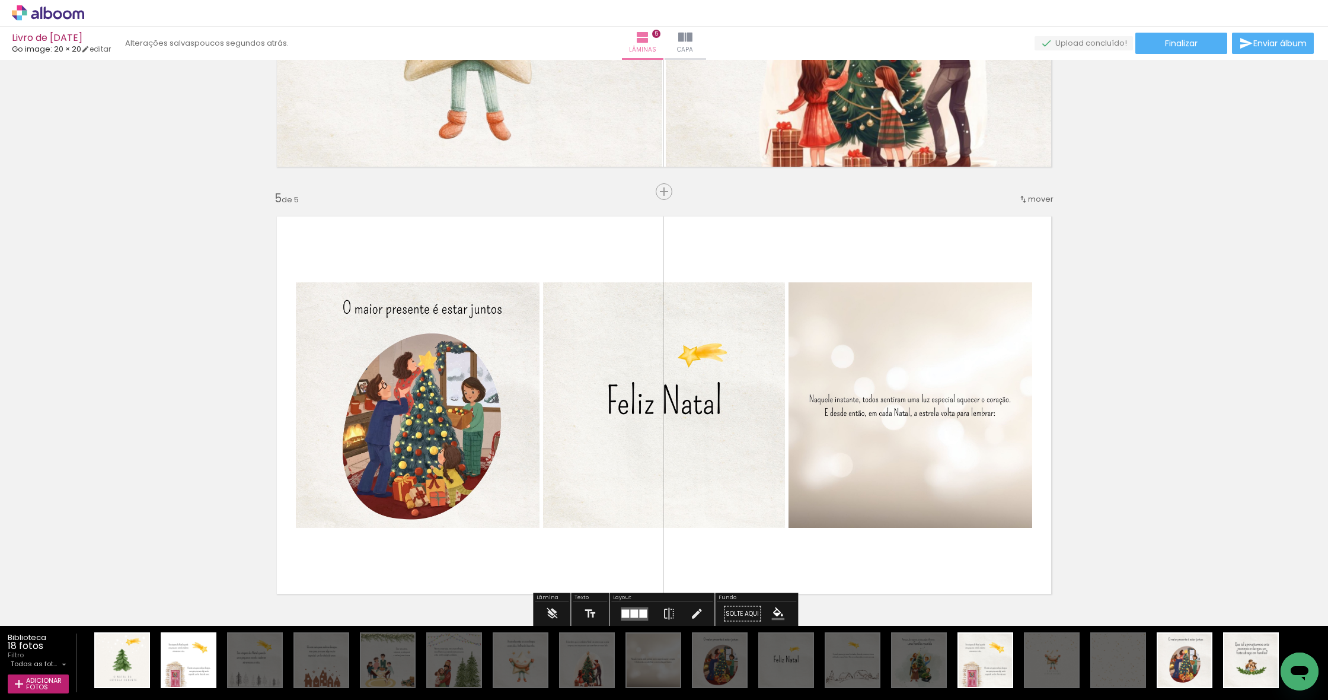
click at [469, 418] on quentale-photo at bounding box center [418, 404] width 244 height 245
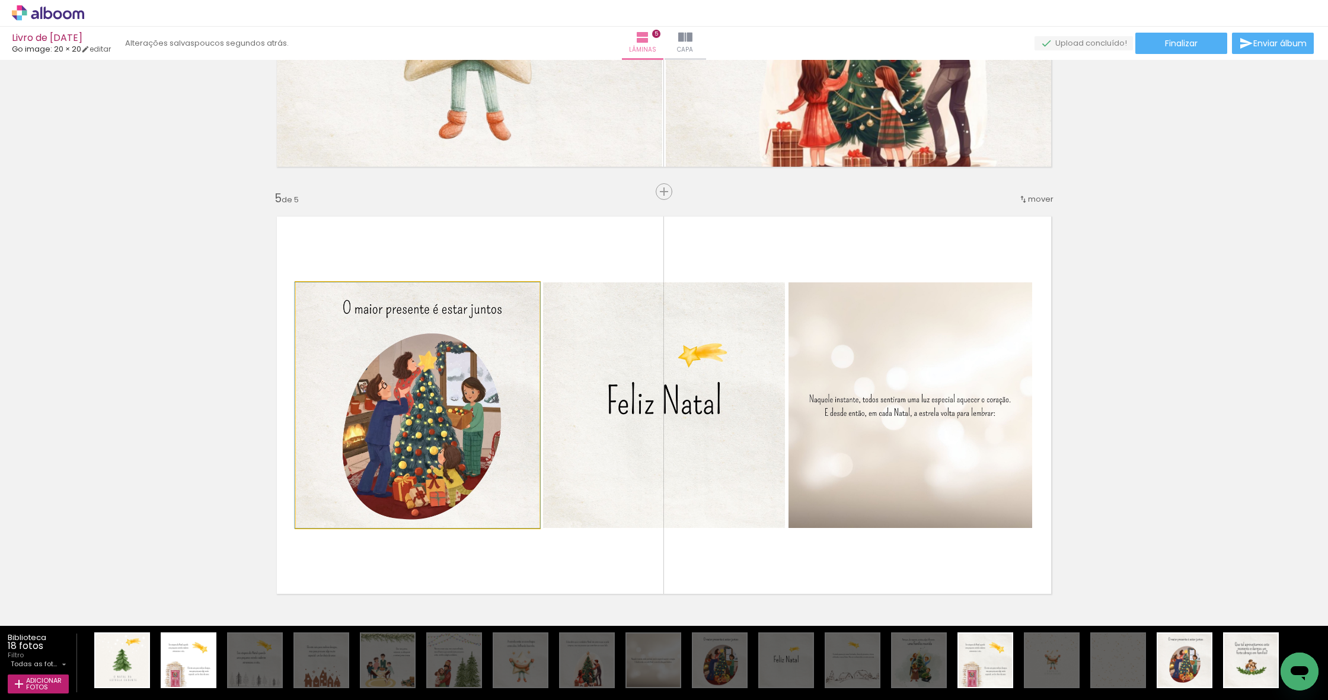
click at [469, 418] on quentale-photo at bounding box center [418, 404] width 244 height 245
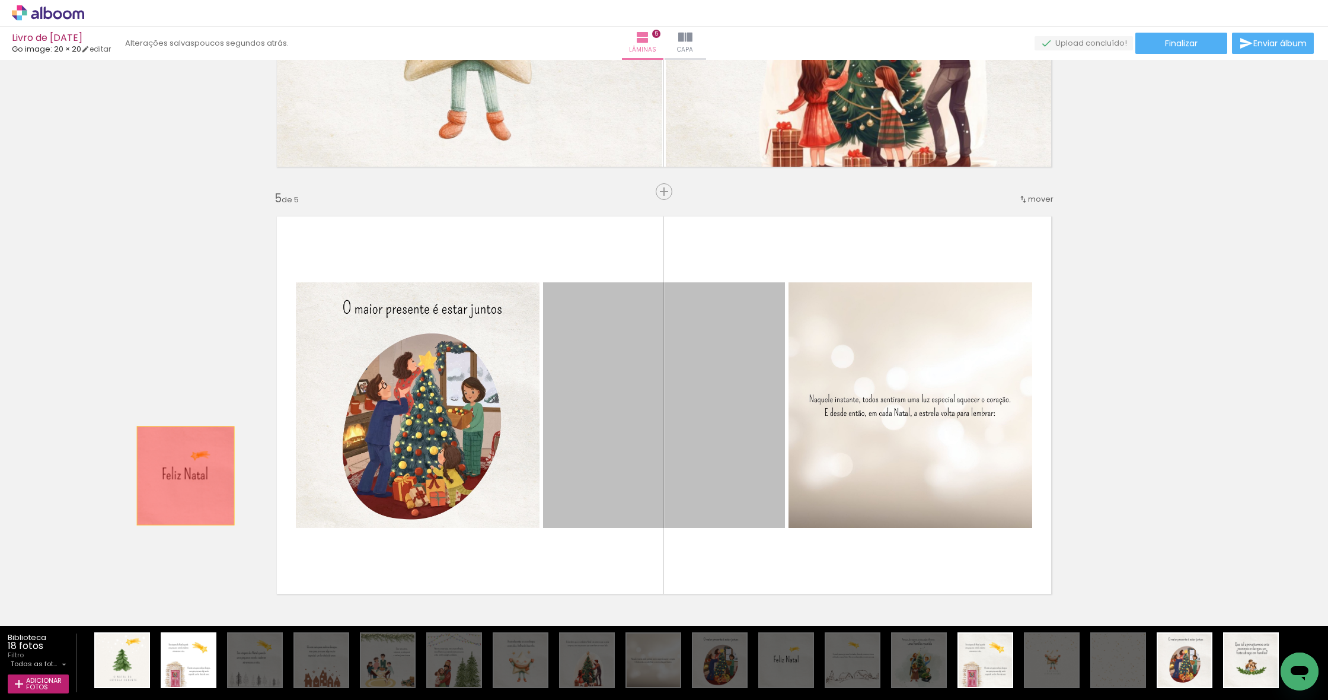
drag, startPoint x: 648, startPoint y: 422, endPoint x: 185, endPoint y: 476, distance: 466.2
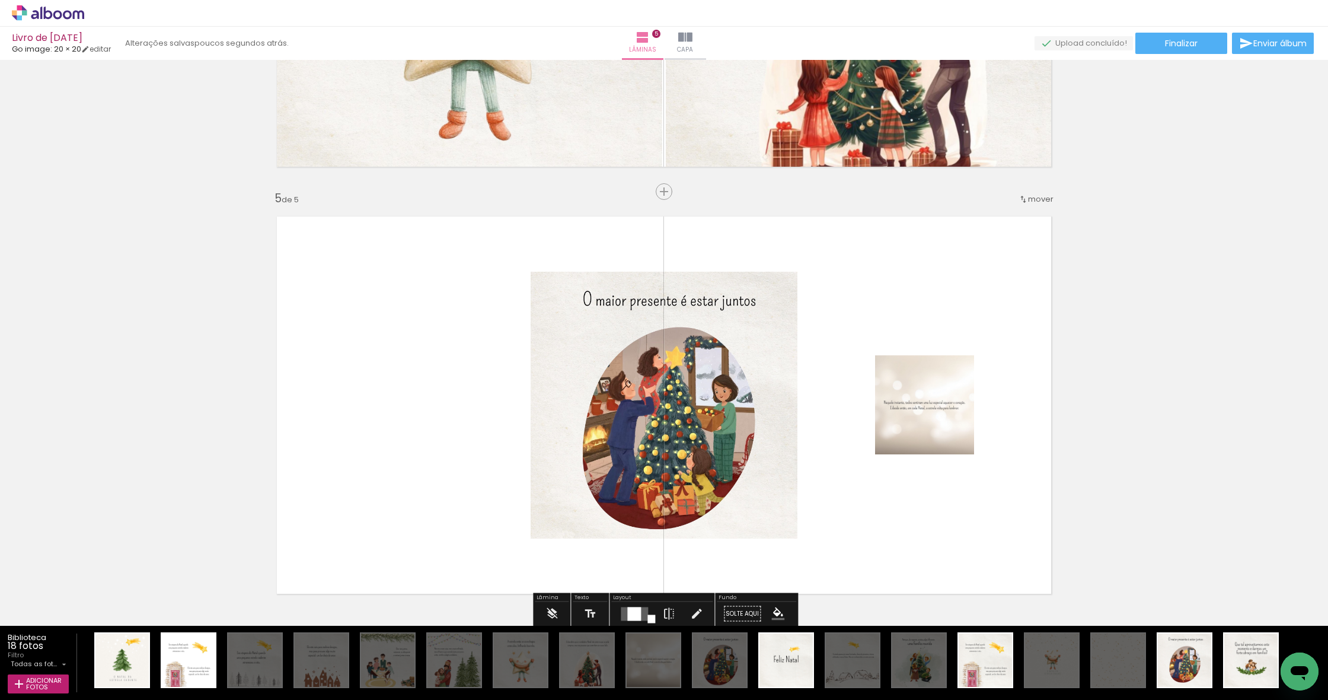
click at [630, 612] on div at bounding box center [634, 614] width 14 height 14
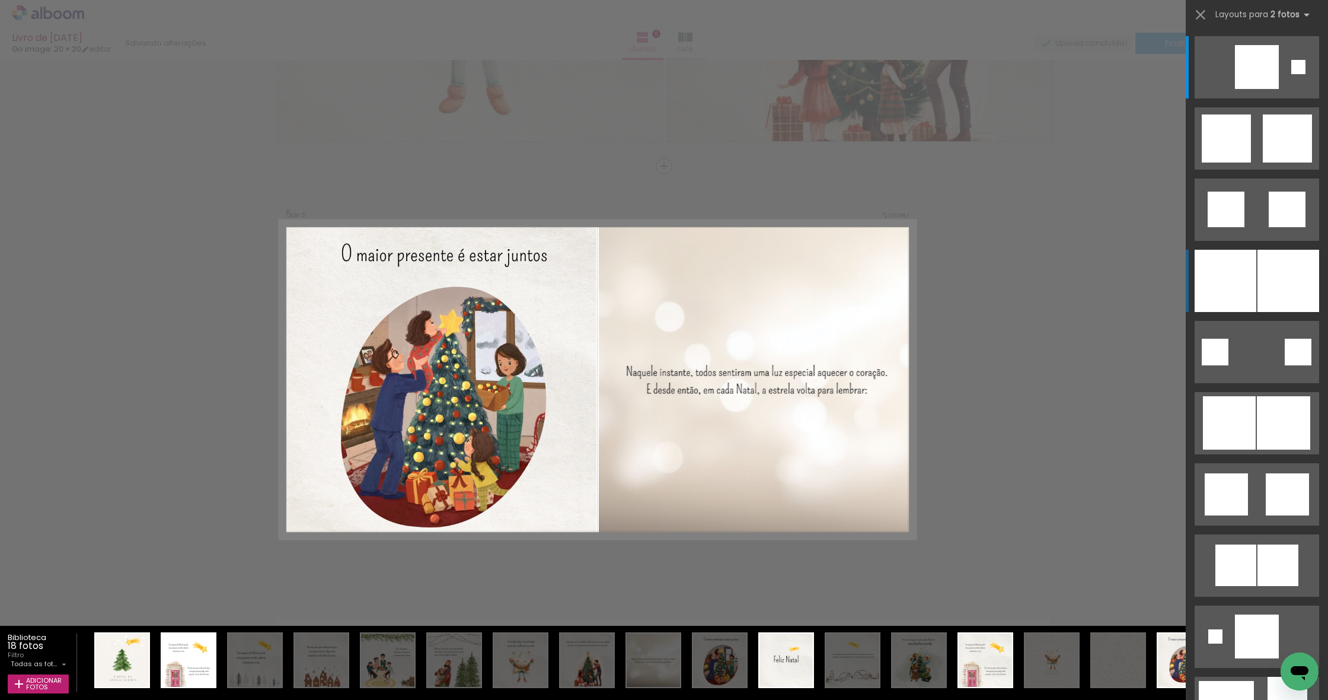
drag, startPoint x: 1265, startPoint y: 299, endPoint x: 1240, endPoint y: 301, distance: 25.0
click at [1265, 299] on div at bounding box center [1289, 281] width 62 height 62
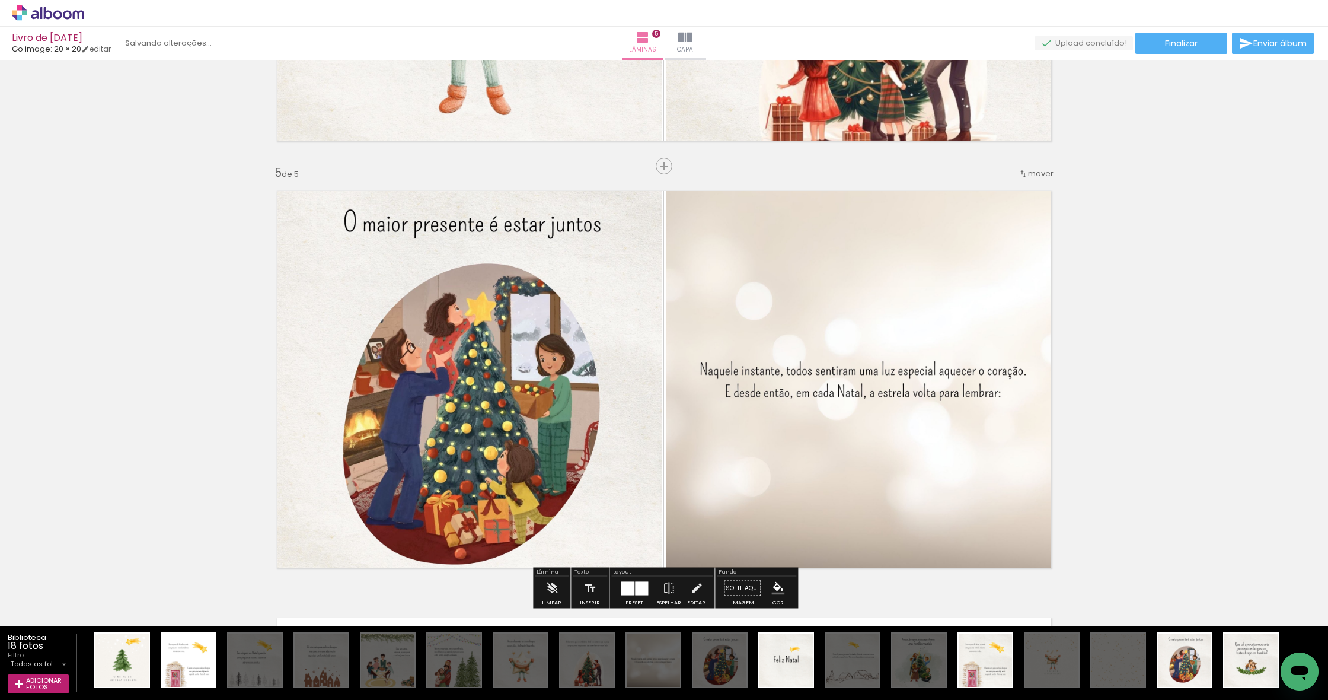
scroll to position [1658, 0]
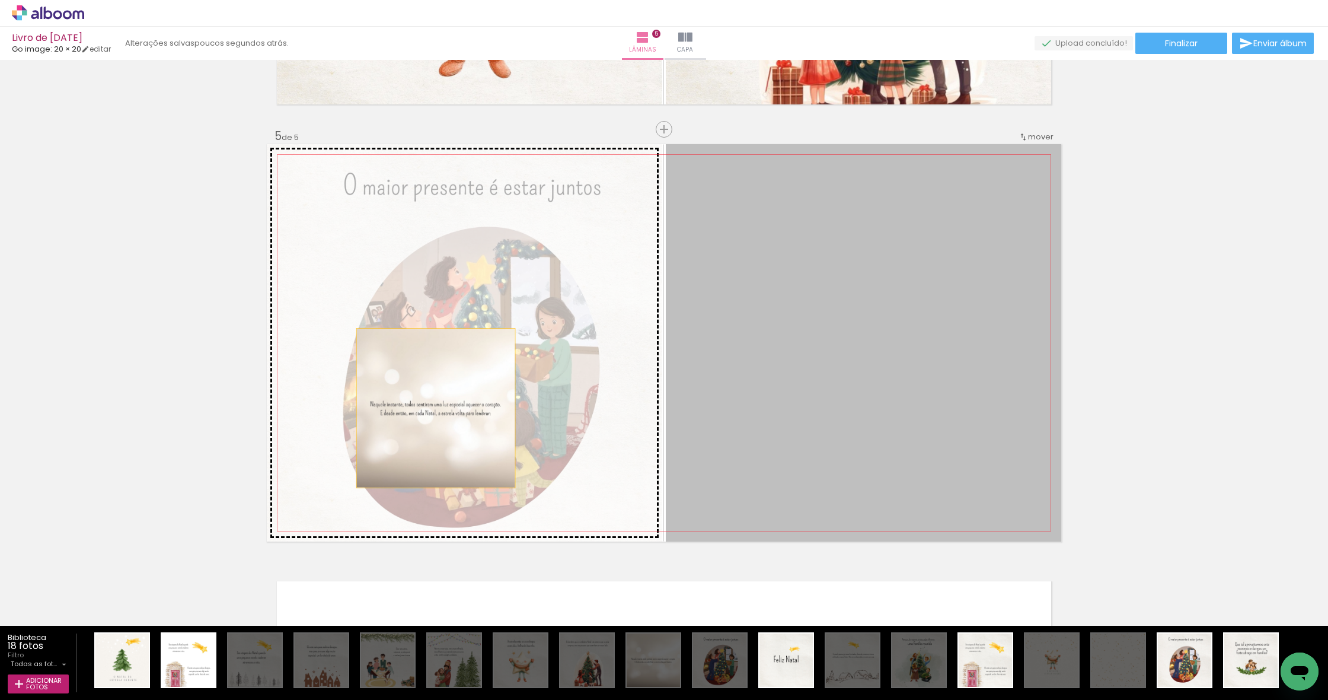
drag, startPoint x: 883, startPoint y: 414, endPoint x: 436, endPoint y: 408, distance: 447.1
click at [0, 0] on slot at bounding box center [0, 0] width 0 height 0
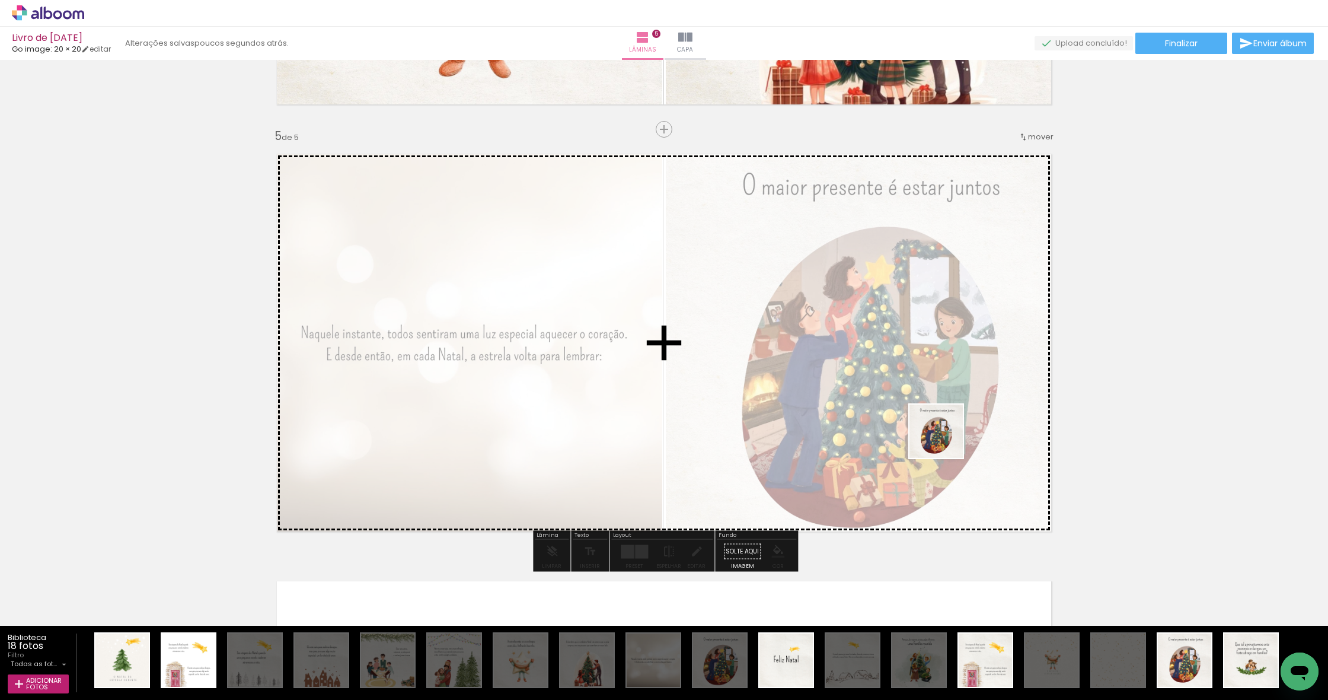
drag, startPoint x: 1187, startPoint y: 677, endPoint x: 944, endPoint y: 439, distance: 340.5
click at [944, 439] on quentale-workspace at bounding box center [664, 350] width 1328 height 700
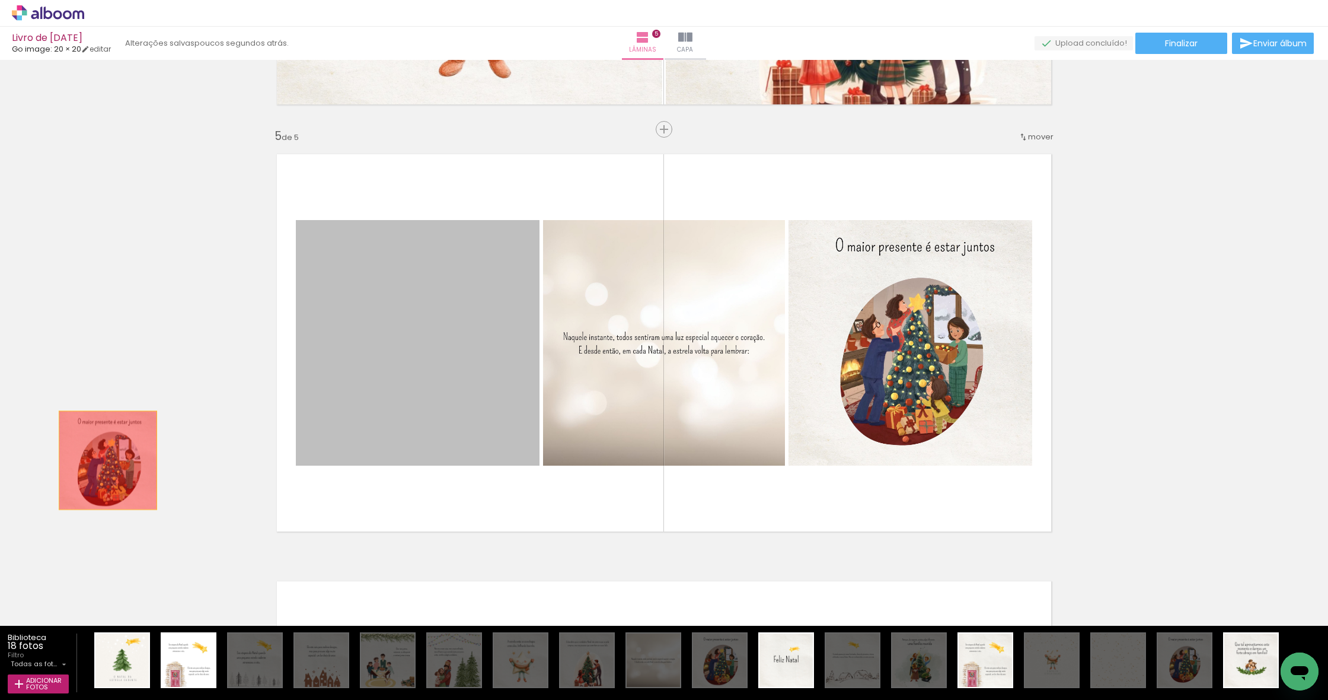
drag, startPoint x: 477, startPoint y: 400, endPoint x: 108, endPoint y: 460, distance: 374.2
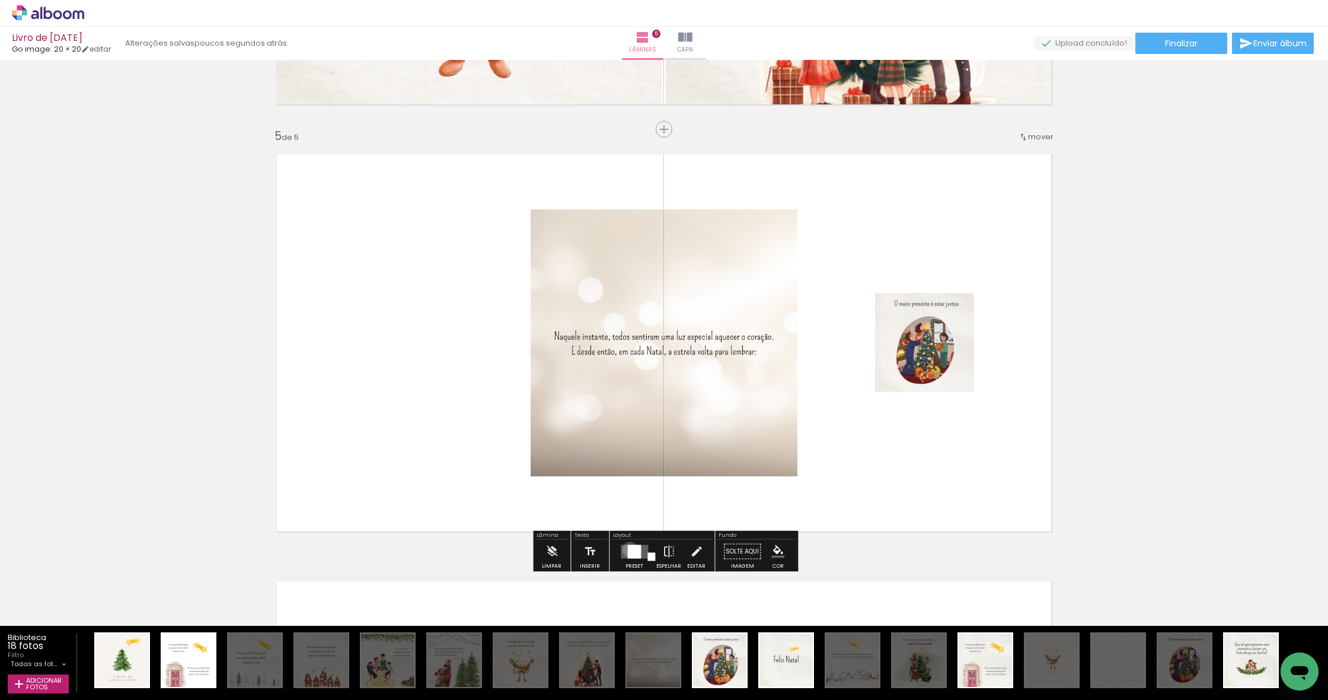
click at [627, 549] on div at bounding box center [634, 551] width 14 height 14
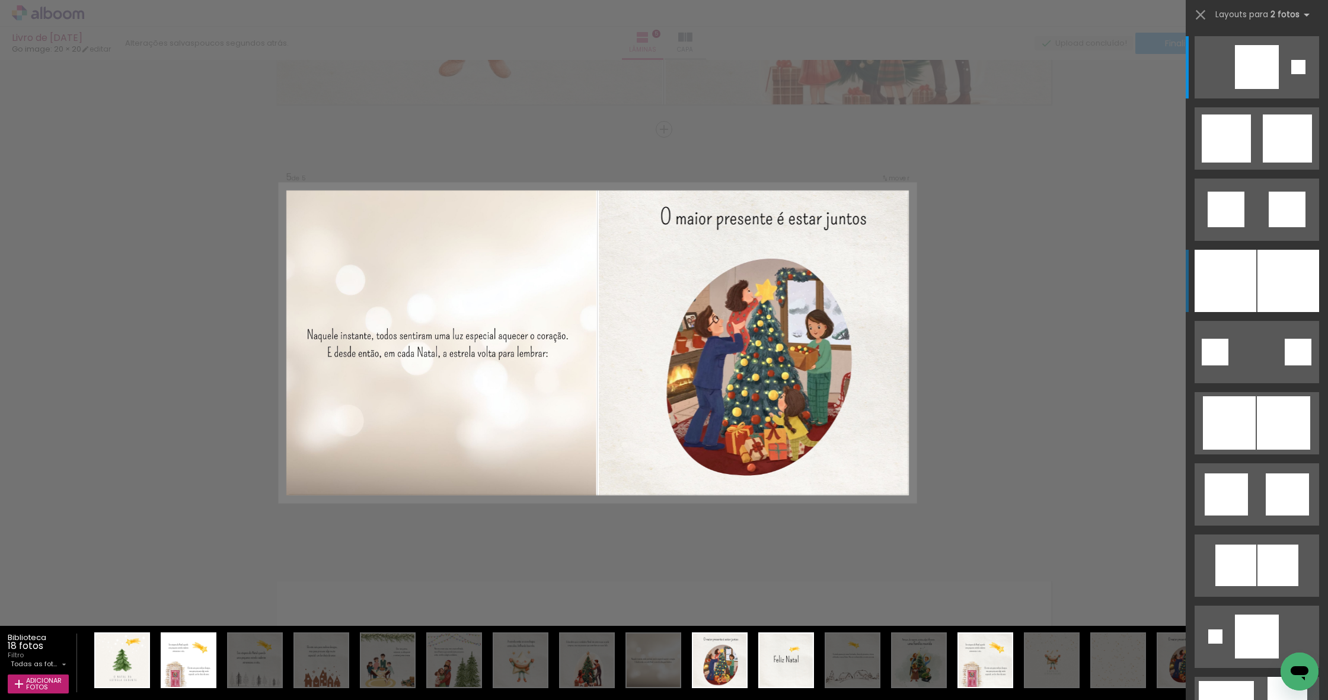
click at [1254, 270] on div at bounding box center [1226, 281] width 62 height 62
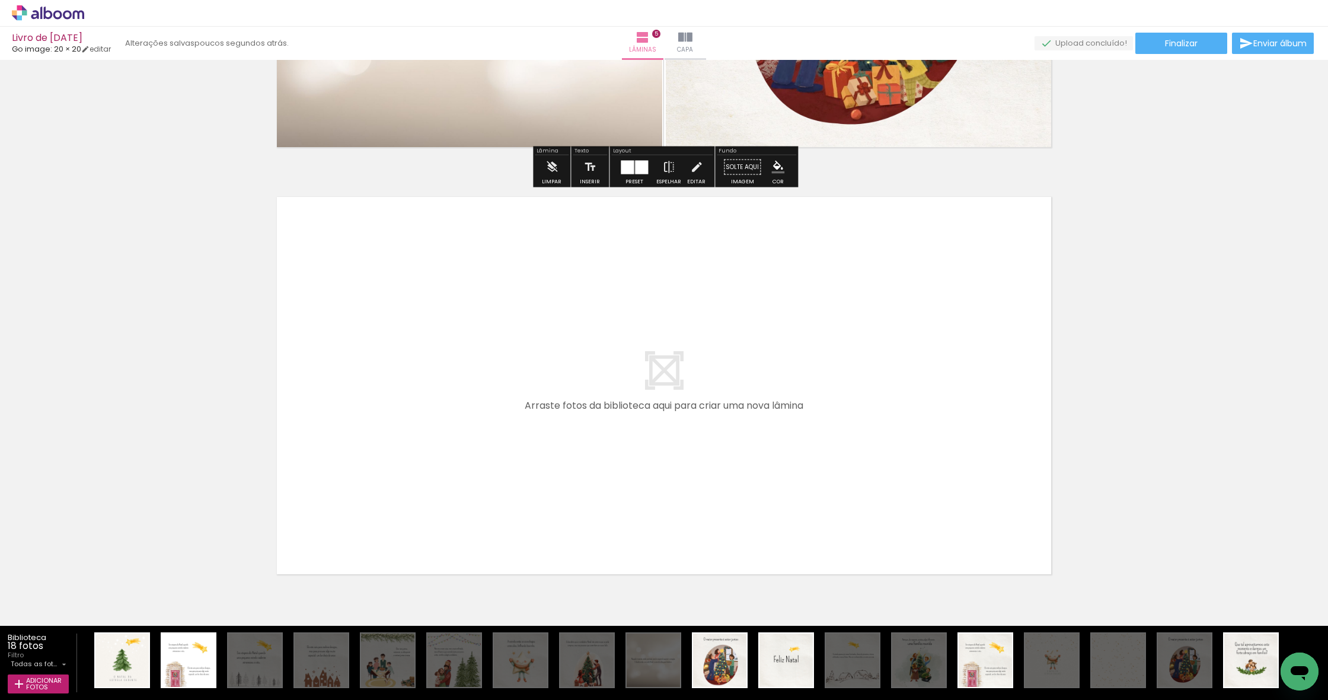
scroll to position [2042, 0]
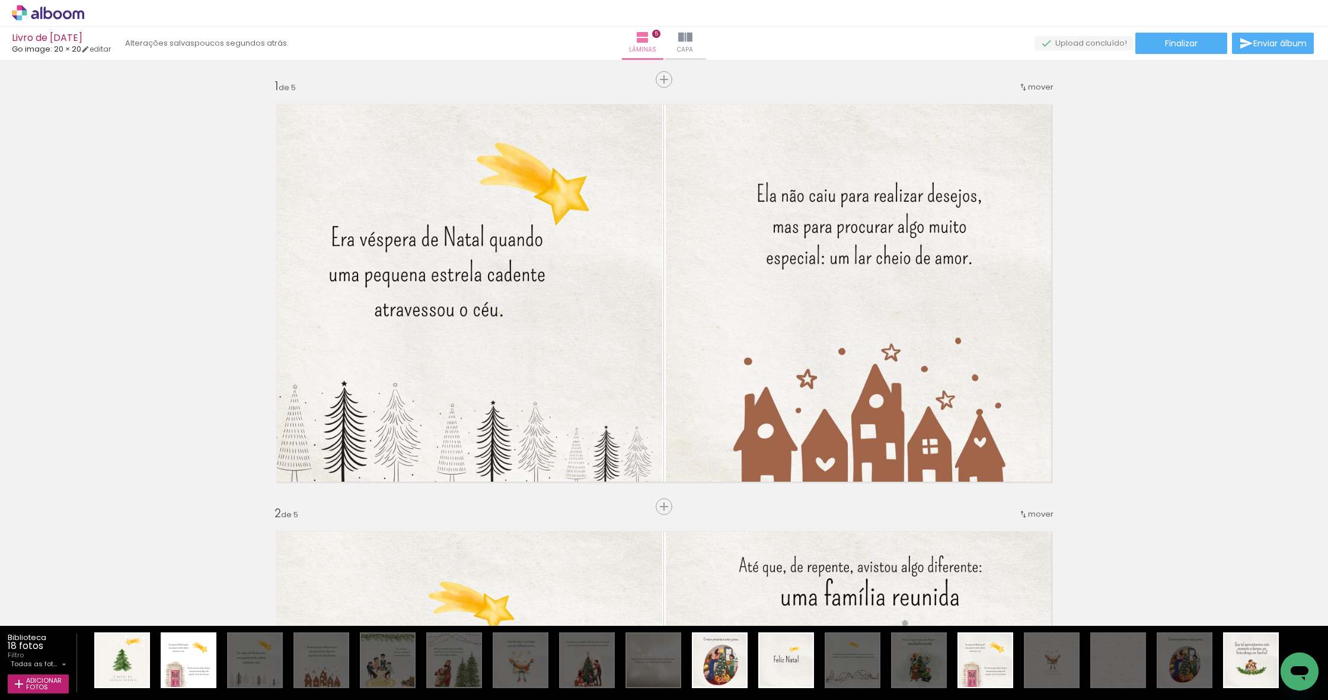
scroll to position [2042, 0]
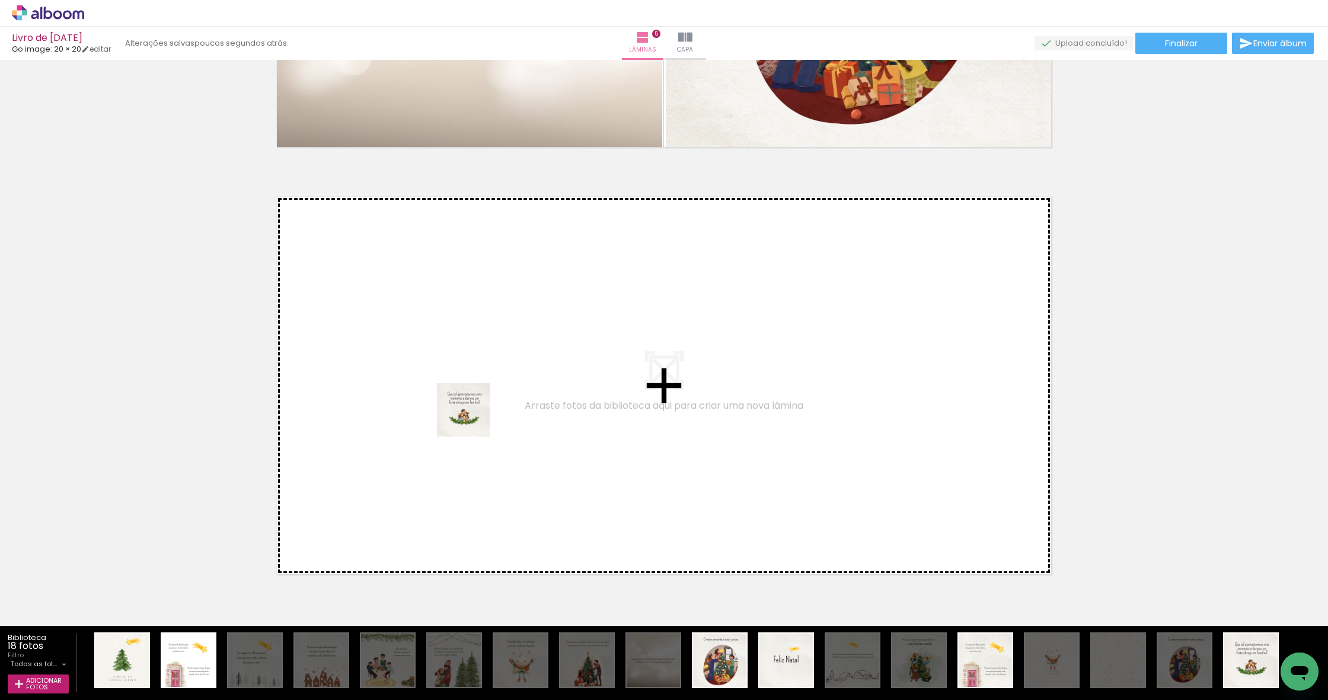
drag, startPoint x: 1244, startPoint y: 666, endPoint x: 473, endPoint y: 419, distance: 810.0
click at [473, 419] on quentale-workspace at bounding box center [664, 350] width 1328 height 700
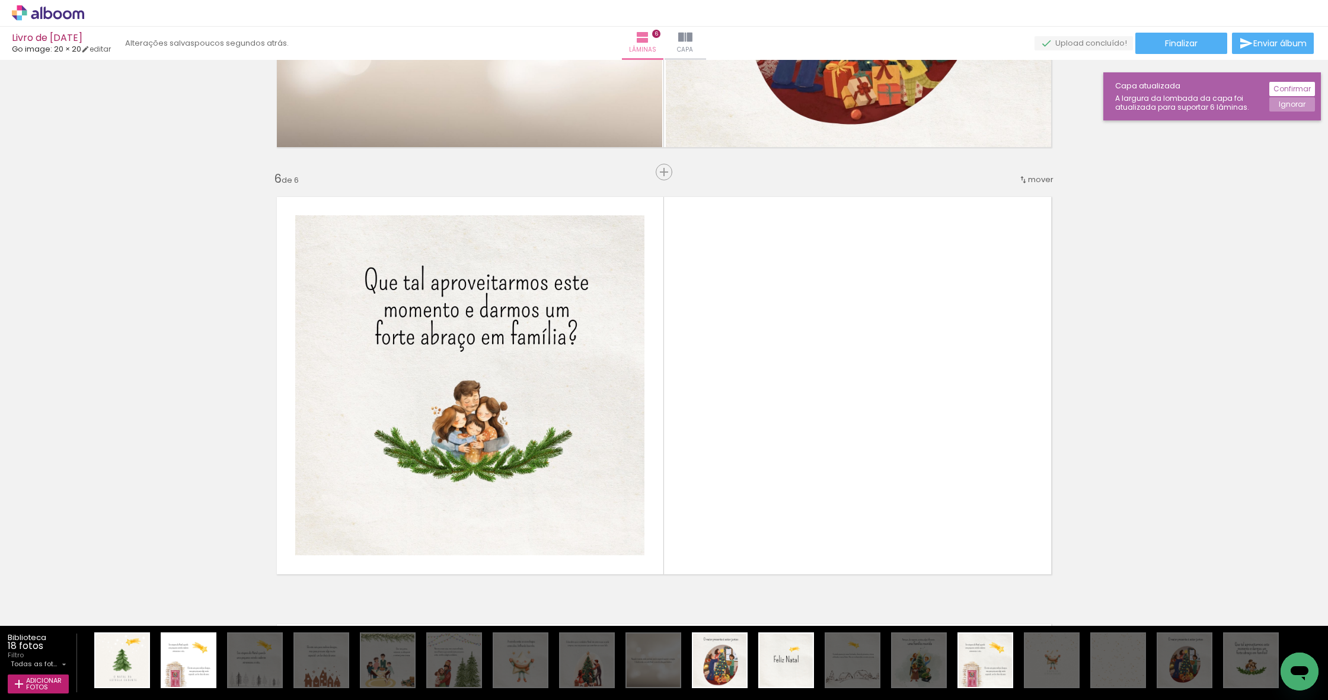
scroll to position [2085, 0]
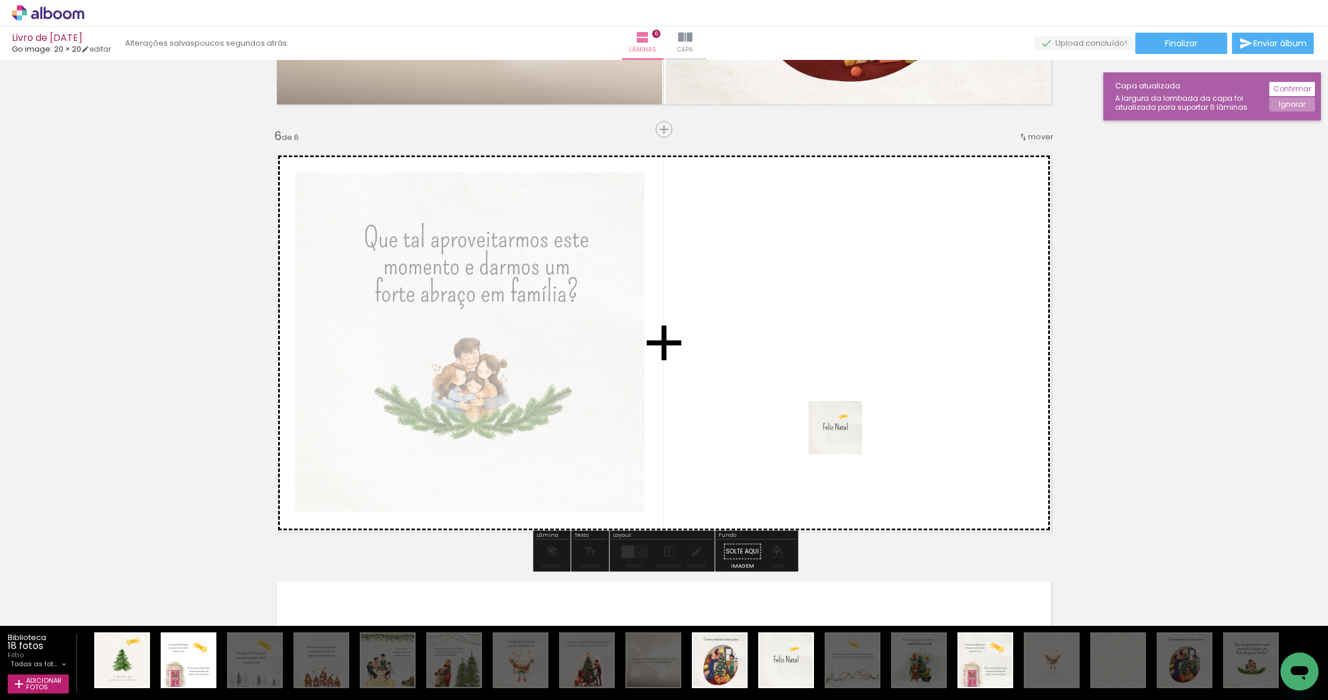
drag, startPoint x: 788, startPoint y: 675, endPoint x: 844, endPoint y: 436, distance: 245.5
click at [844, 436] on quentale-workspace at bounding box center [664, 350] width 1328 height 700
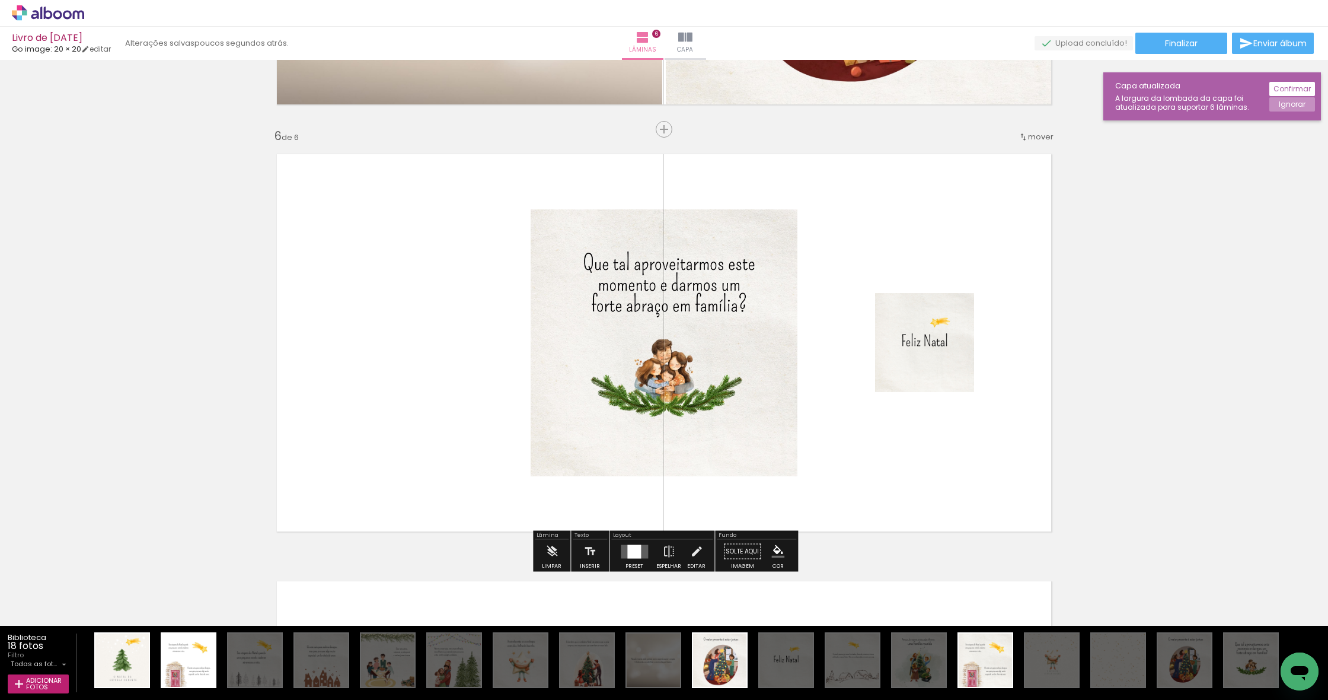
click at [628, 552] on div at bounding box center [634, 551] width 14 height 14
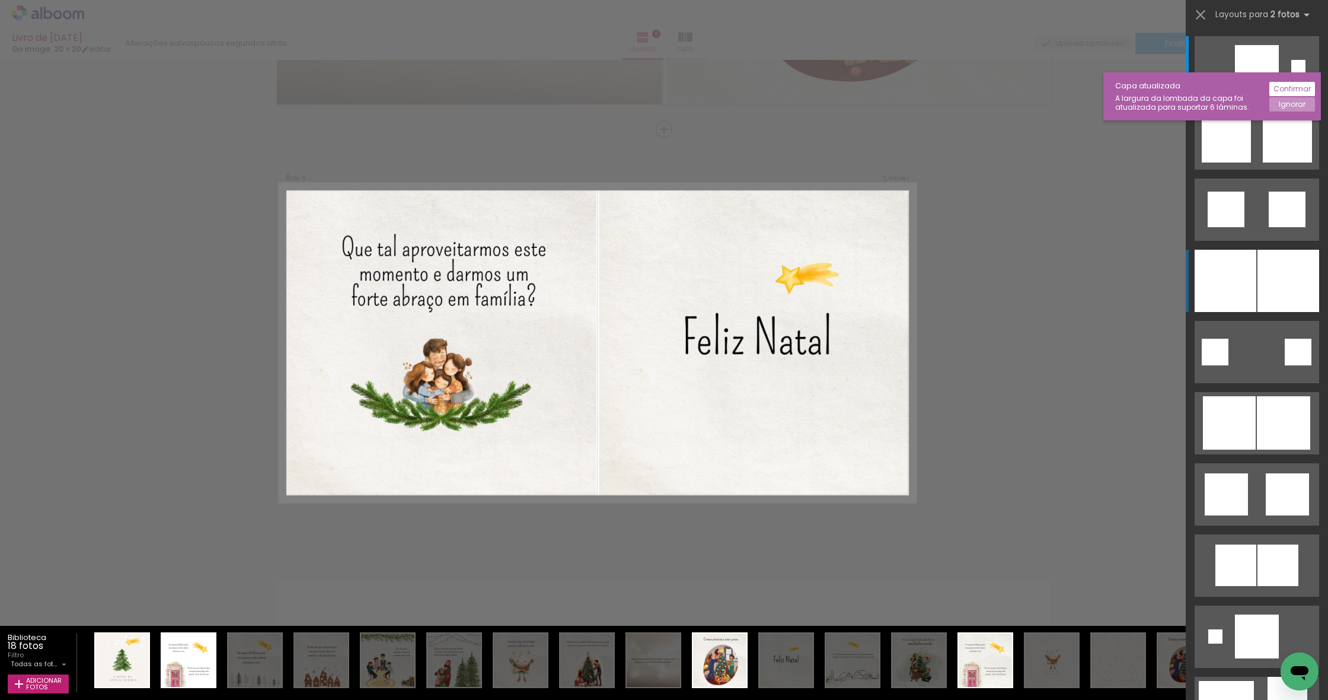
click at [1273, 265] on div at bounding box center [1289, 281] width 62 height 62
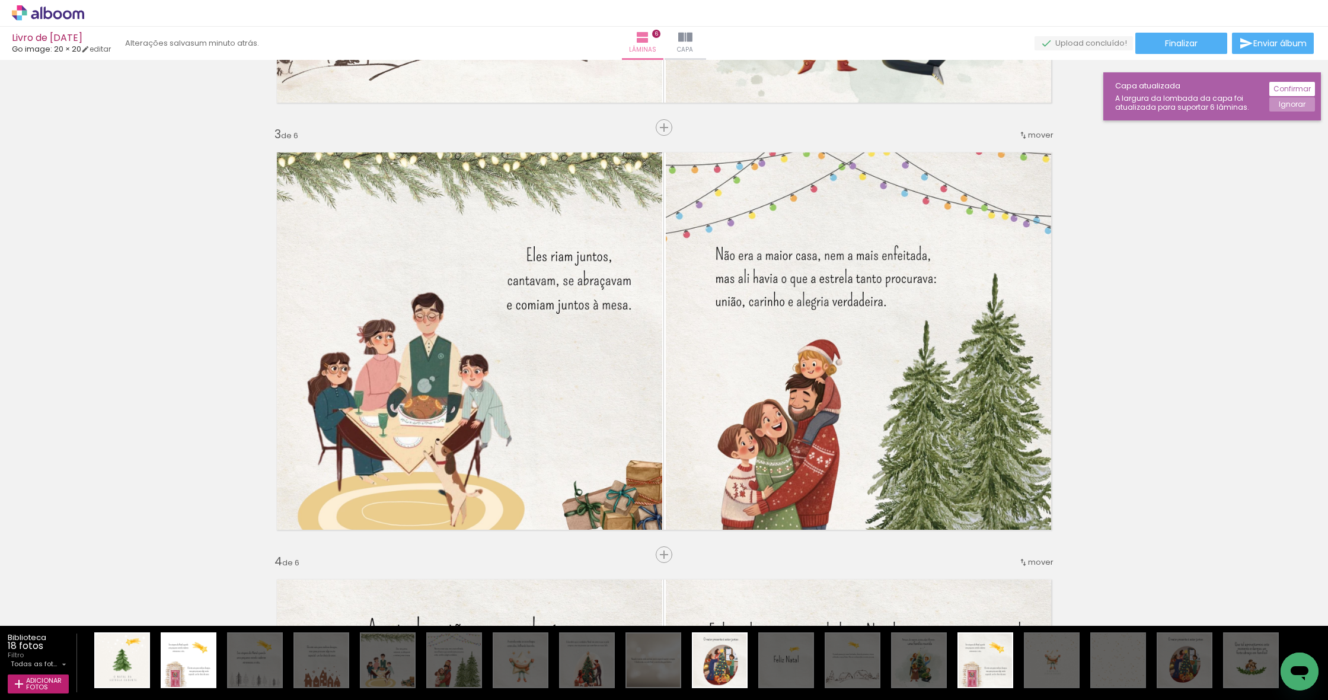
scroll to position [0, 0]
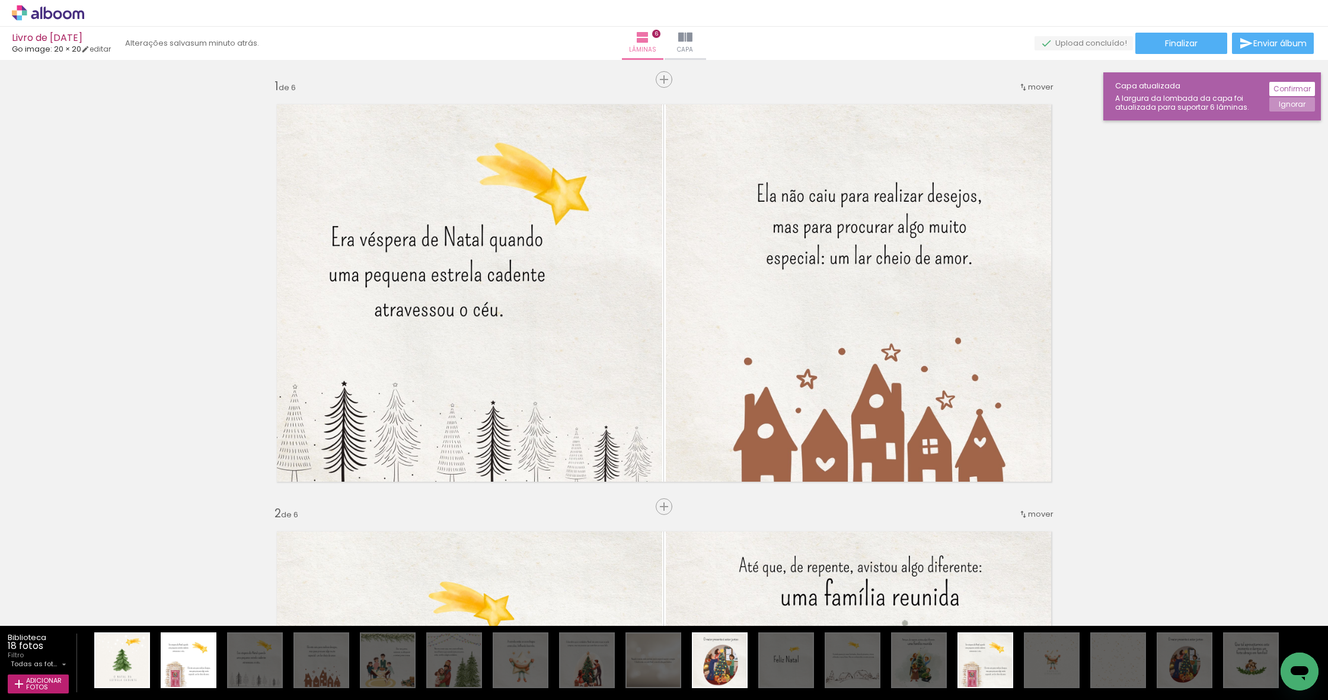
click at [0, 0] on slot "Confirmar" at bounding box center [0, 0] width 0 height 0
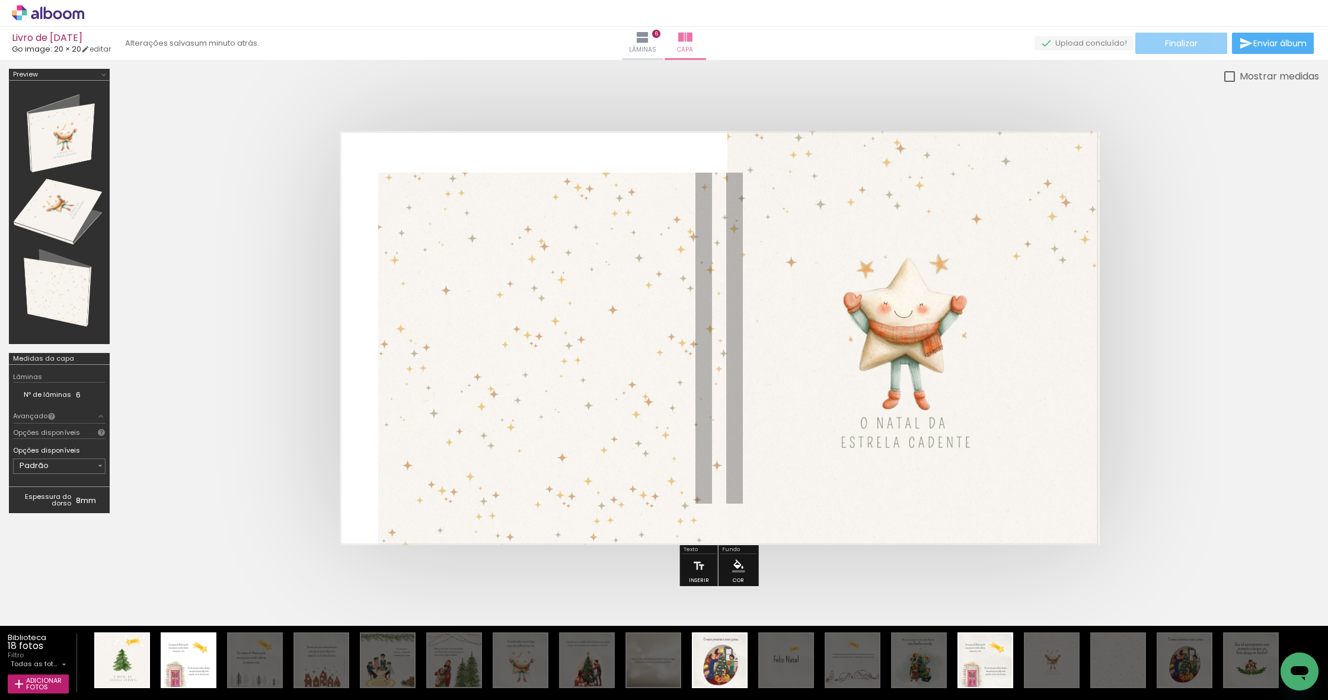
click at [1175, 46] on span "Finalizar" at bounding box center [1181, 43] width 33 height 8
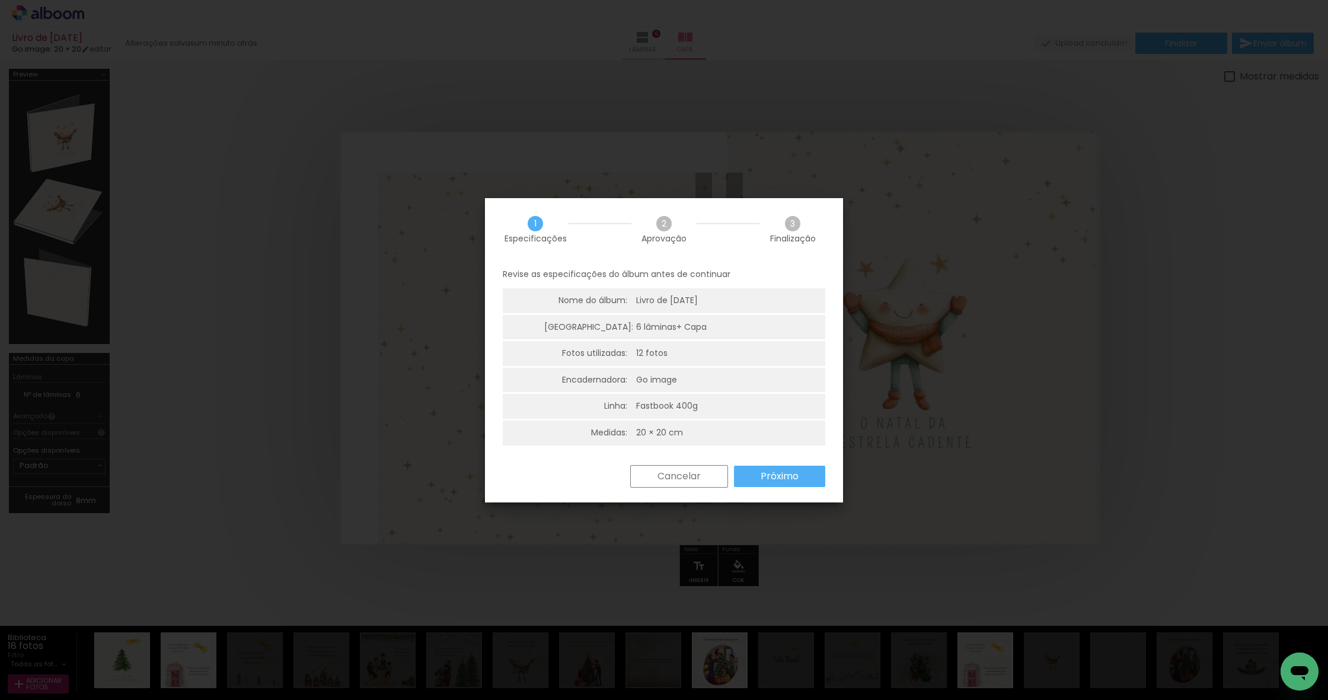
click at [0, 0] on slot "Próximo" at bounding box center [0, 0] width 0 height 0
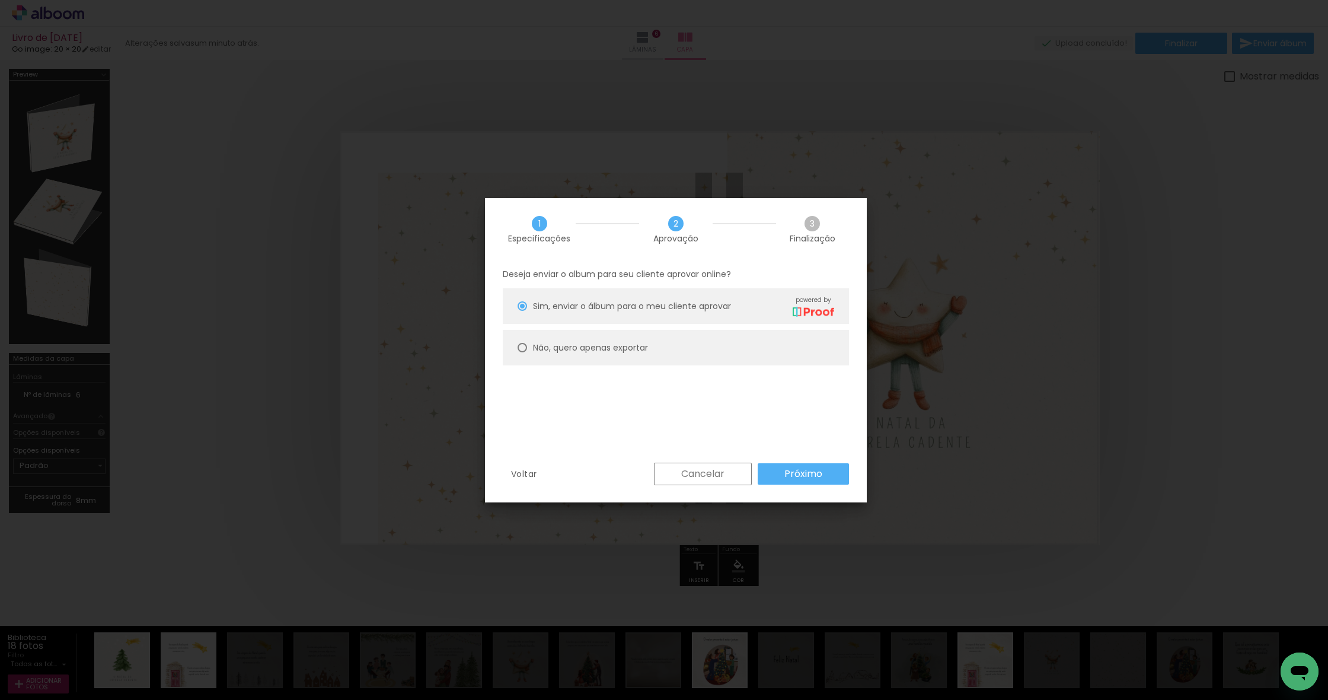
click at [520, 350] on div at bounding box center [522, 347] width 9 height 9
type paper-radio-button "on"
click at [0, 0] on slot "Próximo" at bounding box center [0, 0] width 0 height 0
type input "Alta, 300 DPI"
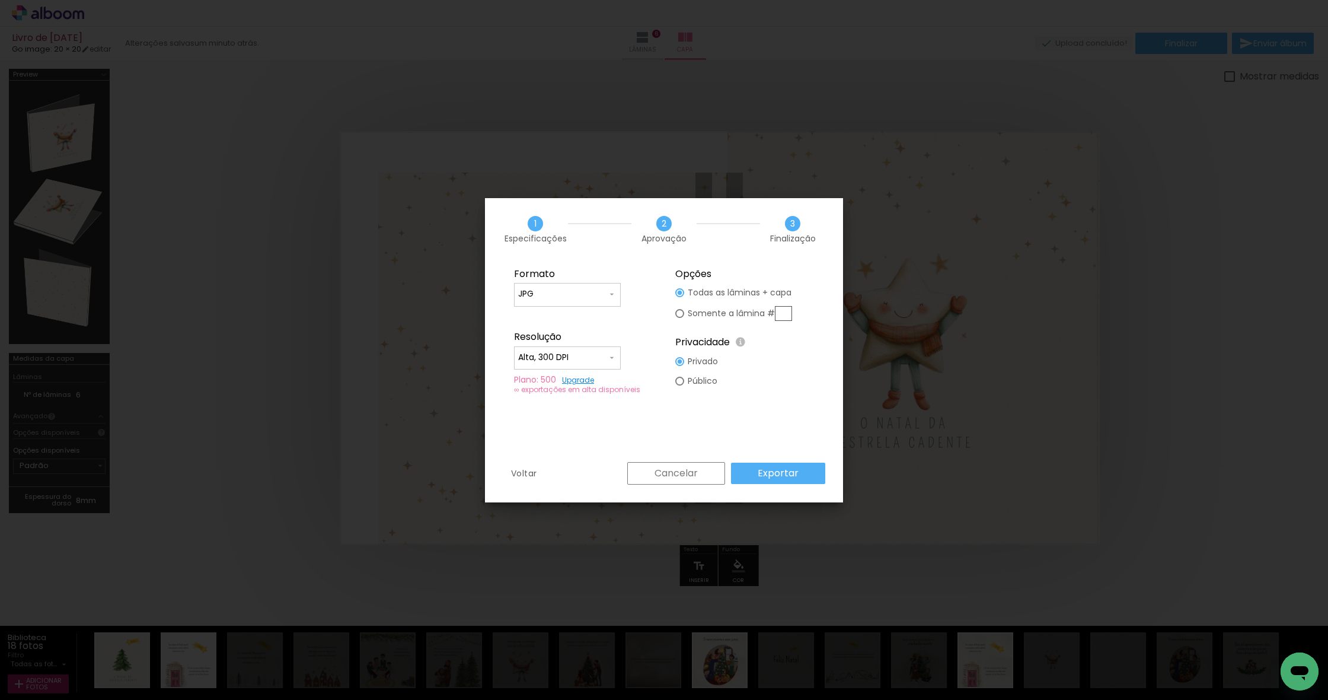
click at [808, 475] on paper-button "Exportar" at bounding box center [778, 472] width 94 height 21
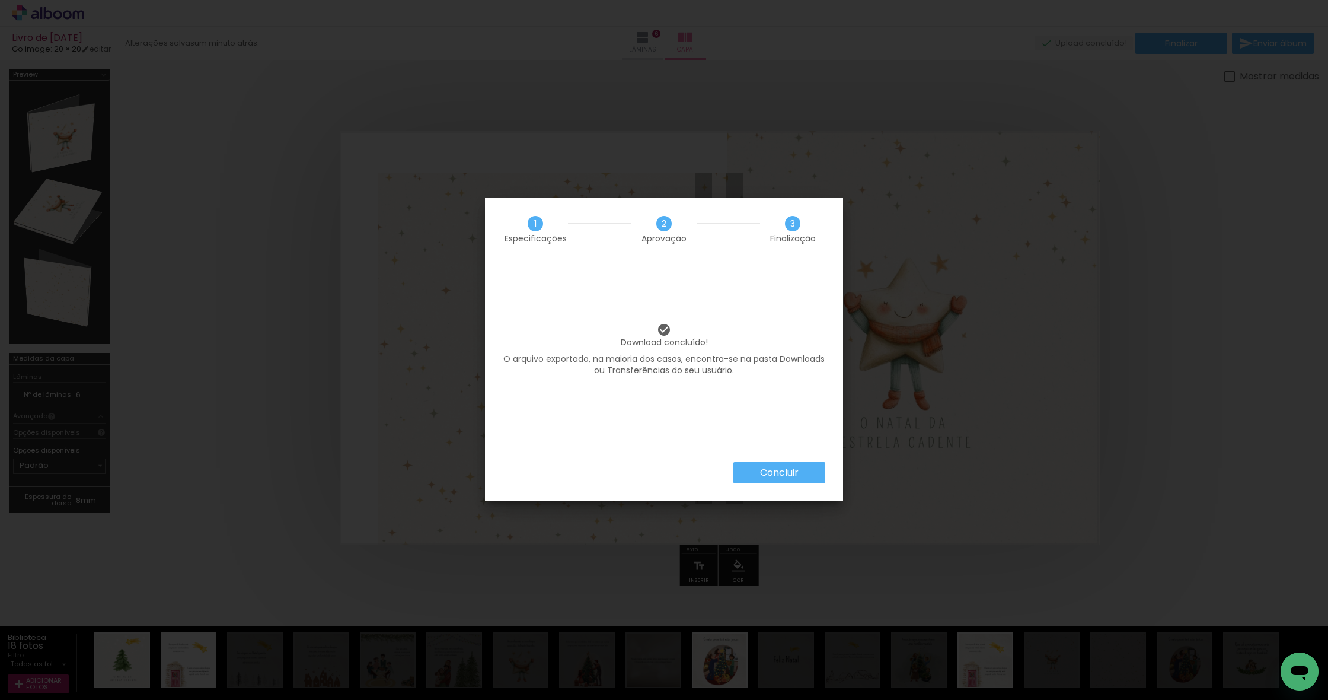
scroll to position [1, 0]
click at [0, 0] on slot "Concluir" at bounding box center [0, 0] width 0 height 0
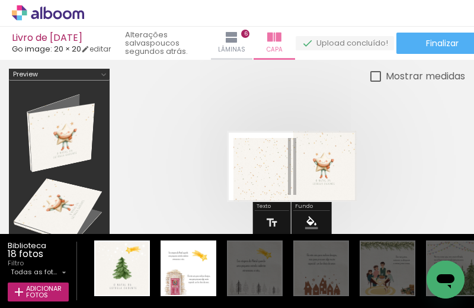
scroll to position [3, 0]
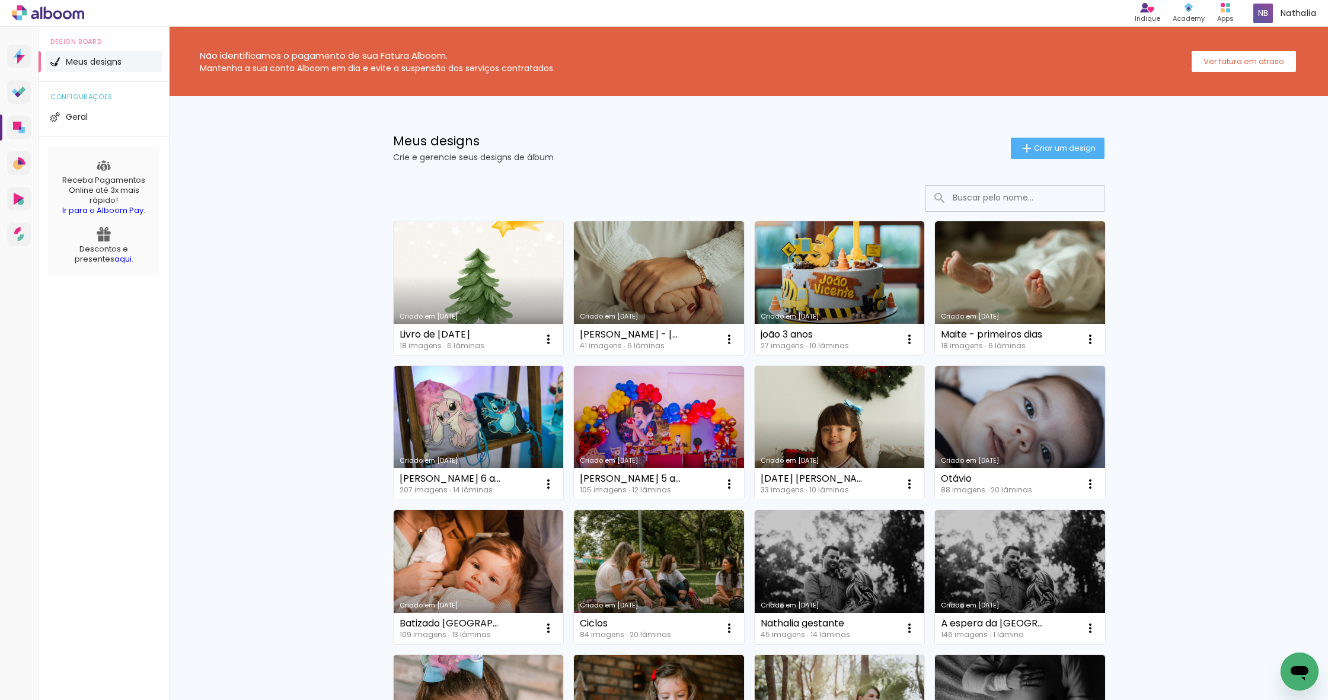
click at [459, 280] on link "Criado em [DATE]" at bounding box center [479, 288] width 170 height 134
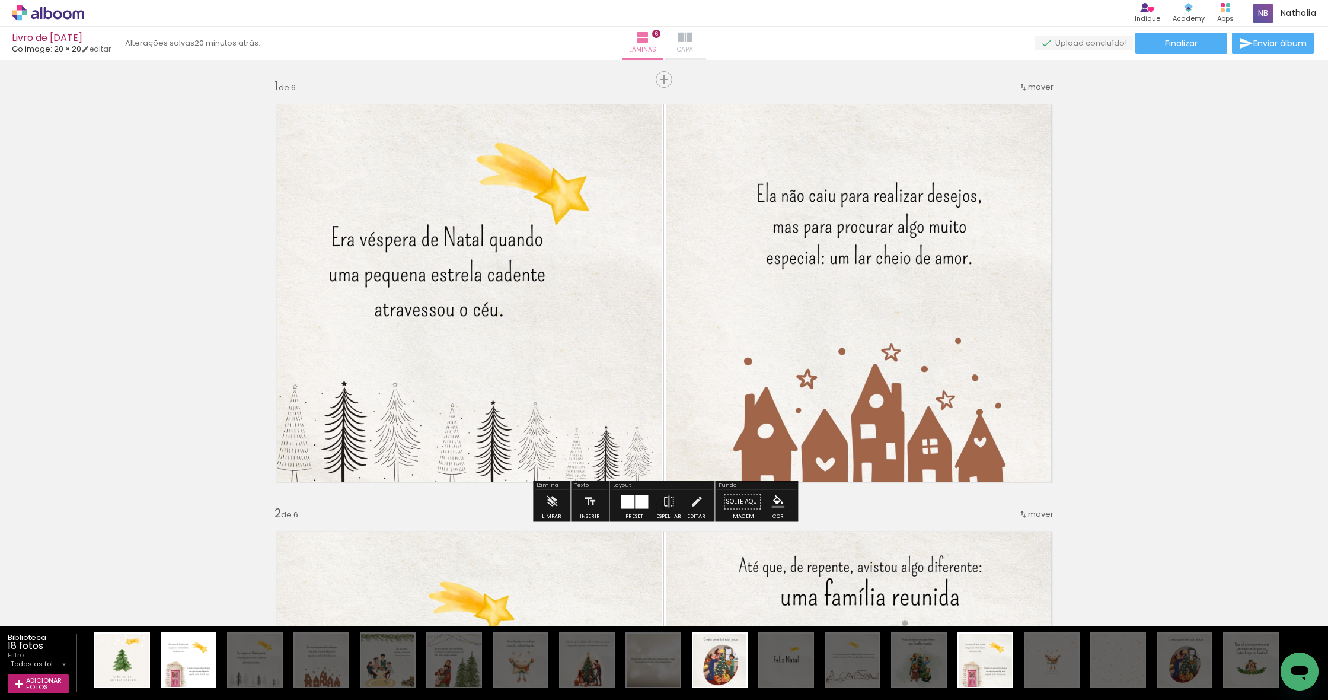
click at [685, 37] on iron-icon at bounding box center [685, 37] width 14 height 14
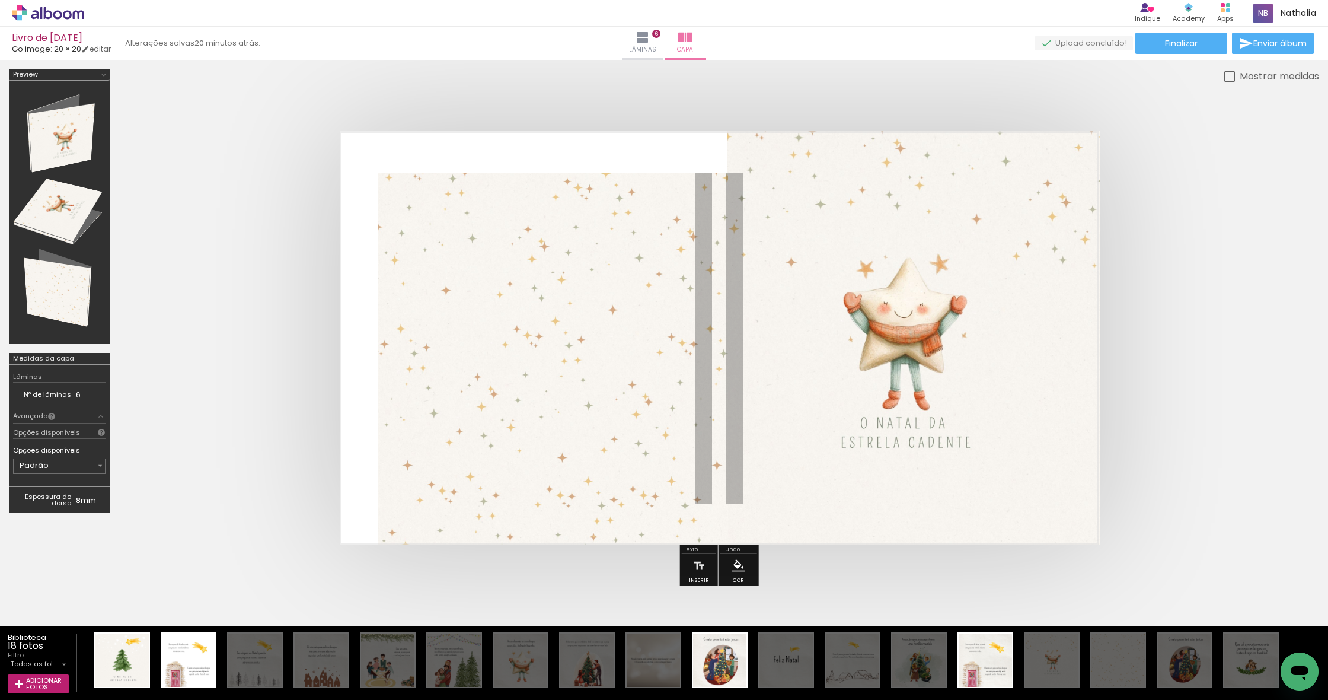
click at [1258, 245] on quentale-cover at bounding box center [719, 338] width 1106 height 414
click at [1213, 44] on paper-button "Finalizar" at bounding box center [1181, 43] width 92 height 21
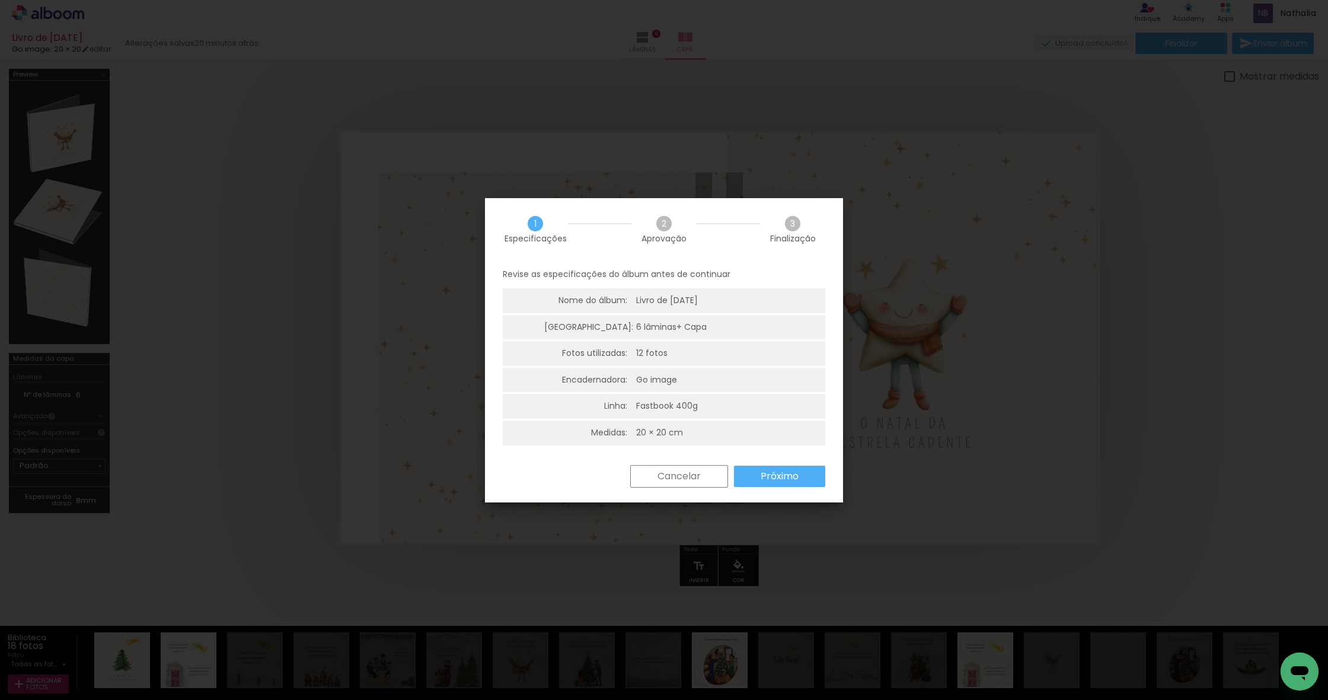
click at [0, 0] on slot "Próximo" at bounding box center [0, 0] width 0 height 0
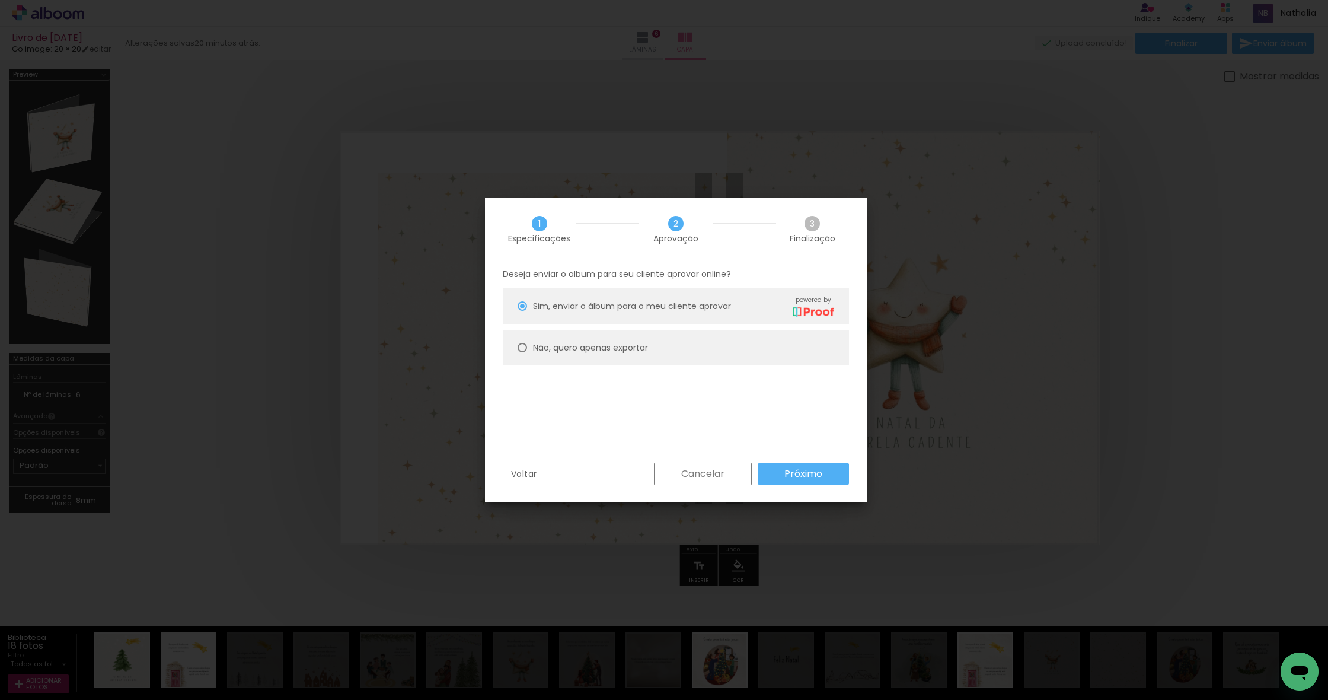
click at [0, 0] on slot "Não, quero apenas exportar" at bounding box center [0, 0] width 0 height 0
type paper-radio-button "on"
click at [0, 0] on slot "Próximo" at bounding box center [0, 0] width 0 height 0
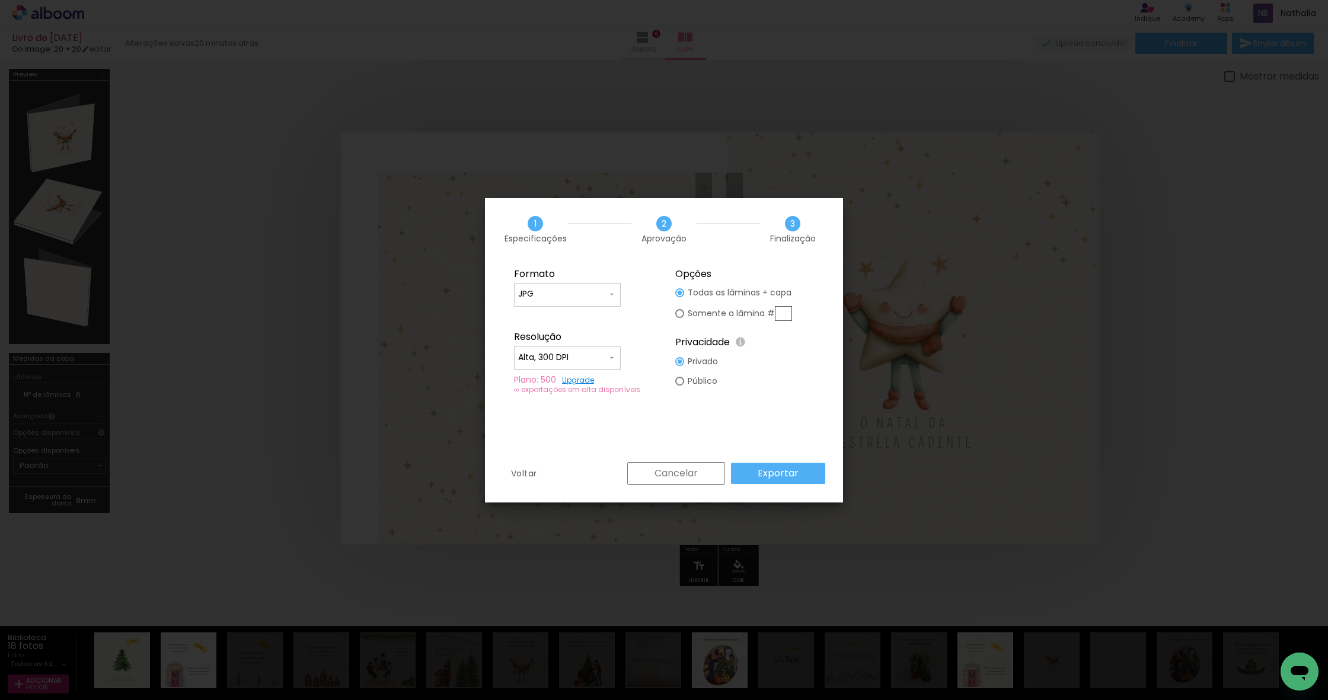
click at [808, 471] on paper-button "Exportar" at bounding box center [778, 472] width 94 height 21
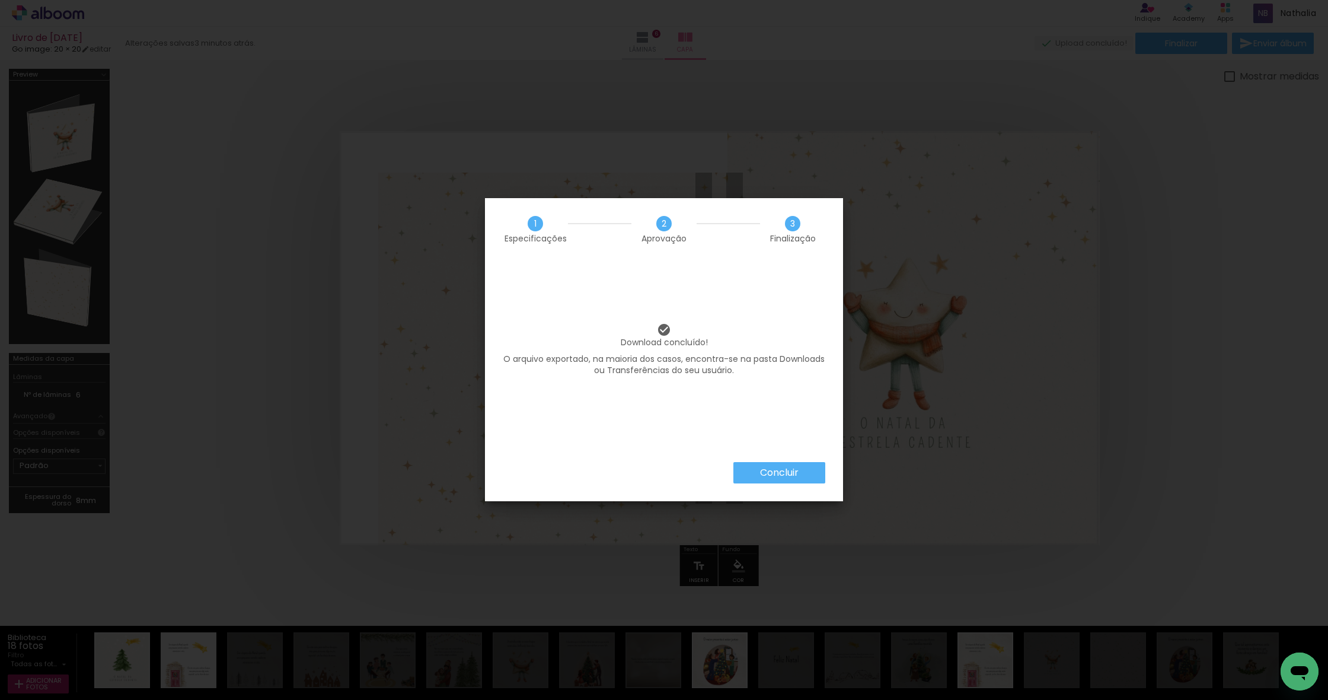
click at [0, 0] on slot "Concluir" at bounding box center [0, 0] width 0 height 0
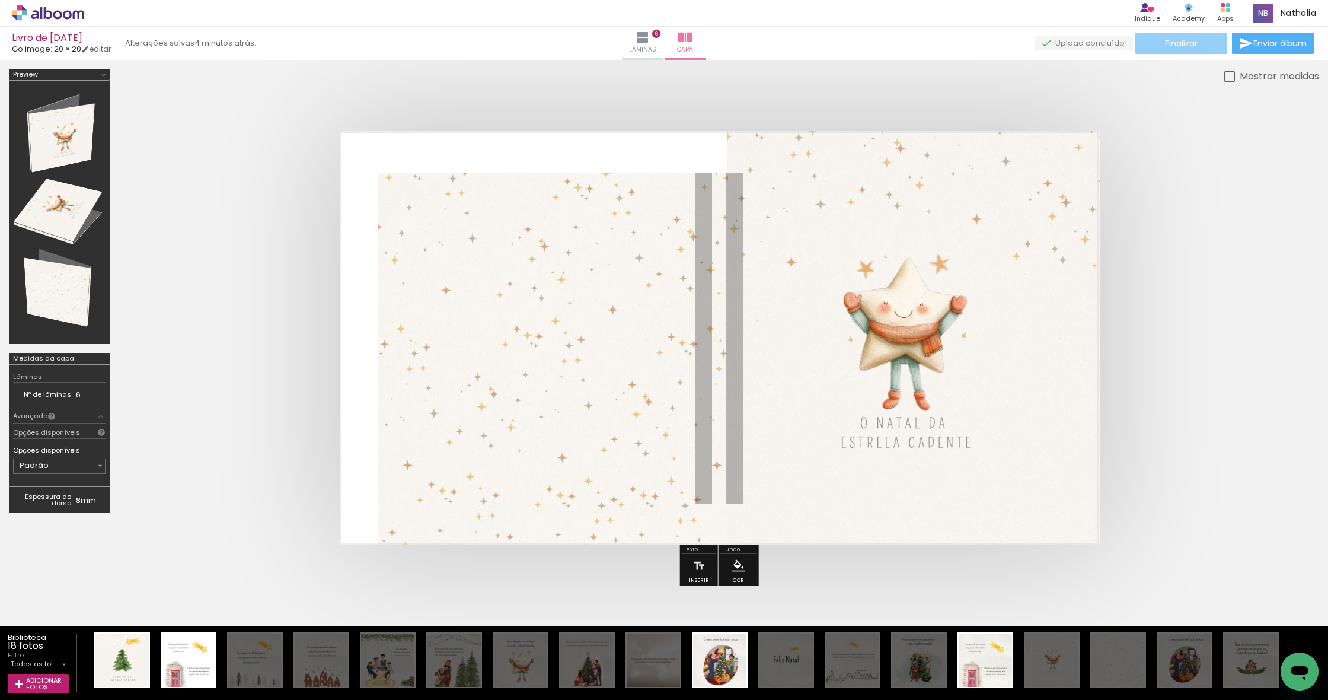
click at [1186, 46] on span "Finalizar" at bounding box center [1181, 43] width 33 height 8
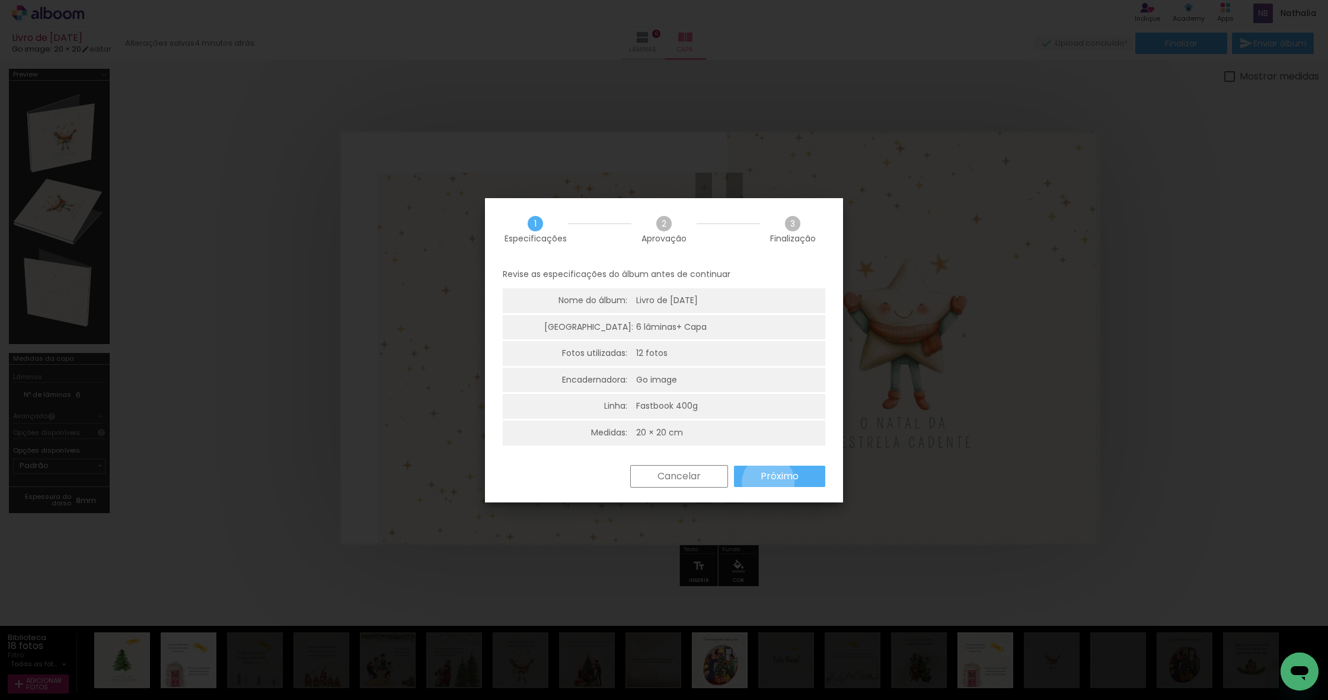
click at [0, 0] on slot "Próximo" at bounding box center [0, 0] width 0 height 0
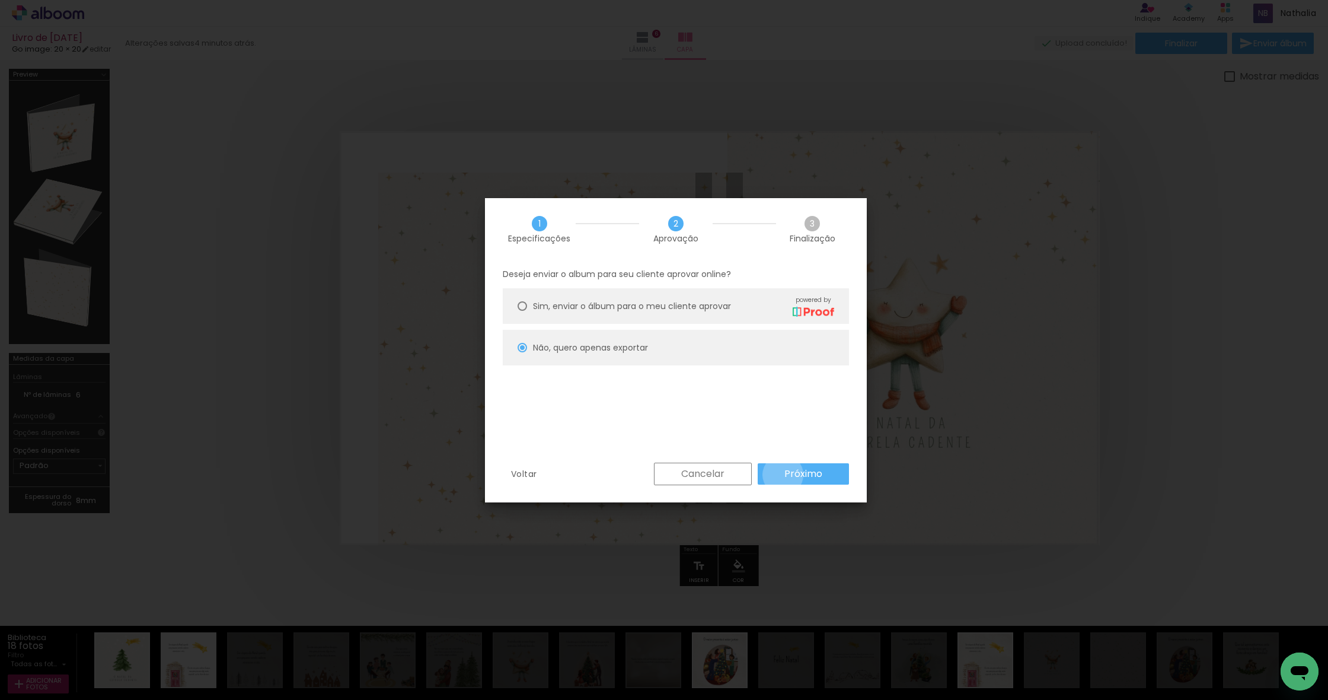
click at [783, 474] on paper-button "Próximo" at bounding box center [803, 473] width 91 height 21
type input "Alta, 300 DPI"
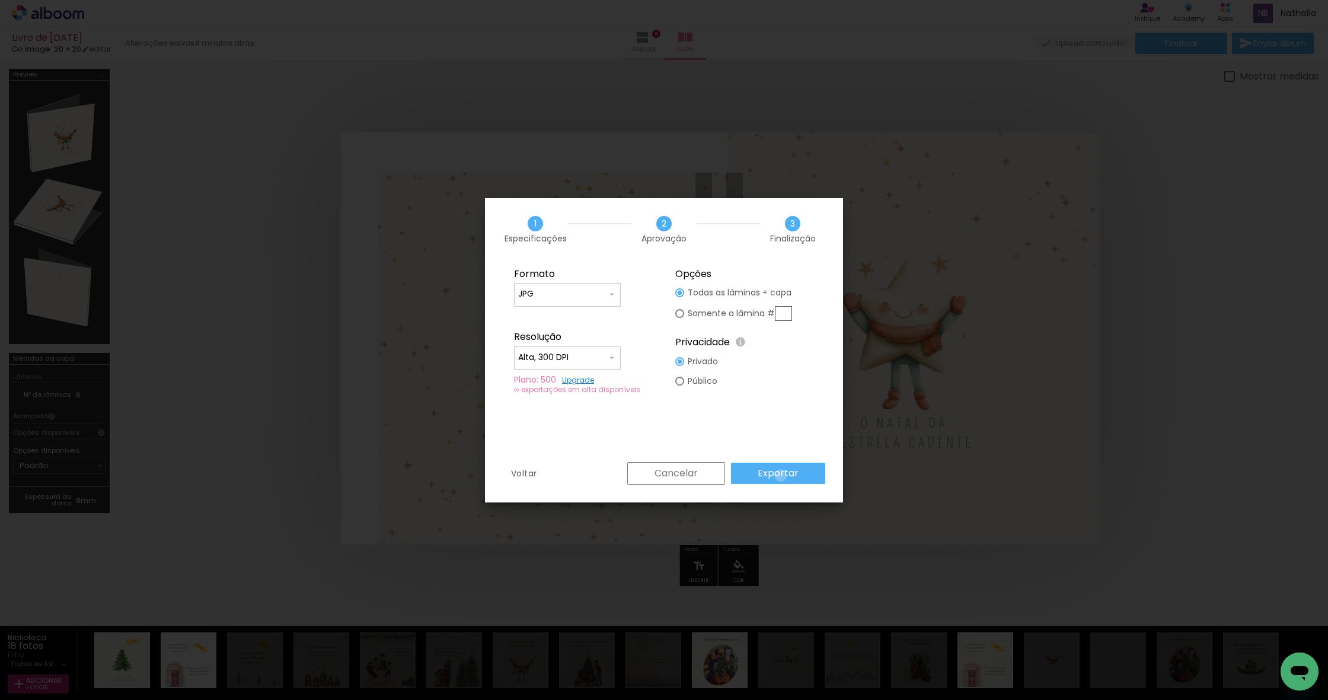
click at [0, 0] on slot "Exportar" at bounding box center [0, 0] width 0 height 0
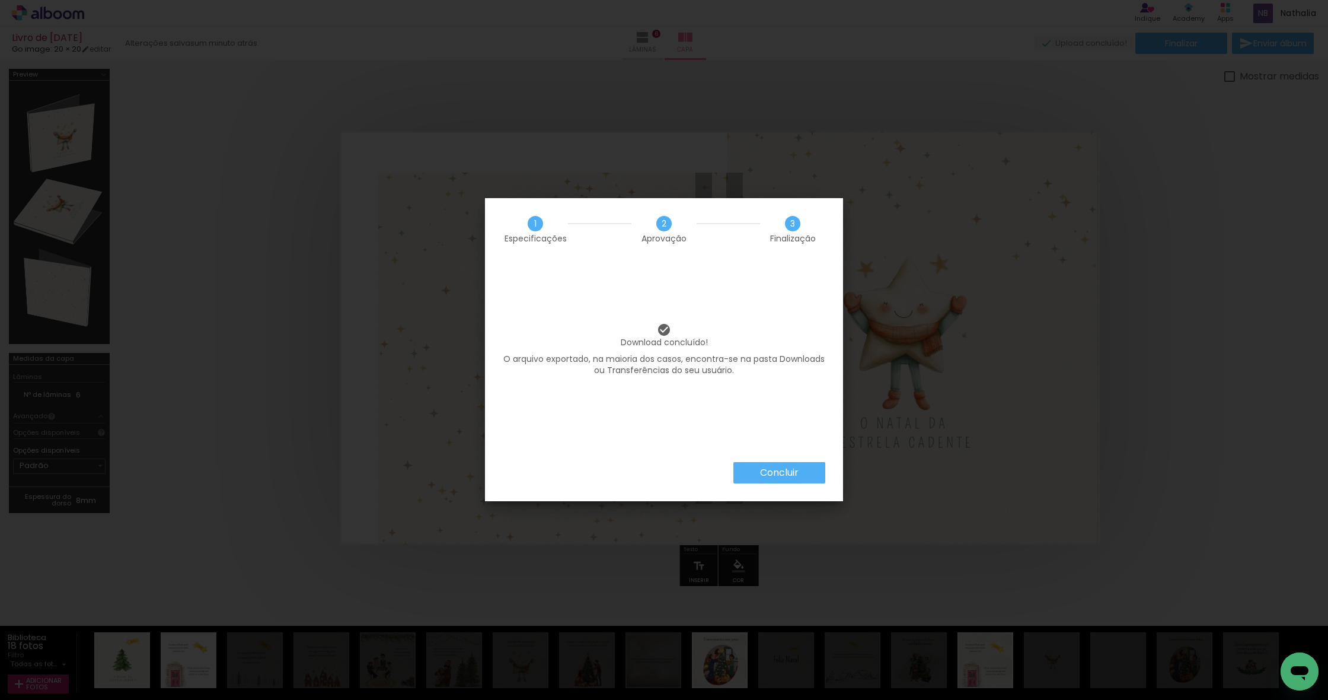
click at [0, 0] on slot "Concluir" at bounding box center [0, 0] width 0 height 0
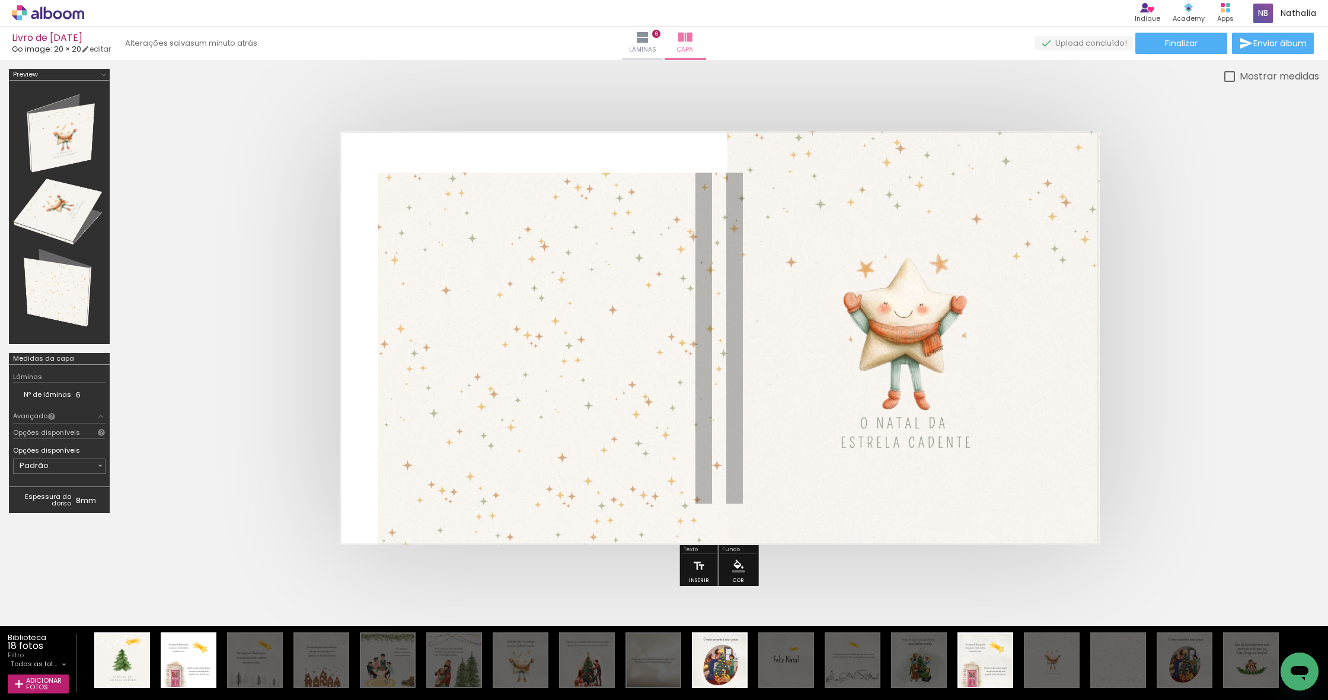
click at [381, 0] on html "link( href="../../bower_components/polymer/polymer.html" rel="import" ) picture…" at bounding box center [664, 350] width 1328 height 700
